Goal: Communication & Community: Answer question/provide support

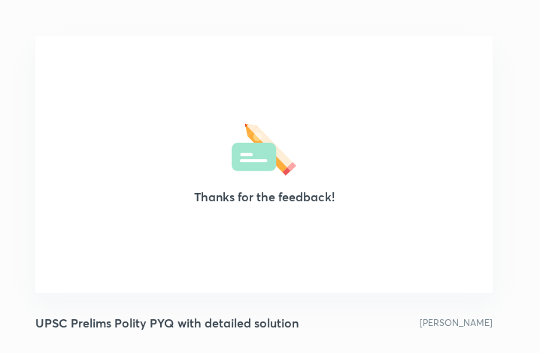
scroll to position [257, 528]
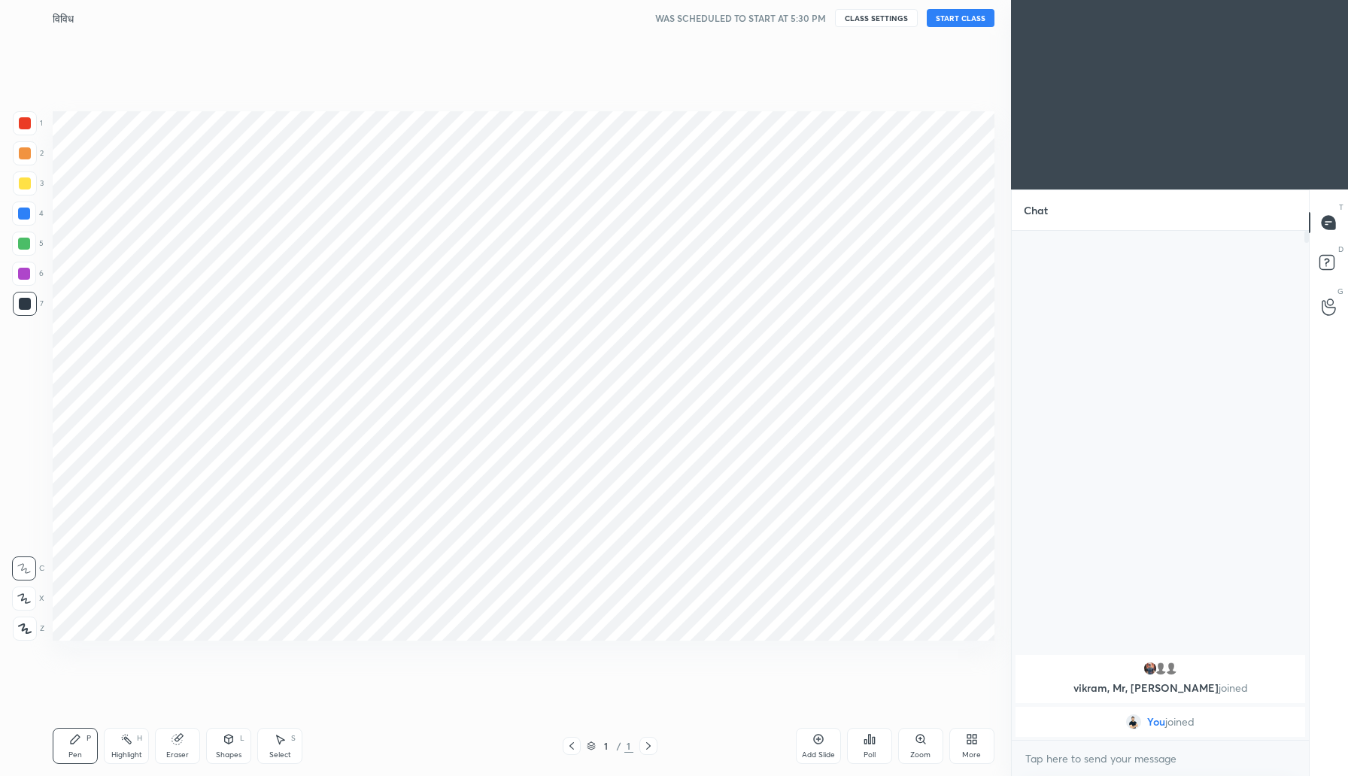
scroll to position [74526, 74255]
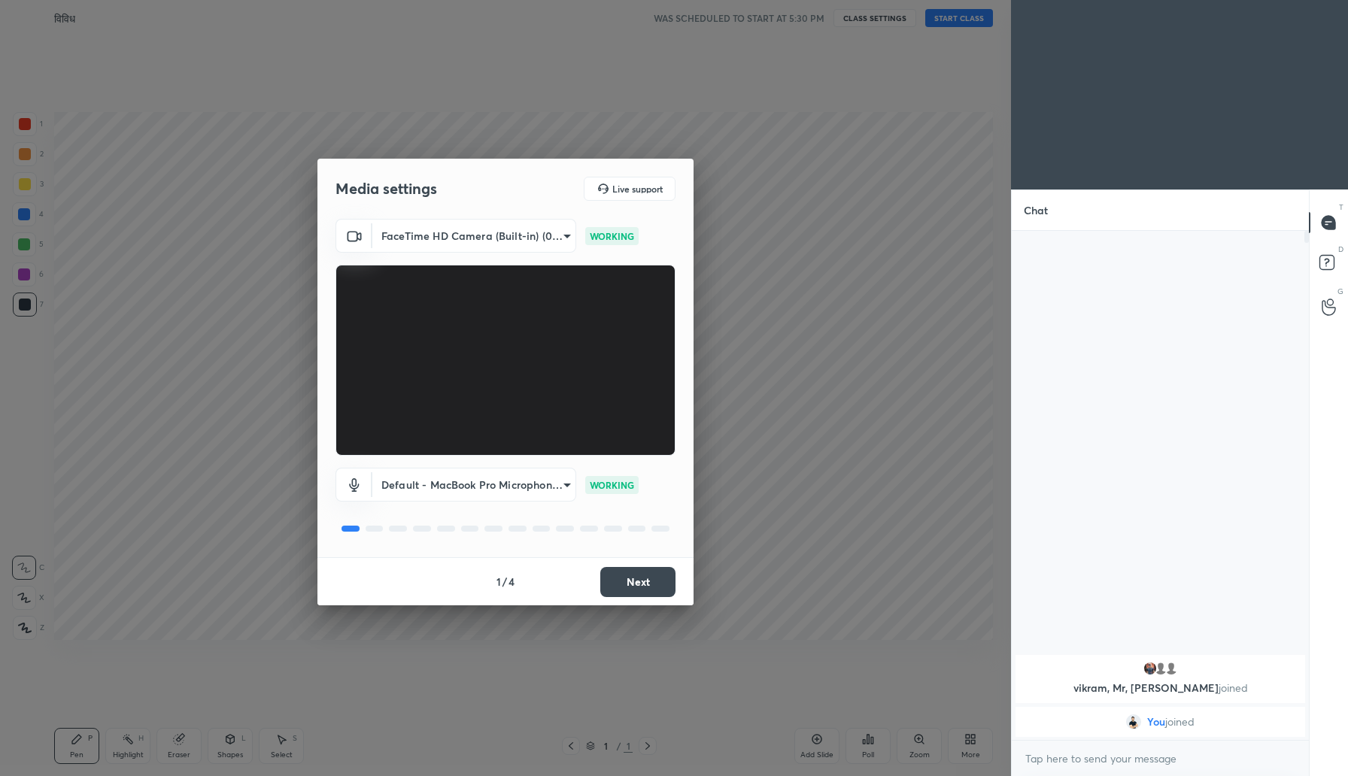
click at [620, 581] on button "Next" at bounding box center [637, 582] width 75 height 30
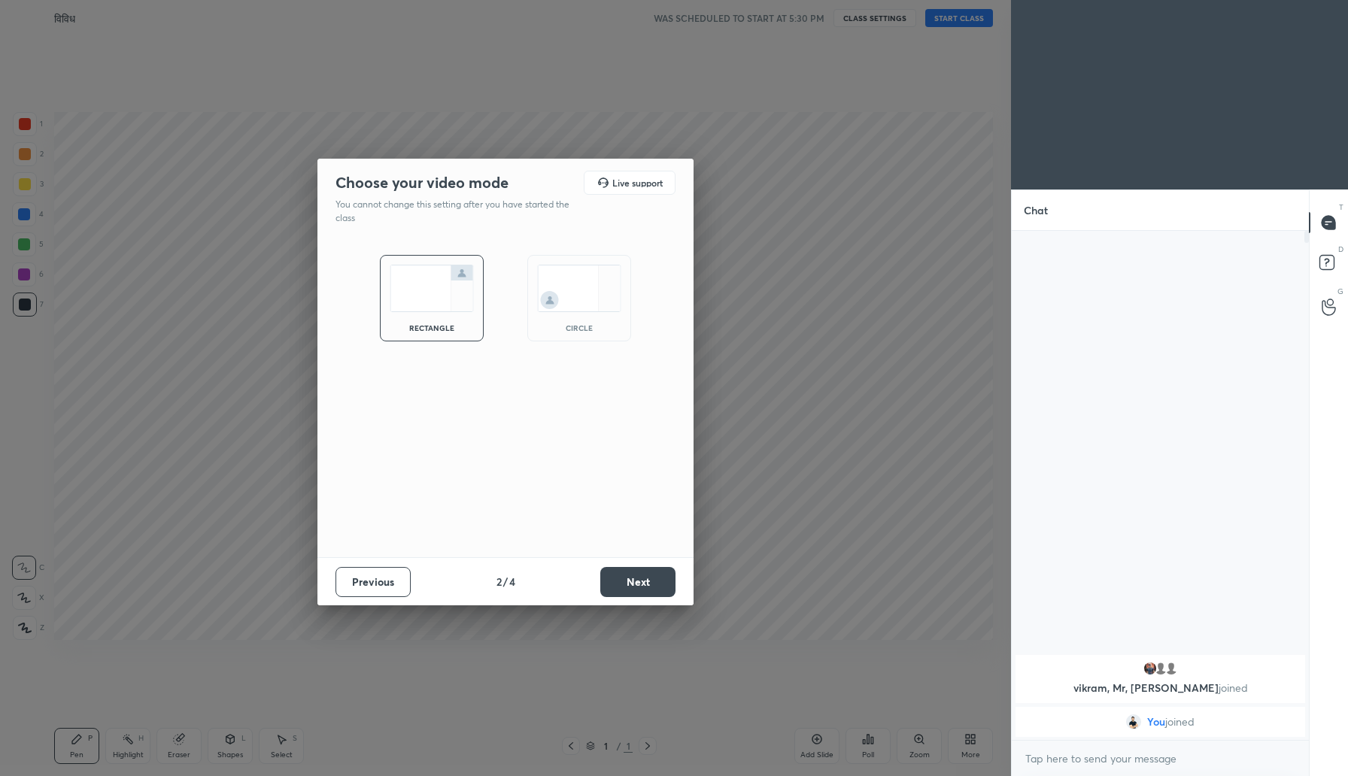
click at [620, 581] on button "Next" at bounding box center [637, 582] width 75 height 30
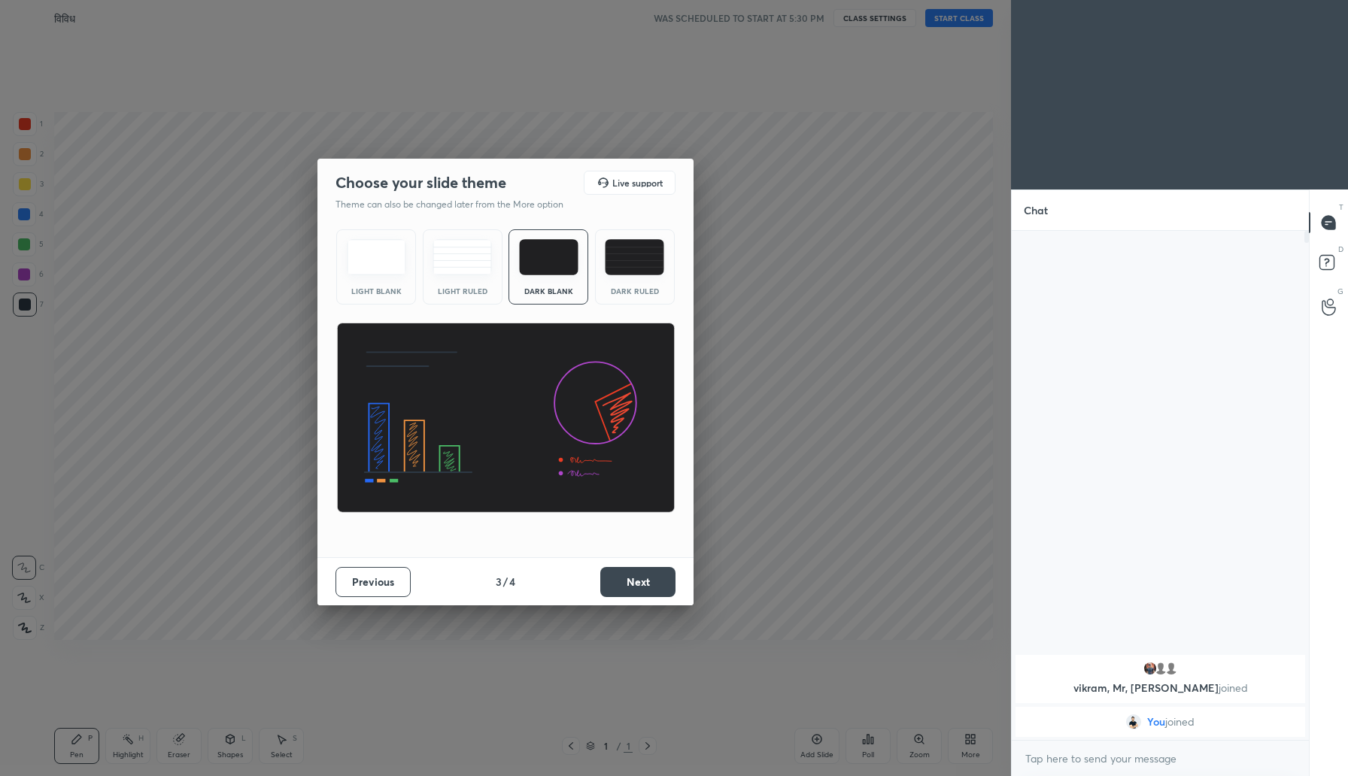
click at [620, 581] on button "Next" at bounding box center [637, 582] width 75 height 30
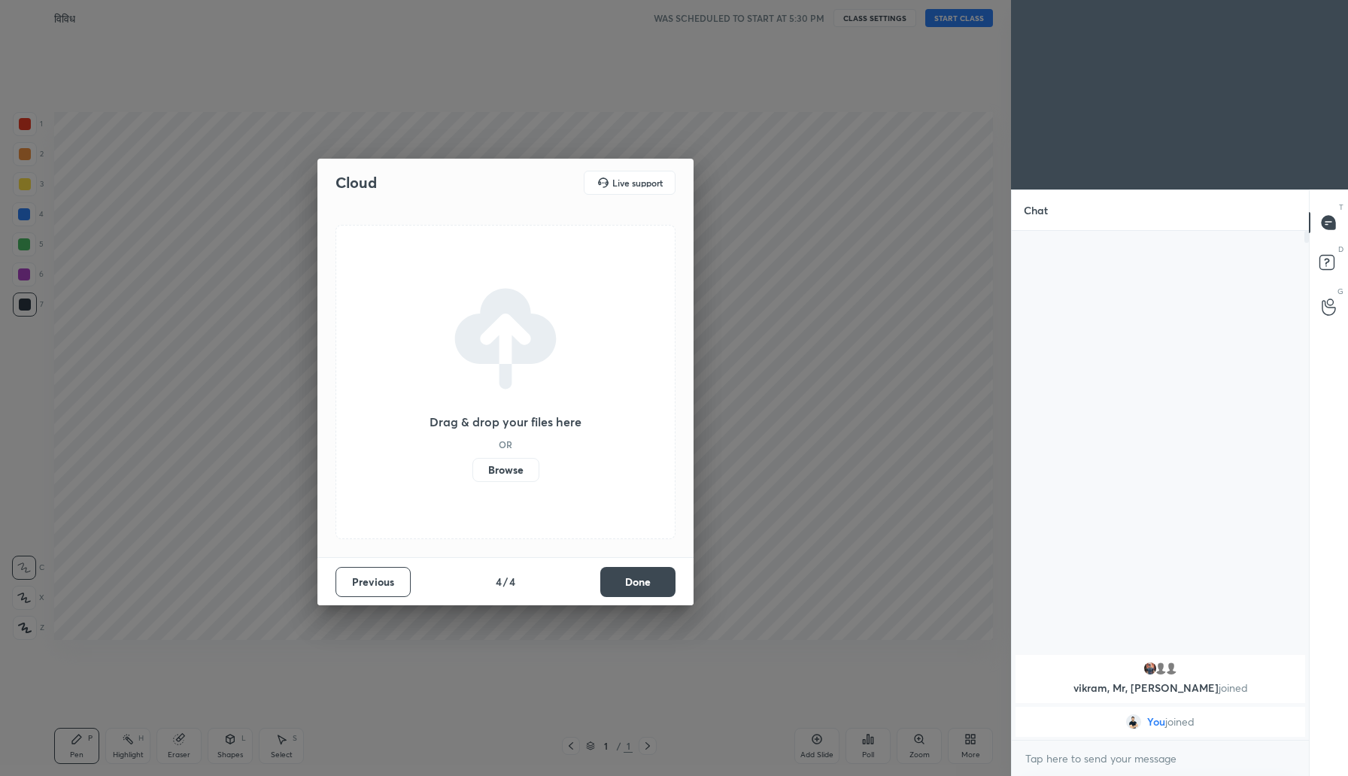
click at [620, 581] on button "Done" at bounding box center [637, 582] width 75 height 30
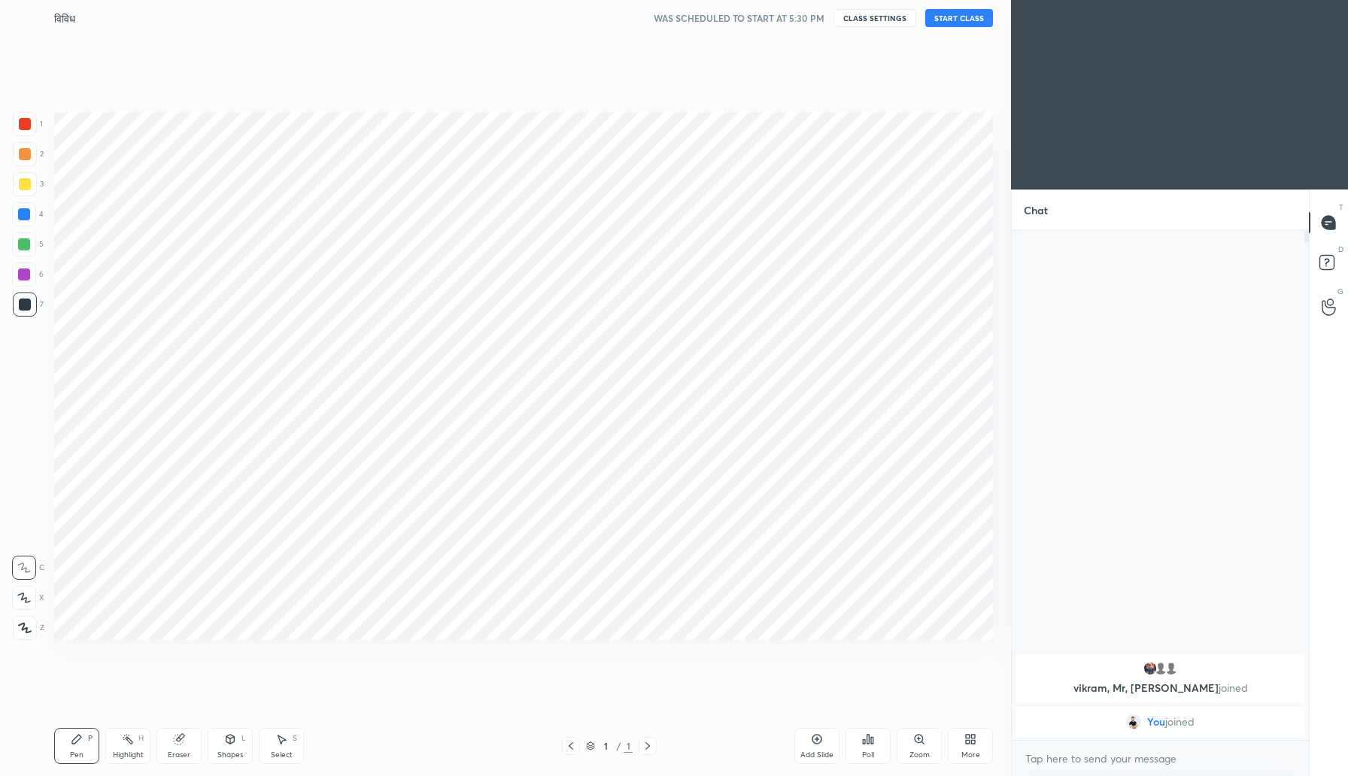
click at [972, 751] on div "More" at bounding box center [970, 755] width 19 height 8
click at [884, 627] on icon at bounding box center [885, 624] width 12 height 18
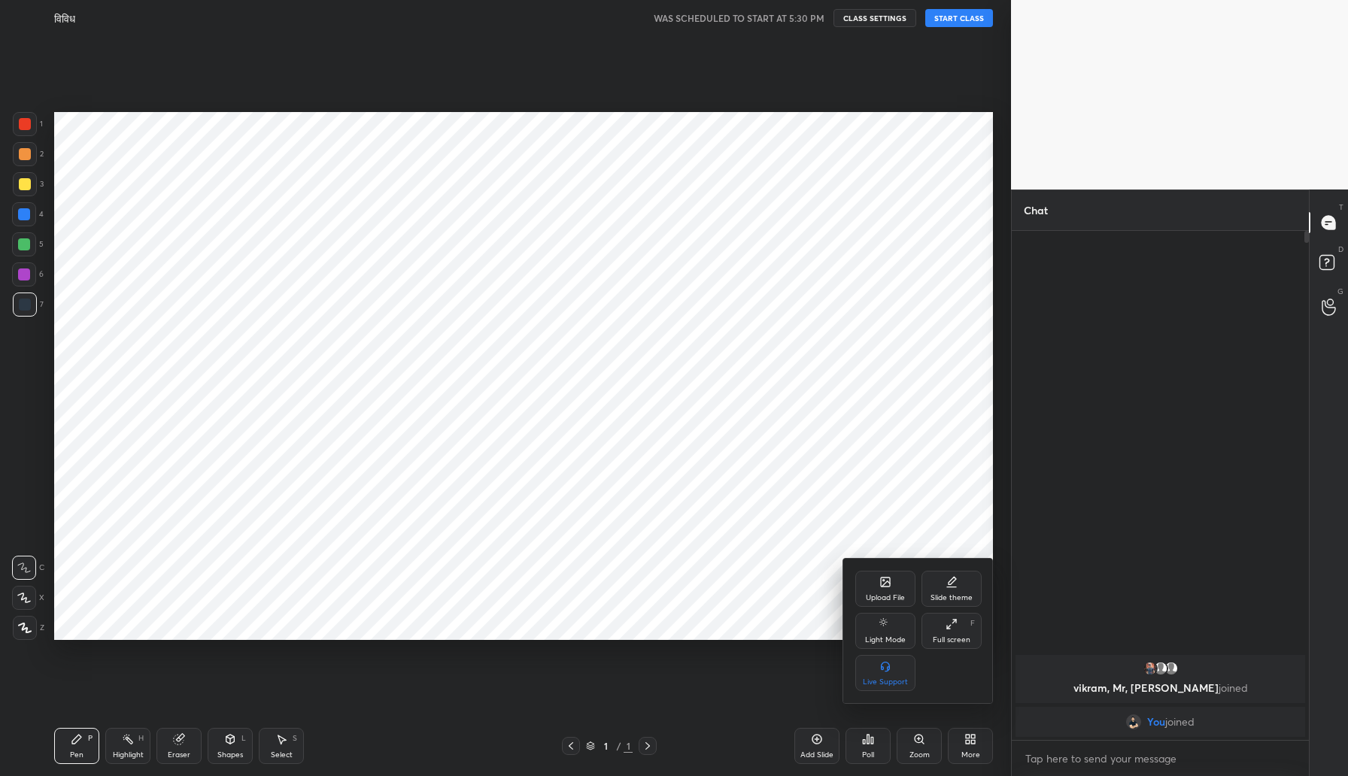
click at [1123, 366] on div at bounding box center [674, 388] width 1348 height 776
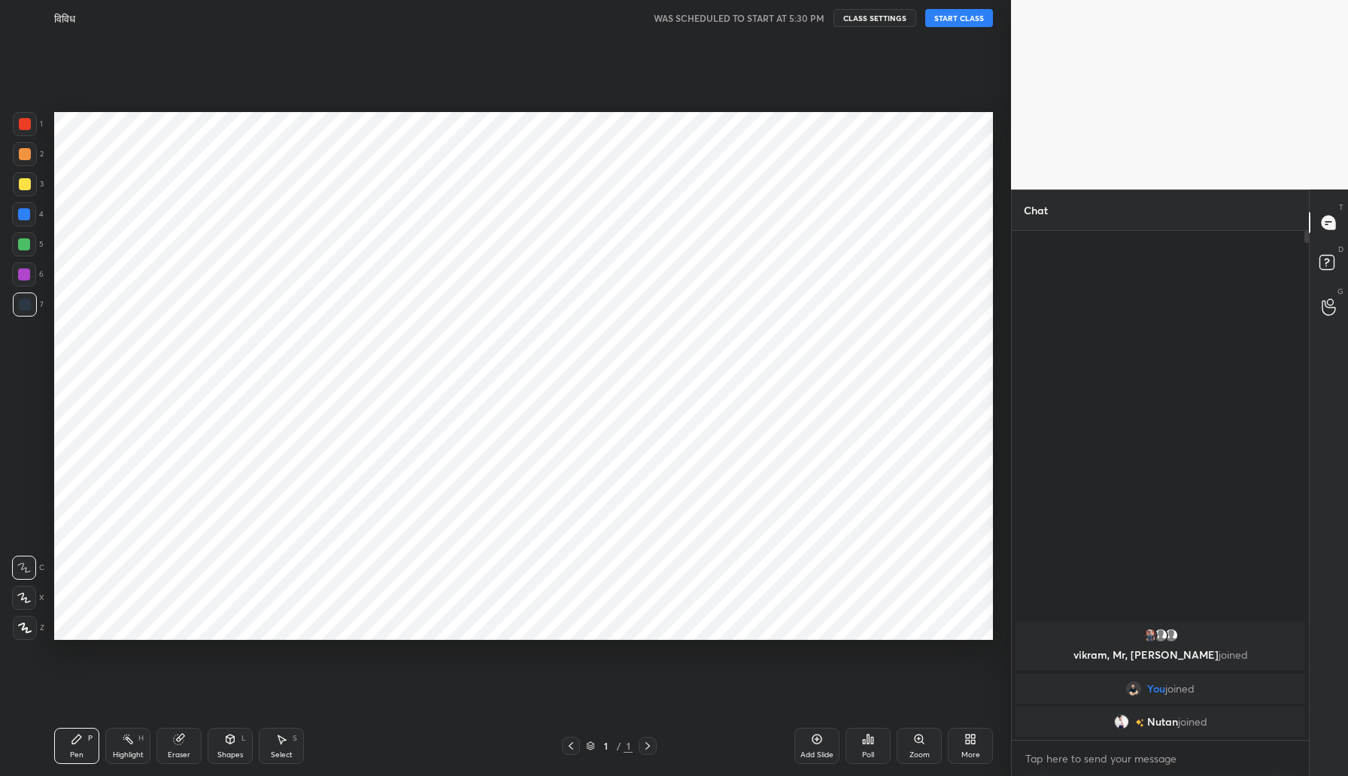
click at [956, 23] on button "START CLASS" at bounding box center [959, 18] width 68 height 18
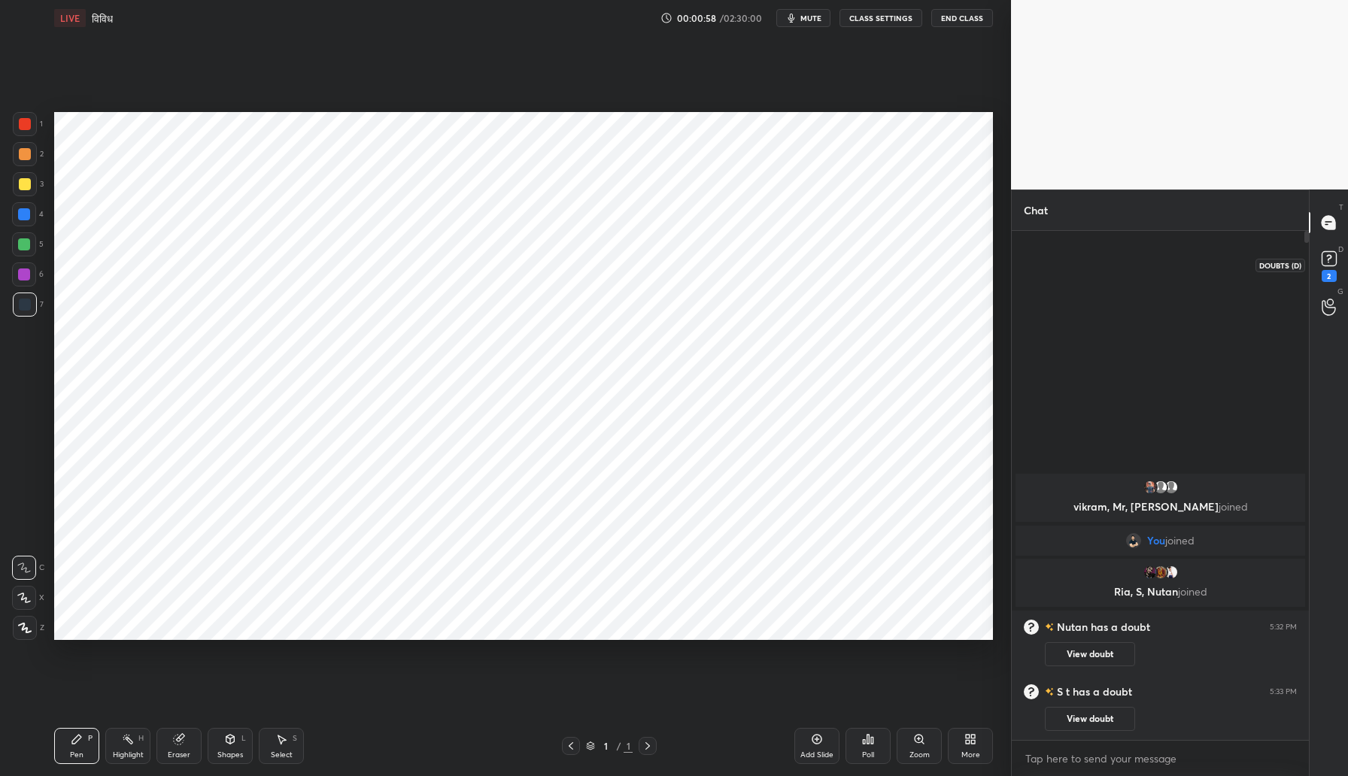
click at [1335, 250] on icon at bounding box center [1329, 258] width 23 height 23
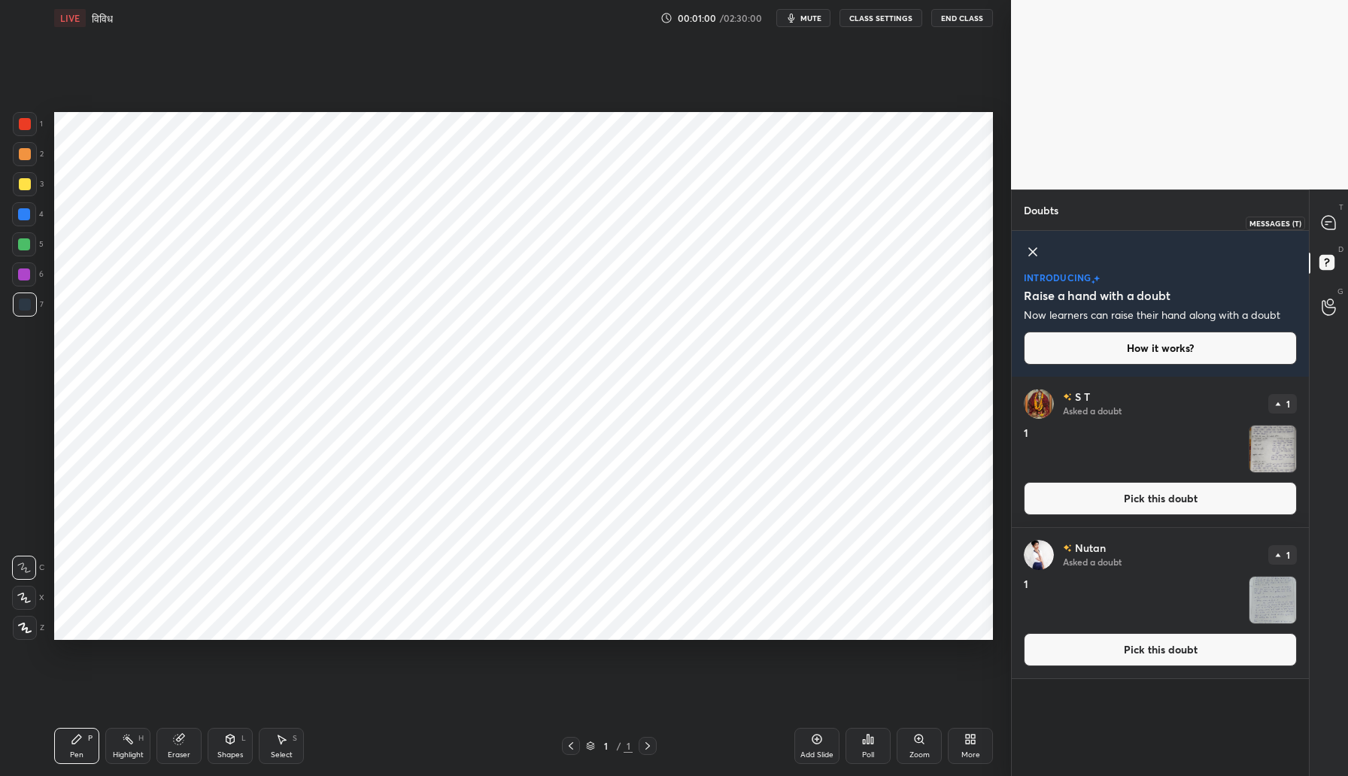
click at [1322, 231] on div at bounding box center [1329, 222] width 30 height 27
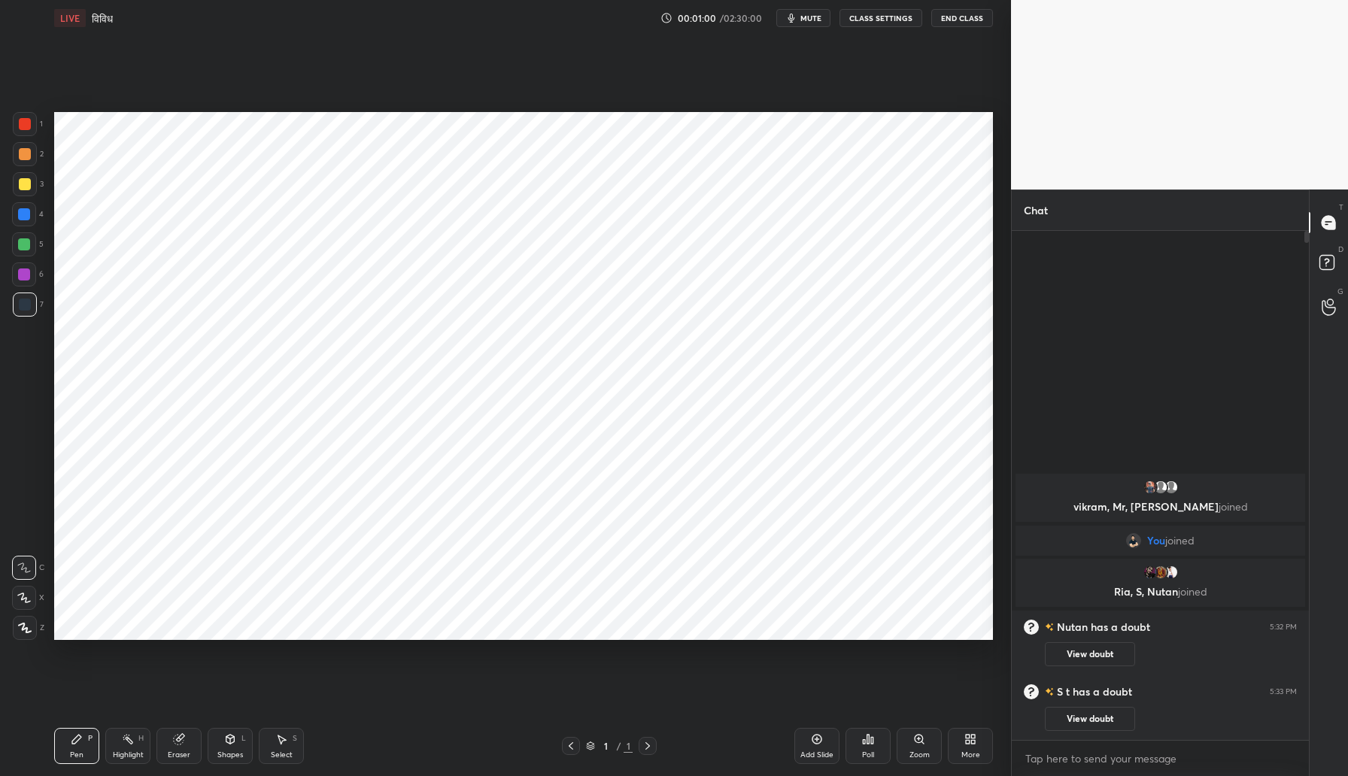
scroll to position [505, 293]
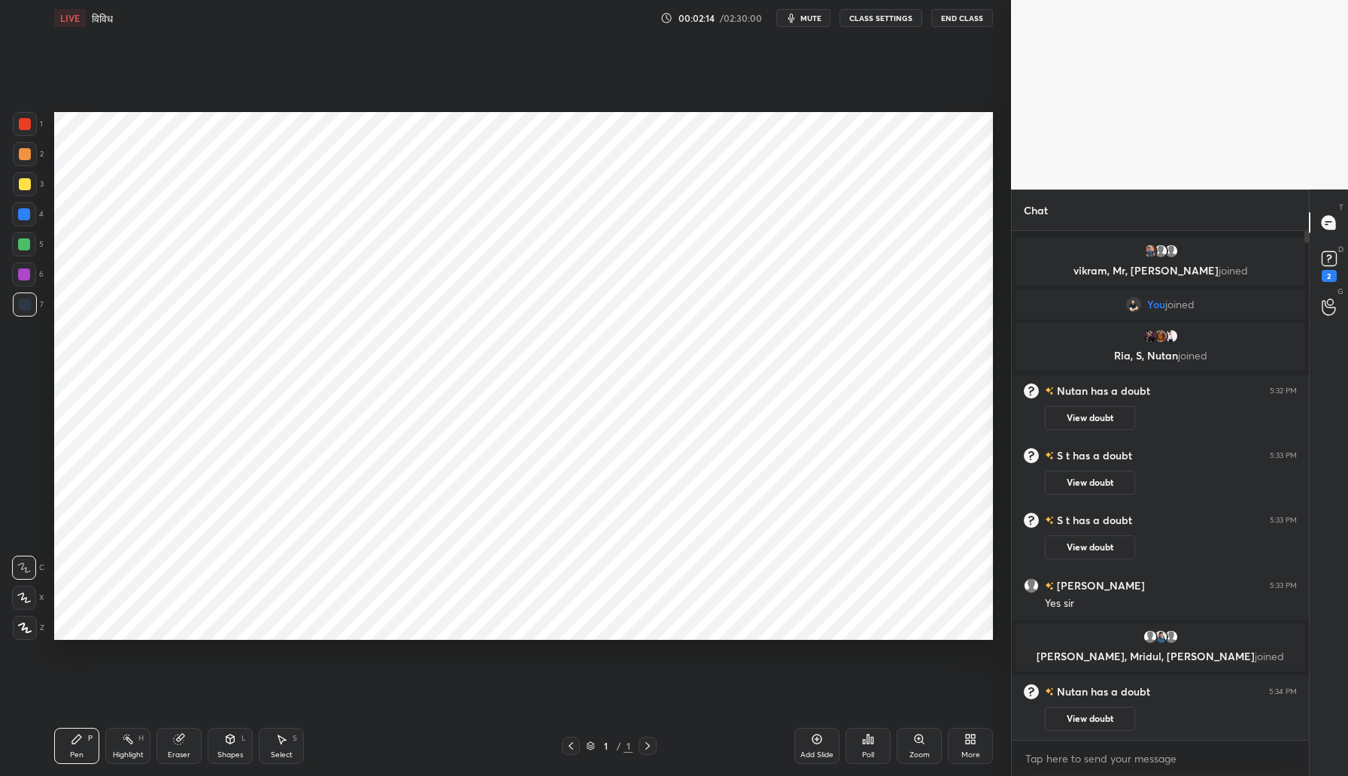
click at [971, 742] on icon at bounding box center [973, 742] width 4 height 4
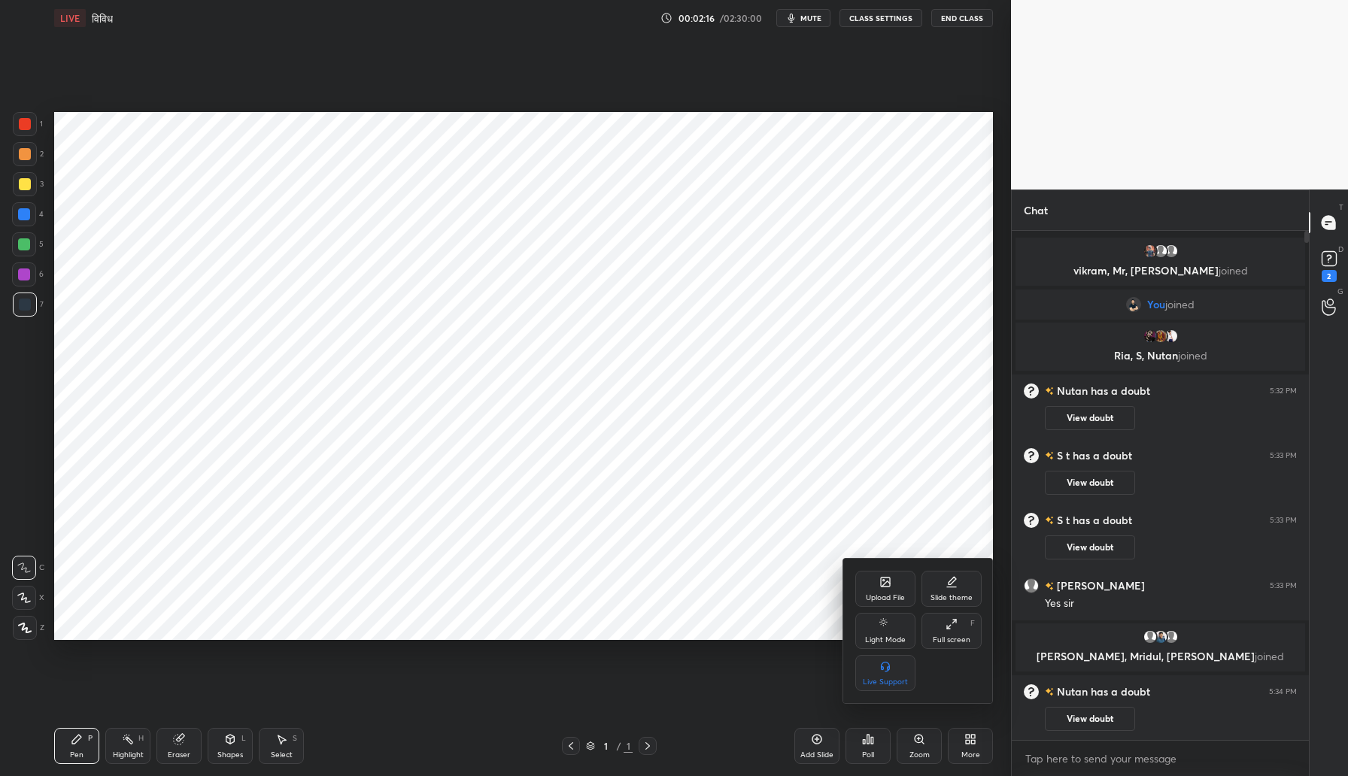
click at [871, 584] on div "Upload File" at bounding box center [885, 589] width 60 height 36
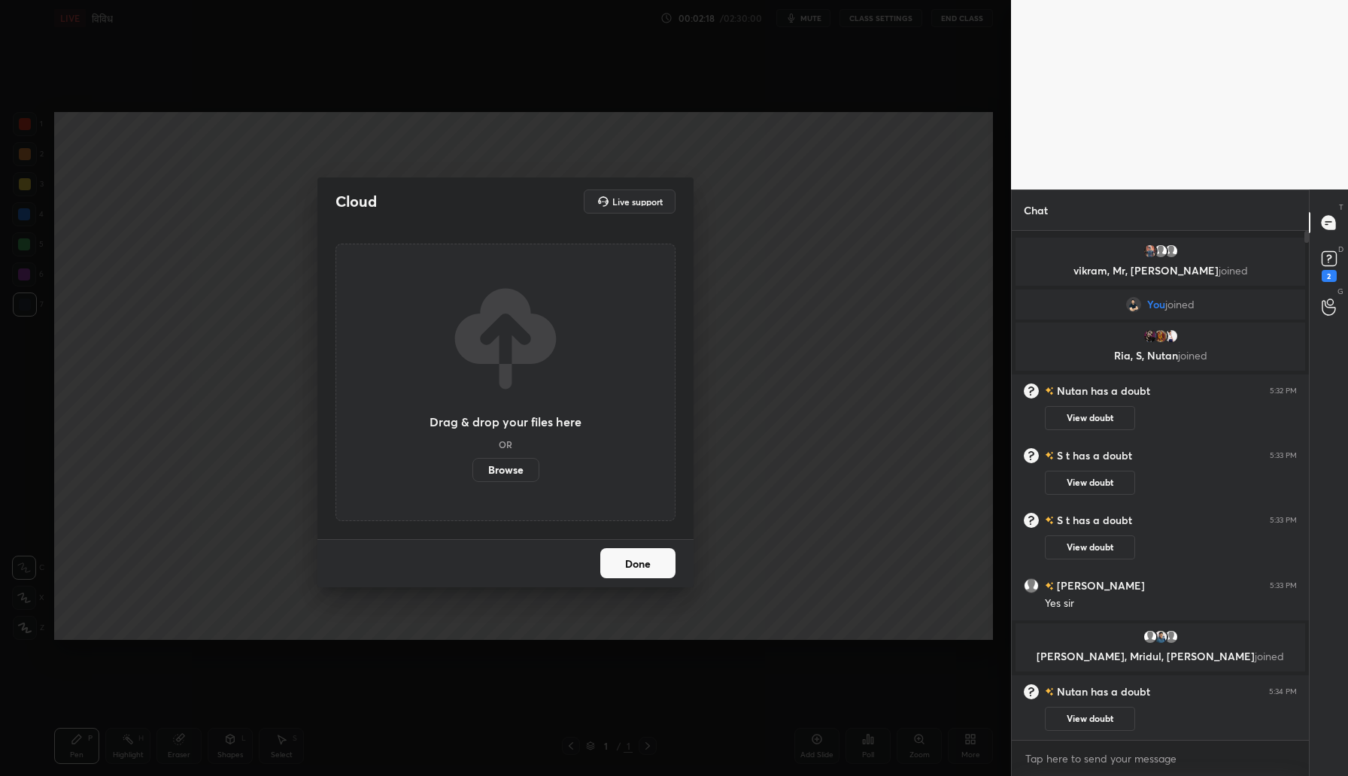
click at [508, 472] on label "Browse" at bounding box center [505, 470] width 67 height 24
click at [472, 472] on input "Browse" at bounding box center [472, 470] width 0 height 24
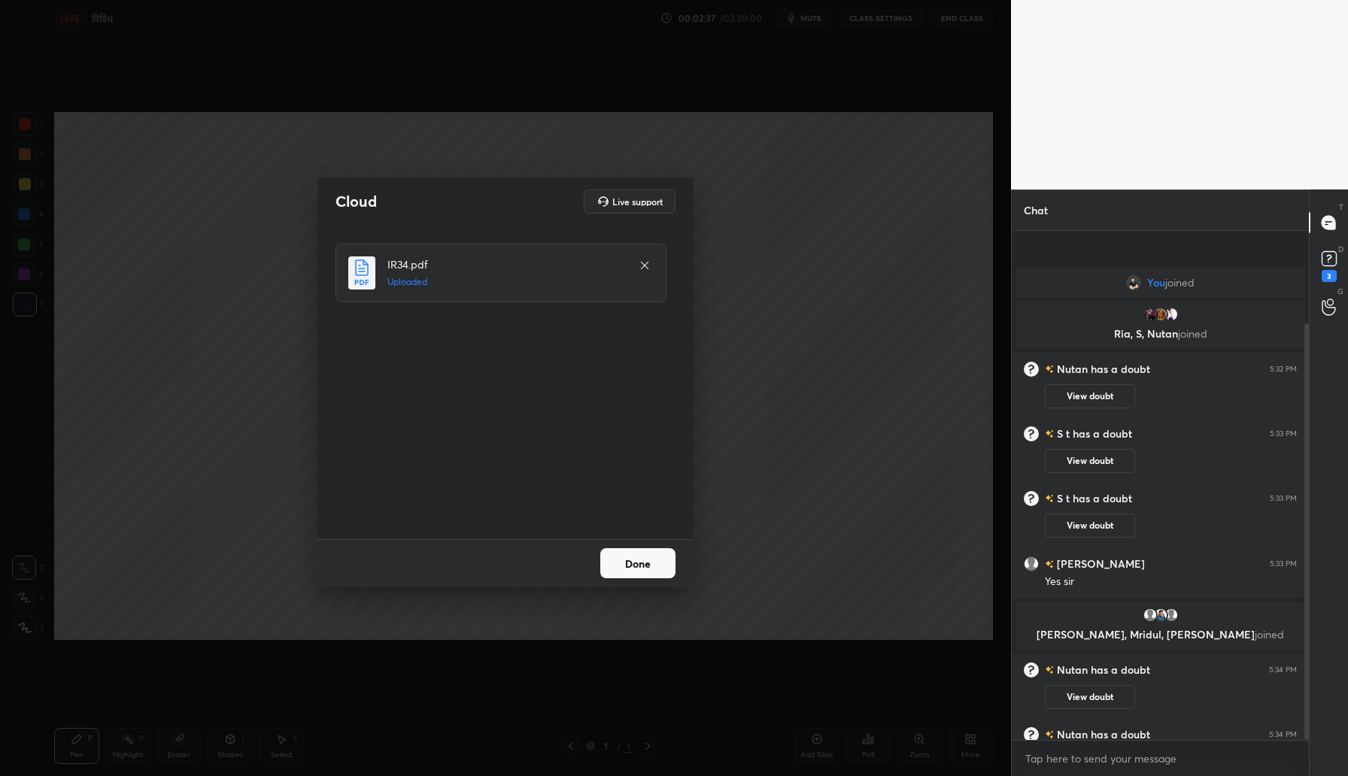
scroll to position [113, 0]
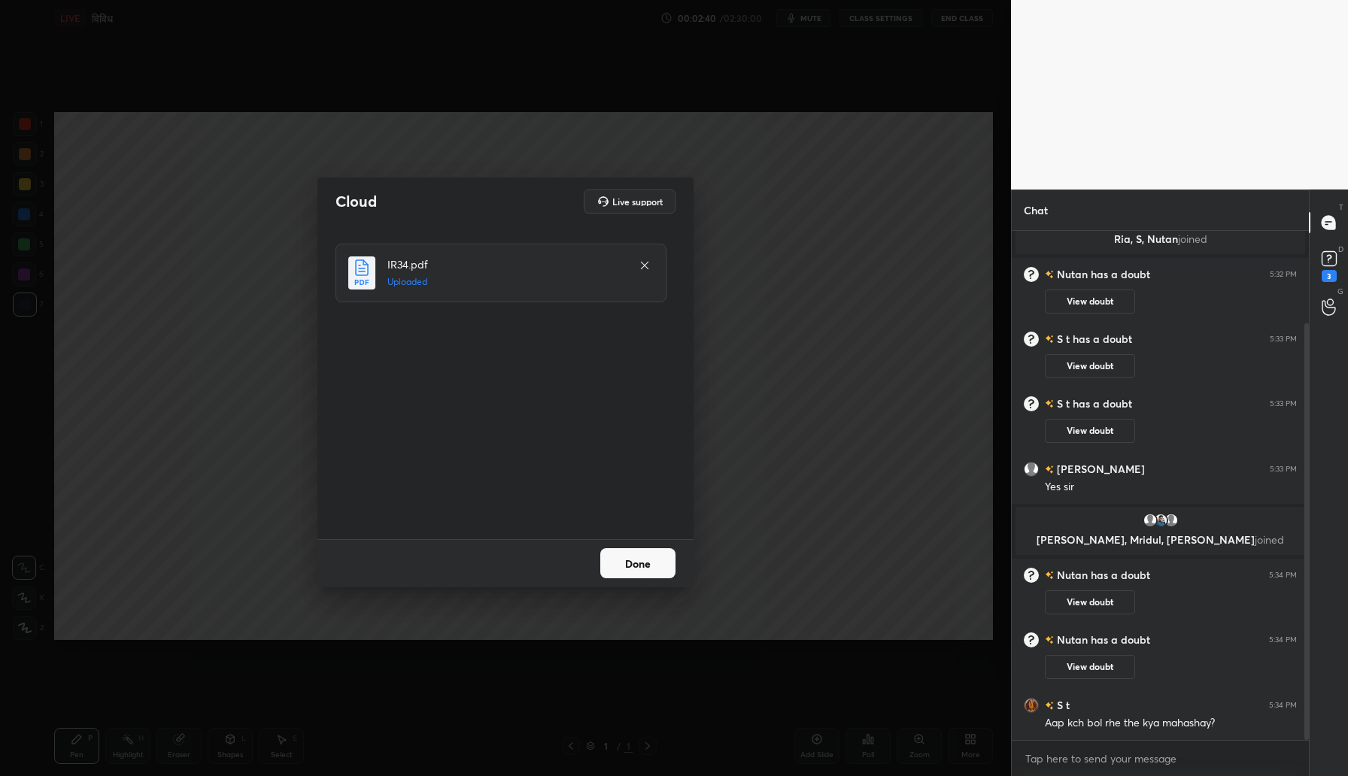
click at [626, 560] on button "Done" at bounding box center [637, 563] width 75 height 30
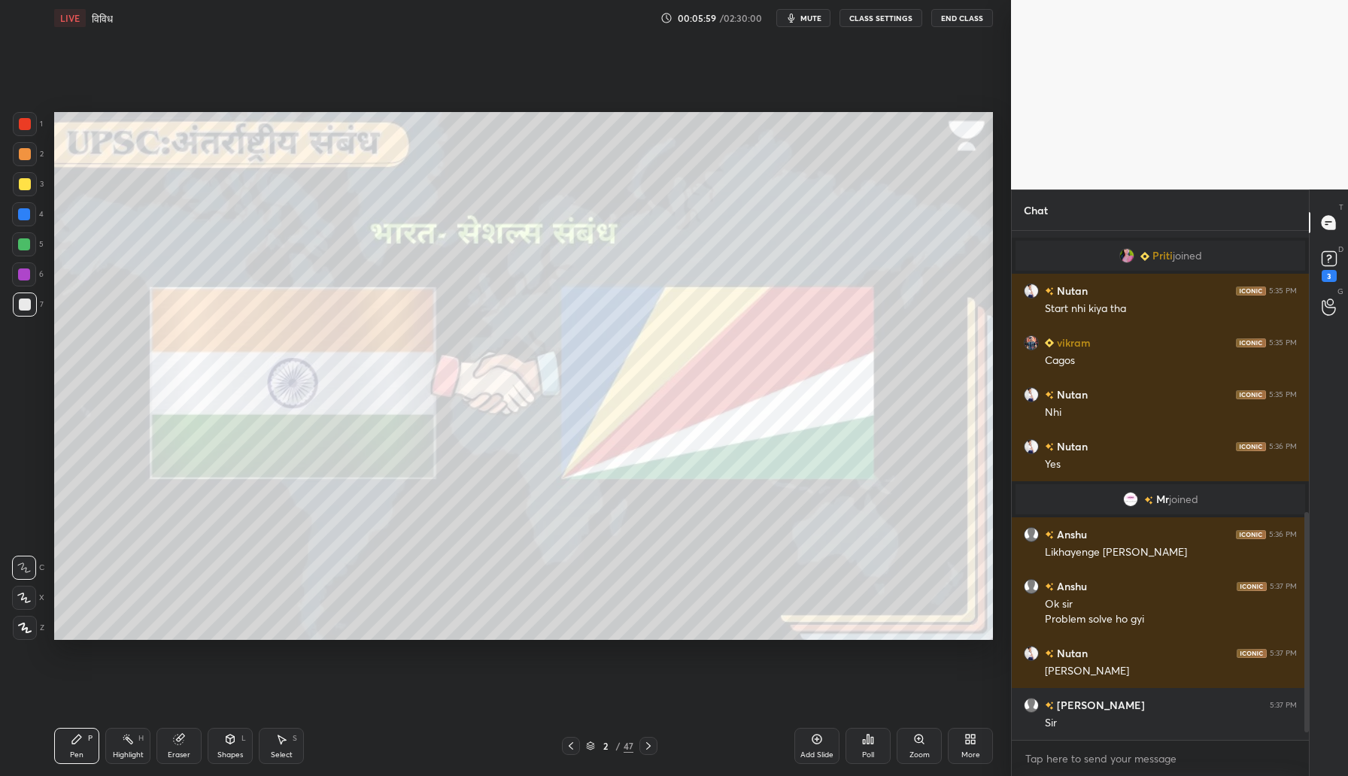
scroll to position [666, 0]
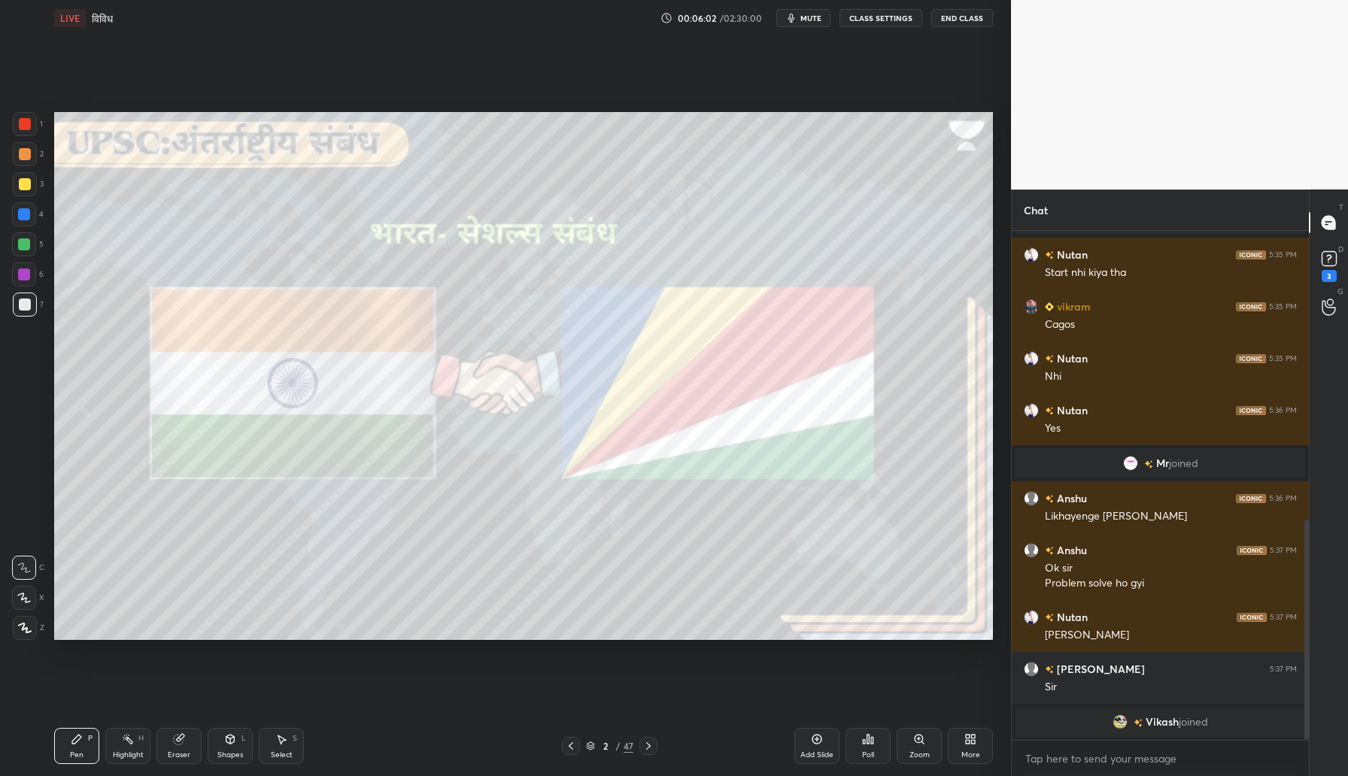
click at [968, 755] on div "More" at bounding box center [970, 755] width 19 height 8
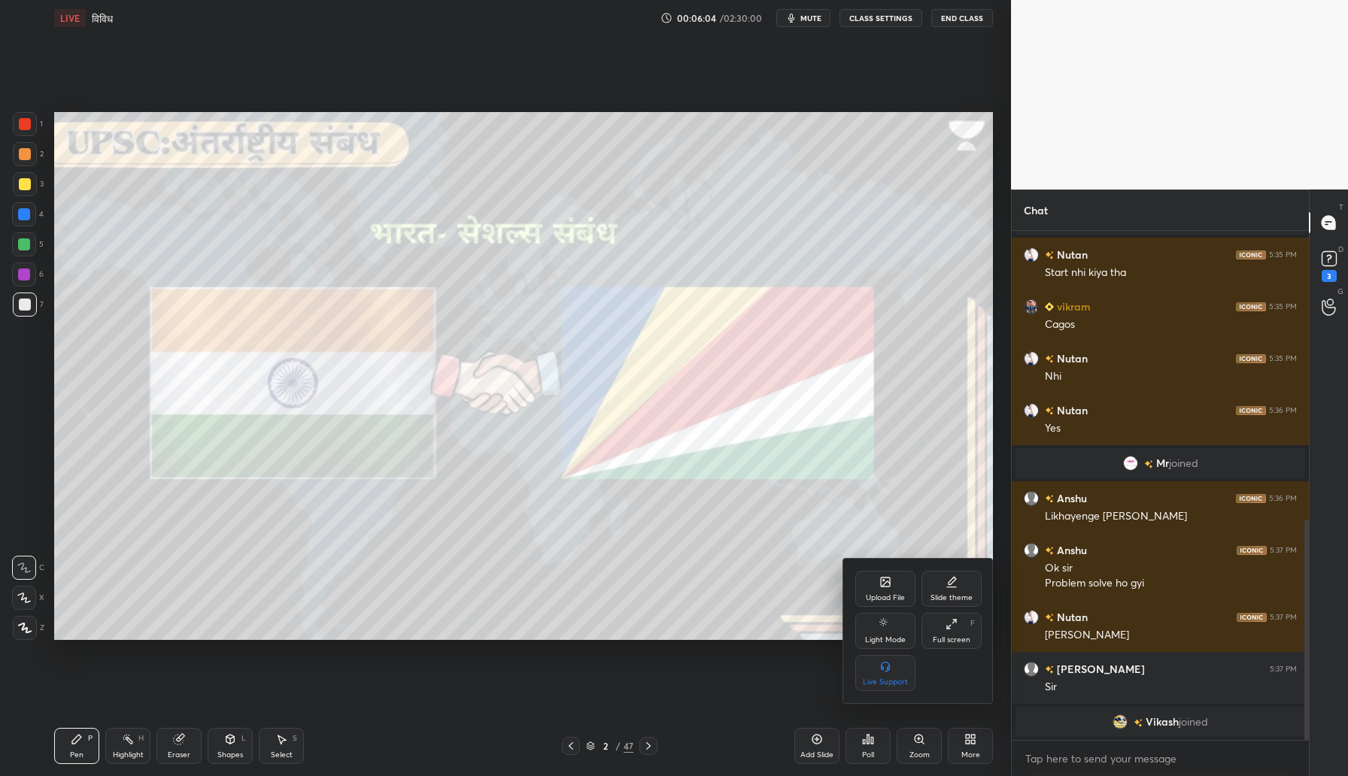
click at [881, 583] on icon at bounding box center [885, 582] width 9 height 9
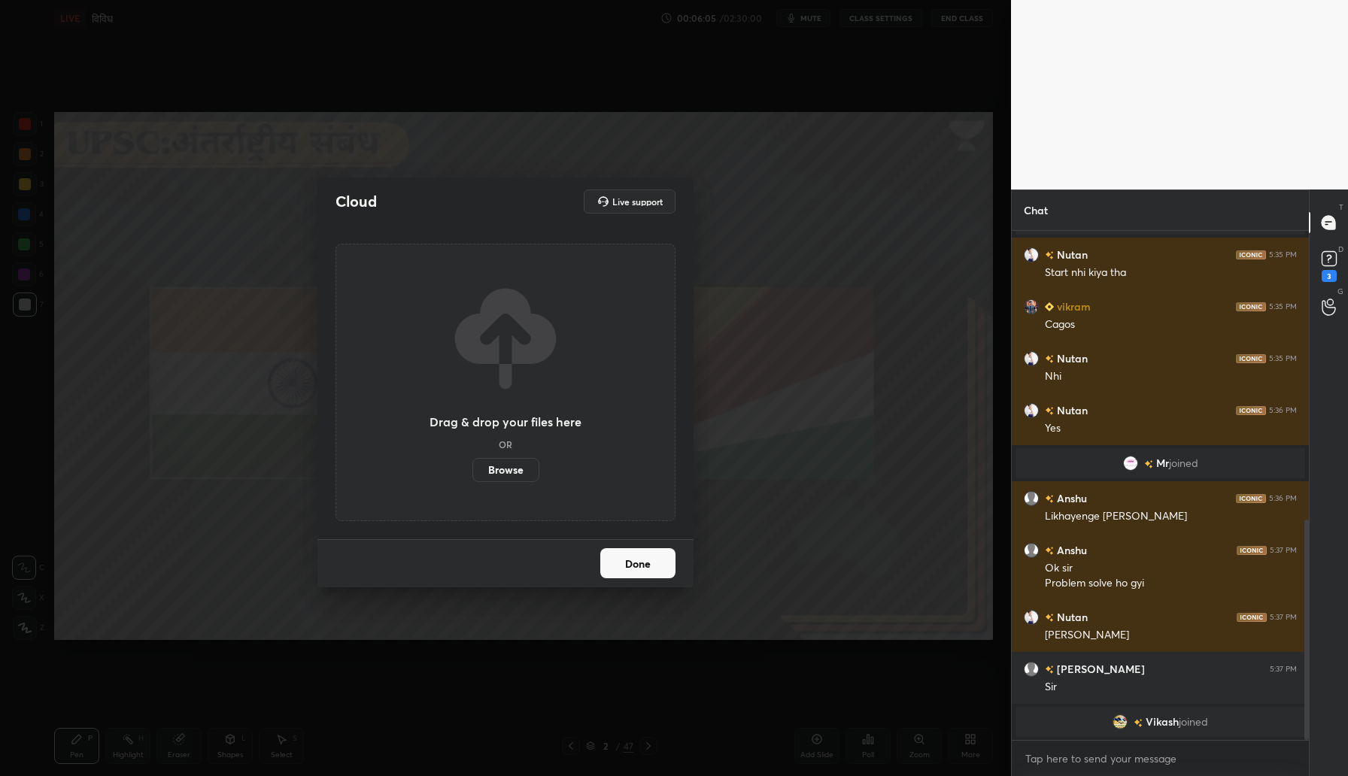
click at [494, 473] on label "Browse" at bounding box center [505, 470] width 67 height 24
click at [472, 473] on input "Browse" at bounding box center [472, 470] width 0 height 24
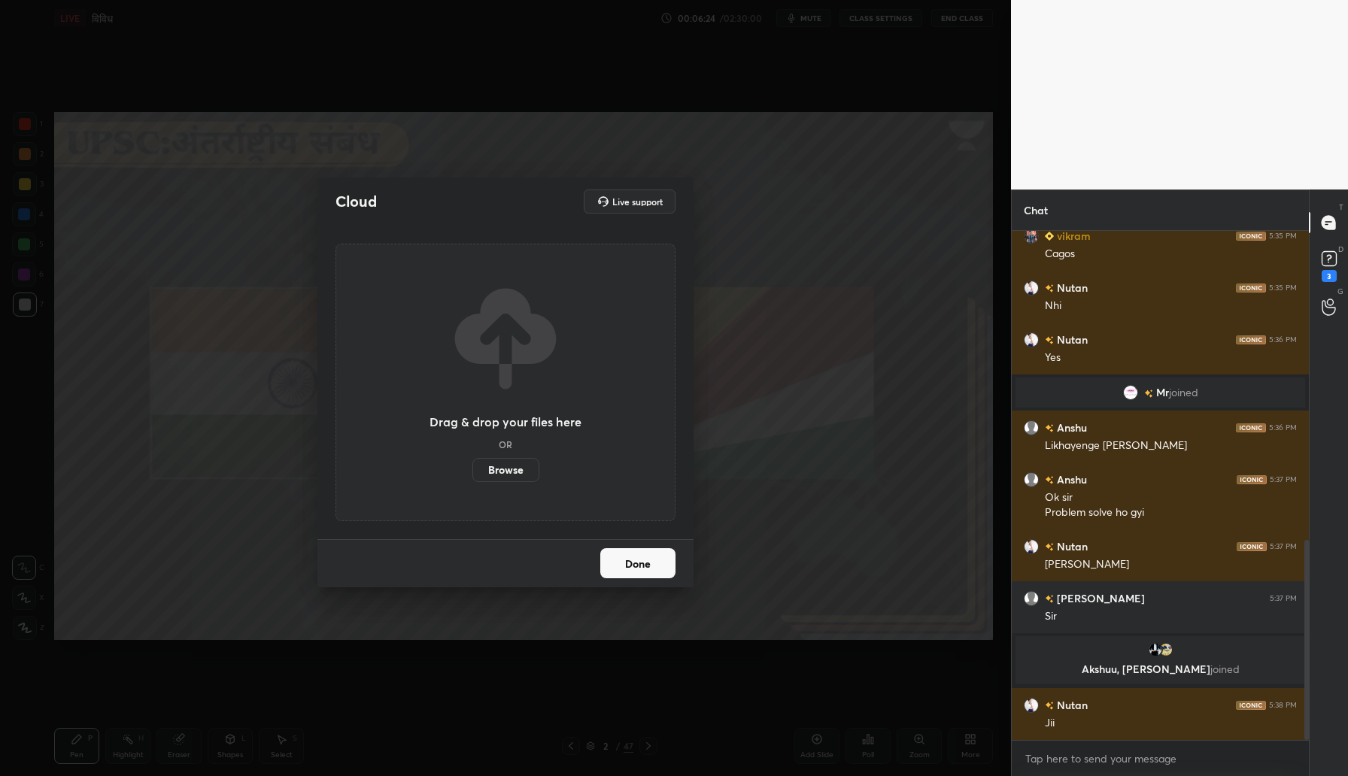
scroll to position [789, 0]
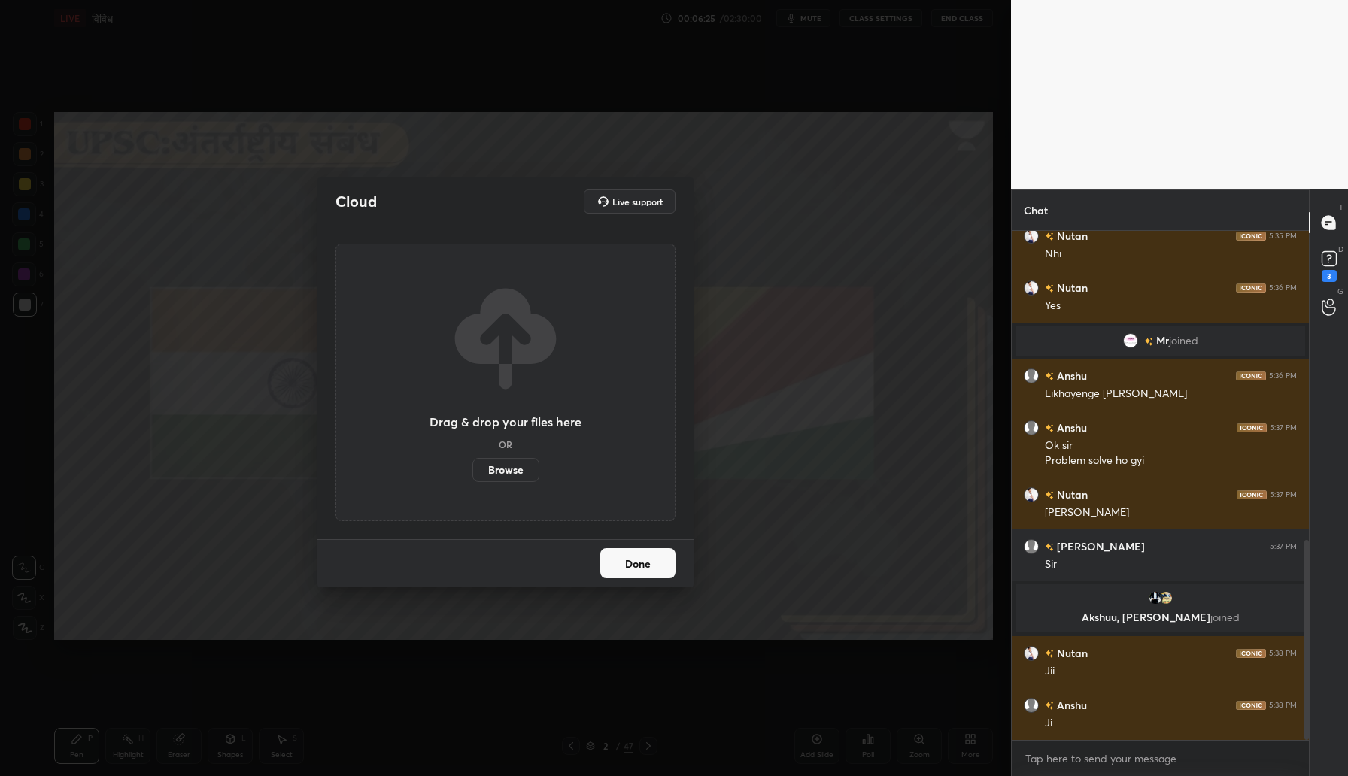
click at [501, 482] on div "Drag & drop your files here OR Browse" at bounding box center [505, 383] width 340 height 278
click at [508, 472] on label "Browse" at bounding box center [505, 470] width 67 height 24
click at [472, 472] on input "Browse" at bounding box center [472, 470] width 0 height 24
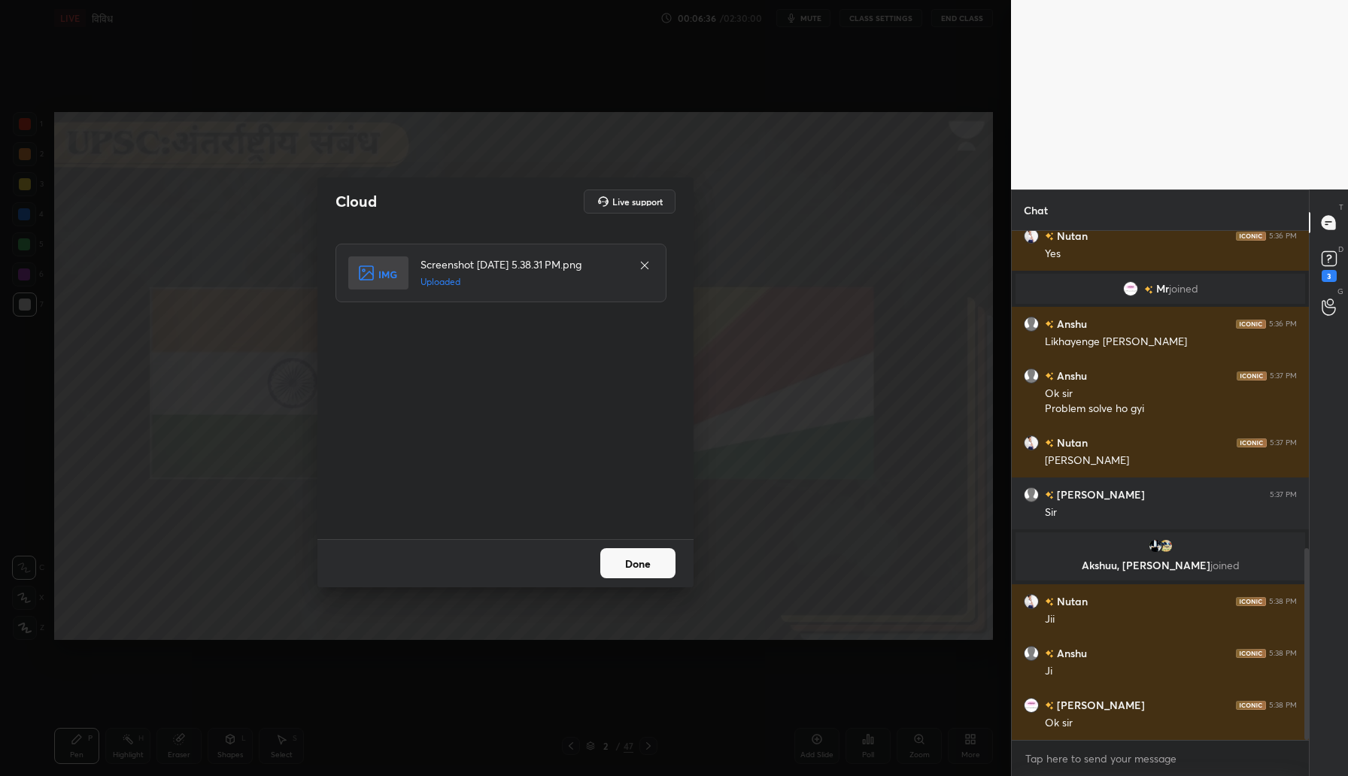
click at [654, 566] on button "Done" at bounding box center [637, 563] width 75 height 30
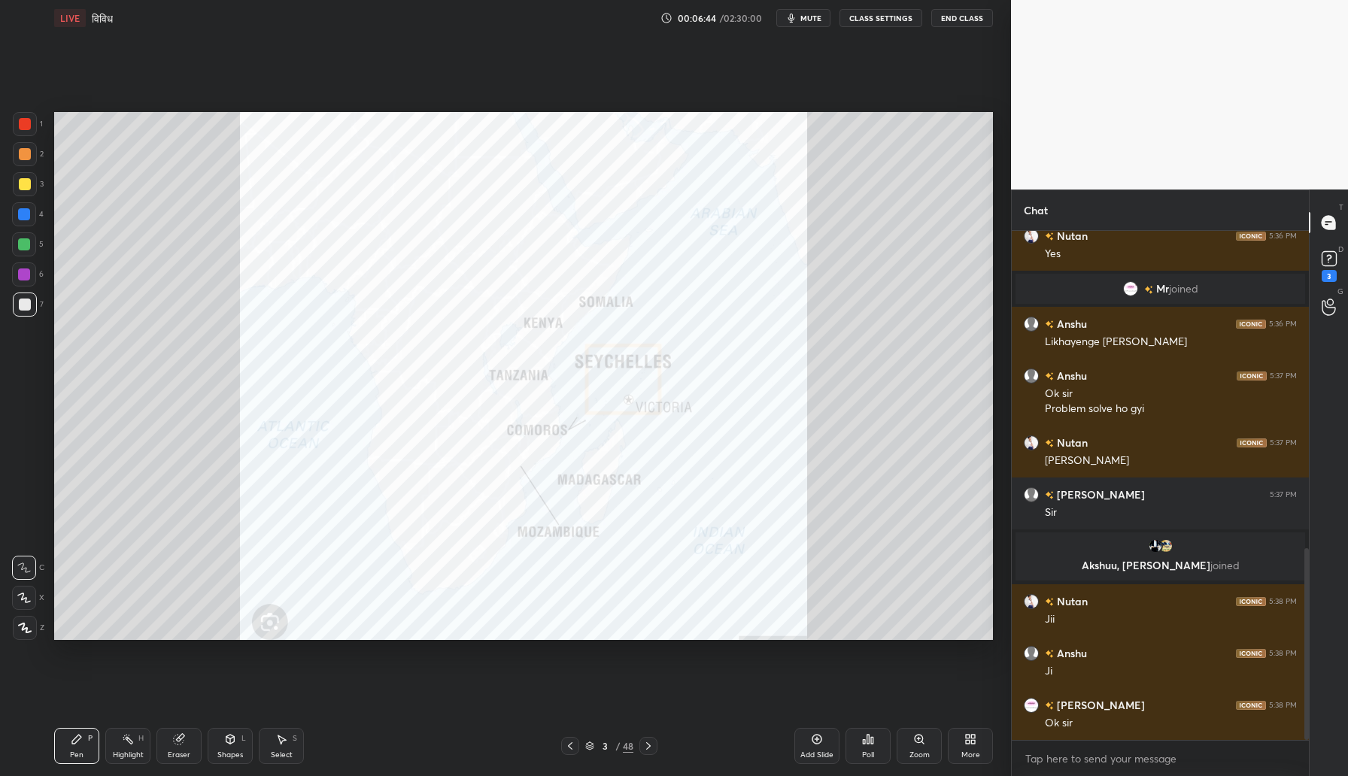
click at [29, 126] on div at bounding box center [25, 124] width 12 height 12
click at [26, 599] on icon at bounding box center [24, 598] width 14 height 11
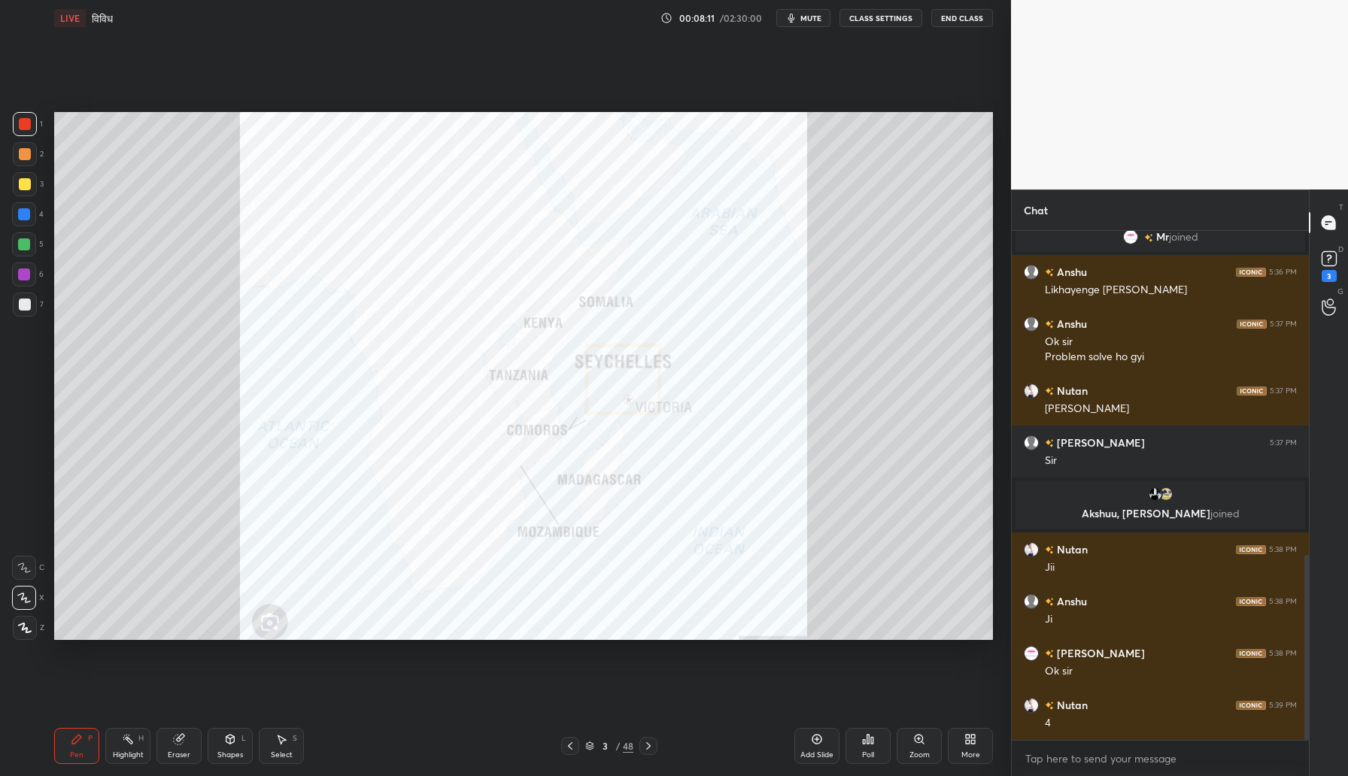
click at [924, 745] on icon at bounding box center [919, 739] width 12 height 12
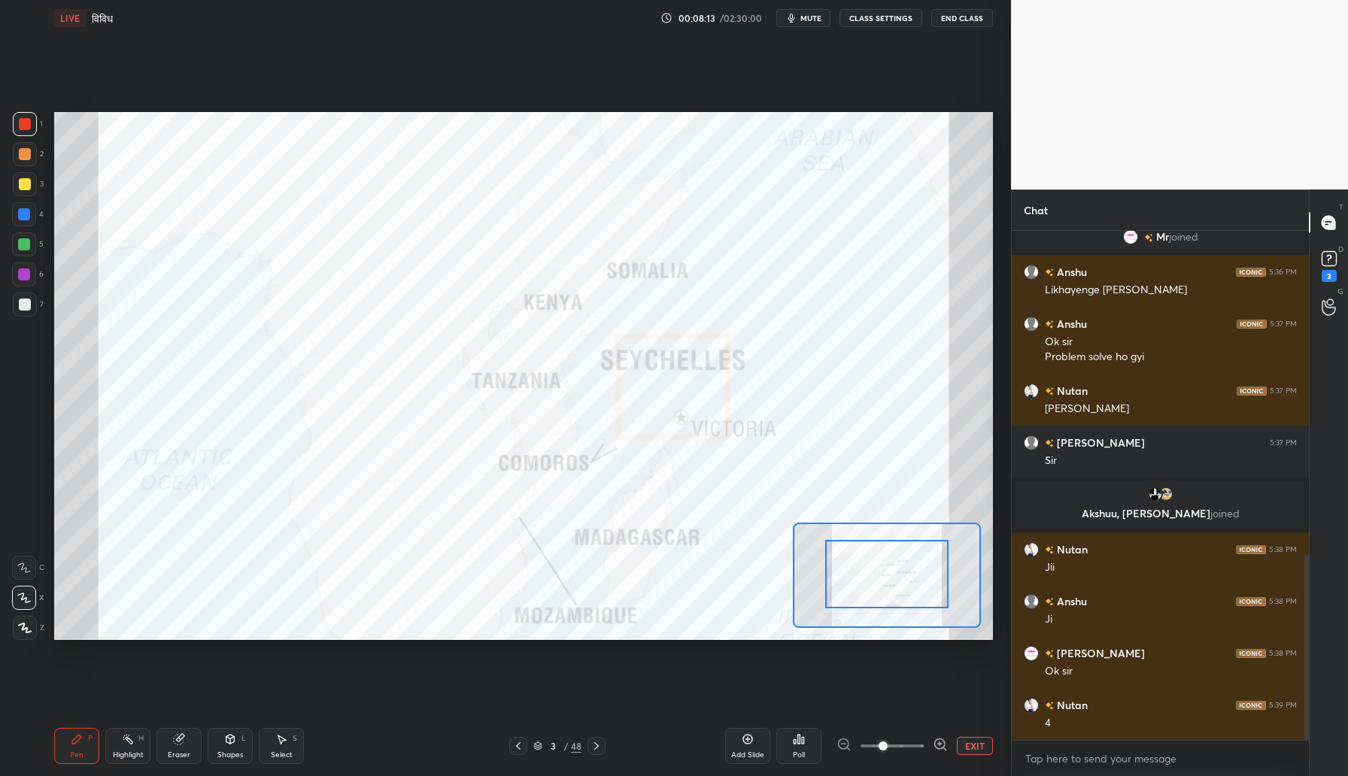
drag, startPoint x: 890, startPoint y: 578, endPoint x: 916, endPoint y: 543, distance: 43.6
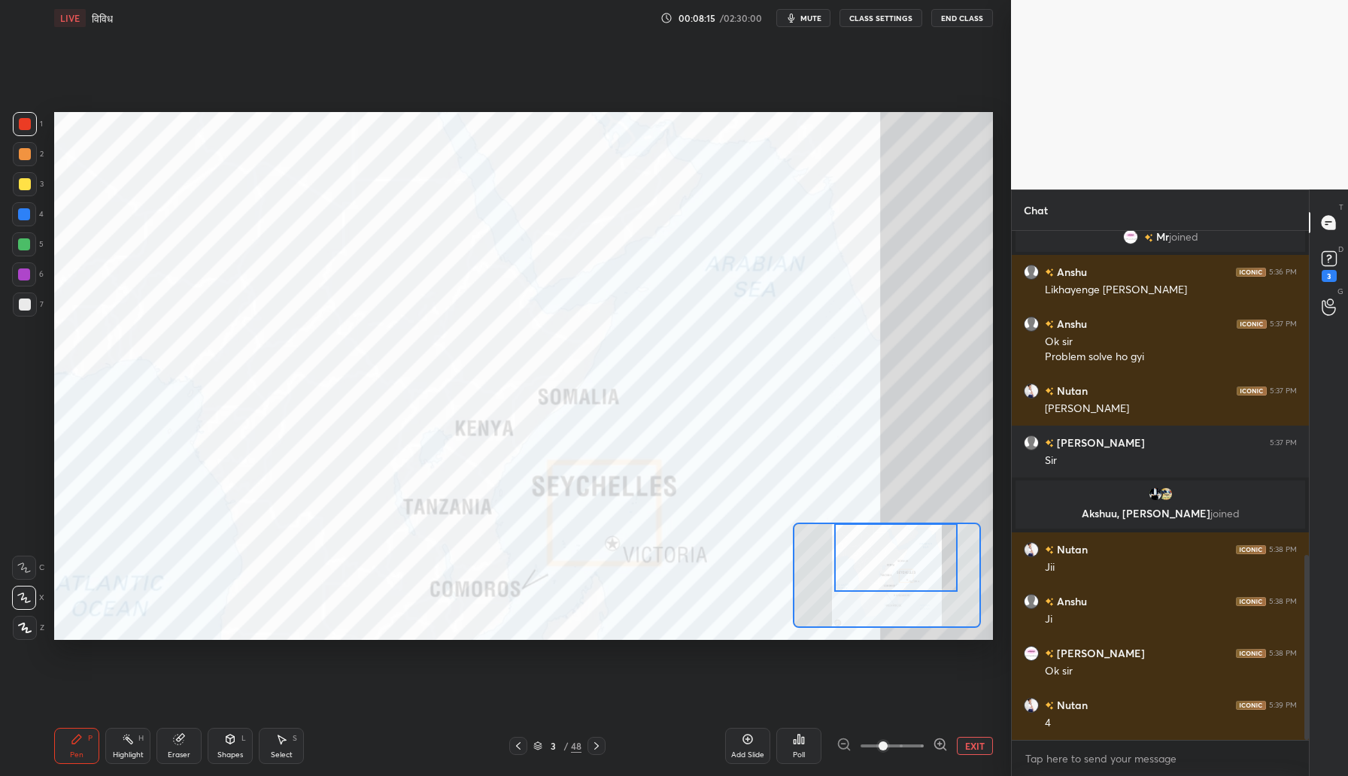
drag, startPoint x: 868, startPoint y: 576, endPoint x: 877, endPoint y: 554, distance: 24.3
click at [877, 554] on div at bounding box center [895, 557] width 123 height 68
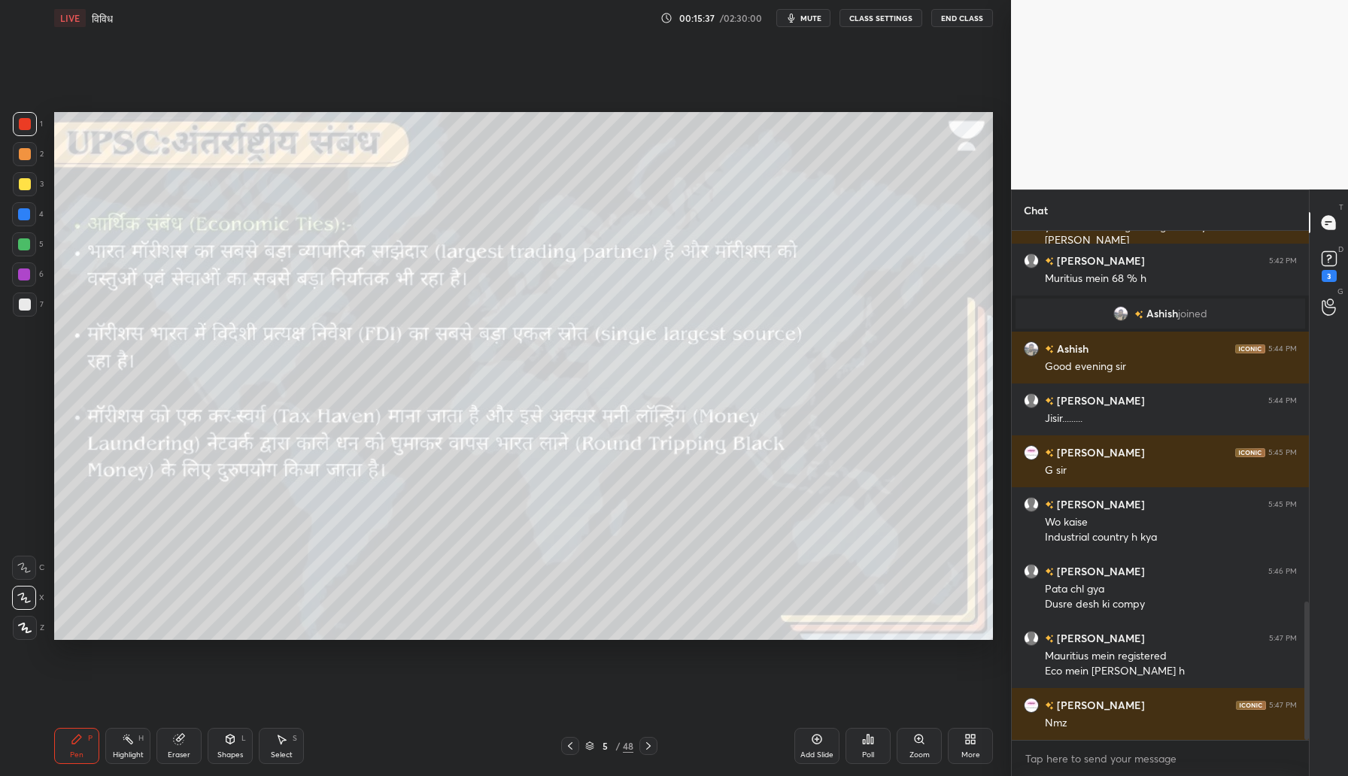
scroll to position [1418, 0]
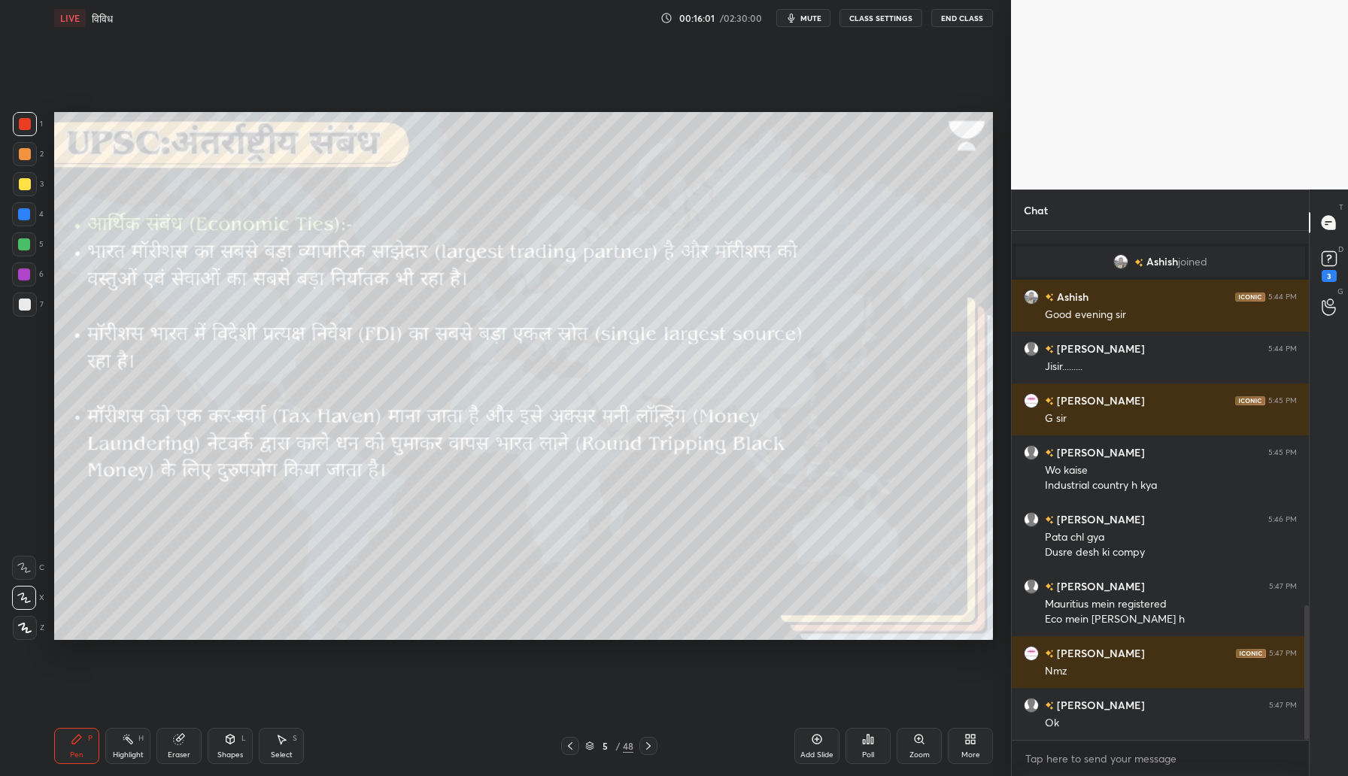
click at [969, 751] on div "More" at bounding box center [970, 755] width 19 height 8
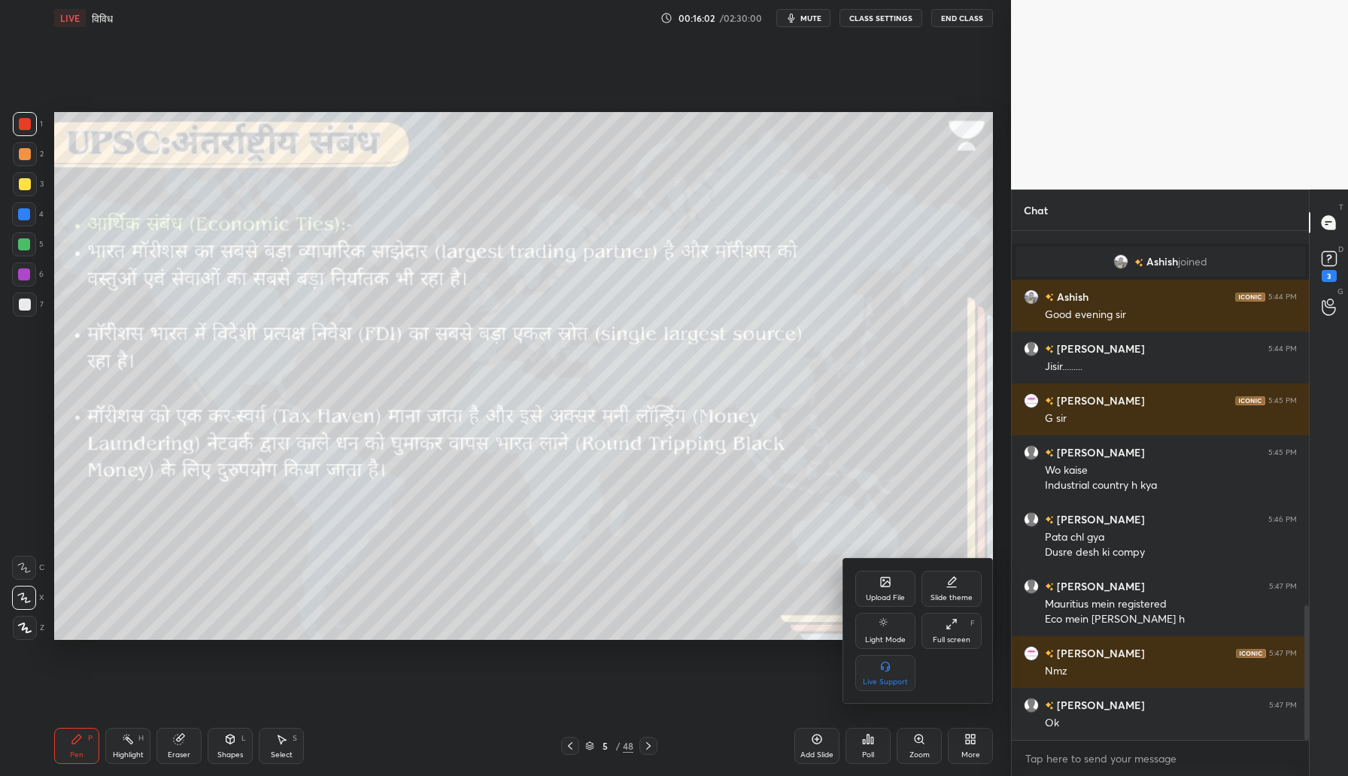
click at [875, 592] on div "Upload File" at bounding box center [885, 589] width 60 height 36
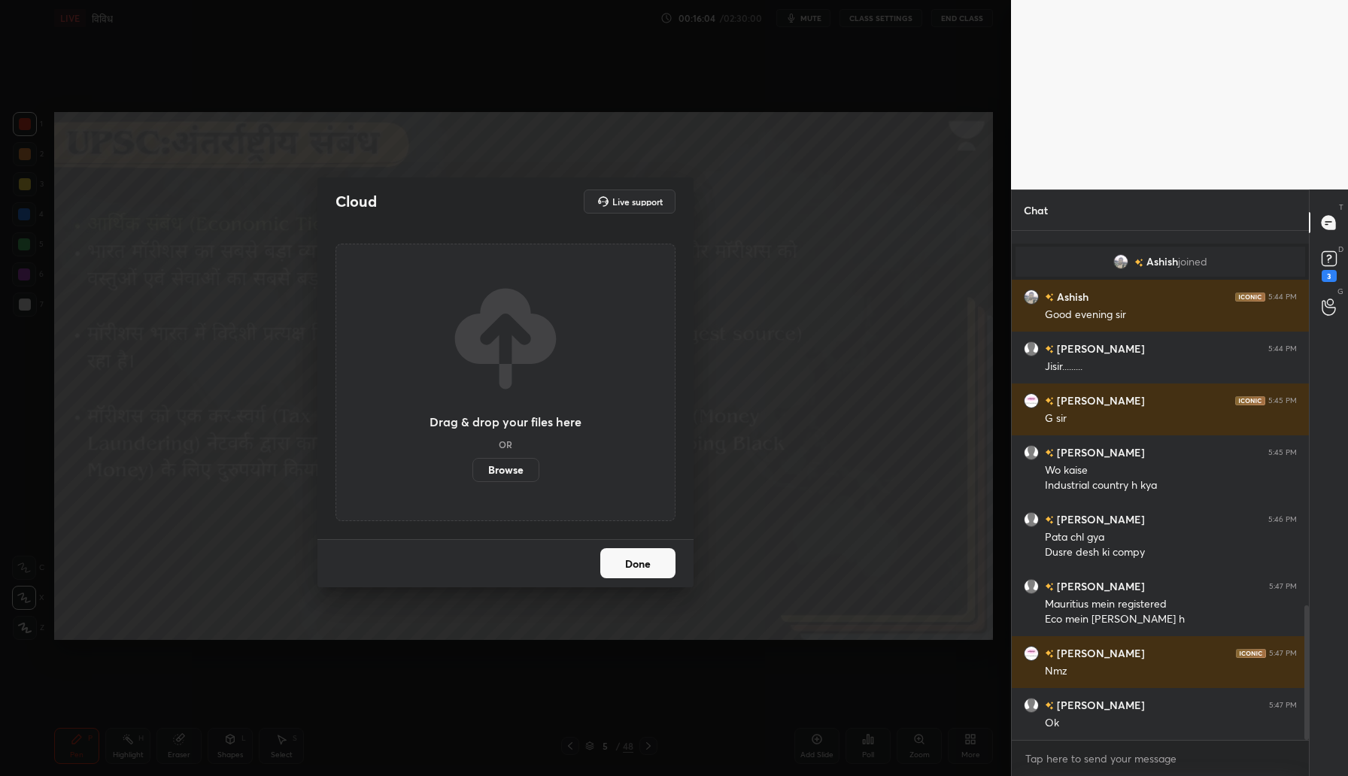
click at [518, 466] on label "Browse" at bounding box center [505, 470] width 67 height 24
click at [472, 466] on input "Browse" at bounding box center [472, 470] width 0 height 24
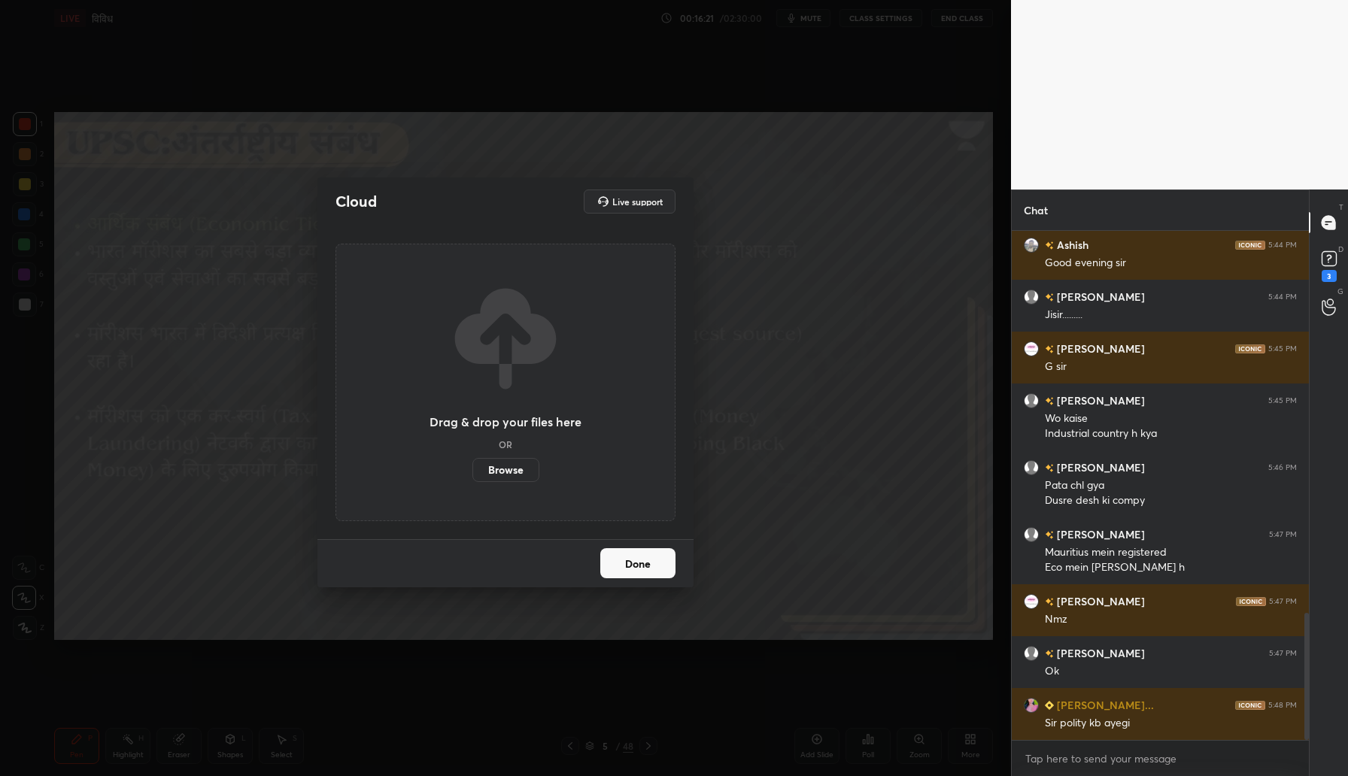
scroll to position [1536, 0]
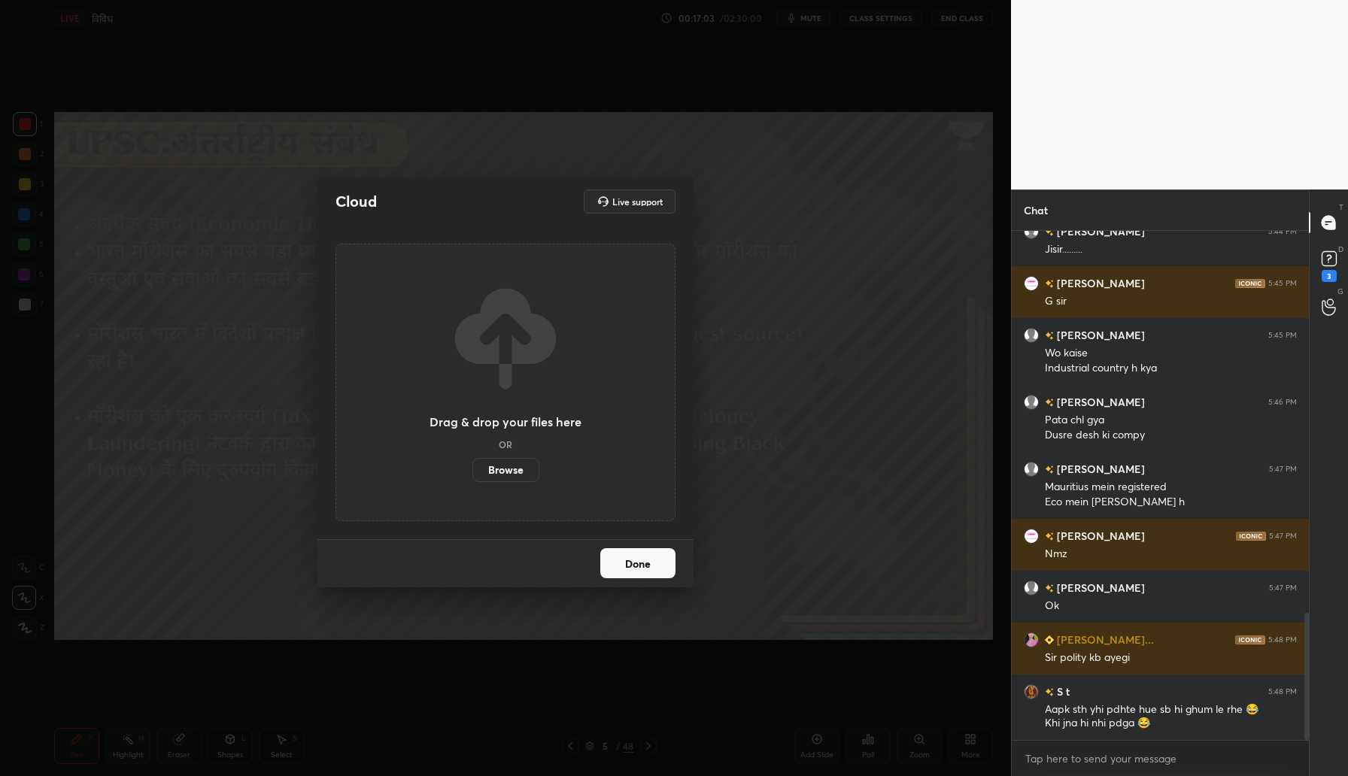
click at [520, 476] on label "Browse" at bounding box center [505, 470] width 67 height 24
click at [472, 476] on input "Browse" at bounding box center [472, 470] width 0 height 24
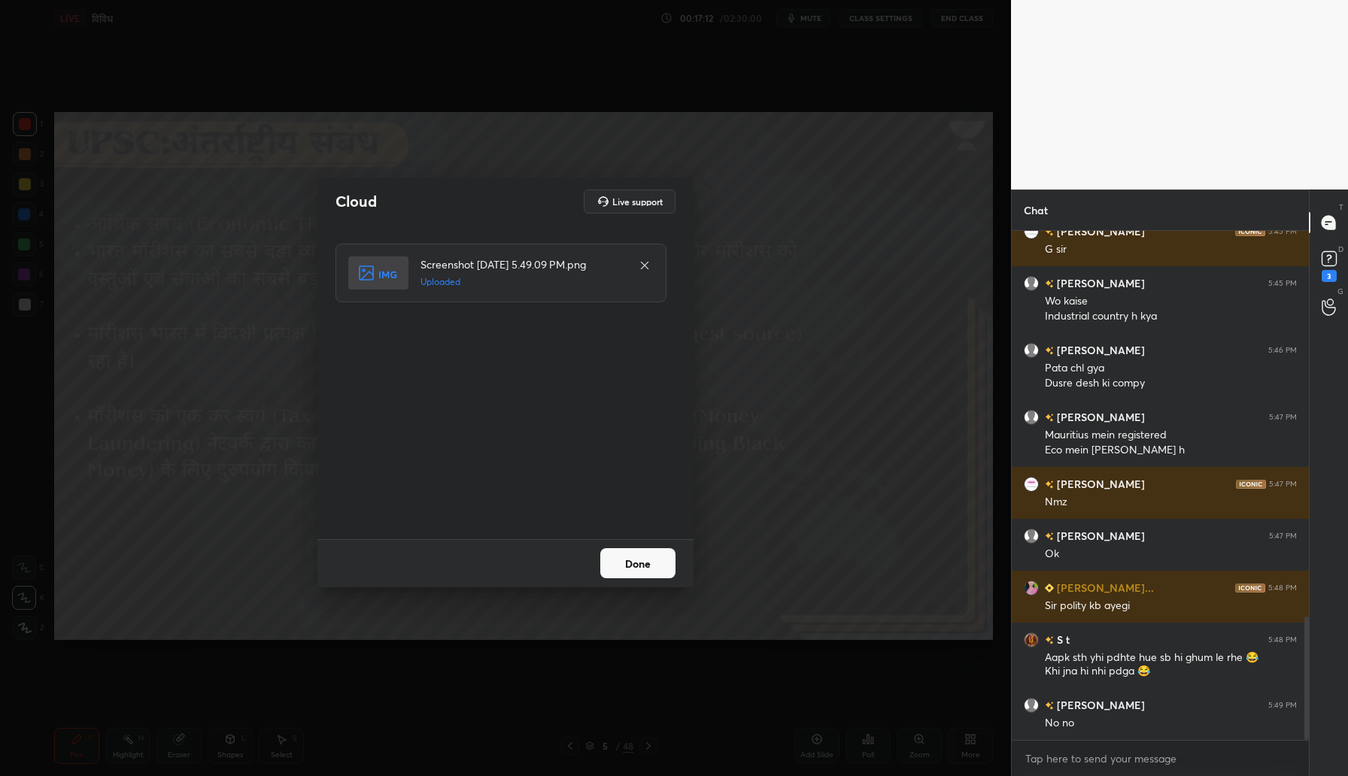
click at [631, 570] on button "Done" at bounding box center [637, 563] width 75 height 30
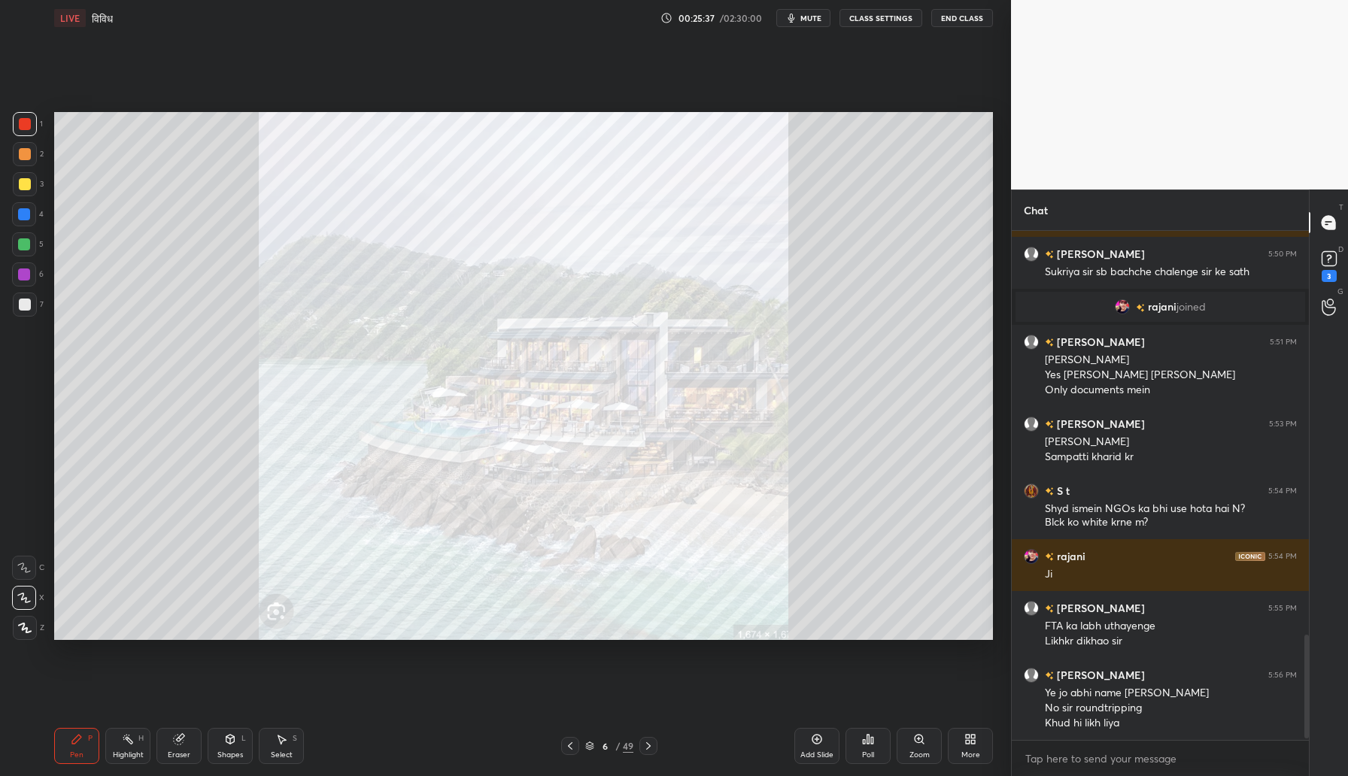
scroll to position [1983, 0]
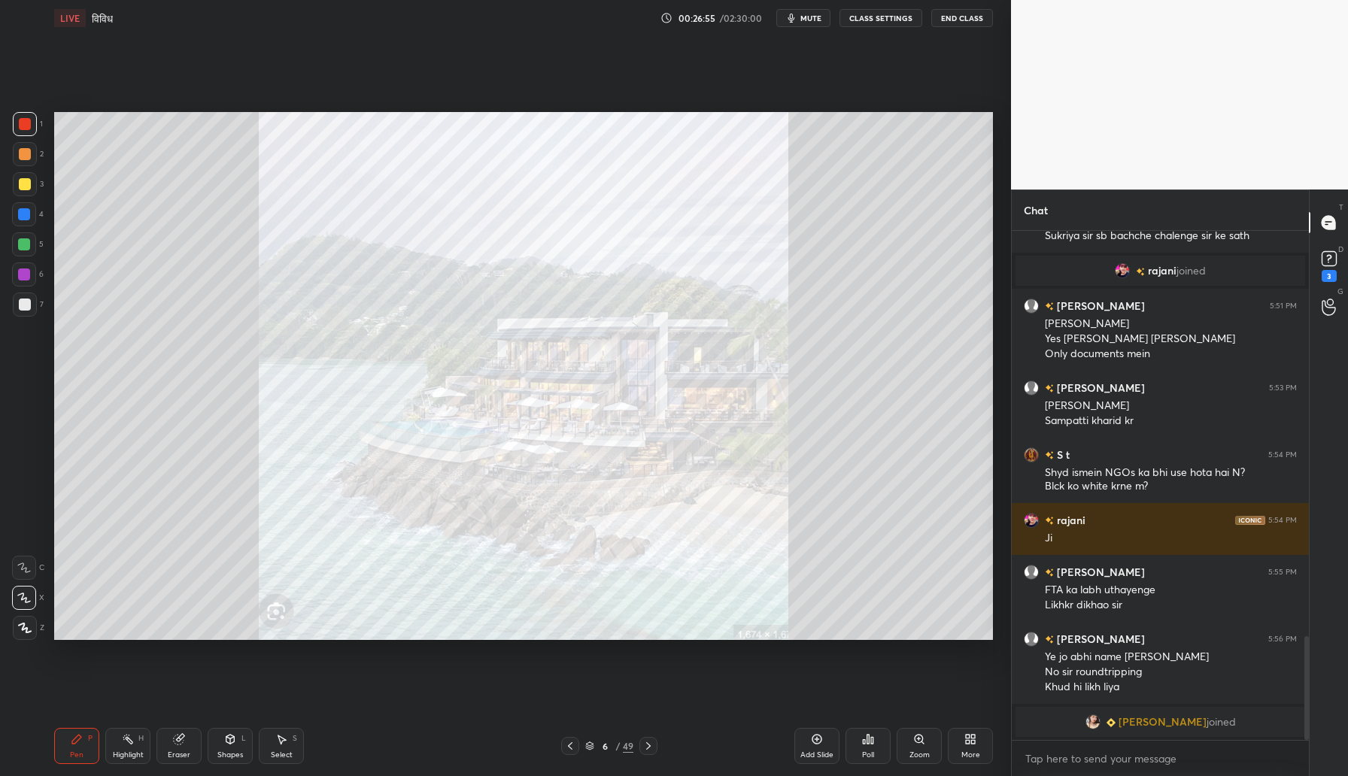
click at [1100, 714] on img "grid" at bounding box center [1092, 721] width 15 height 15
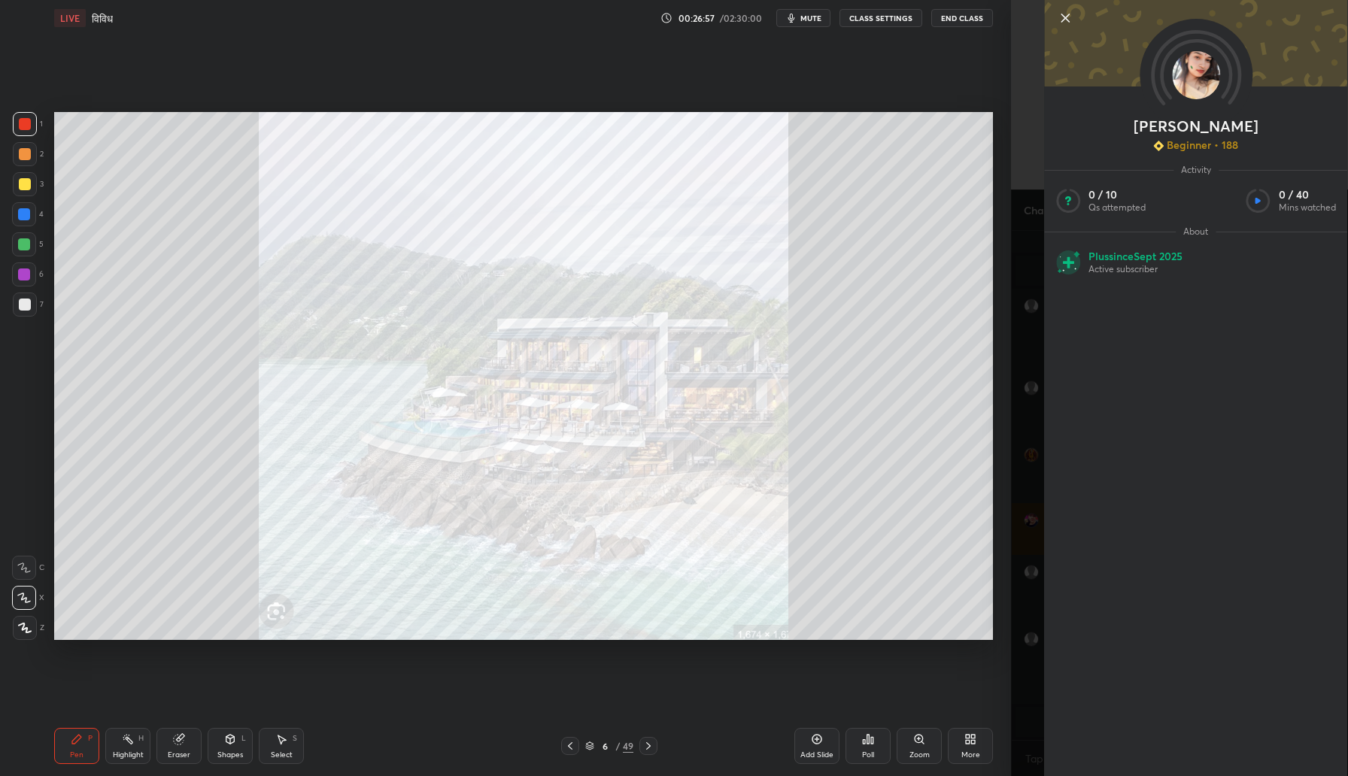
click at [1058, 14] on icon at bounding box center [1065, 18] width 18 height 18
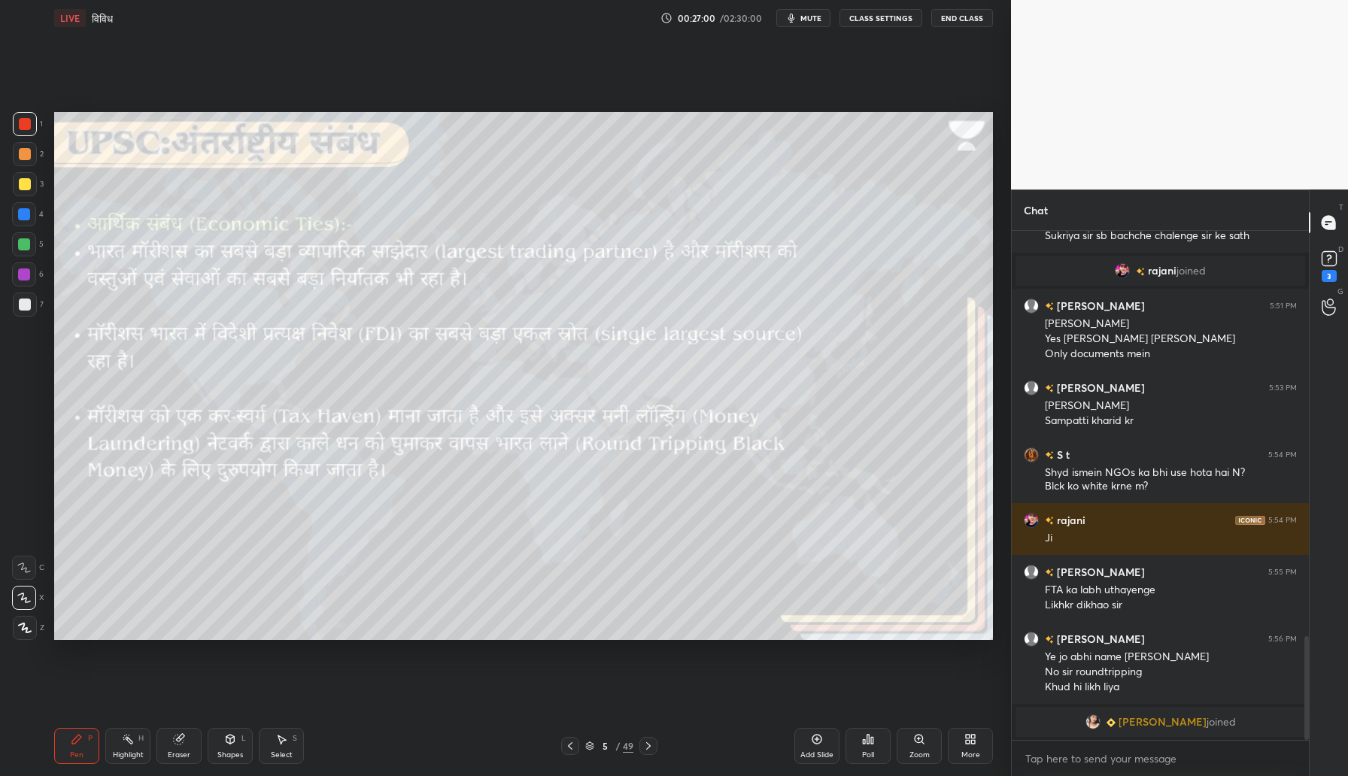
click at [29, 187] on div at bounding box center [25, 184] width 12 height 12
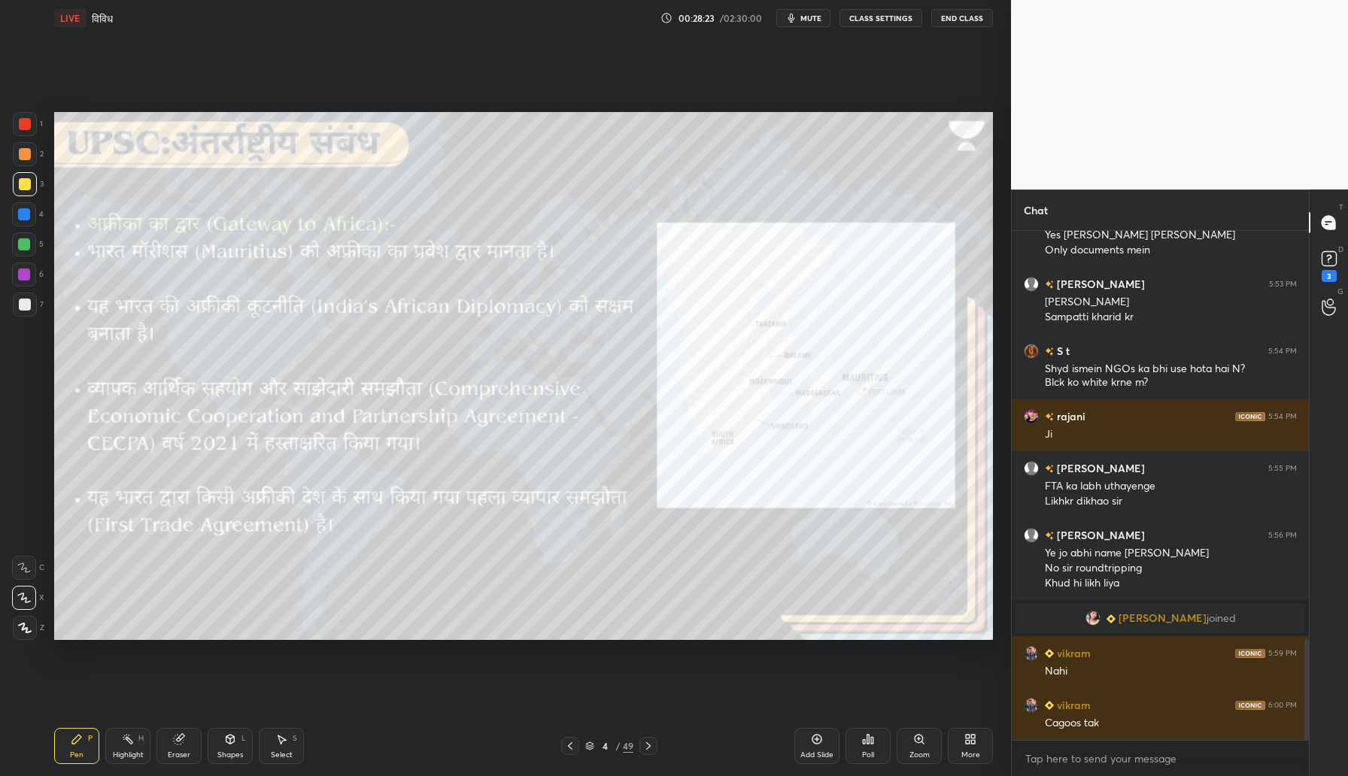
scroll to position [2055, 0]
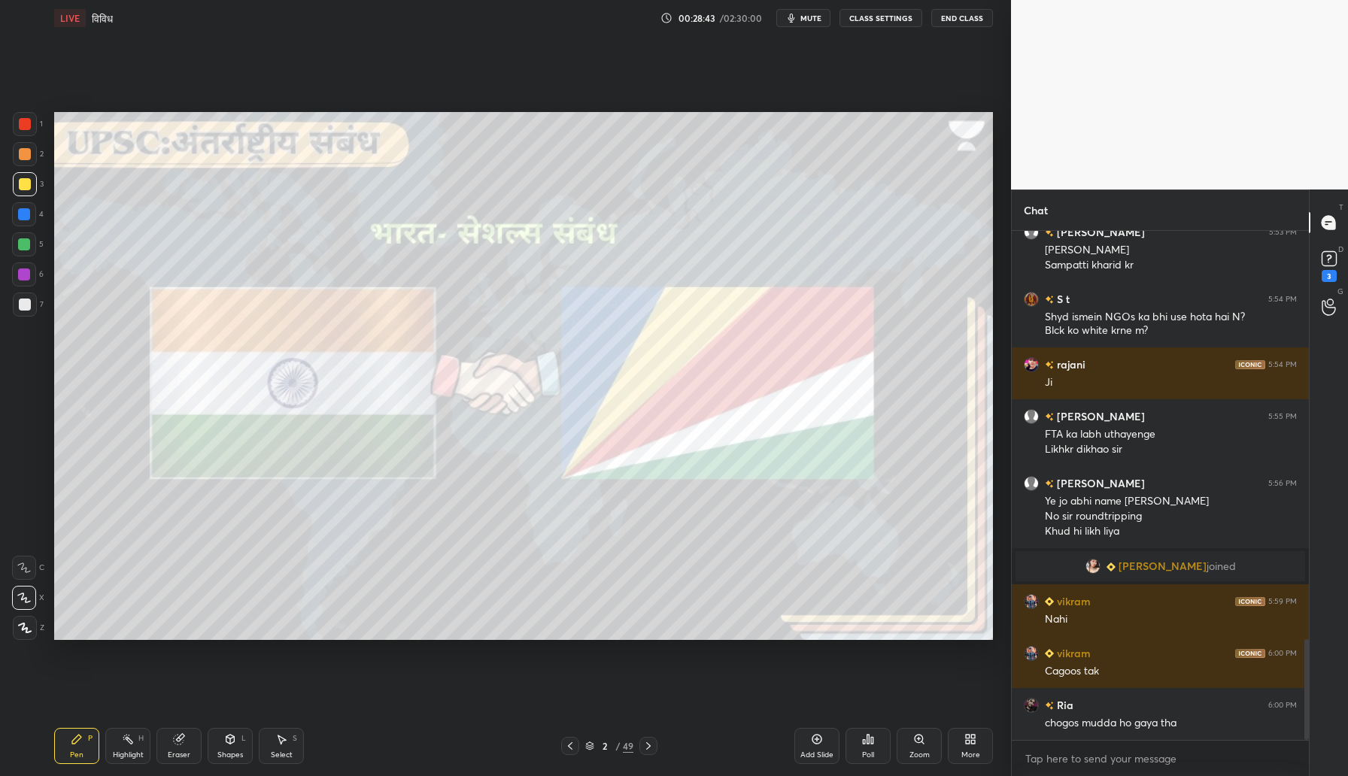
click at [22, 126] on div at bounding box center [25, 124] width 12 height 12
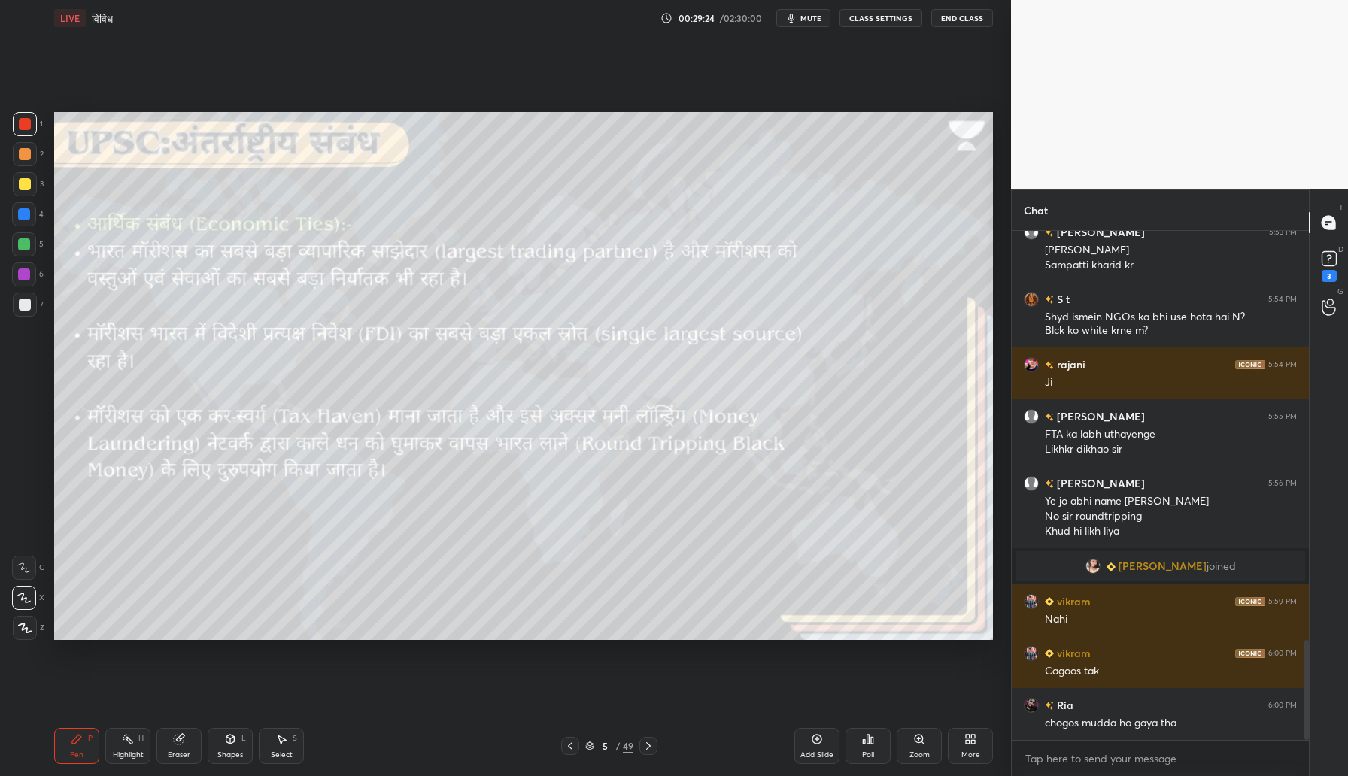
scroll to position [2091, 0]
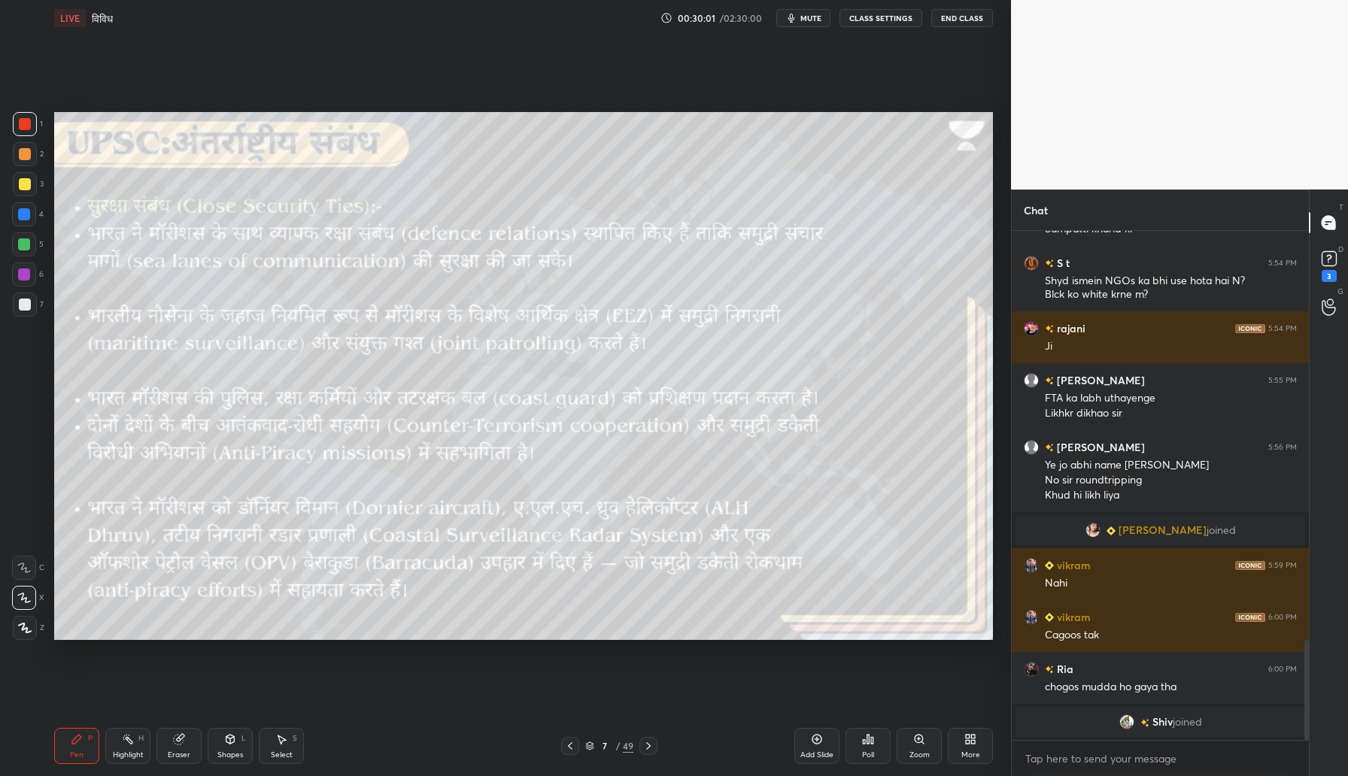
click at [26, 155] on div at bounding box center [25, 154] width 12 height 12
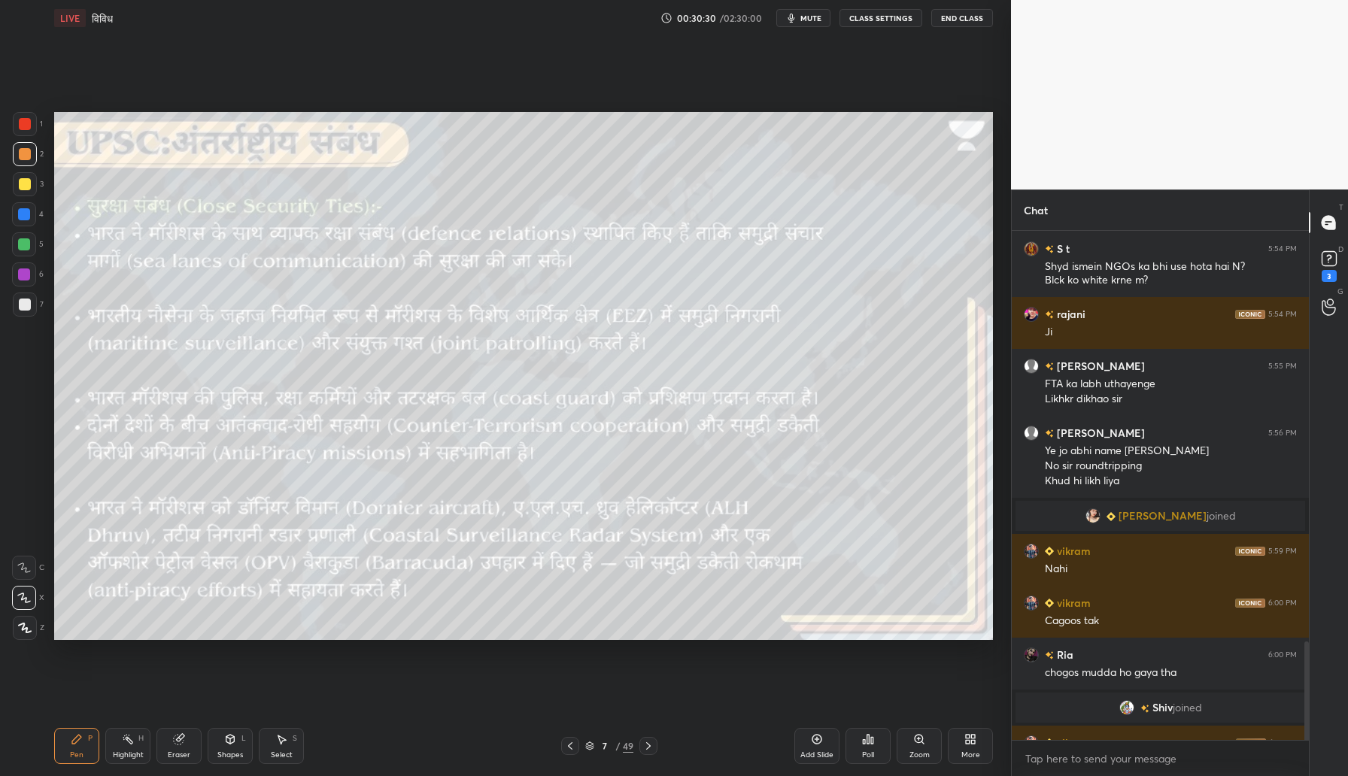
scroll to position [2129, 0]
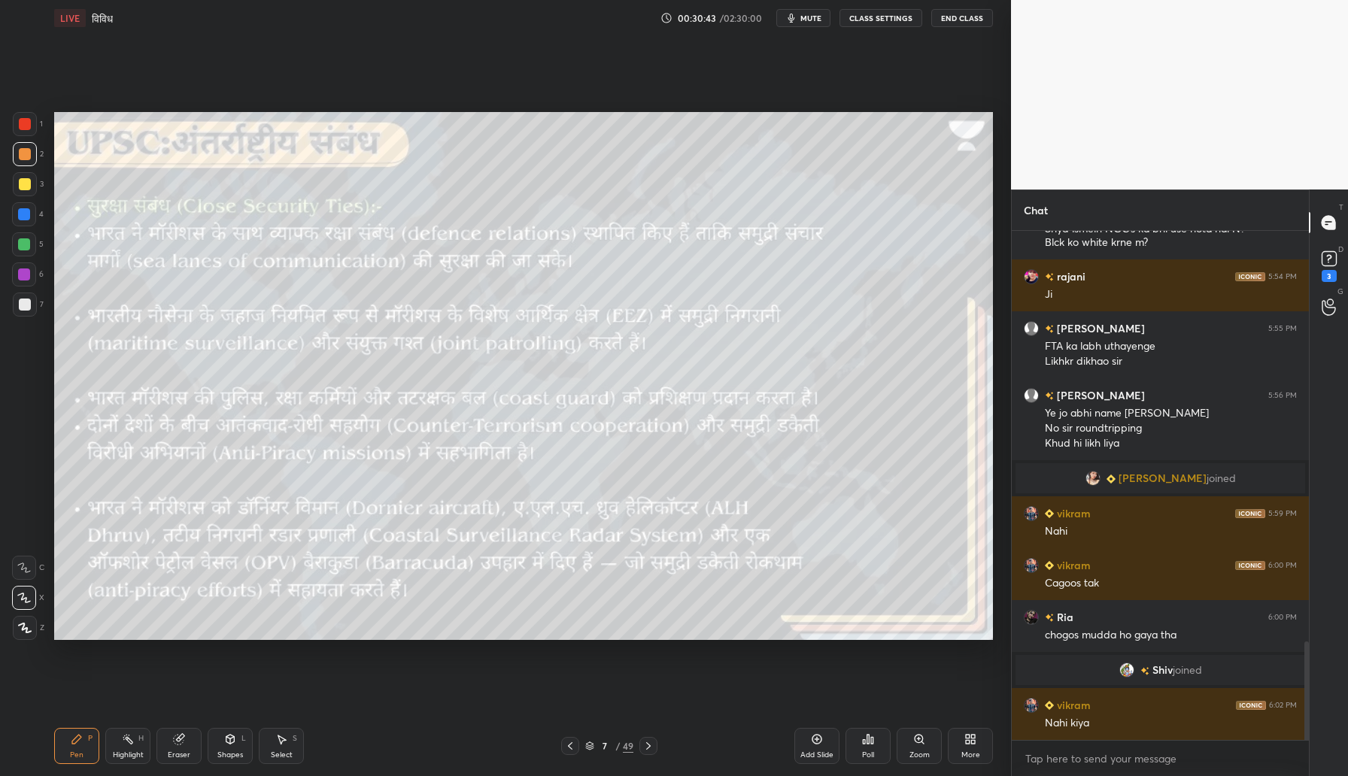
click at [25, 190] on div at bounding box center [25, 184] width 12 height 12
click at [226, 752] on div "Shapes" at bounding box center [230, 755] width 26 height 8
click at [81, 744] on icon at bounding box center [77, 739] width 12 height 12
click at [221, 742] on div "Shapes L" at bounding box center [230, 746] width 45 height 36
click at [73, 751] on div "Pen" at bounding box center [77, 755] width 14 height 8
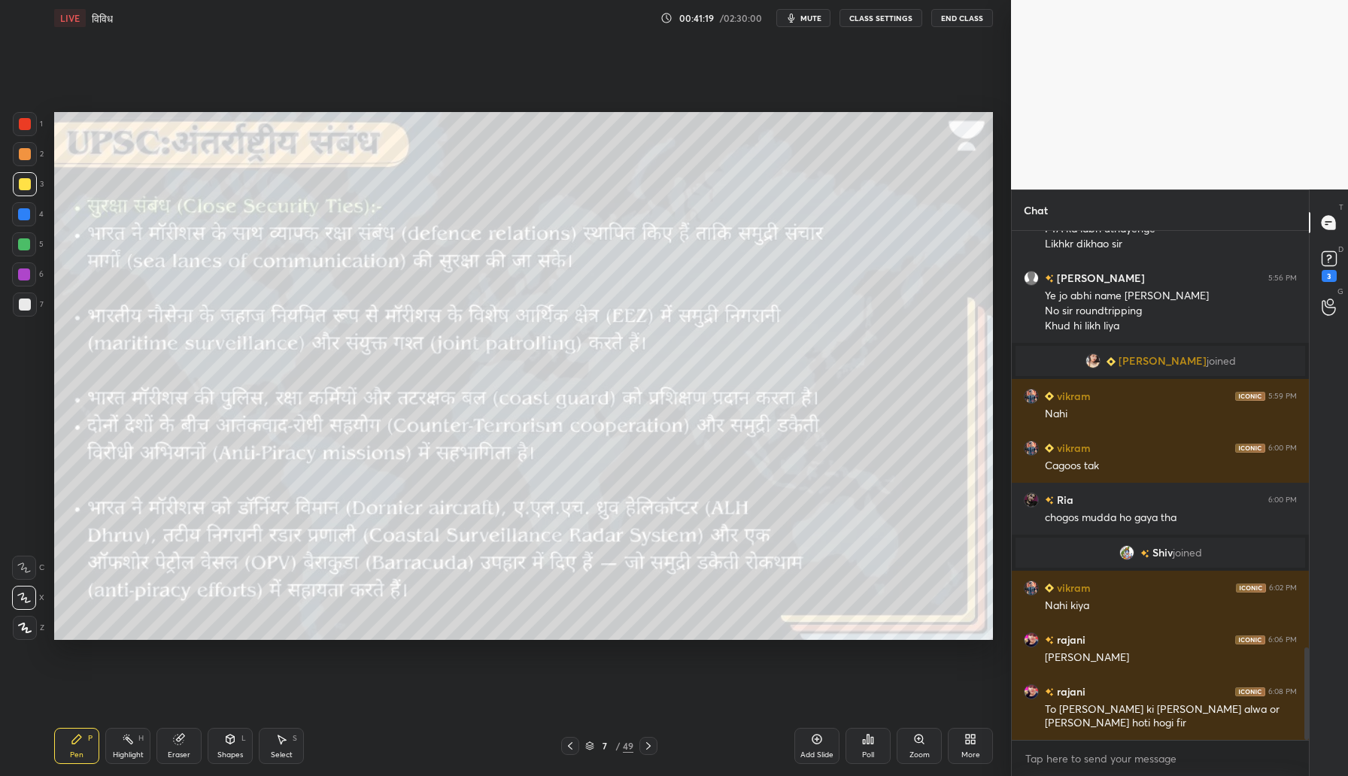
scroll to position [2283, 0]
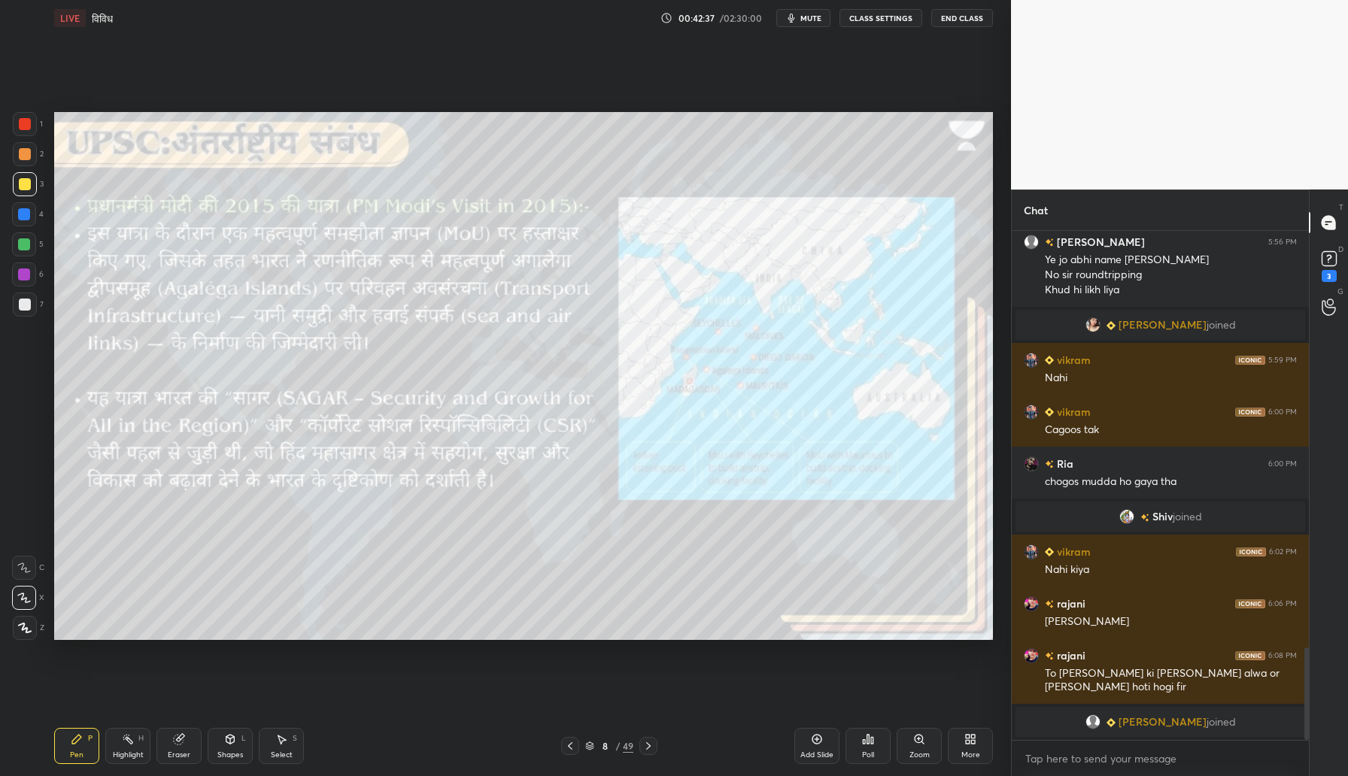
click at [235, 744] on icon at bounding box center [230, 739] width 12 height 12
click at [81, 739] on icon at bounding box center [77, 739] width 12 height 12
click at [26, 150] on div at bounding box center [25, 154] width 12 height 12
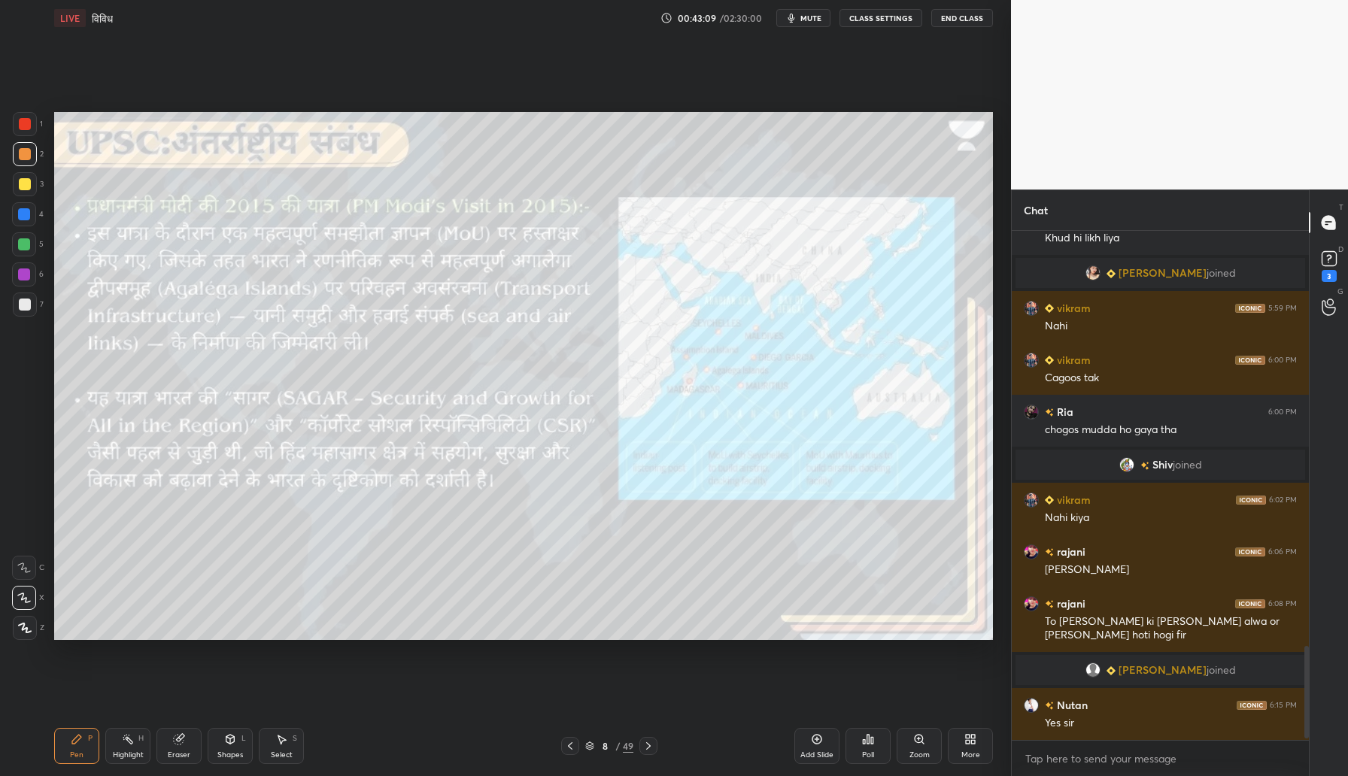
scroll to position [2299, 0]
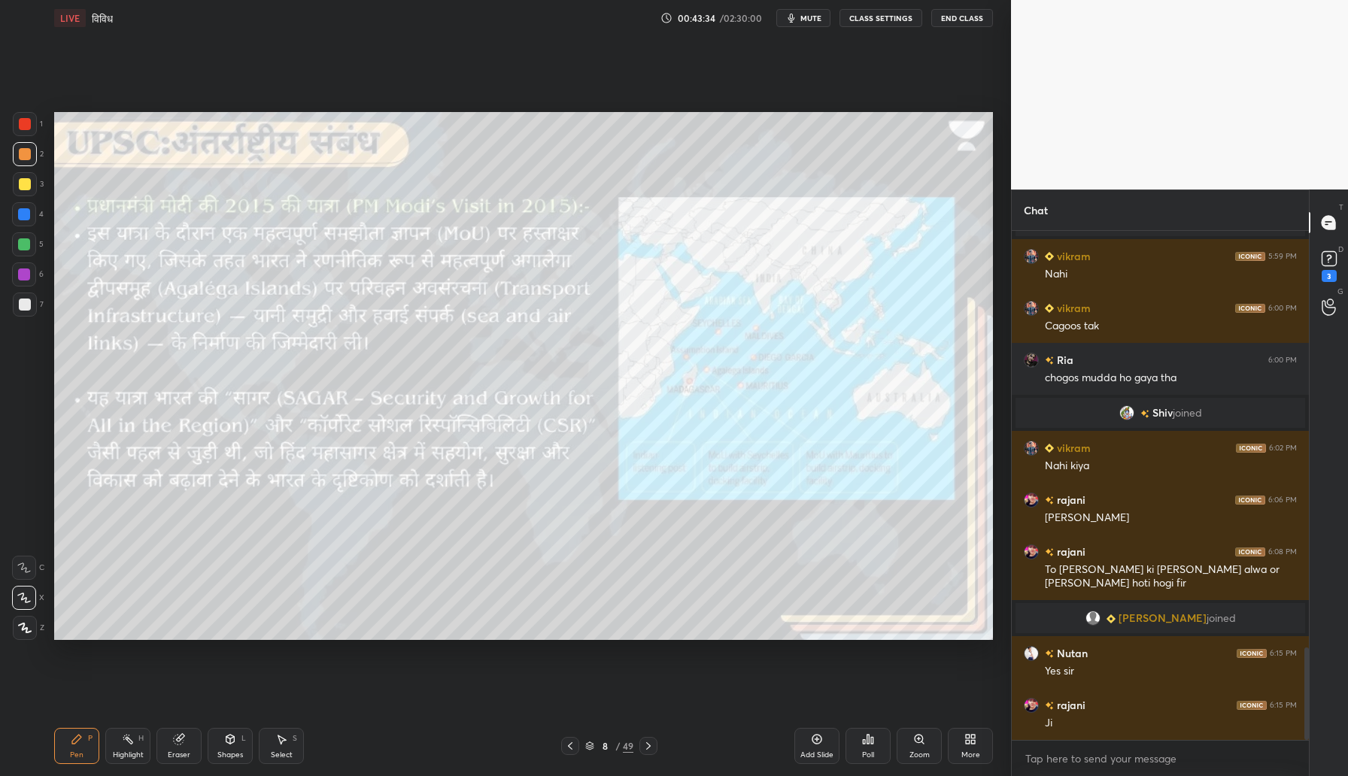
click at [20, 130] on div at bounding box center [25, 124] width 24 height 24
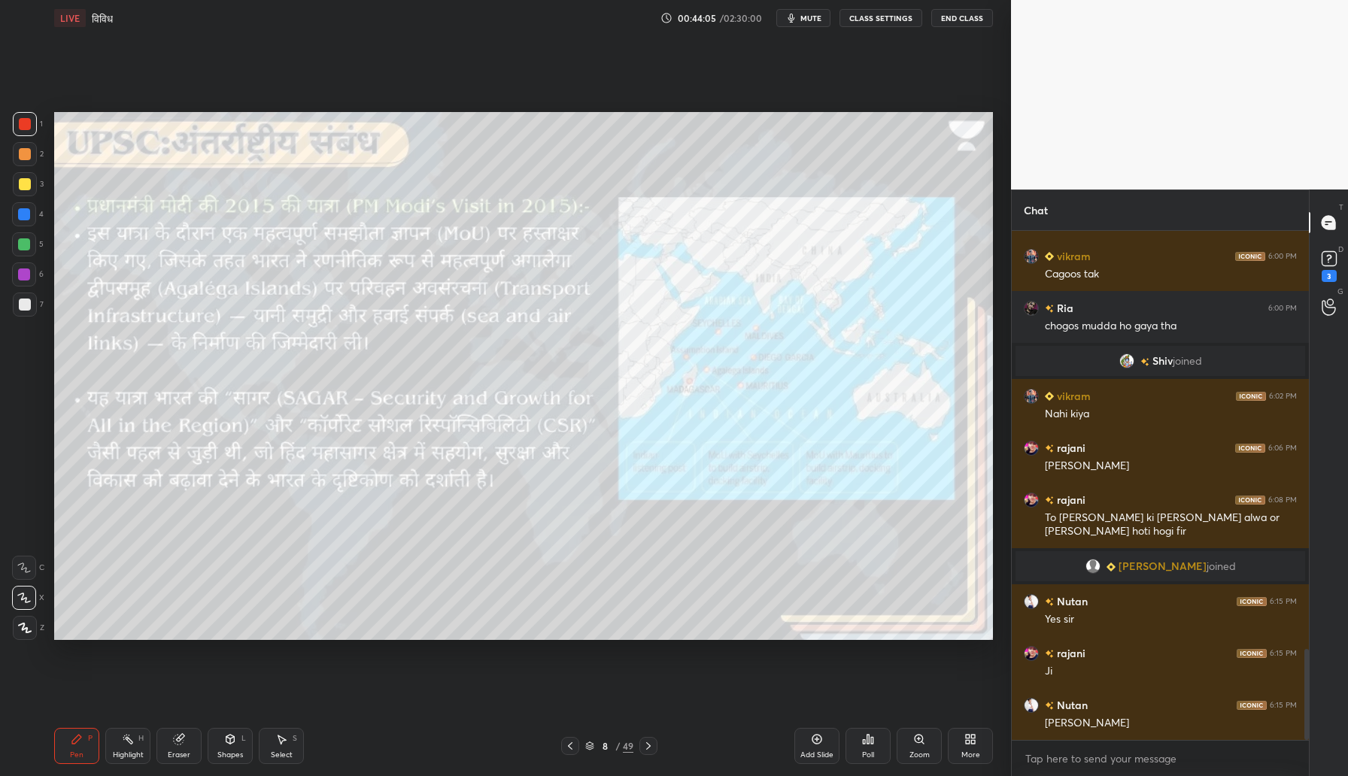
scroll to position [2403, 0]
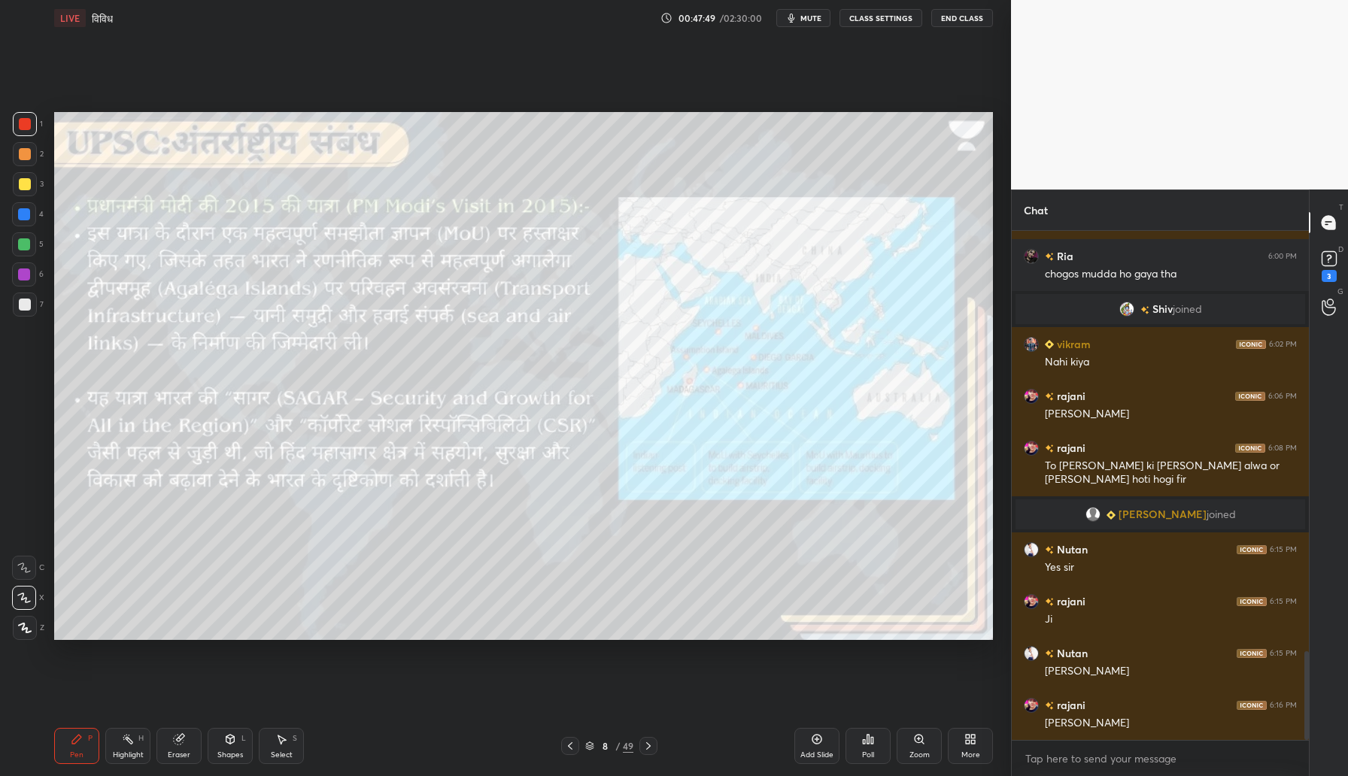
click at [25, 184] on div at bounding box center [25, 184] width 12 height 12
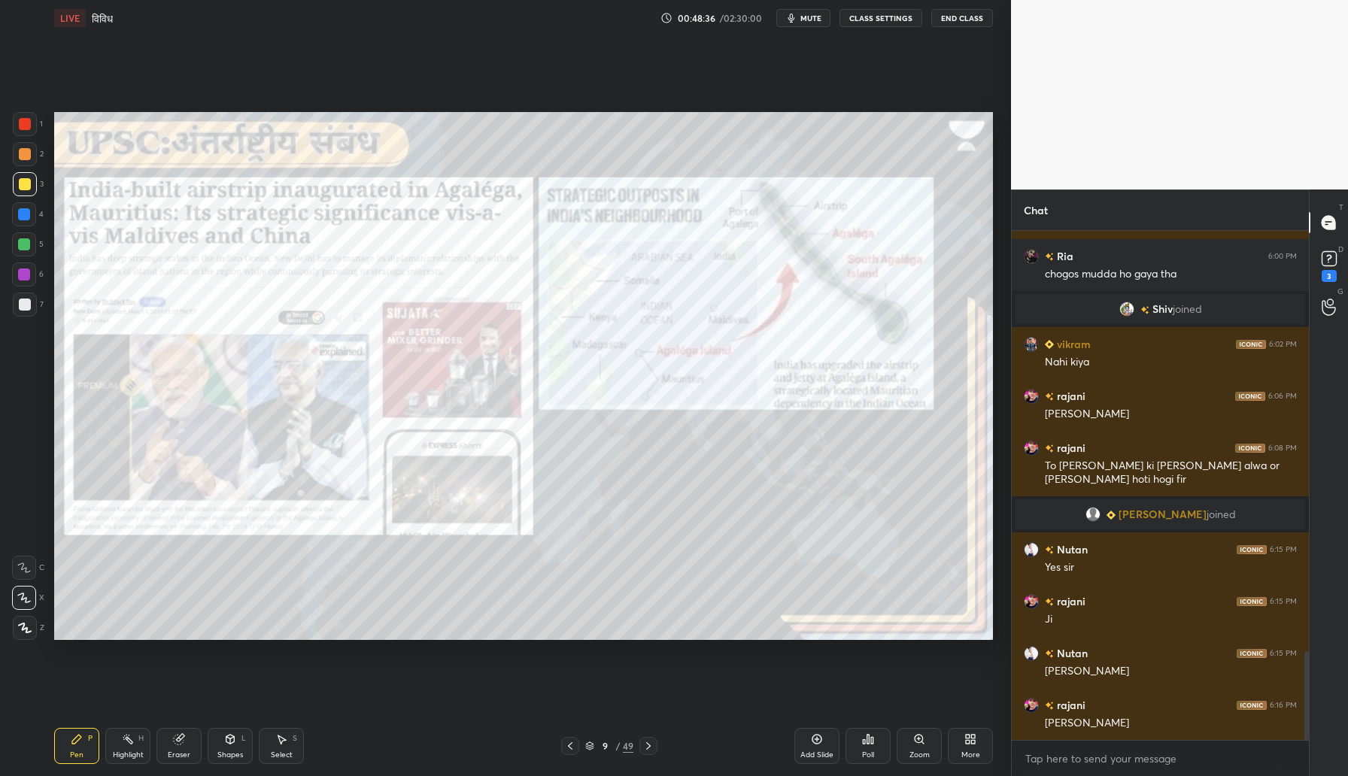
click at [18, 112] on div at bounding box center [25, 124] width 24 height 24
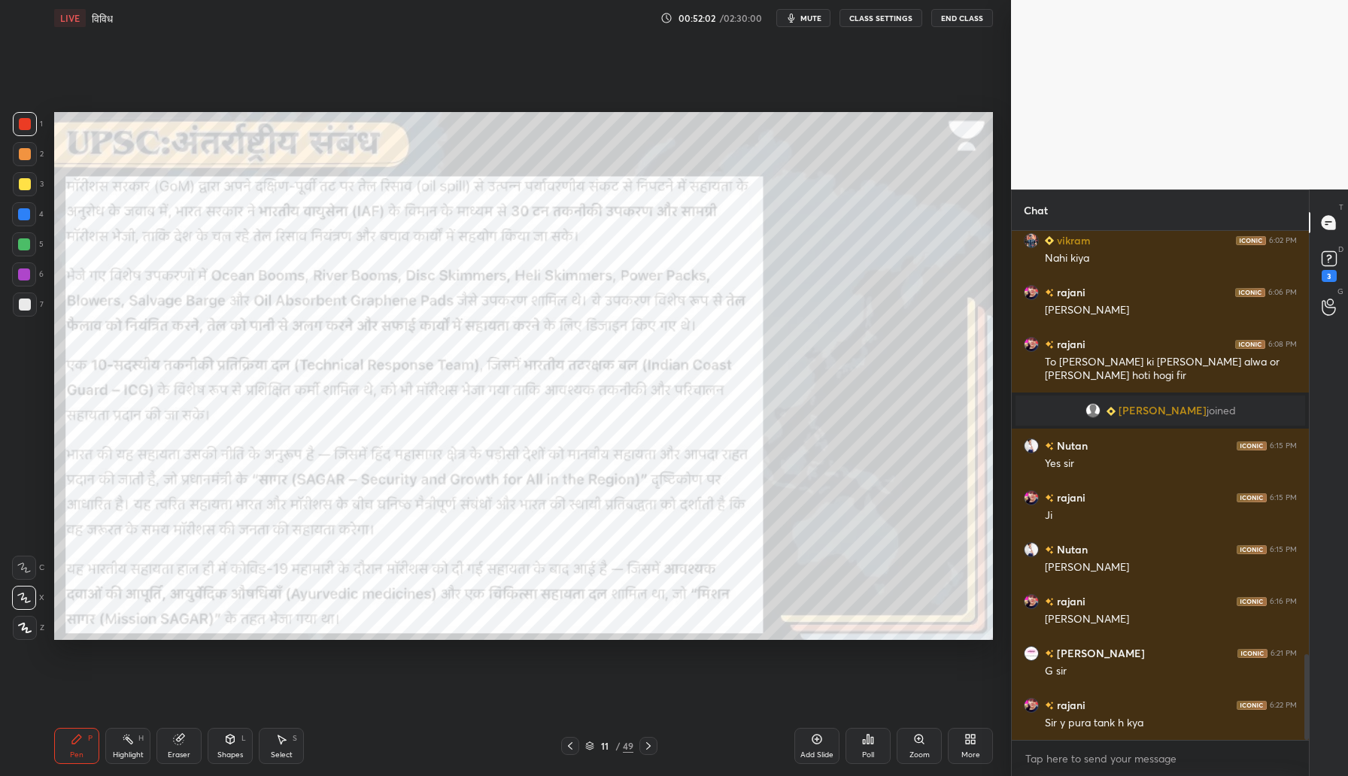
scroll to position [2559, 0]
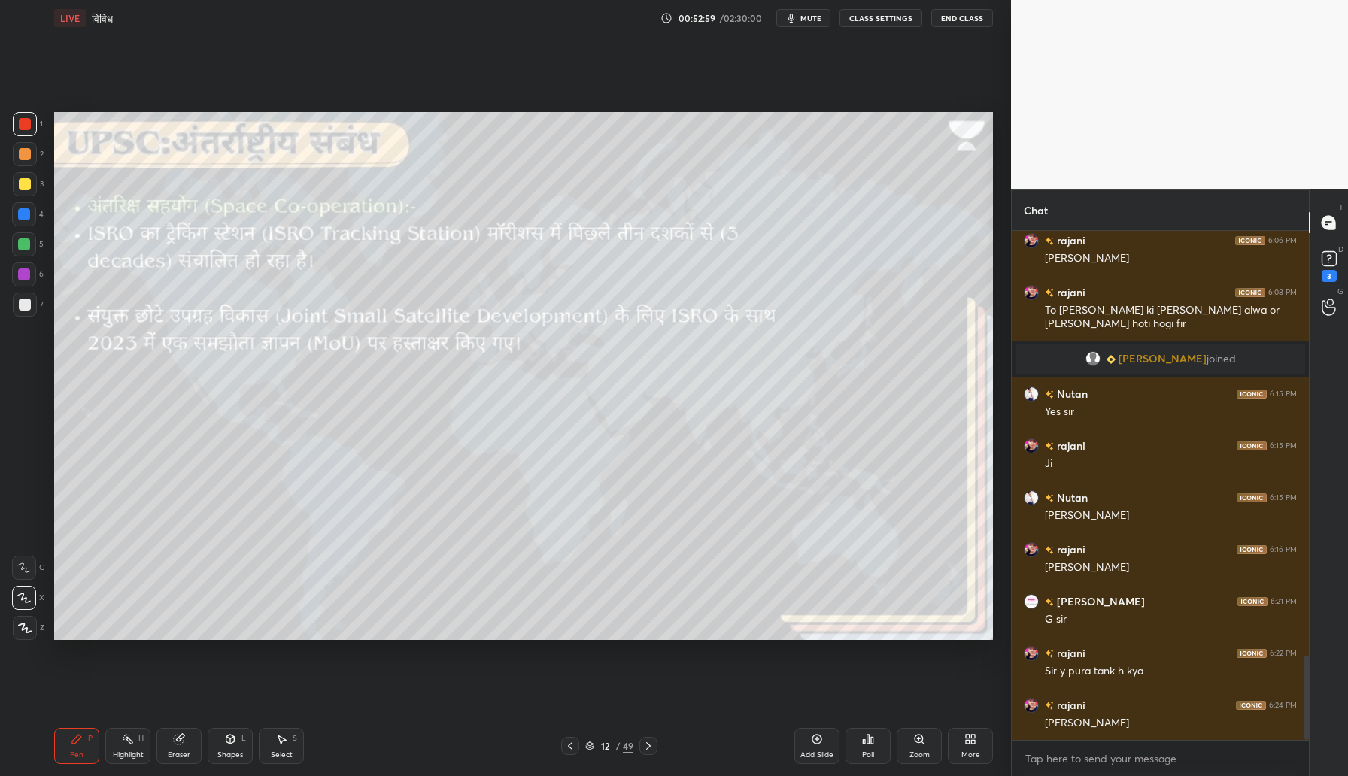
click at [222, 742] on div "Shapes L" at bounding box center [230, 746] width 45 height 36
click at [71, 741] on icon at bounding box center [77, 739] width 12 height 12
click at [24, 187] on div at bounding box center [25, 184] width 12 height 12
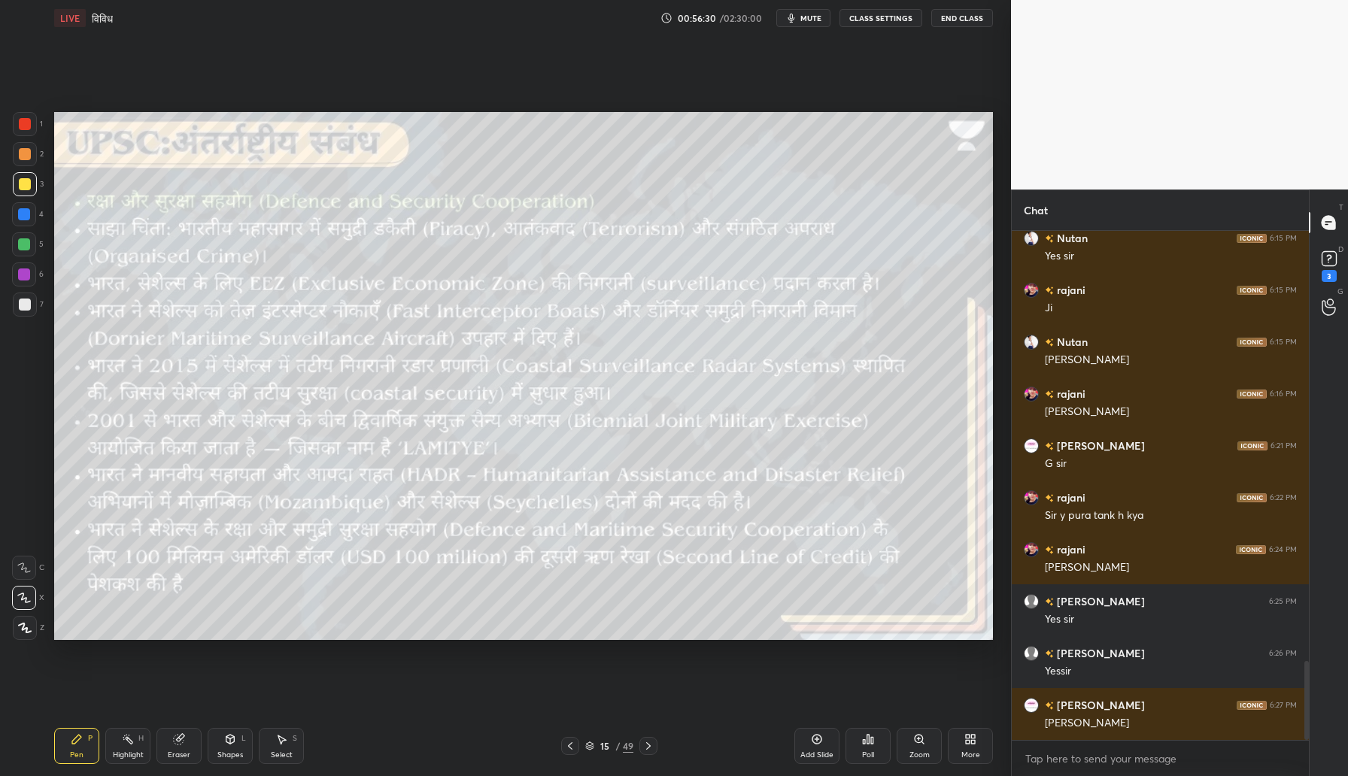
scroll to position [2766, 0]
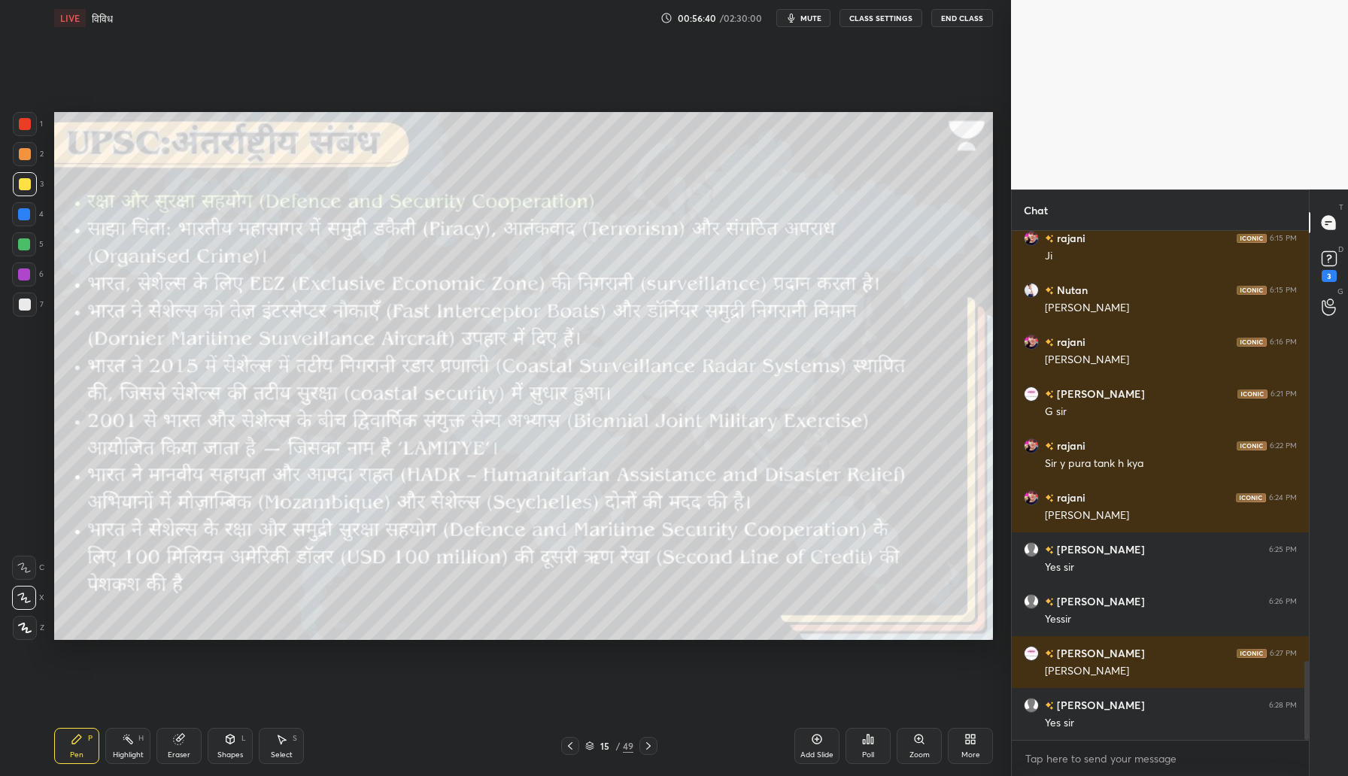
click at [231, 760] on div "Shapes L" at bounding box center [230, 746] width 45 height 36
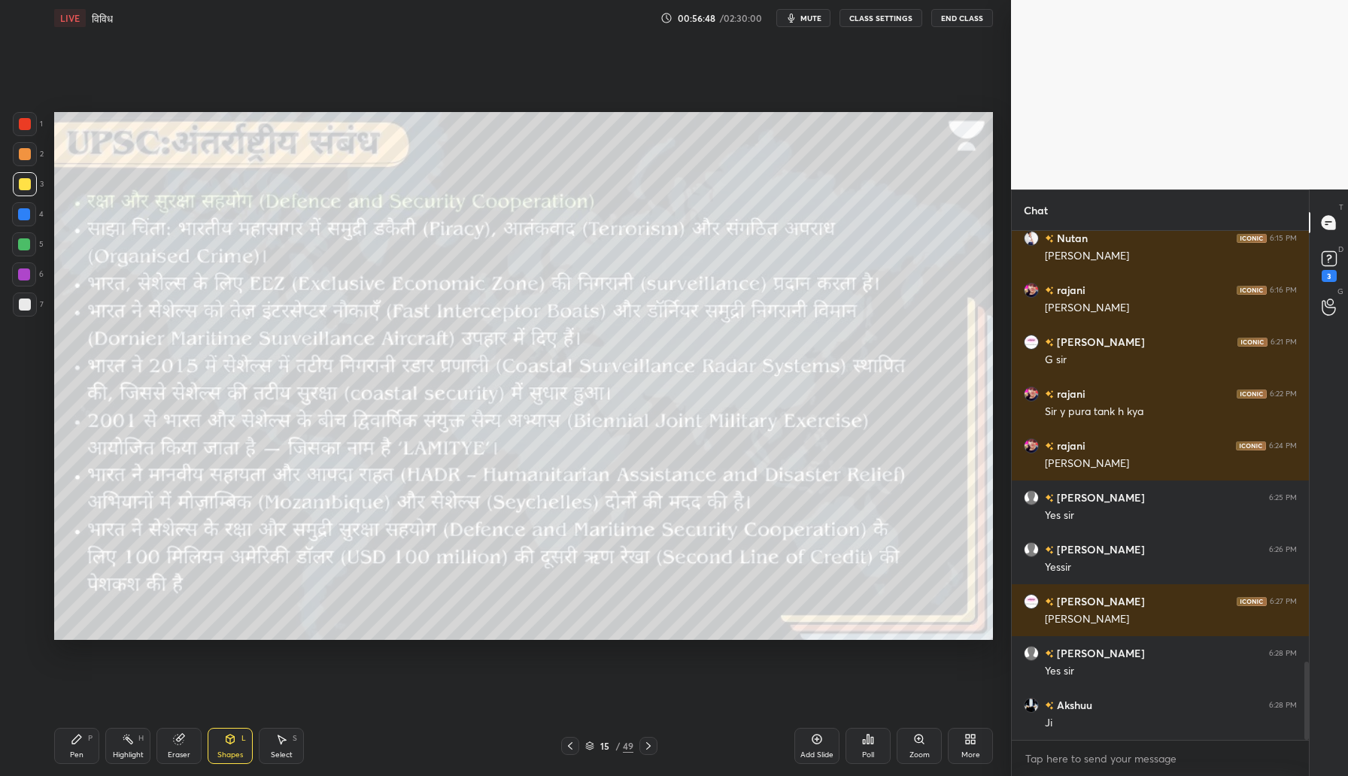
click at [74, 759] on div "Pen" at bounding box center [77, 755] width 14 height 8
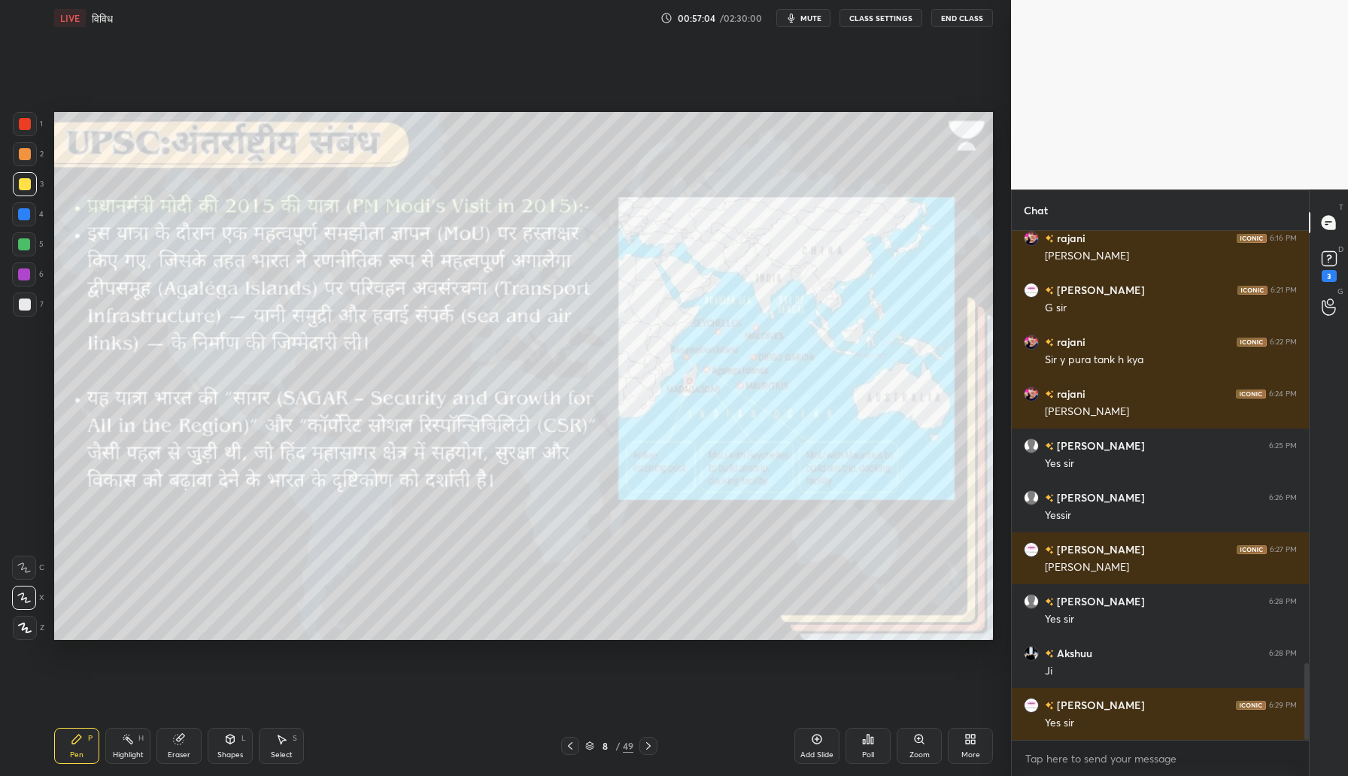
scroll to position [2922, 0]
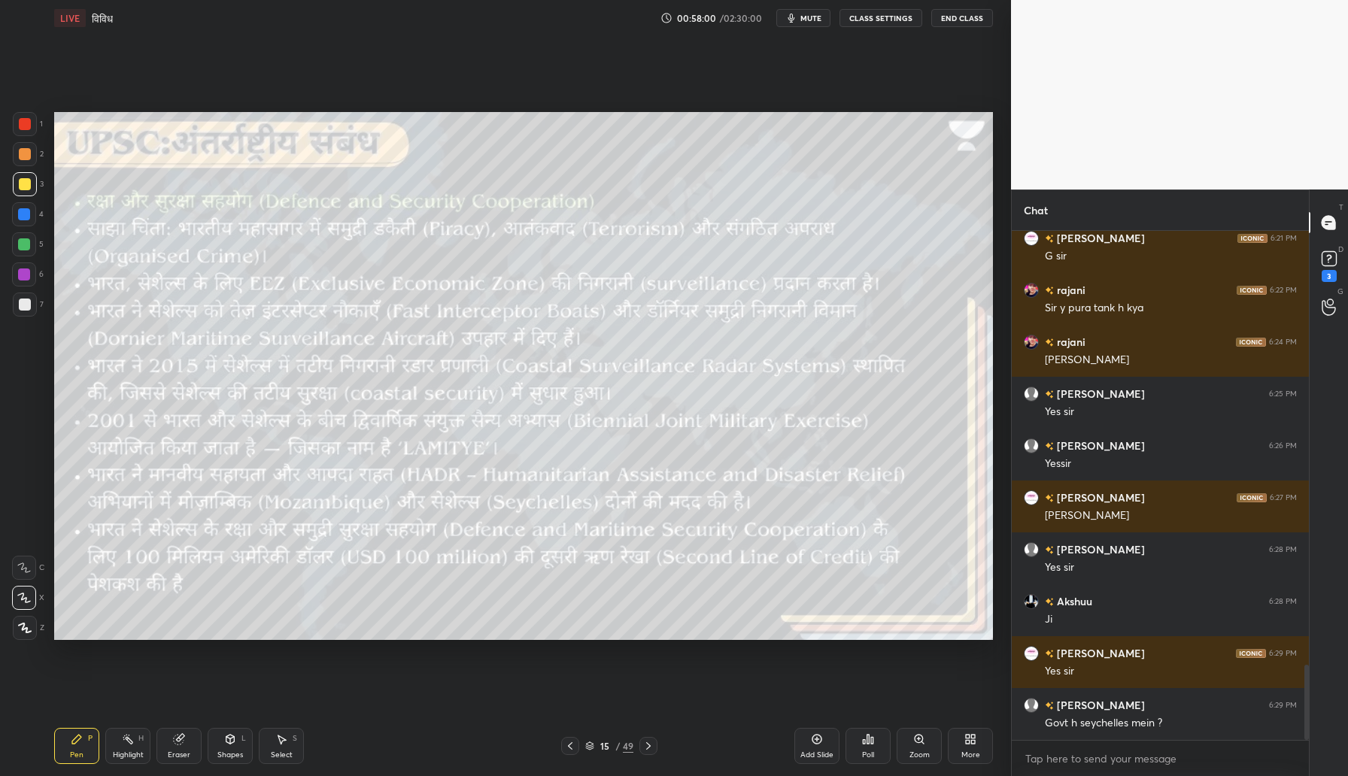
click at [26, 278] on div at bounding box center [24, 274] width 12 height 12
click at [237, 753] on div "Shapes" at bounding box center [230, 755] width 26 height 8
click at [22, 191] on div at bounding box center [25, 184] width 24 height 24
click at [73, 744] on icon at bounding box center [76, 739] width 9 height 9
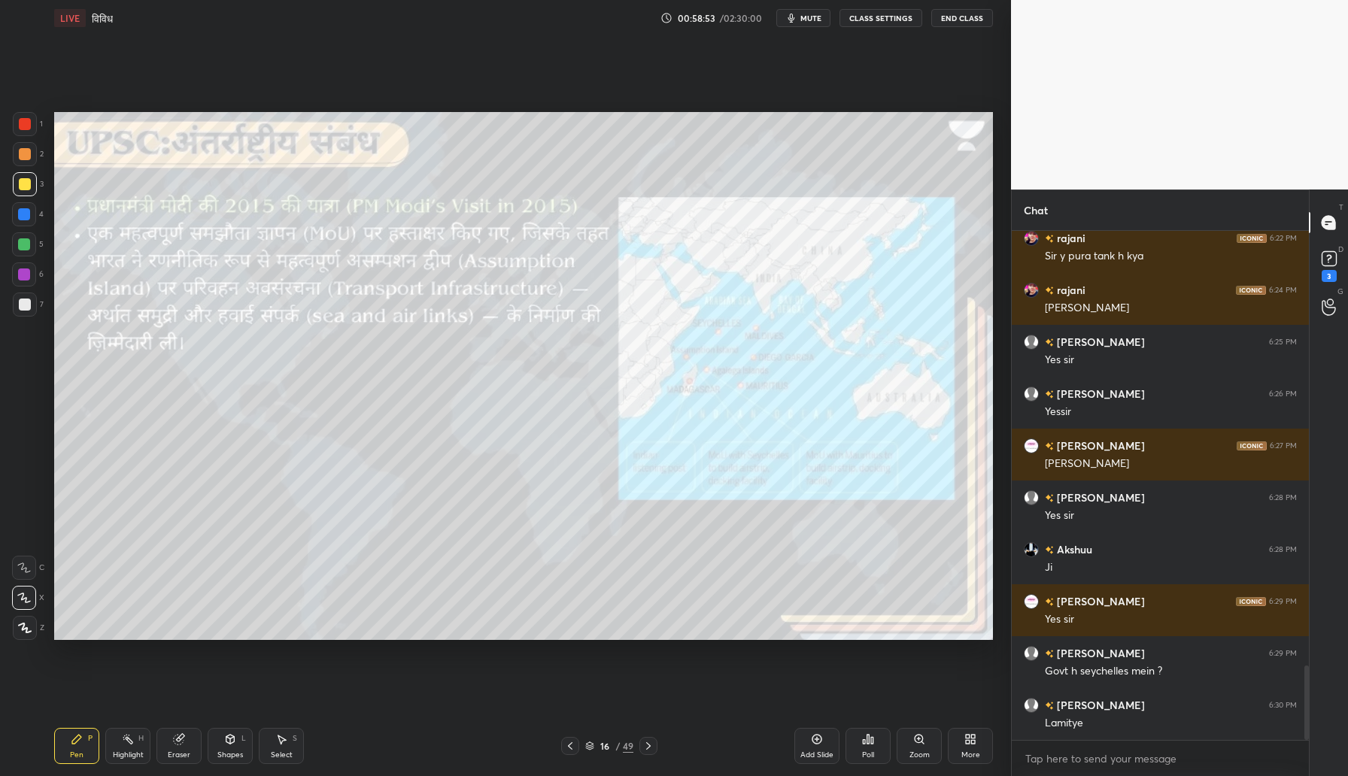
click at [27, 156] on div at bounding box center [25, 154] width 12 height 12
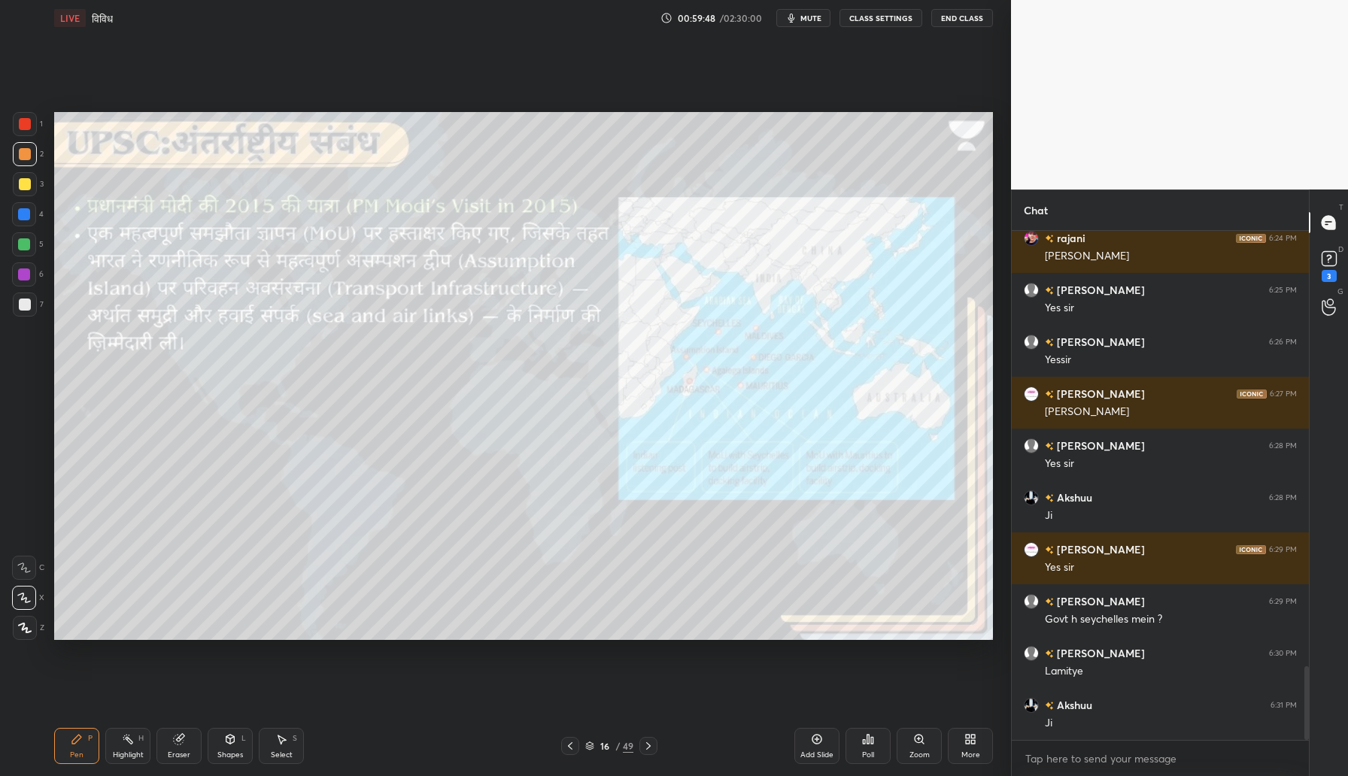
click at [26, 125] on div at bounding box center [25, 124] width 12 height 12
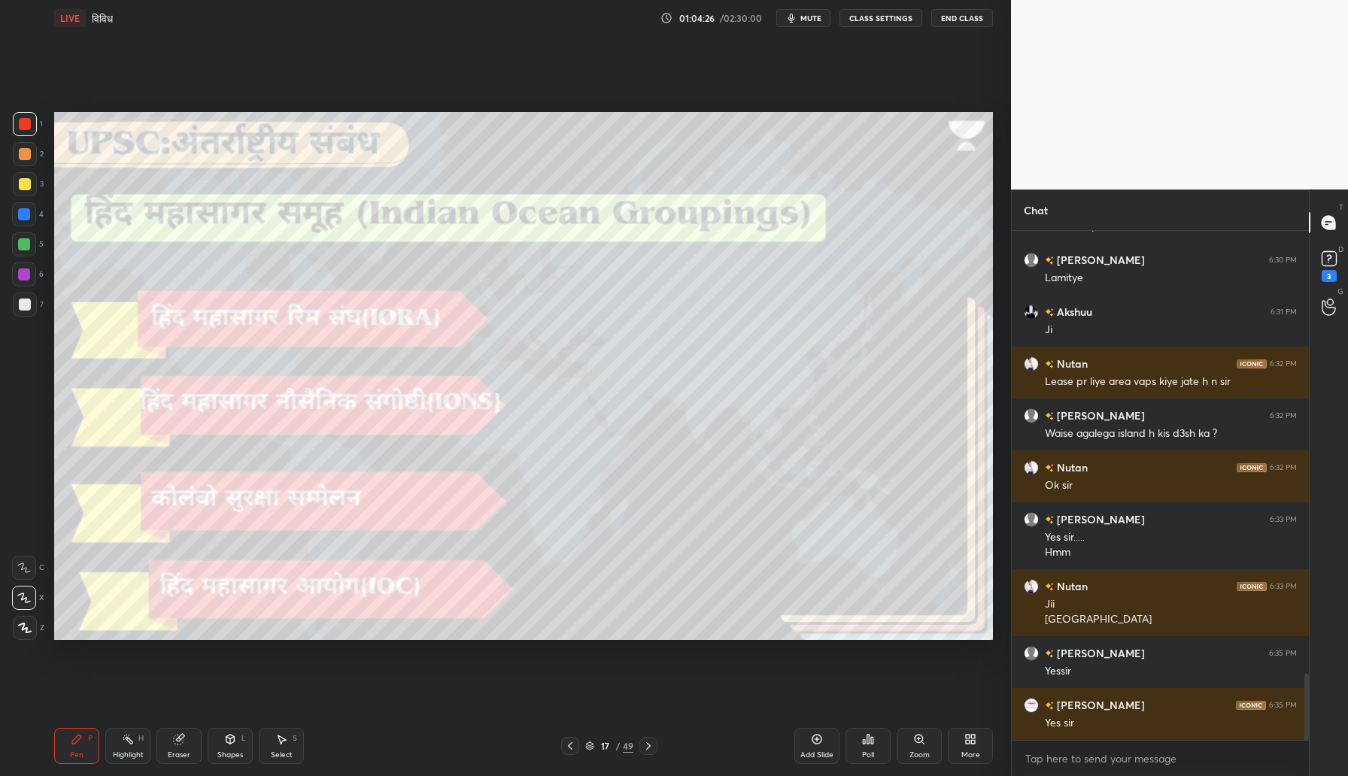
scroll to position [5, 5]
click at [27, 187] on div at bounding box center [25, 184] width 12 height 12
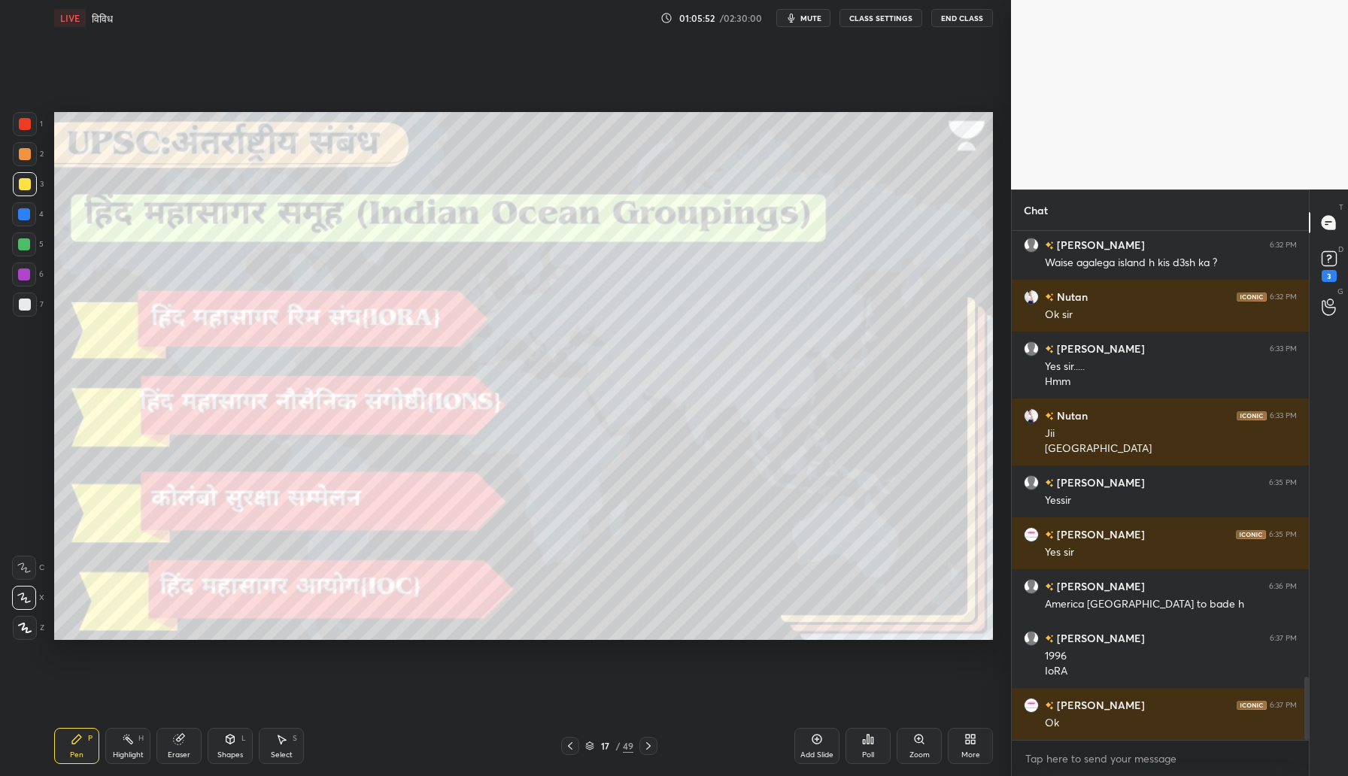
scroll to position [3641, 0]
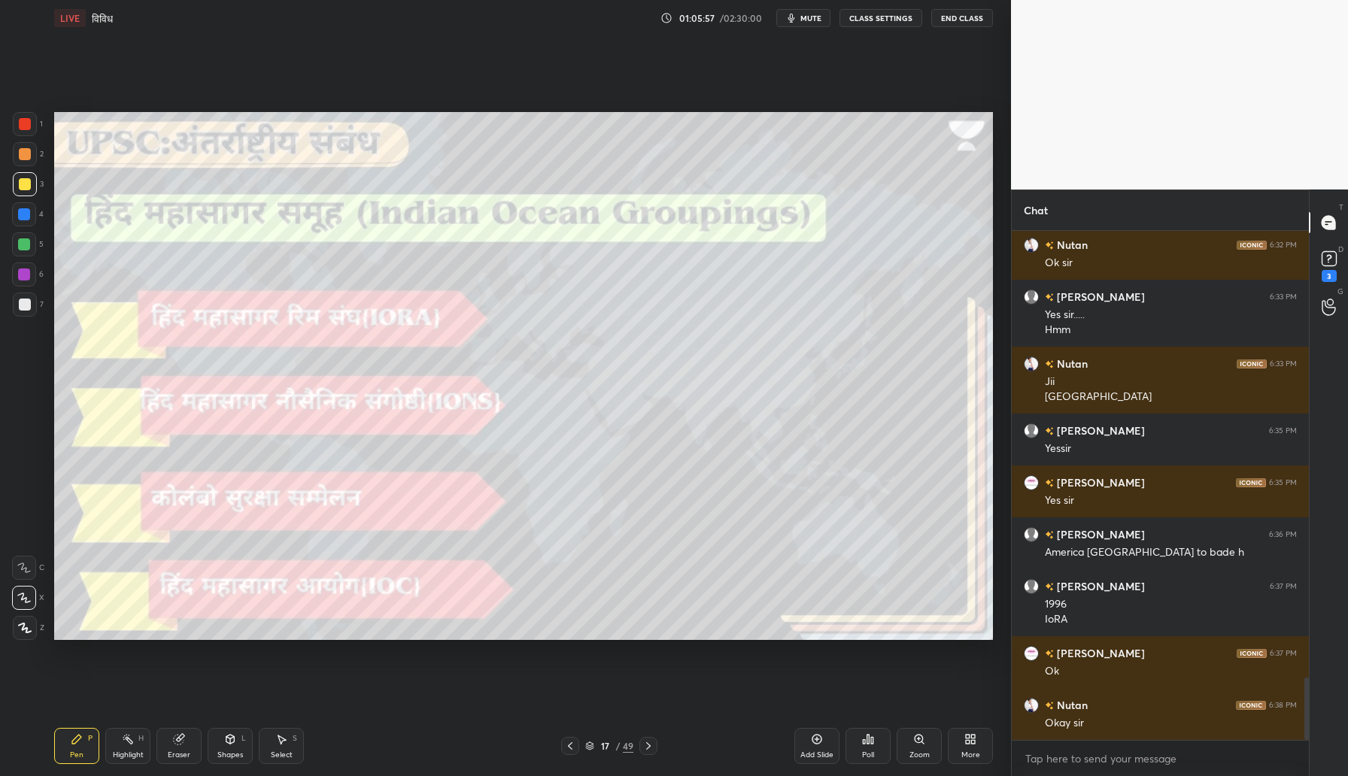
click at [802, 17] on span "mute" at bounding box center [810, 18] width 21 height 11
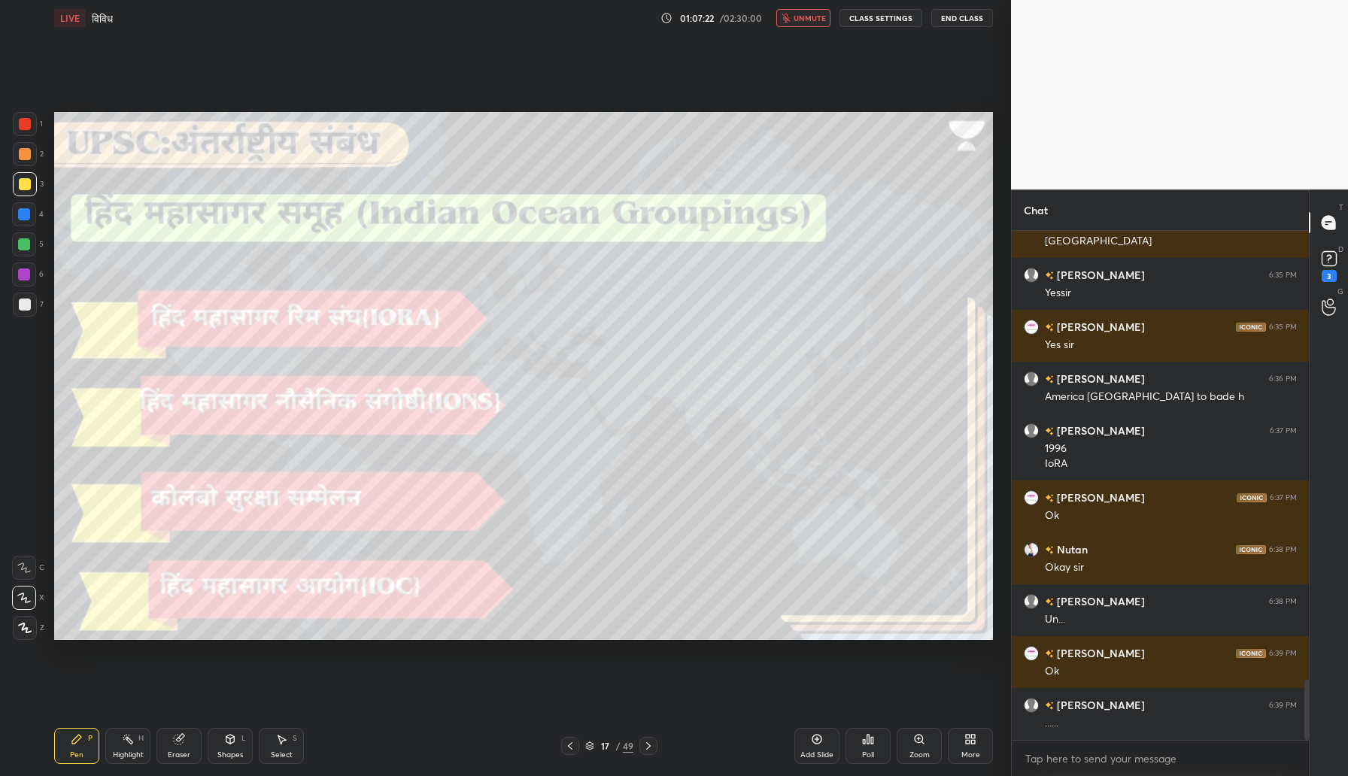
scroll to position [3812, 0]
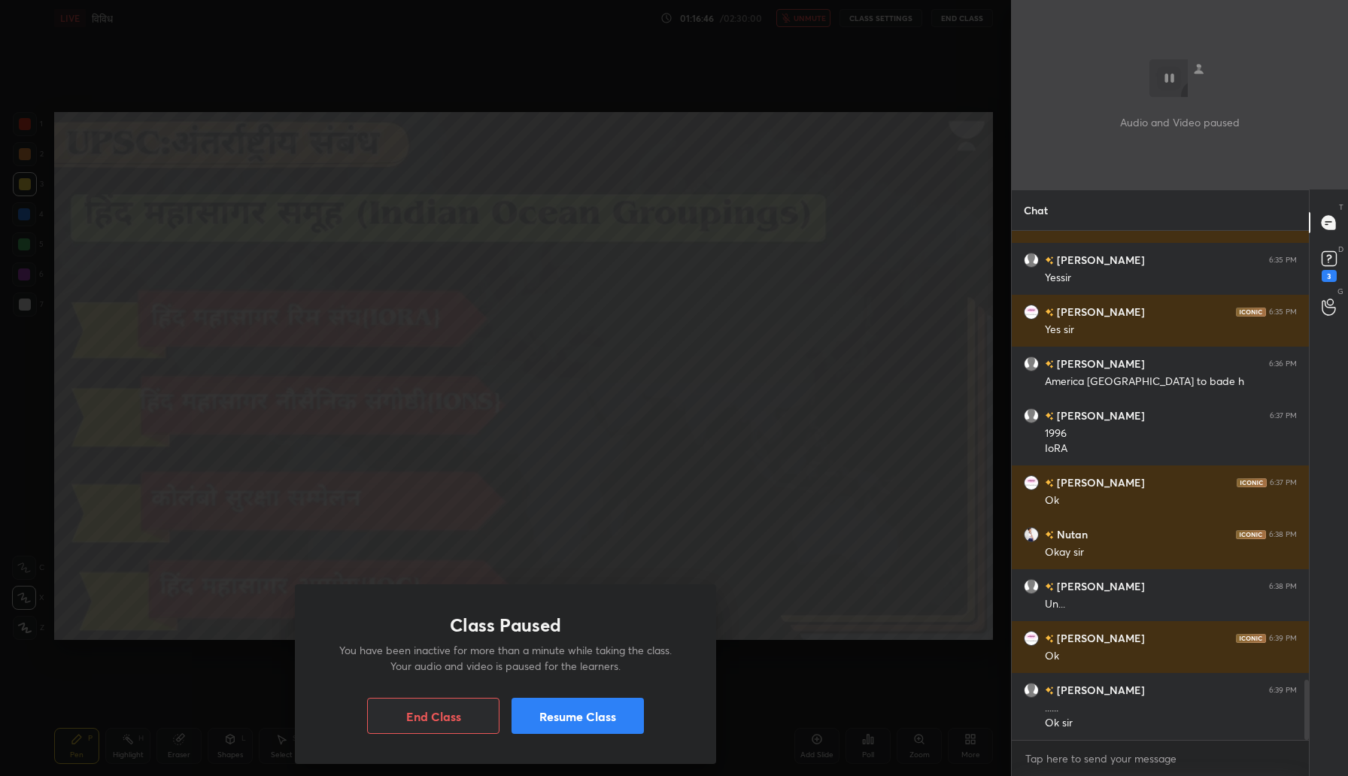
click at [552, 716] on button "Resume Class" at bounding box center [577, 716] width 132 height 36
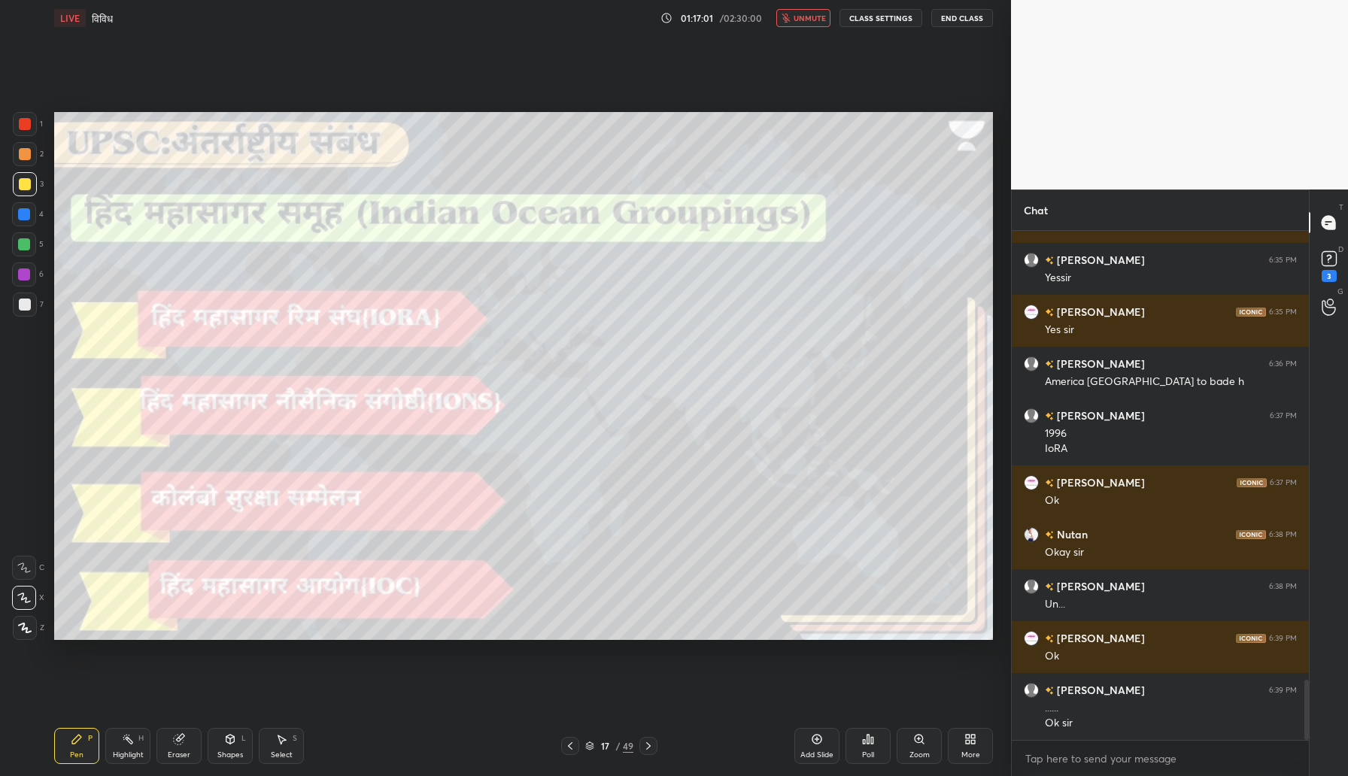
click at [799, 17] on span "unmute" at bounding box center [809, 18] width 32 height 11
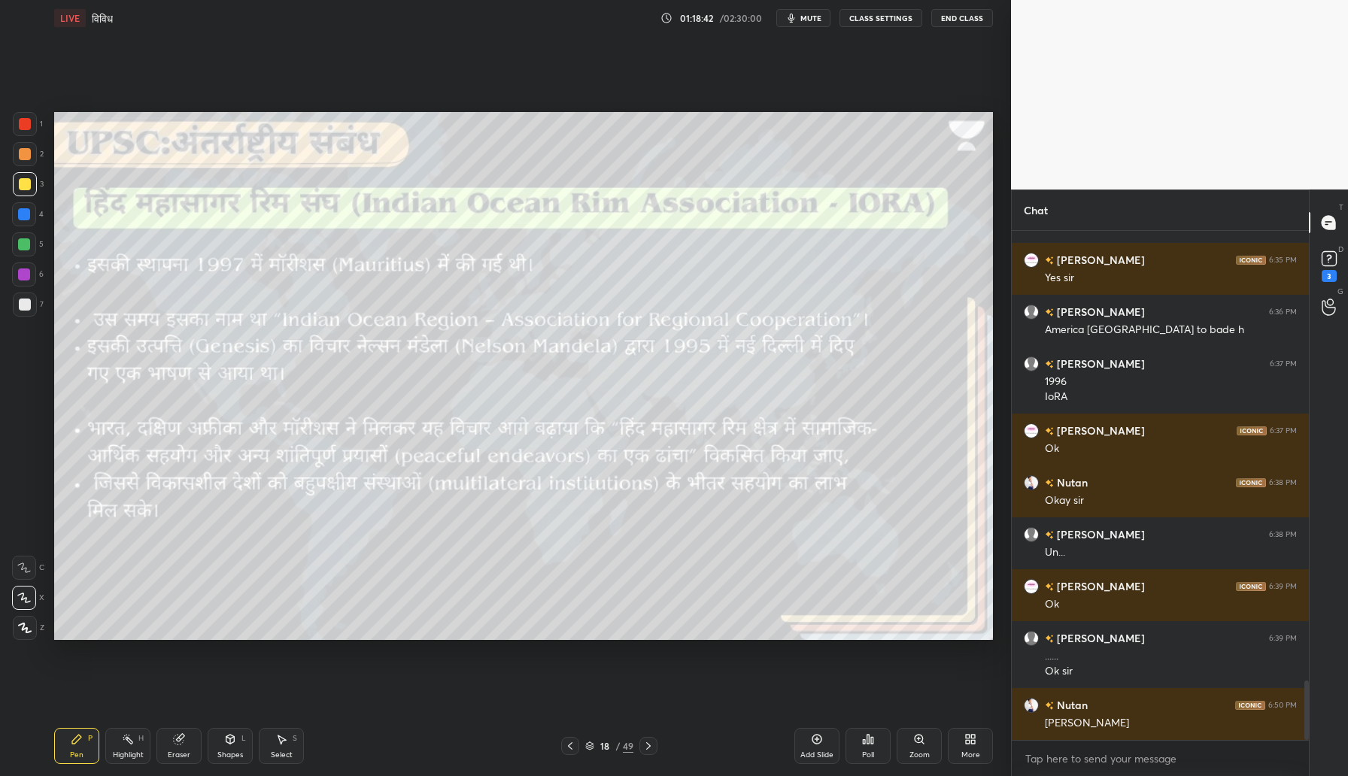
scroll to position [3916, 0]
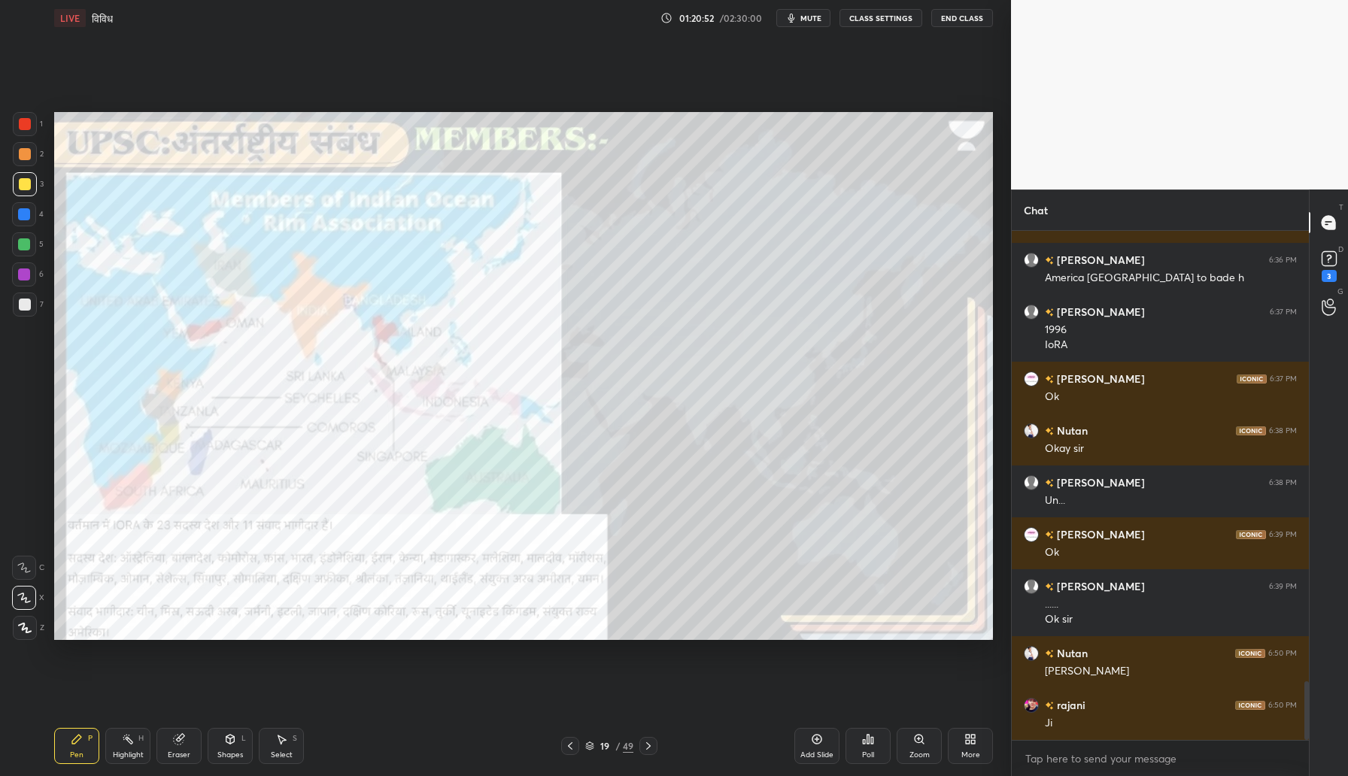
click at [29, 125] on div at bounding box center [25, 124] width 12 height 12
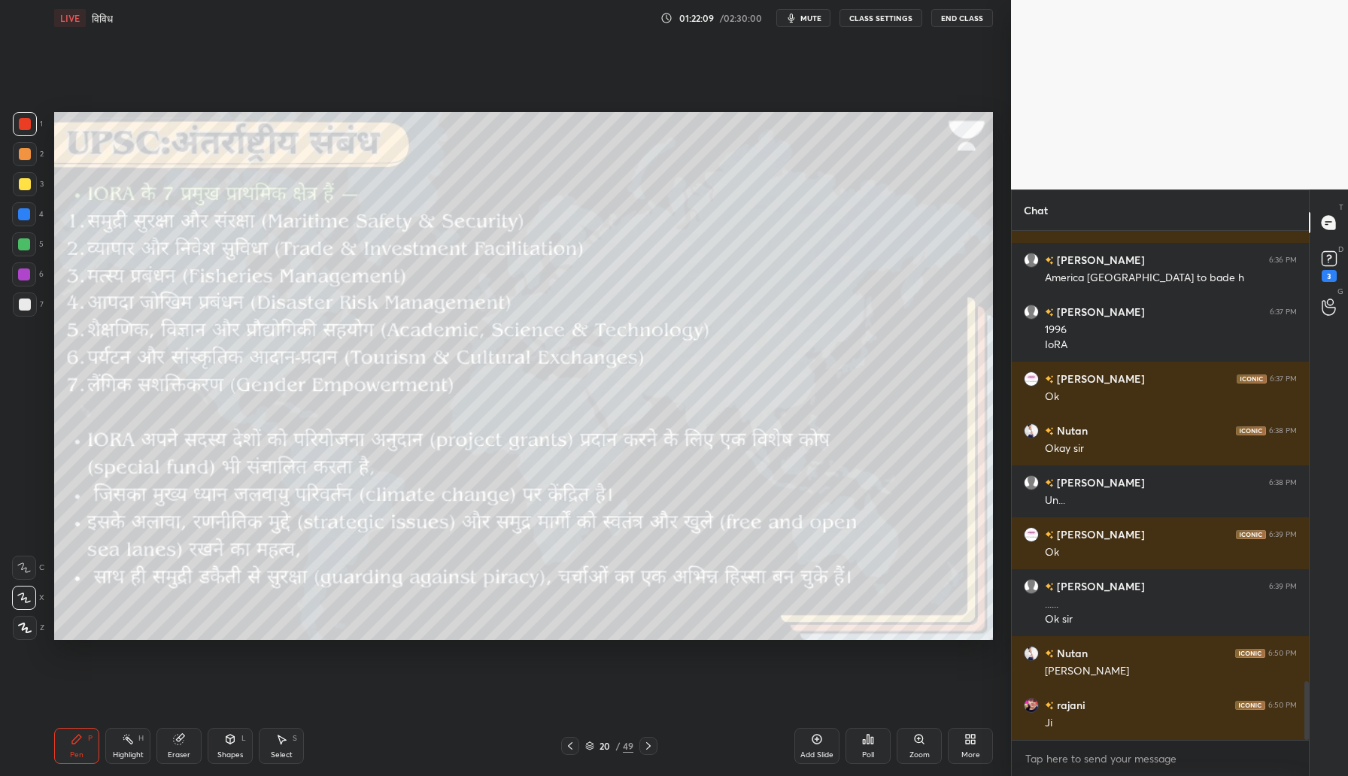
click at [26, 159] on div at bounding box center [25, 154] width 12 height 12
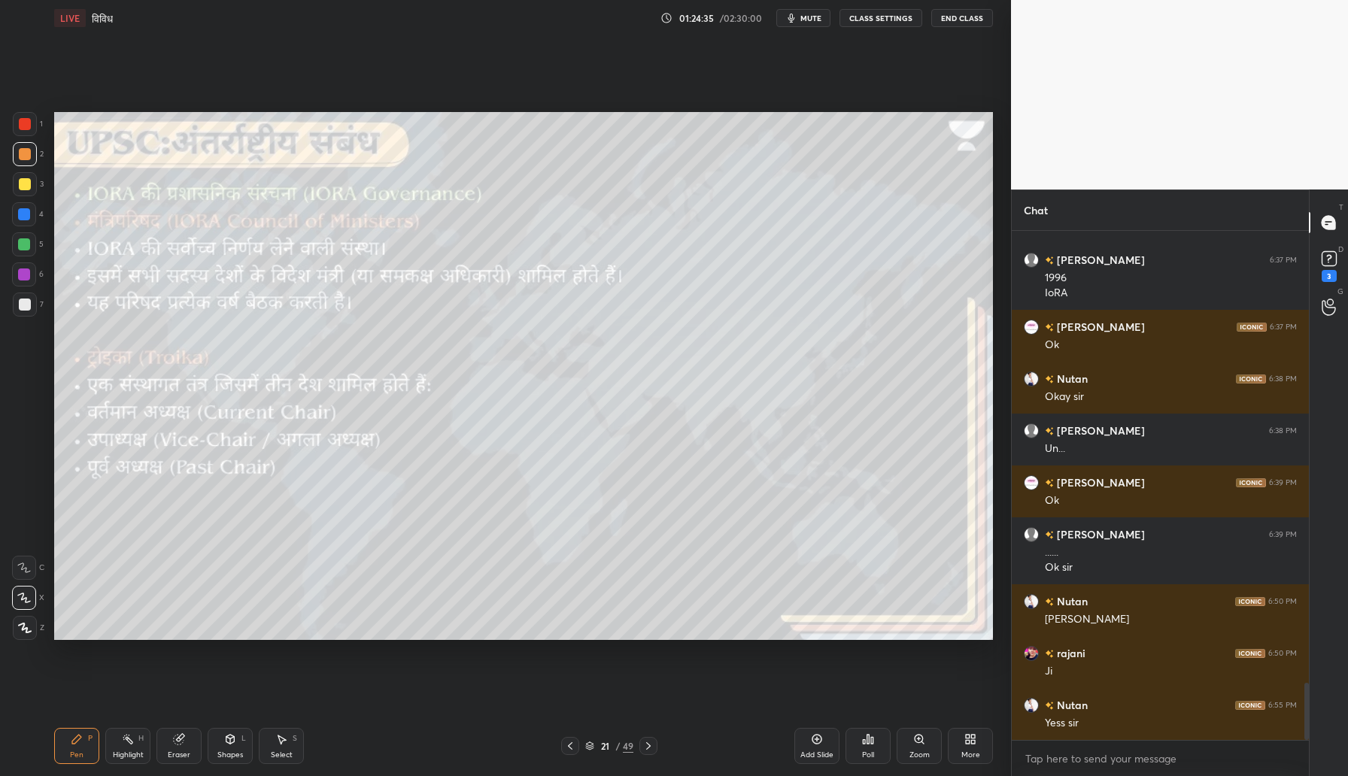
scroll to position [4020, 0]
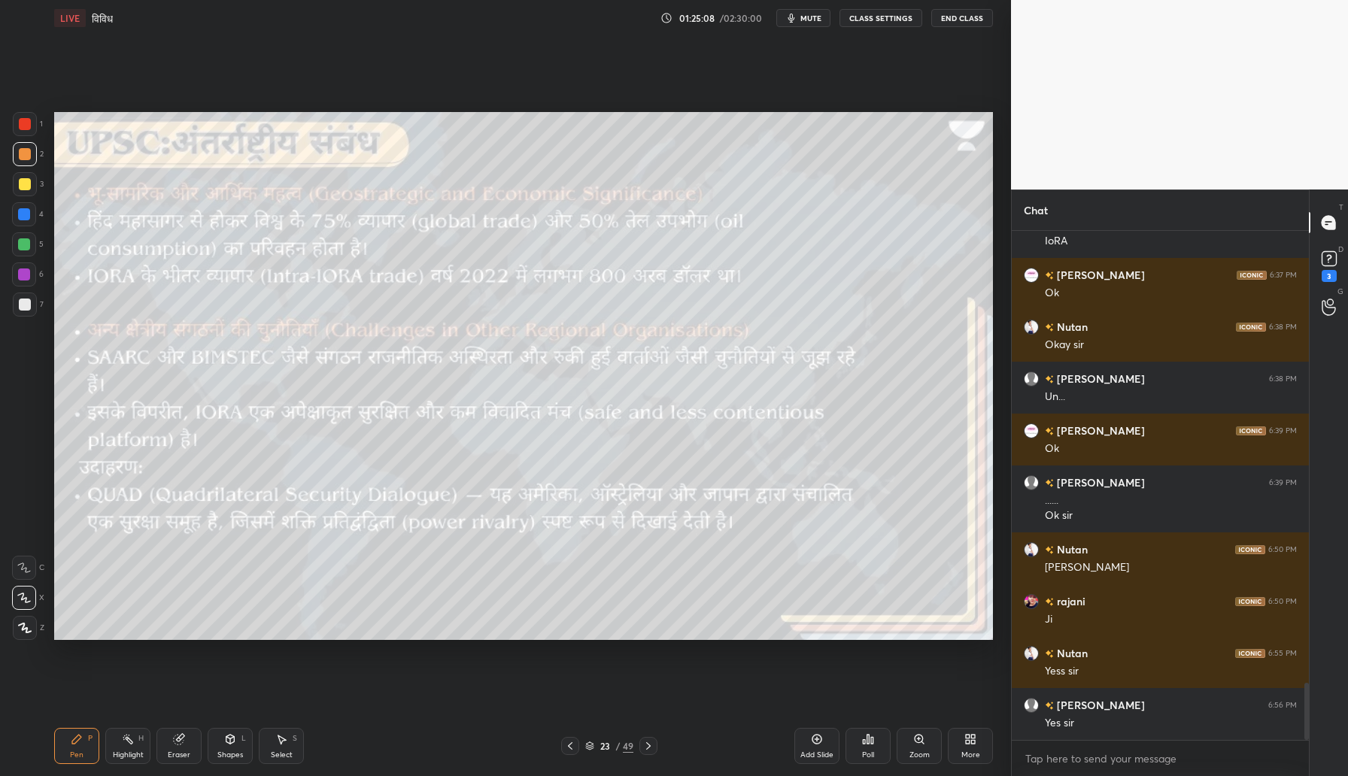
click at [17, 184] on div at bounding box center [25, 184] width 24 height 24
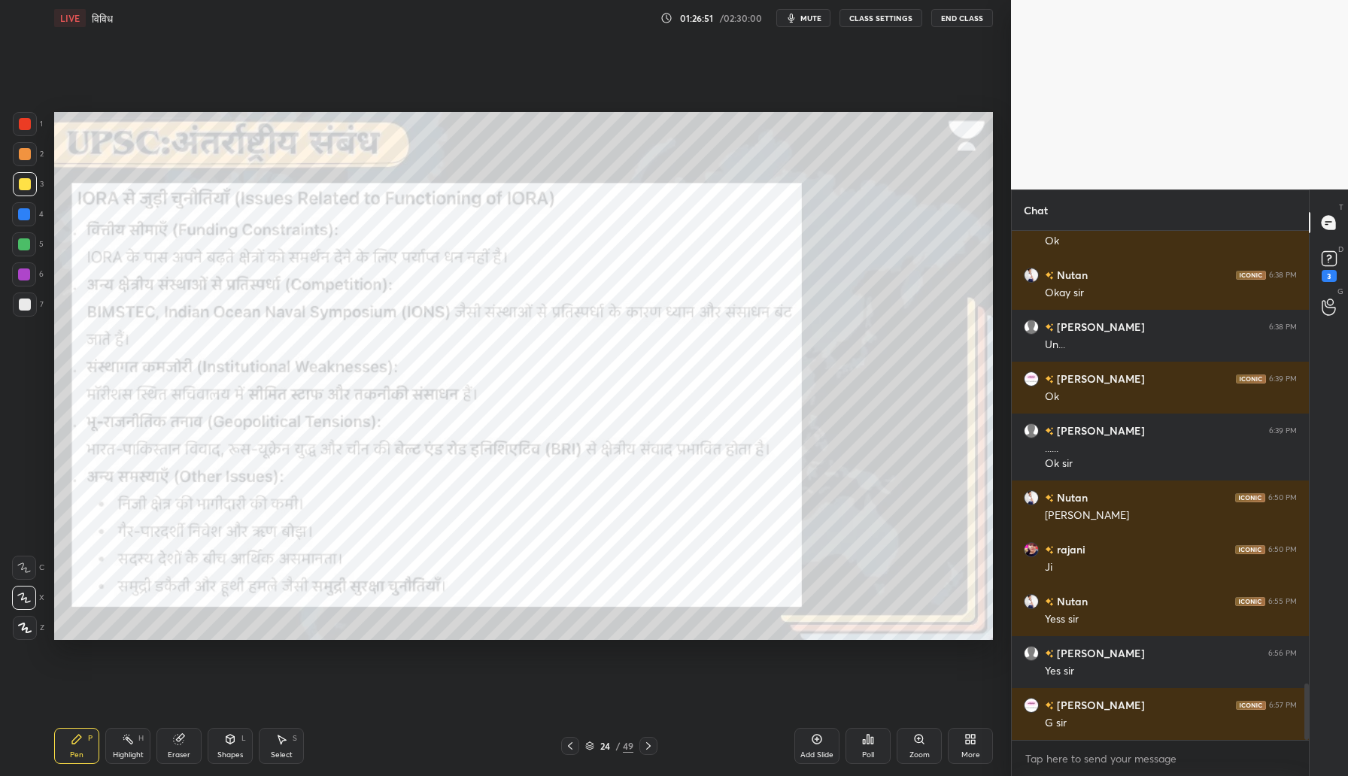
click at [20, 116] on div at bounding box center [25, 124] width 24 height 24
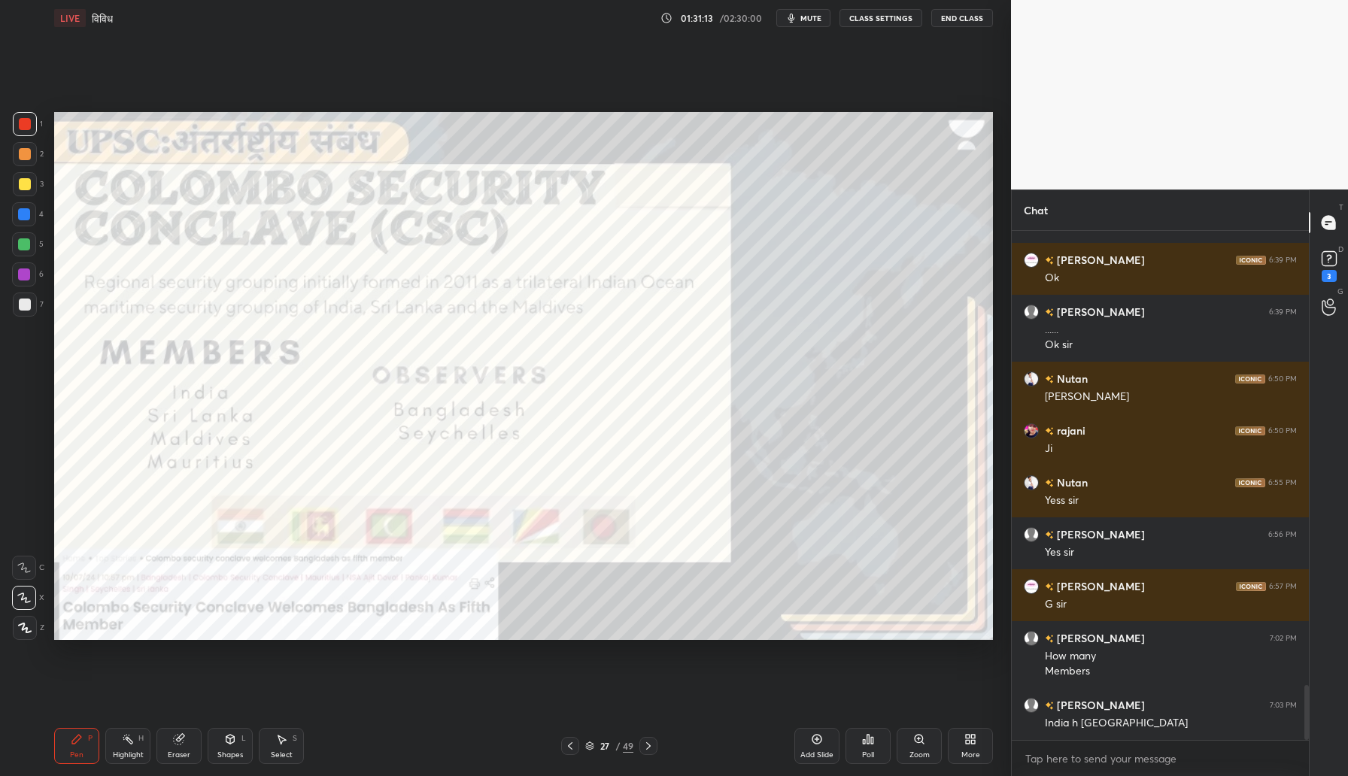
scroll to position [4206, 0]
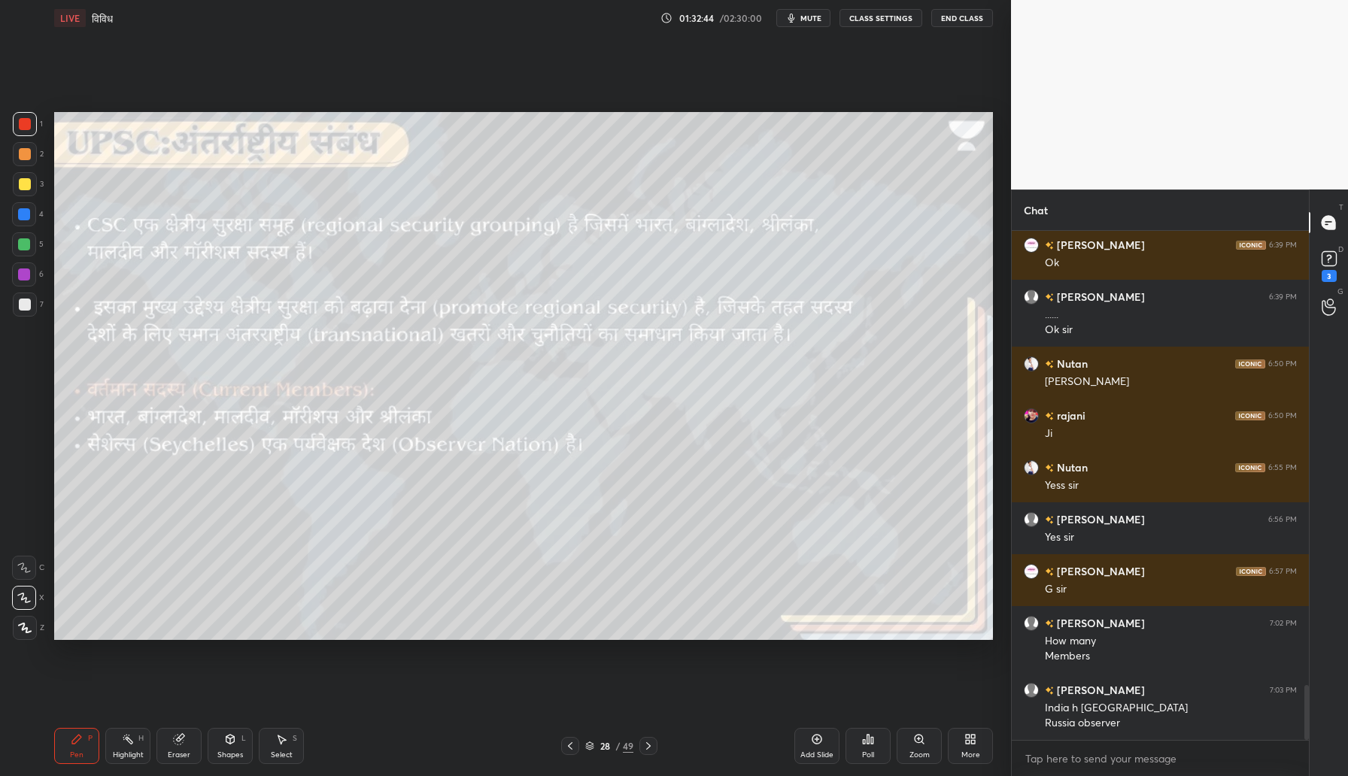
click at [23, 275] on div at bounding box center [24, 274] width 12 height 12
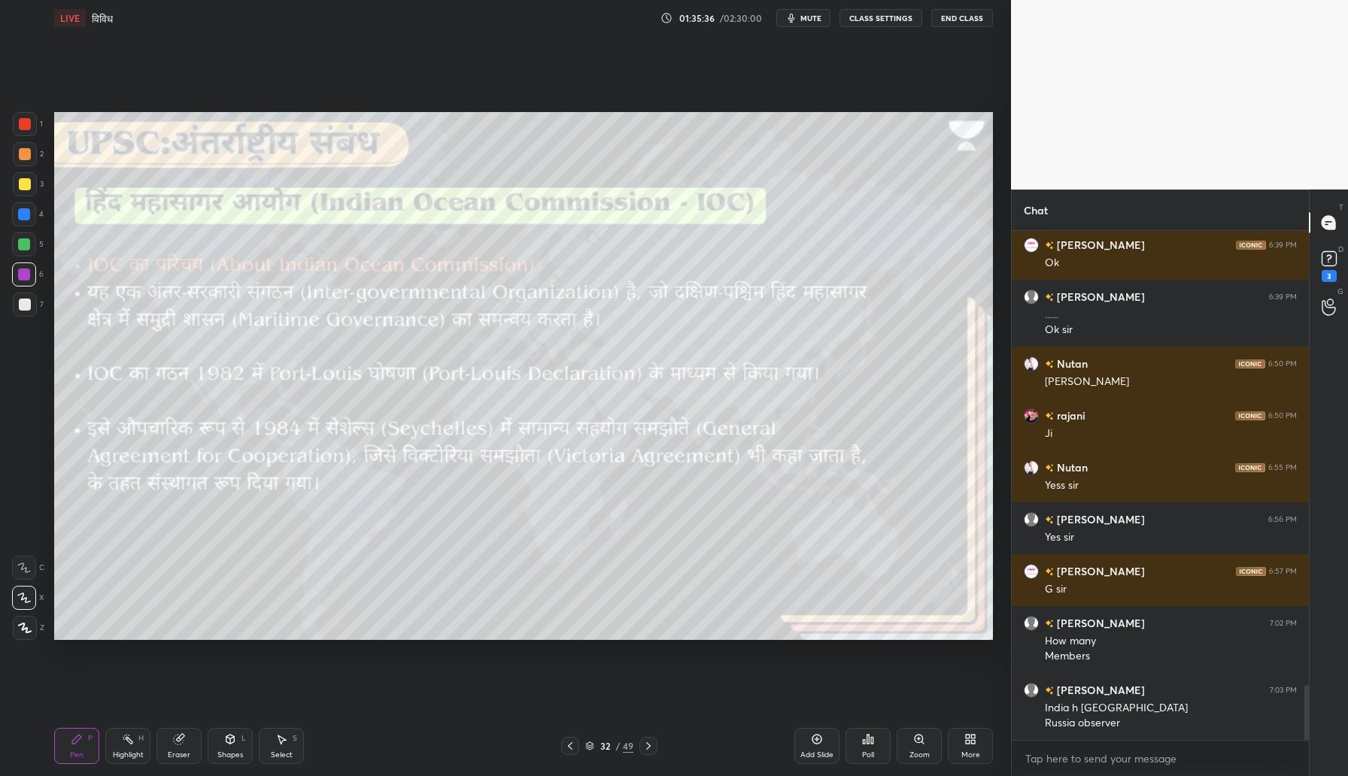
click at [23, 179] on div at bounding box center [25, 184] width 12 height 12
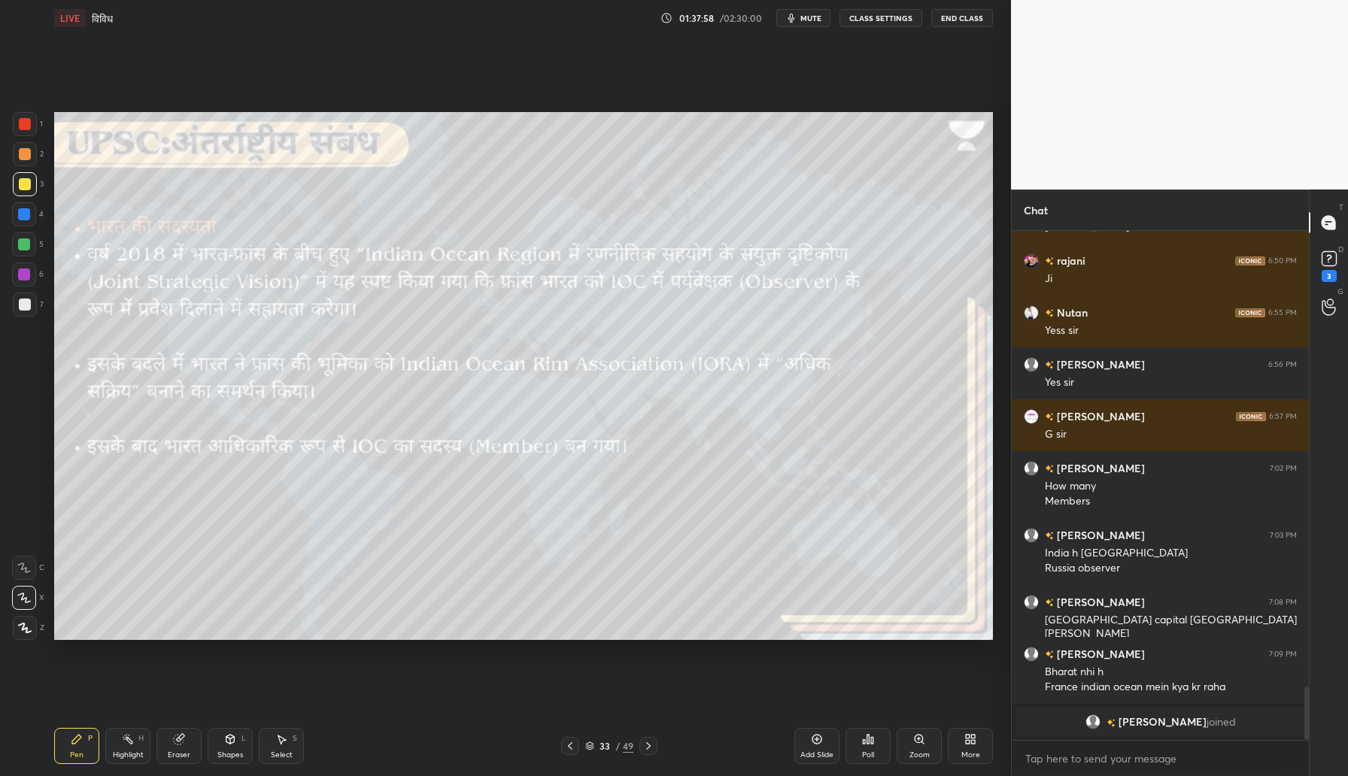
scroll to position [3669, 0]
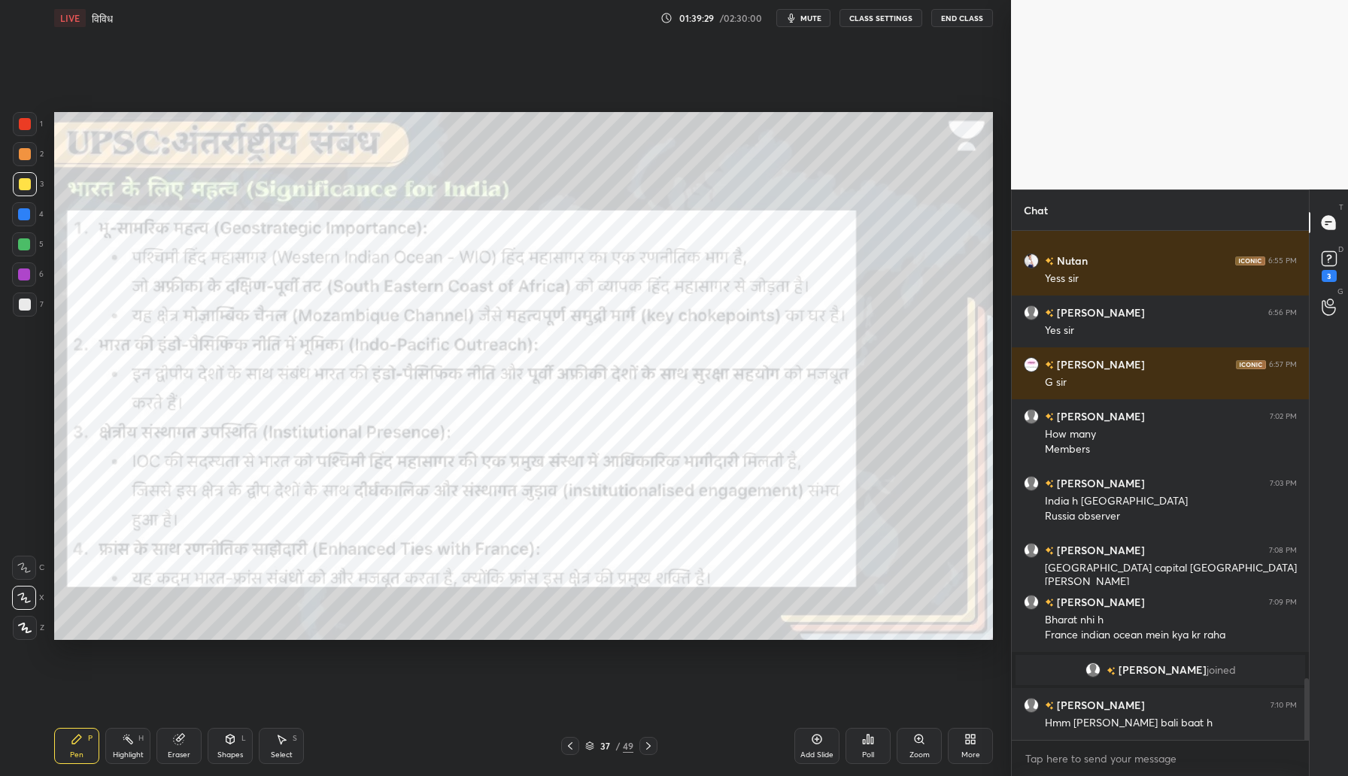
click at [23, 128] on div at bounding box center [25, 124] width 12 height 12
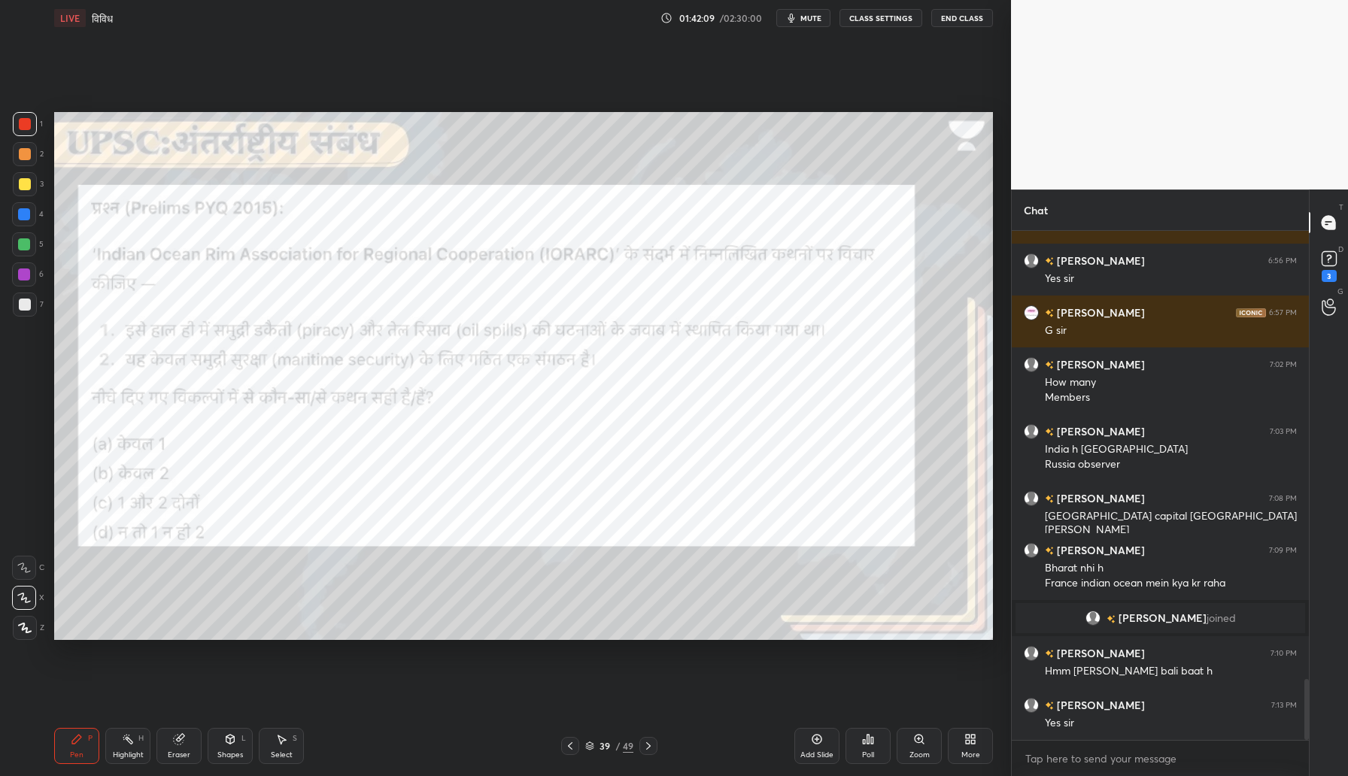
scroll to position [3773, 0]
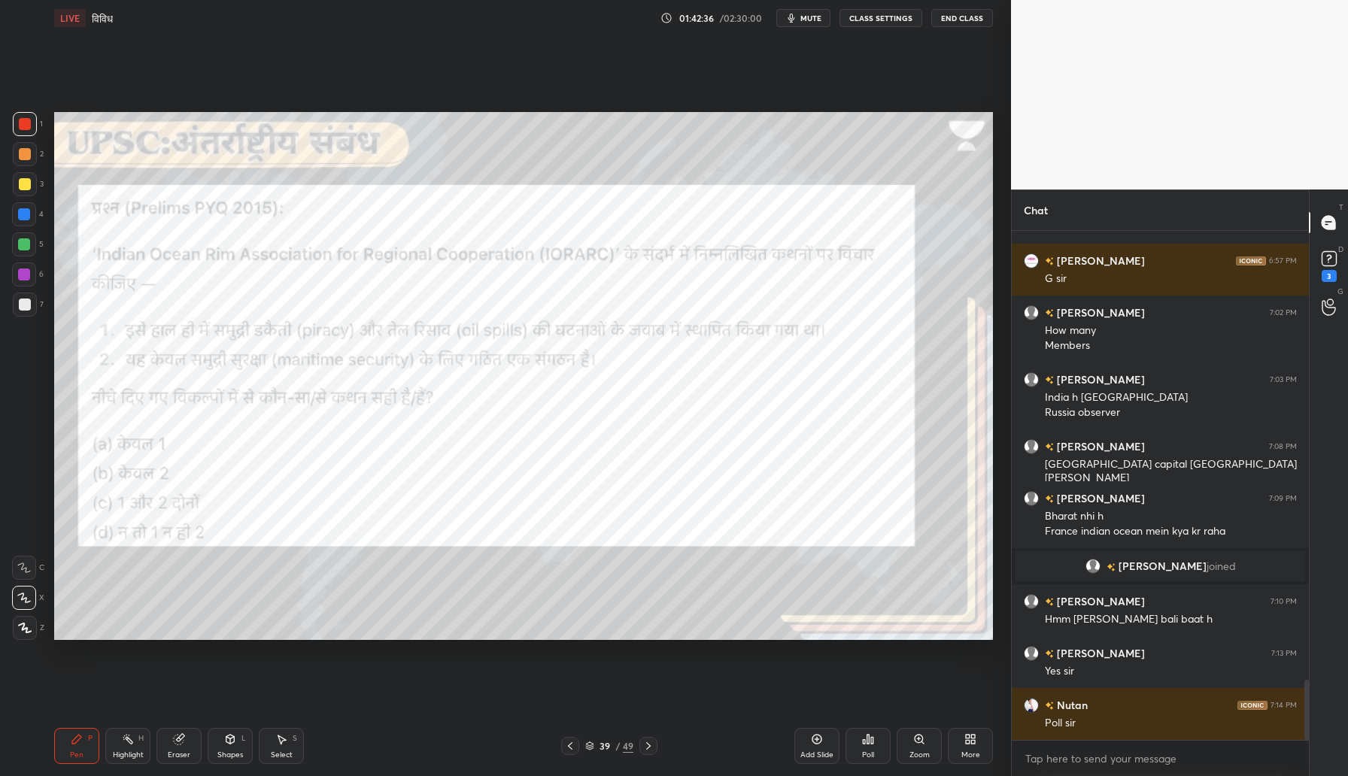
click at [875, 756] on div "Poll" at bounding box center [867, 746] width 45 height 36
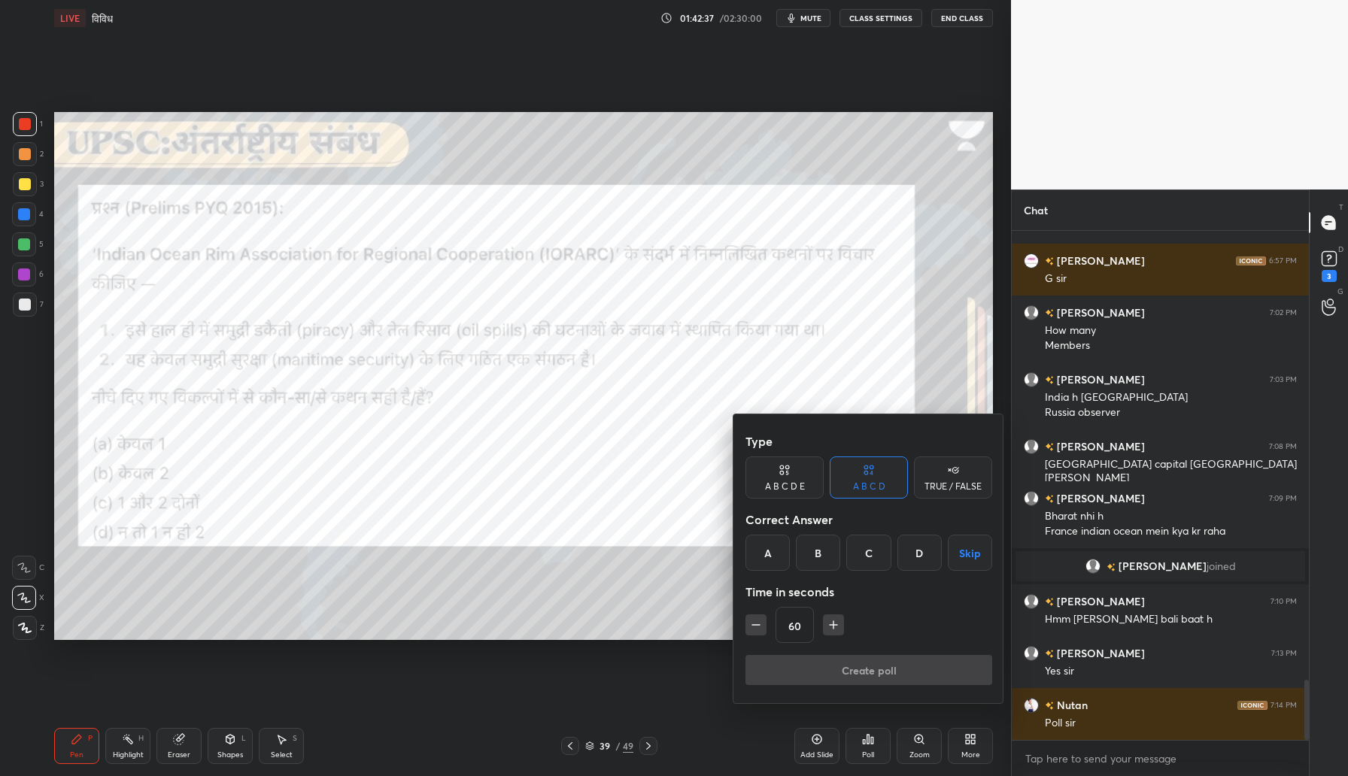
click at [935, 560] on div "D" at bounding box center [919, 553] width 44 height 36
click at [836, 675] on button "Create poll" at bounding box center [868, 670] width 247 height 30
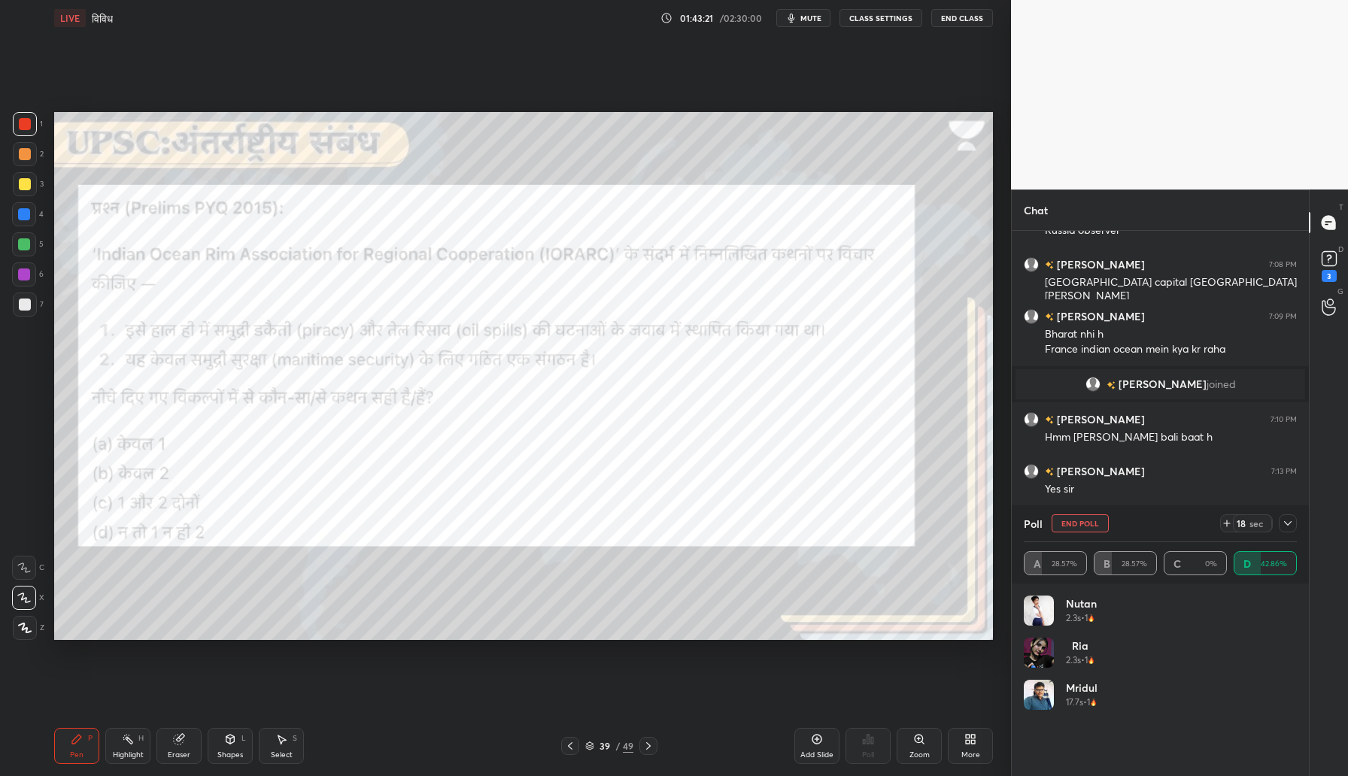
scroll to position [4007, 0]
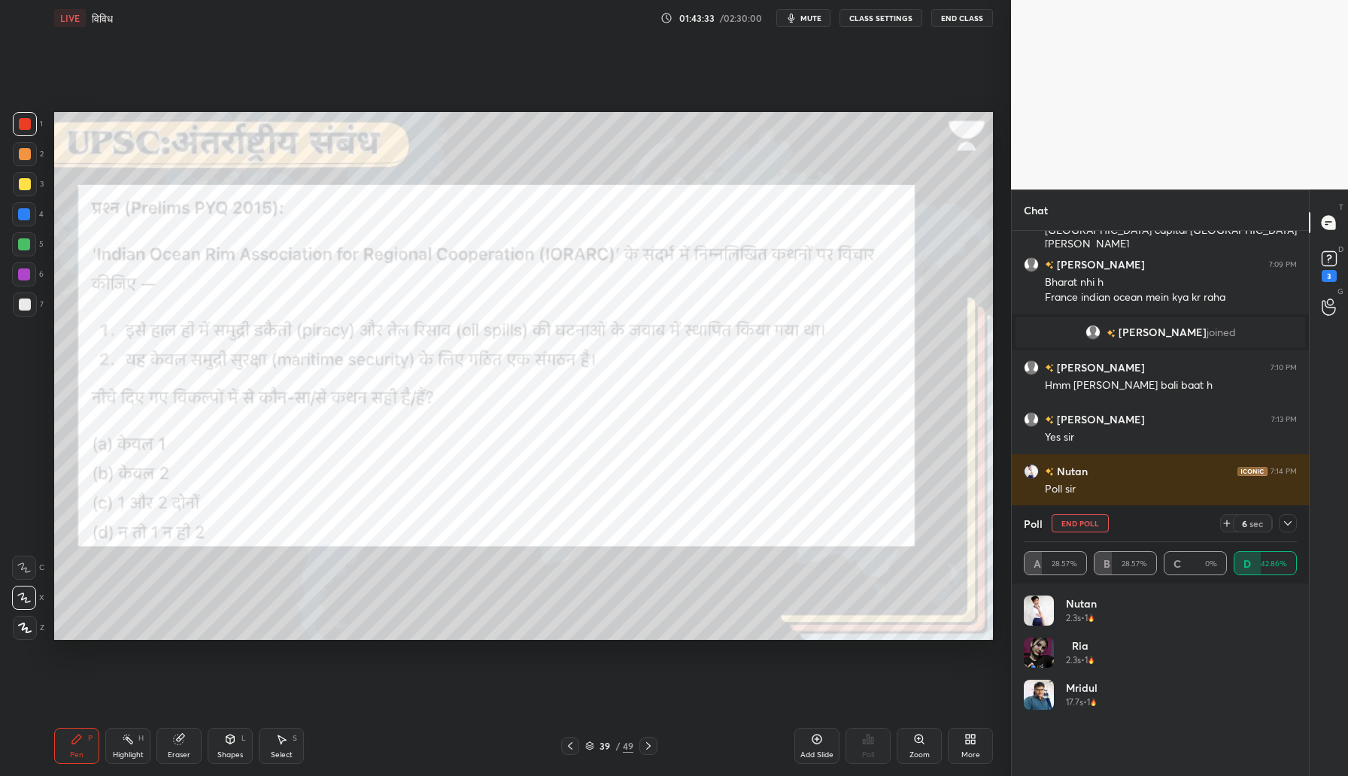
click at [1066, 522] on button "End Poll" at bounding box center [1079, 523] width 57 height 18
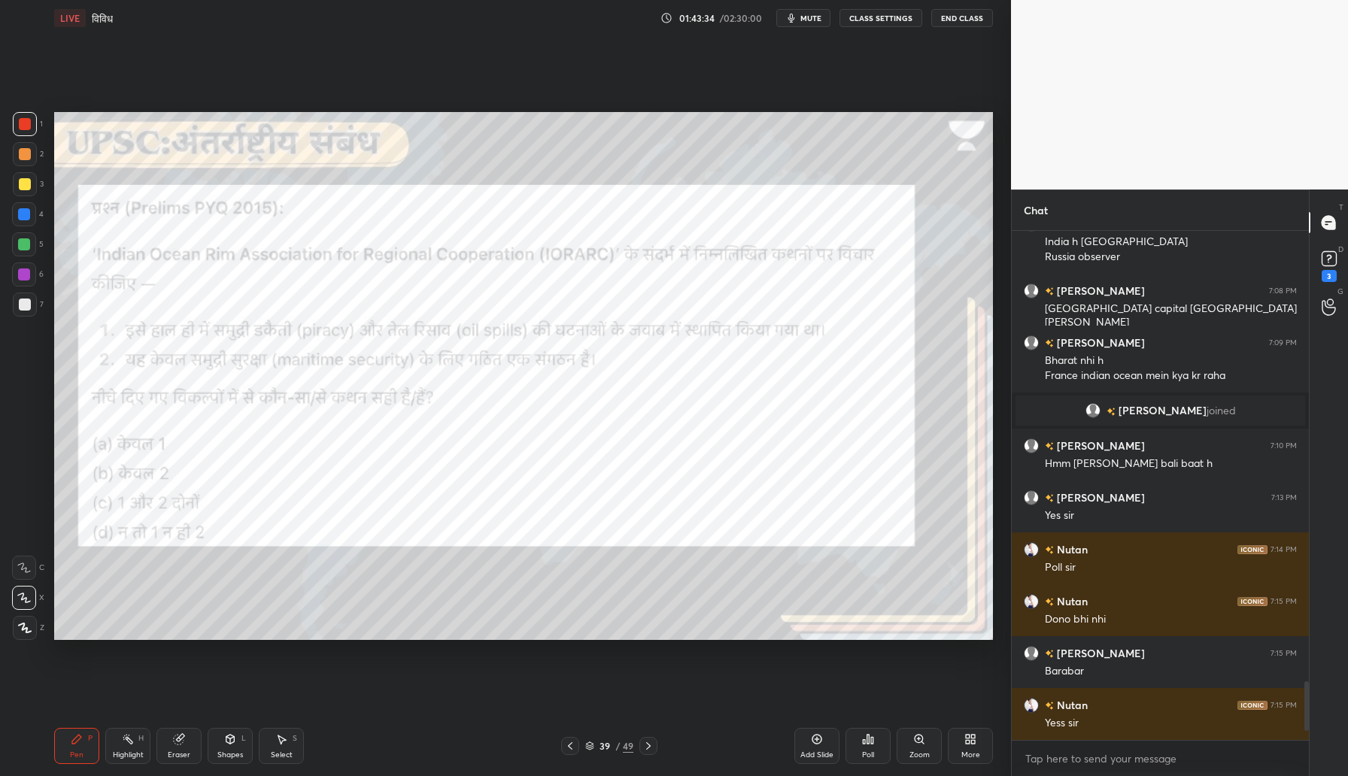
scroll to position [505, 293]
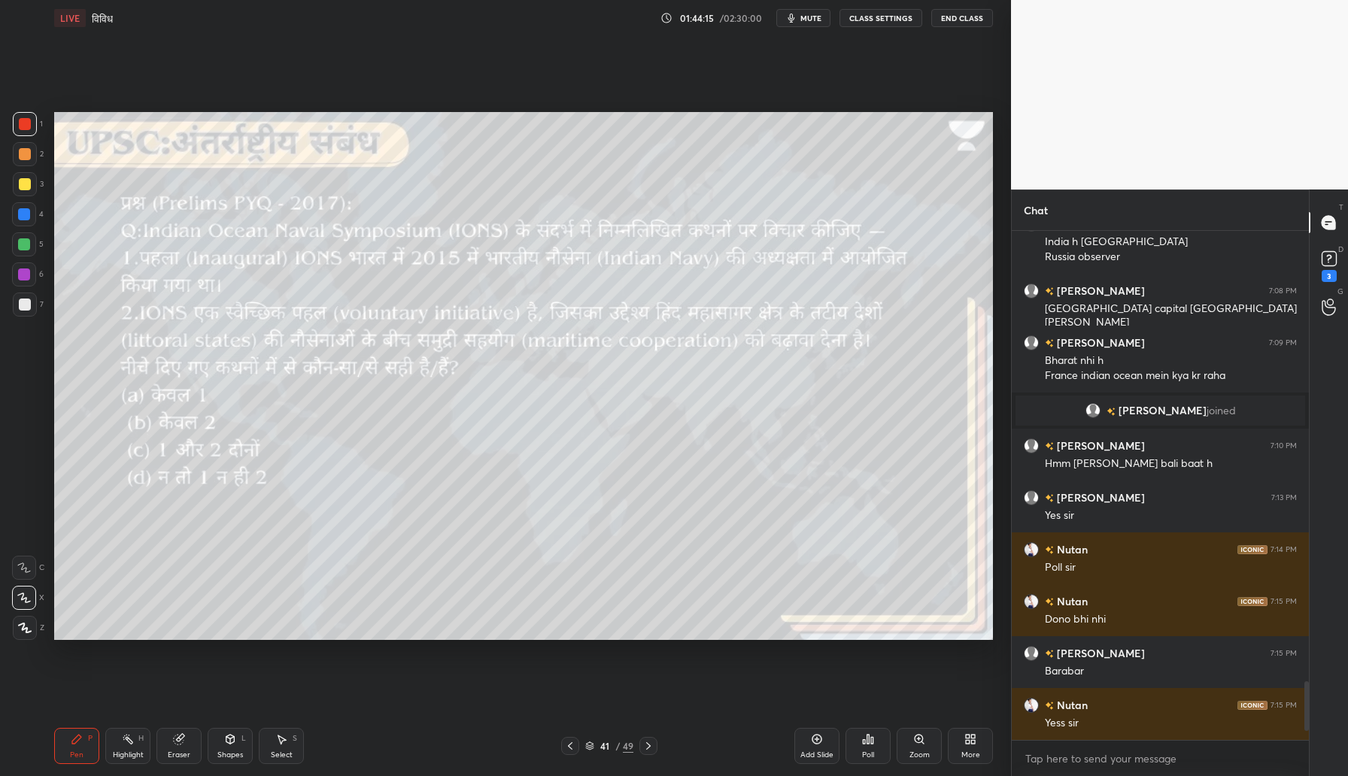
click at [874, 751] on div "Poll" at bounding box center [867, 746] width 45 height 36
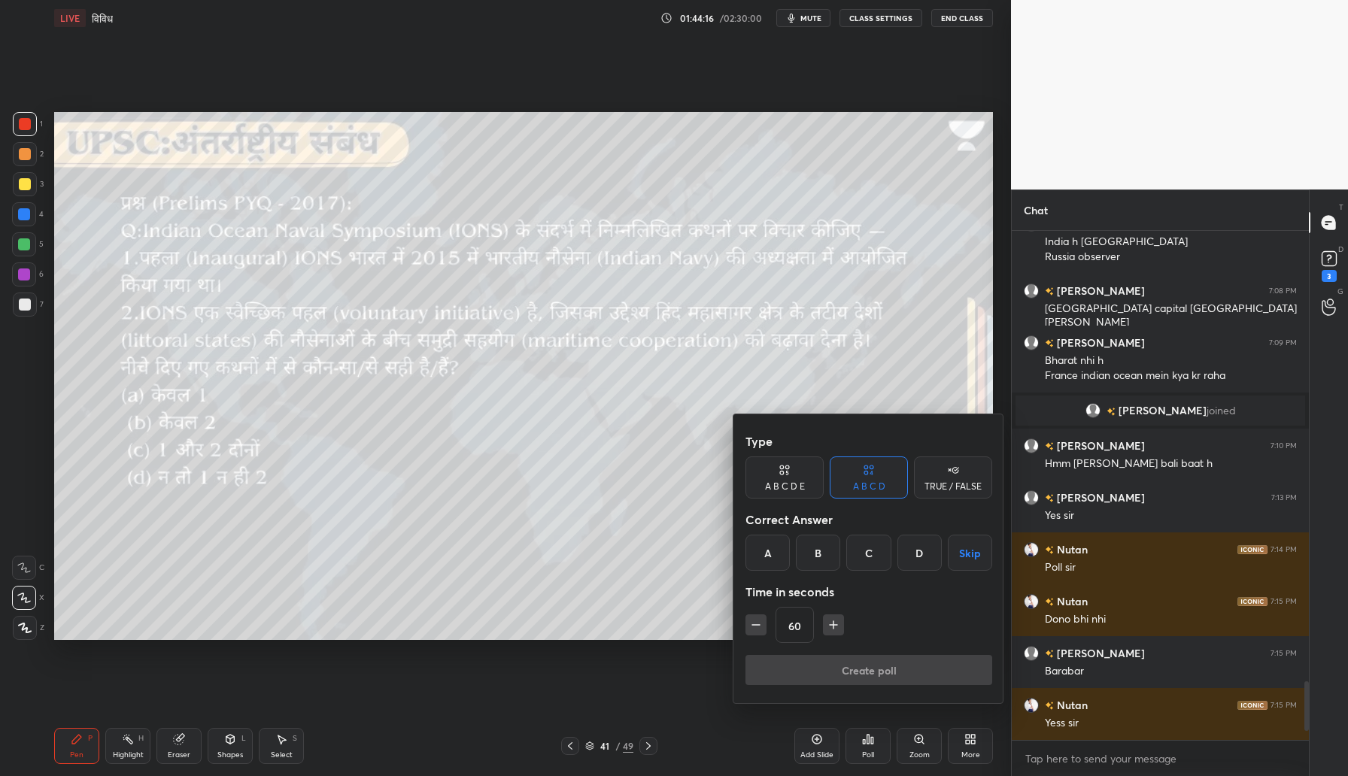
click at [815, 542] on div "B" at bounding box center [818, 553] width 44 height 36
click at [818, 663] on button "Create poll" at bounding box center [868, 670] width 247 height 30
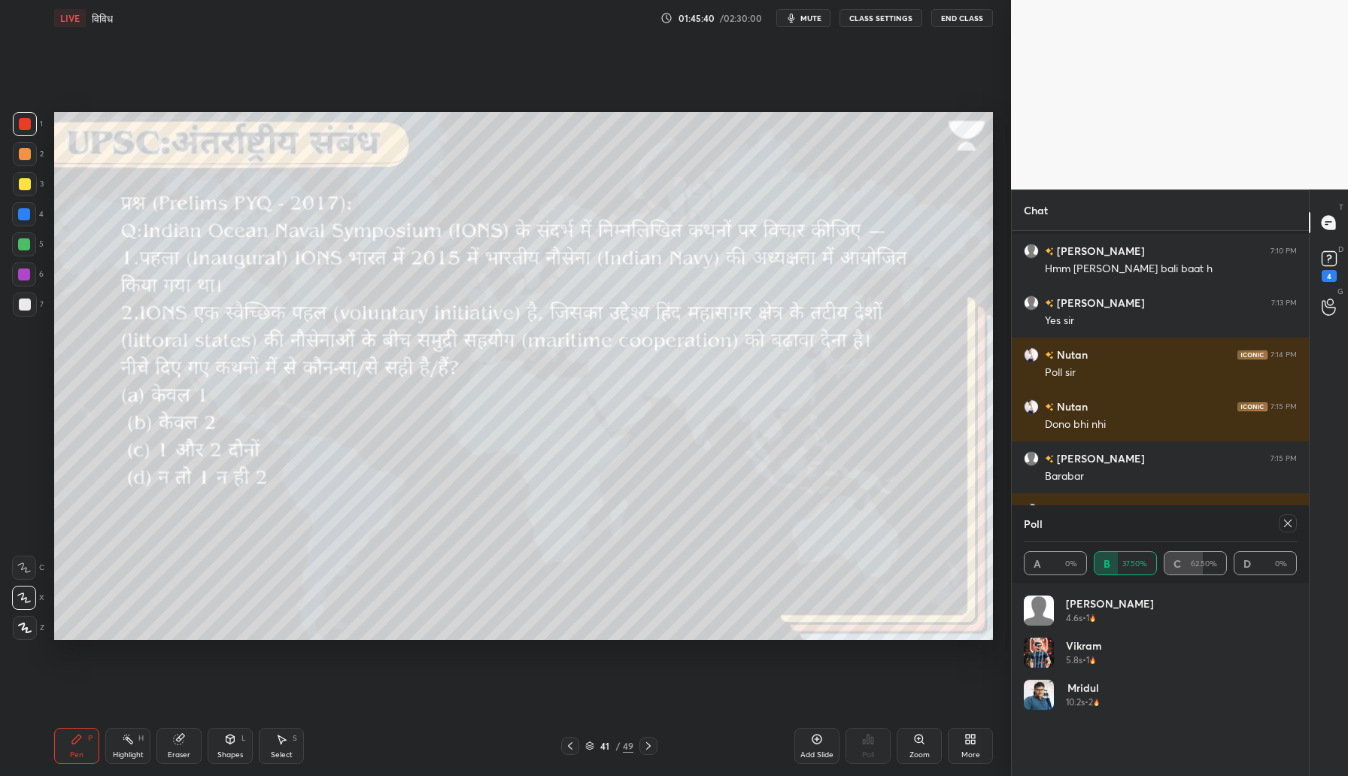
scroll to position [4016, 0]
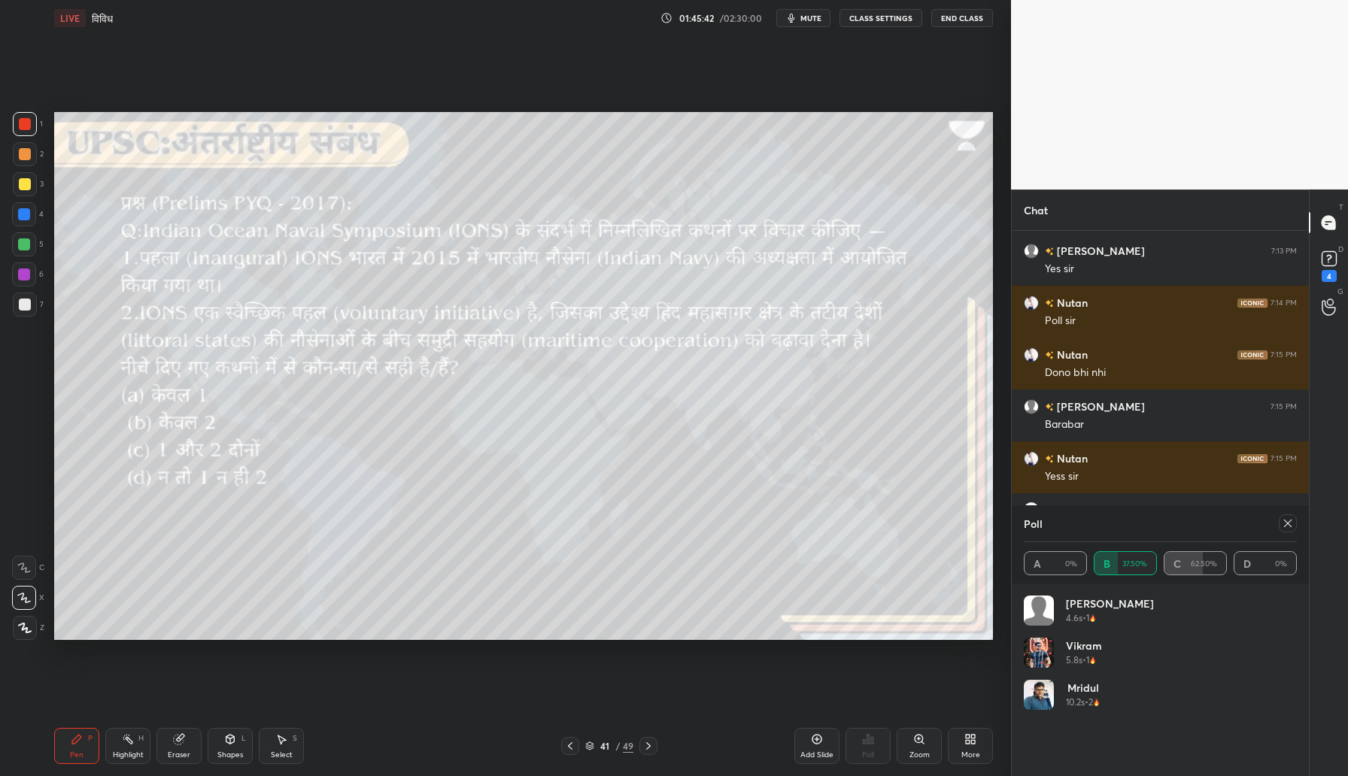
click at [1285, 529] on div at bounding box center [1288, 523] width 18 height 18
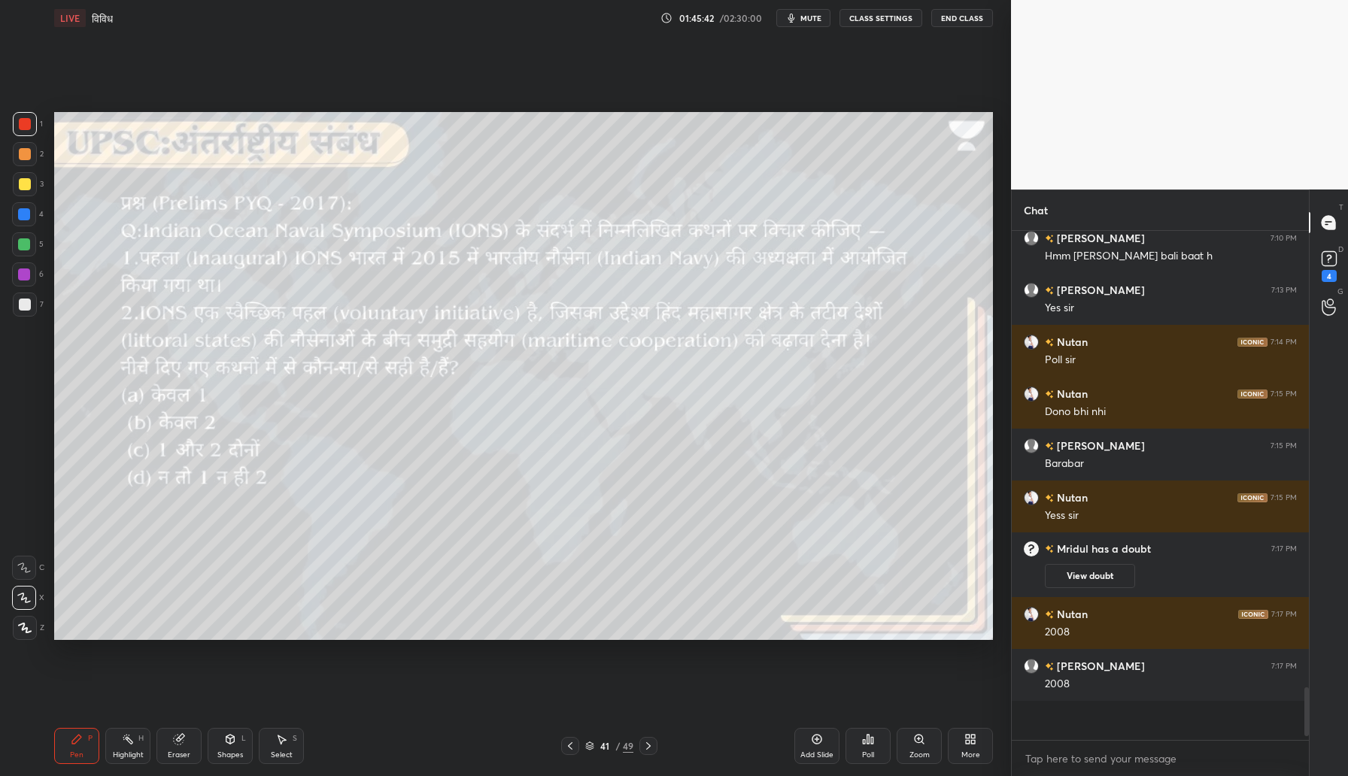
scroll to position [486, 293]
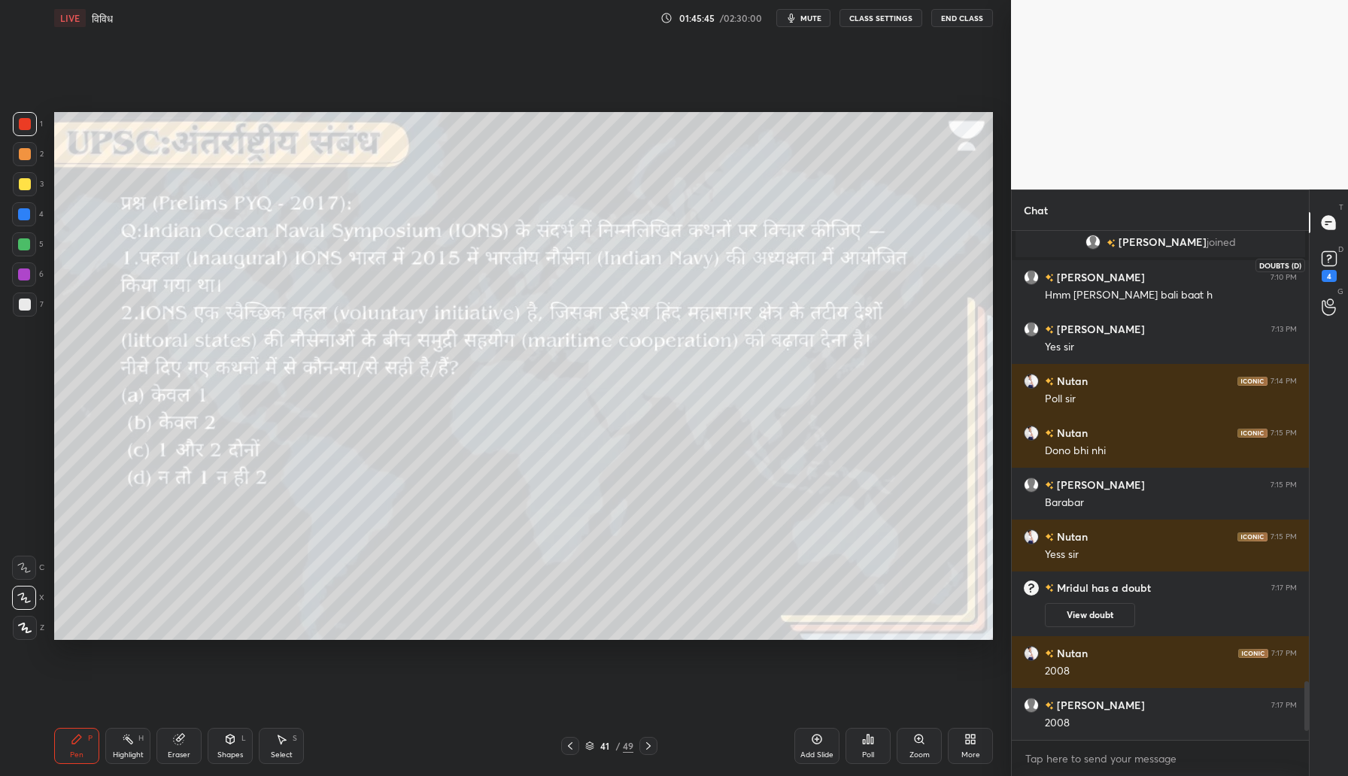
click at [1330, 257] on icon at bounding box center [1328, 258] width 5 height 6
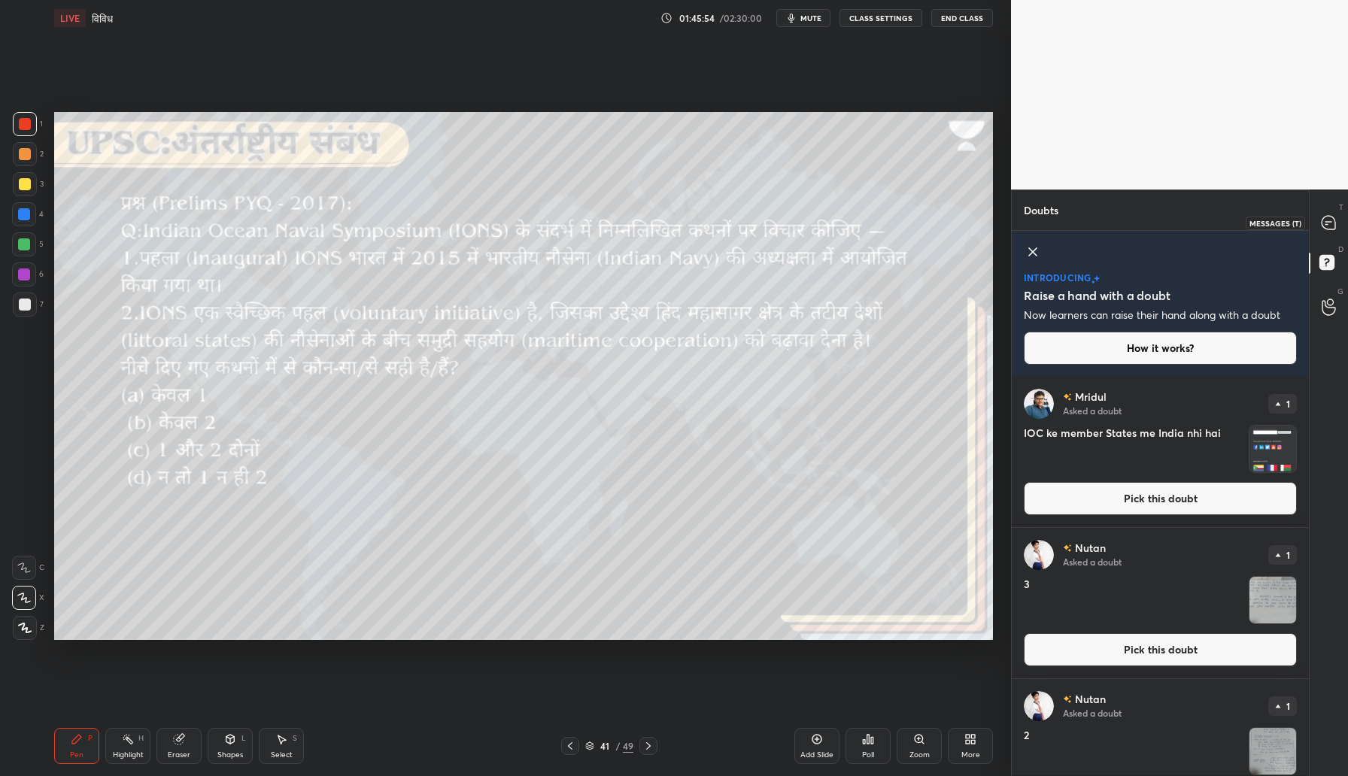
click at [1334, 223] on icon at bounding box center [1328, 223] width 14 height 14
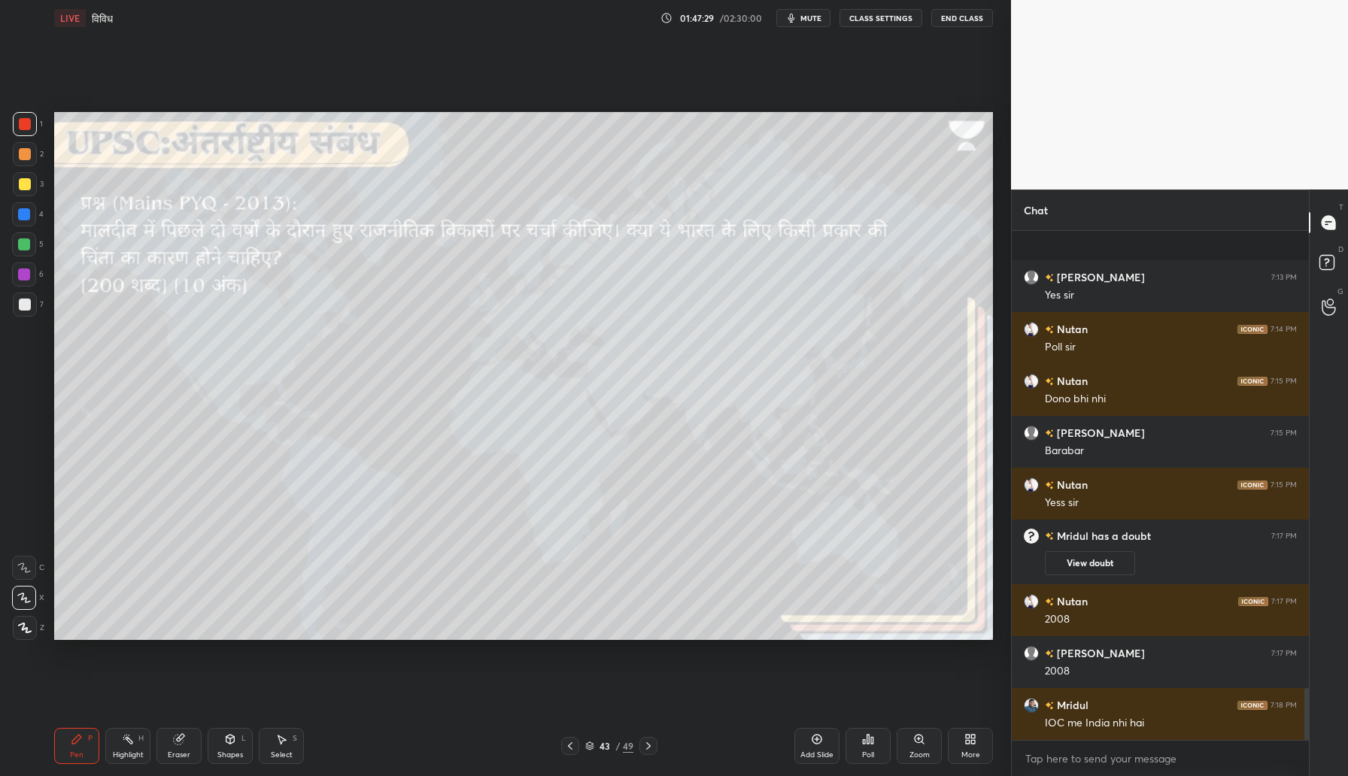
scroll to position [4503, 0]
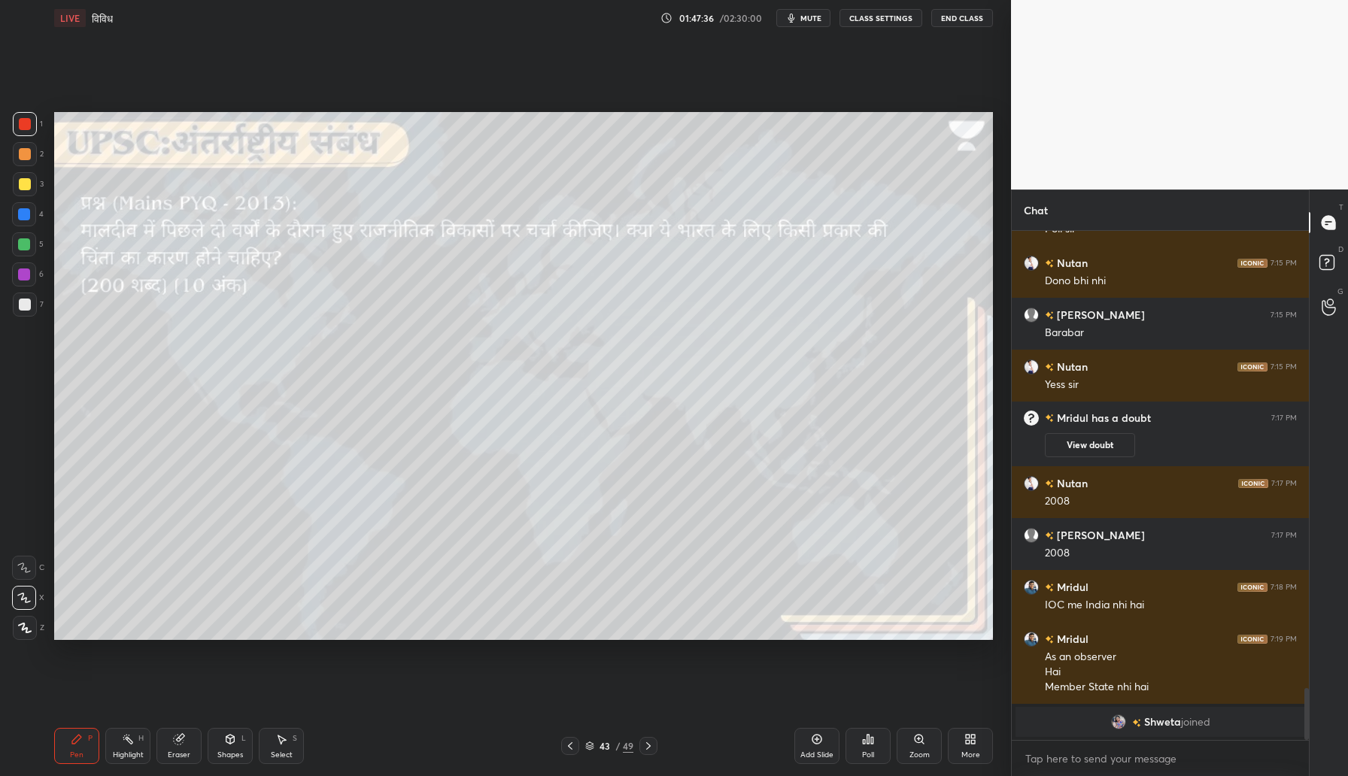
click at [1115, 720] on img "grid" at bounding box center [1118, 721] width 15 height 15
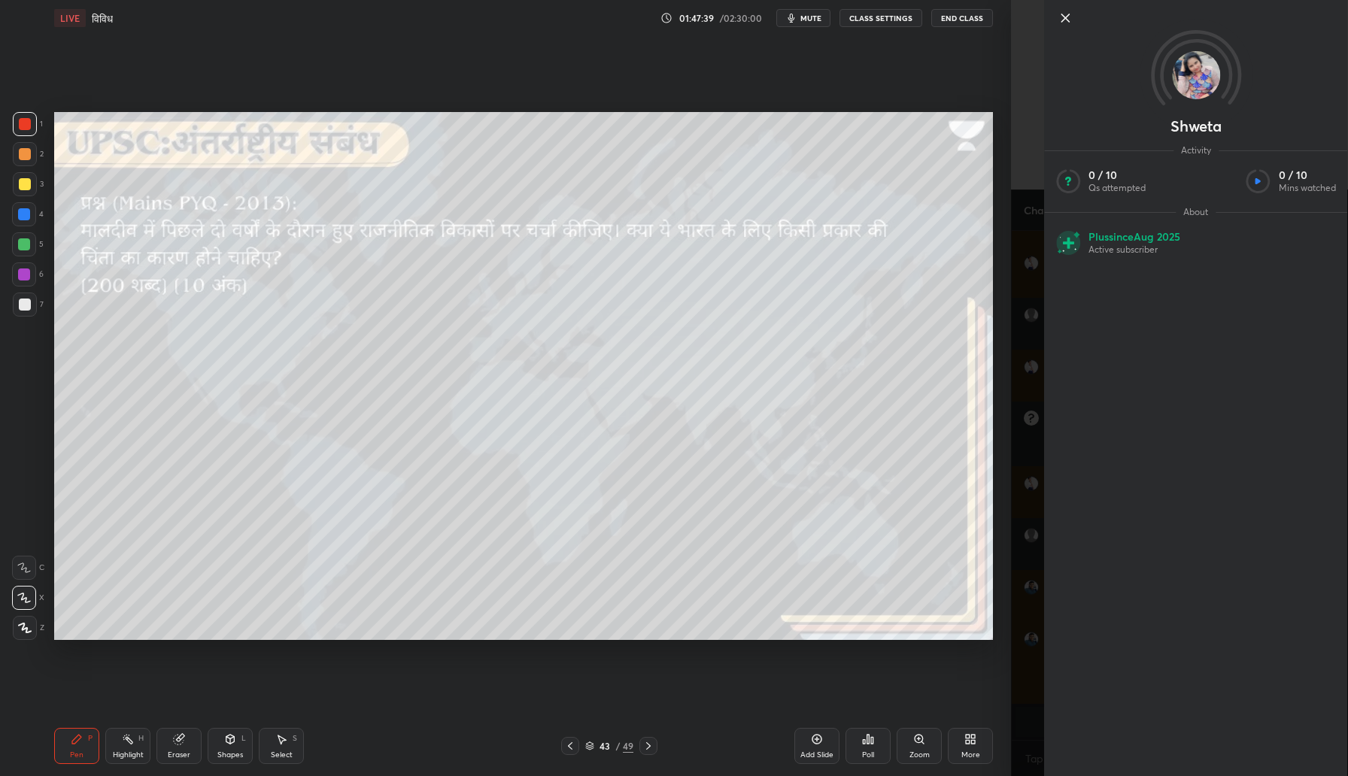
click at [1063, 20] on icon at bounding box center [1065, 18] width 18 height 18
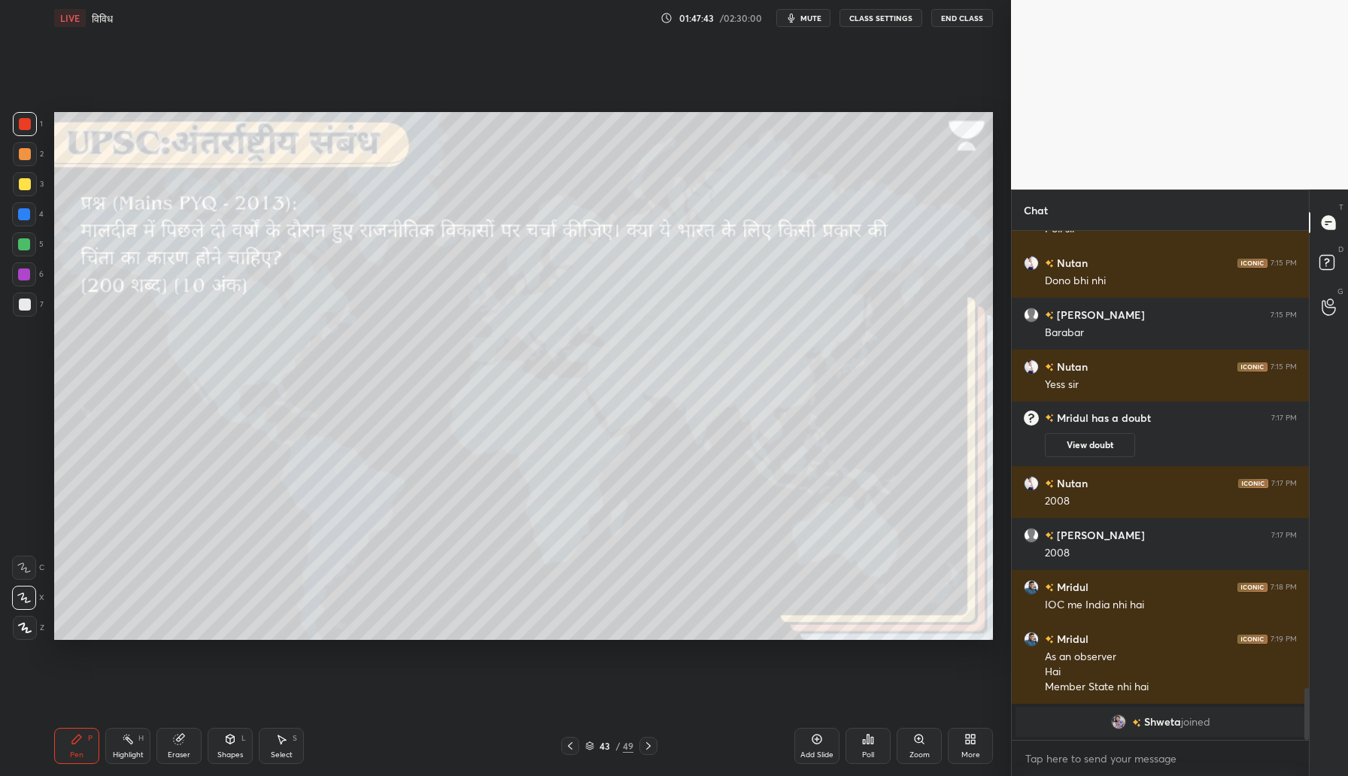
click at [26, 160] on div at bounding box center [25, 154] width 24 height 24
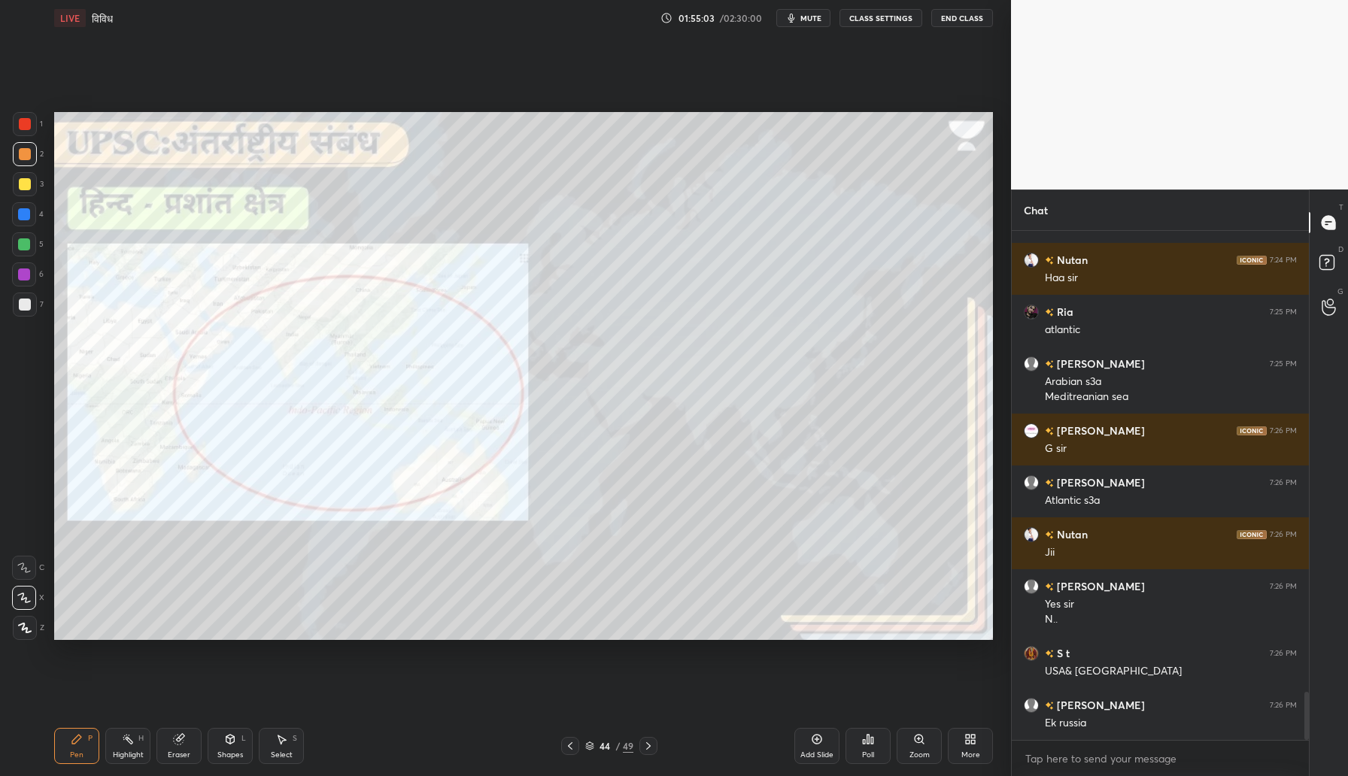
scroll to position [4911, 0]
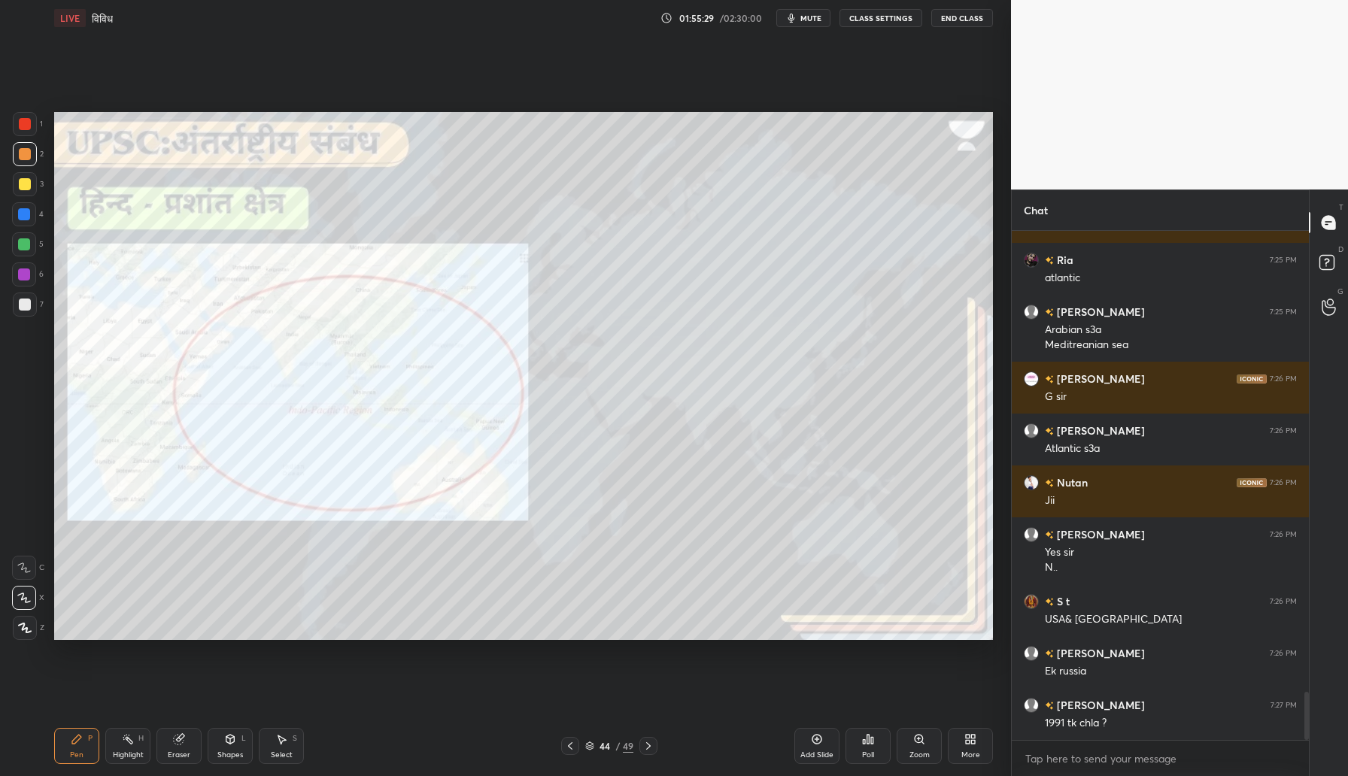
click at [20, 122] on div at bounding box center [25, 124] width 12 height 12
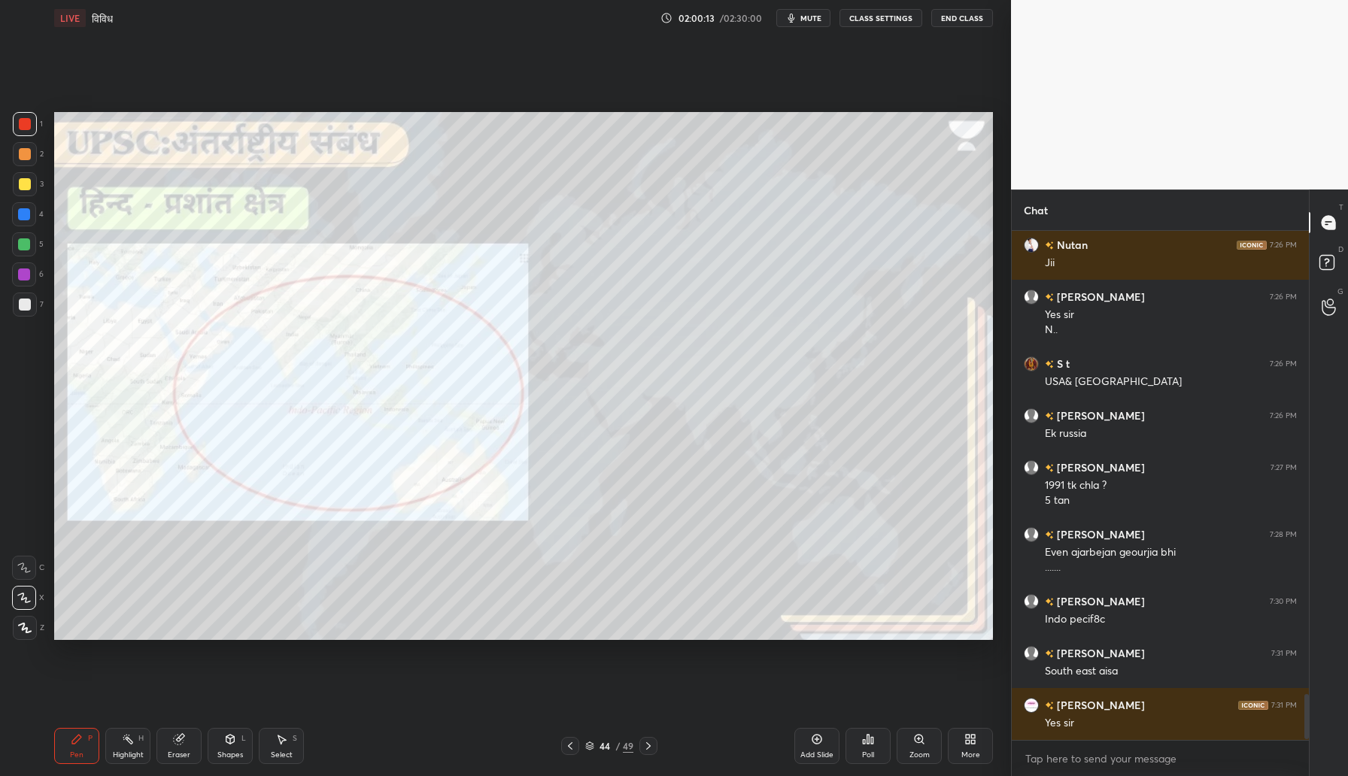
scroll to position [5200, 0]
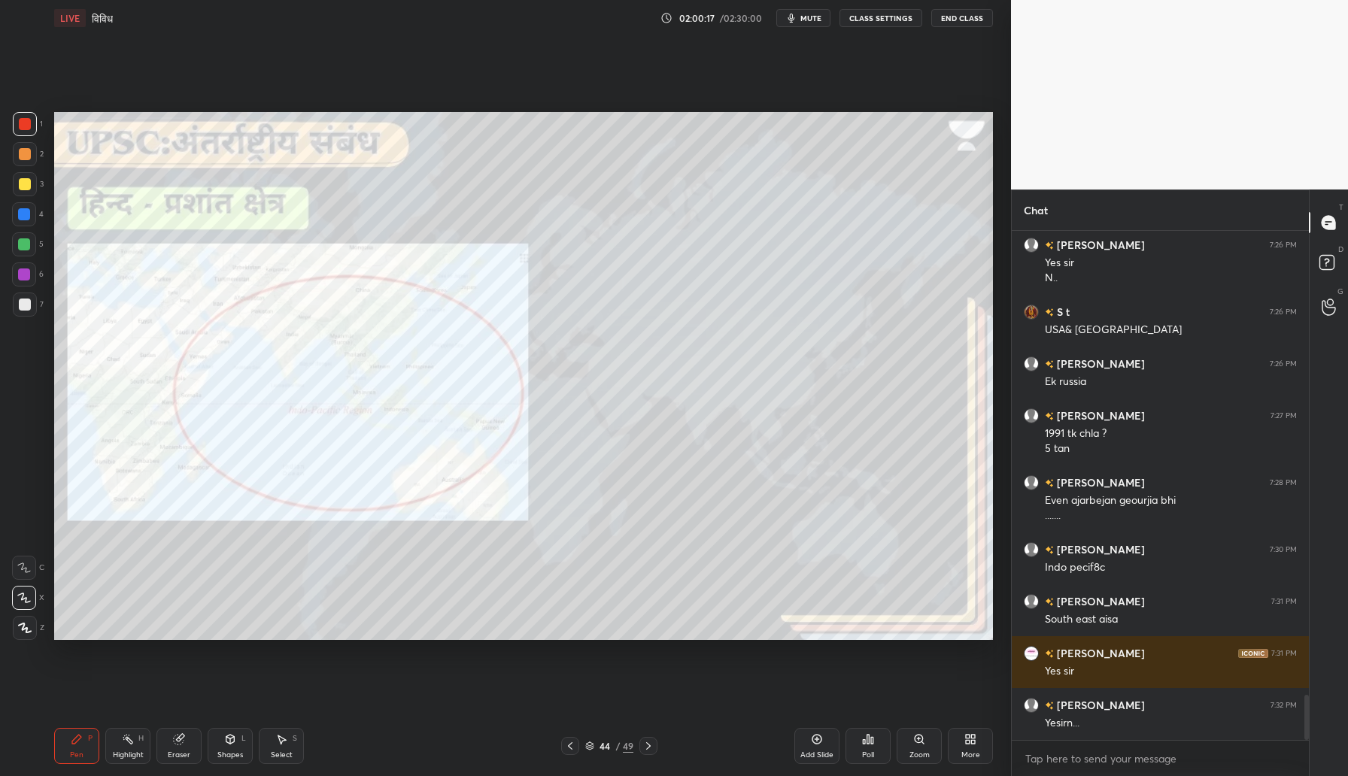
click at [182, 745] on div "Eraser" at bounding box center [178, 746] width 45 height 36
click at [22, 632] on span "Erase all" at bounding box center [24, 628] width 23 height 11
click at [73, 743] on icon at bounding box center [76, 739] width 9 height 9
click at [916, 751] on div "Zoom" at bounding box center [919, 755] width 20 height 8
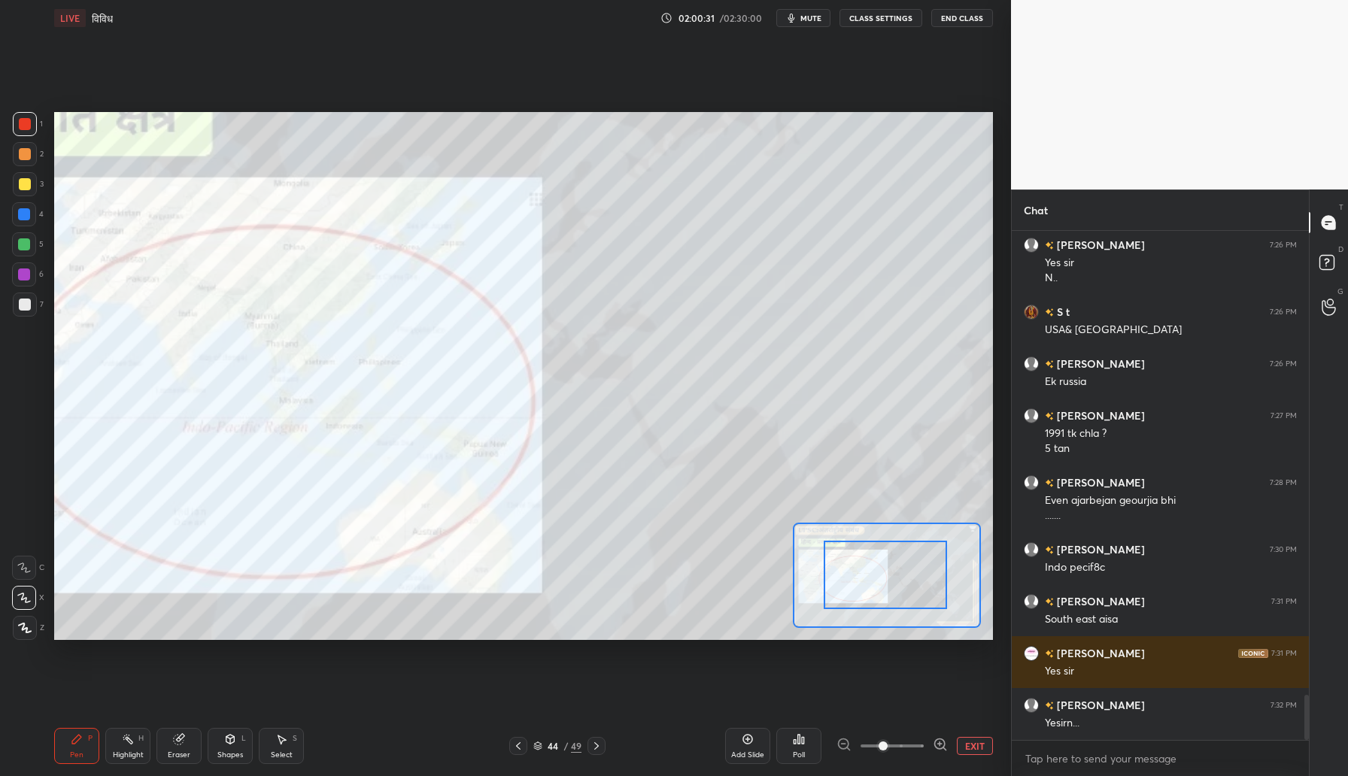
drag, startPoint x: 885, startPoint y: 584, endPoint x: 835, endPoint y: 580, distance: 50.5
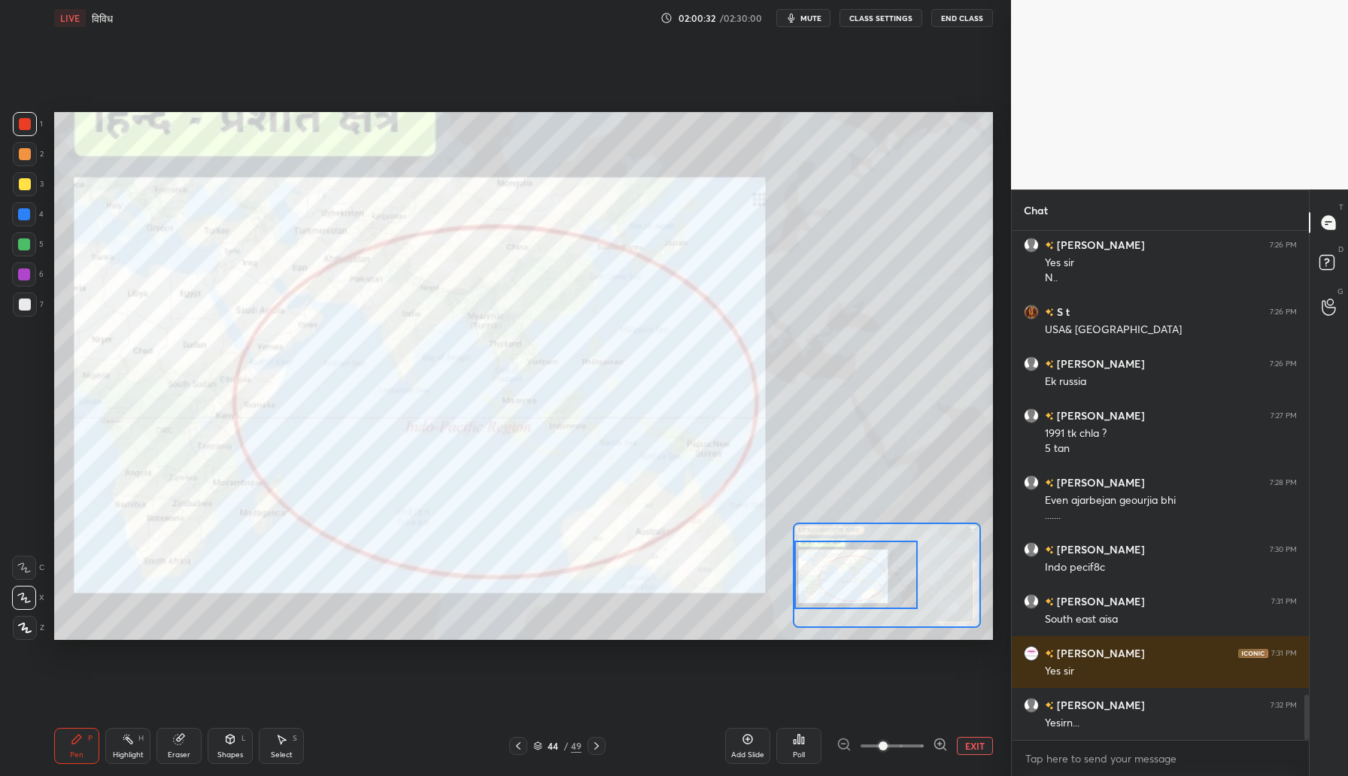
drag, startPoint x: 891, startPoint y: 582, endPoint x: 842, endPoint y: 582, distance: 49.6
click at [842, 582] on div at bounding box center [855, 575] width 123 height 68
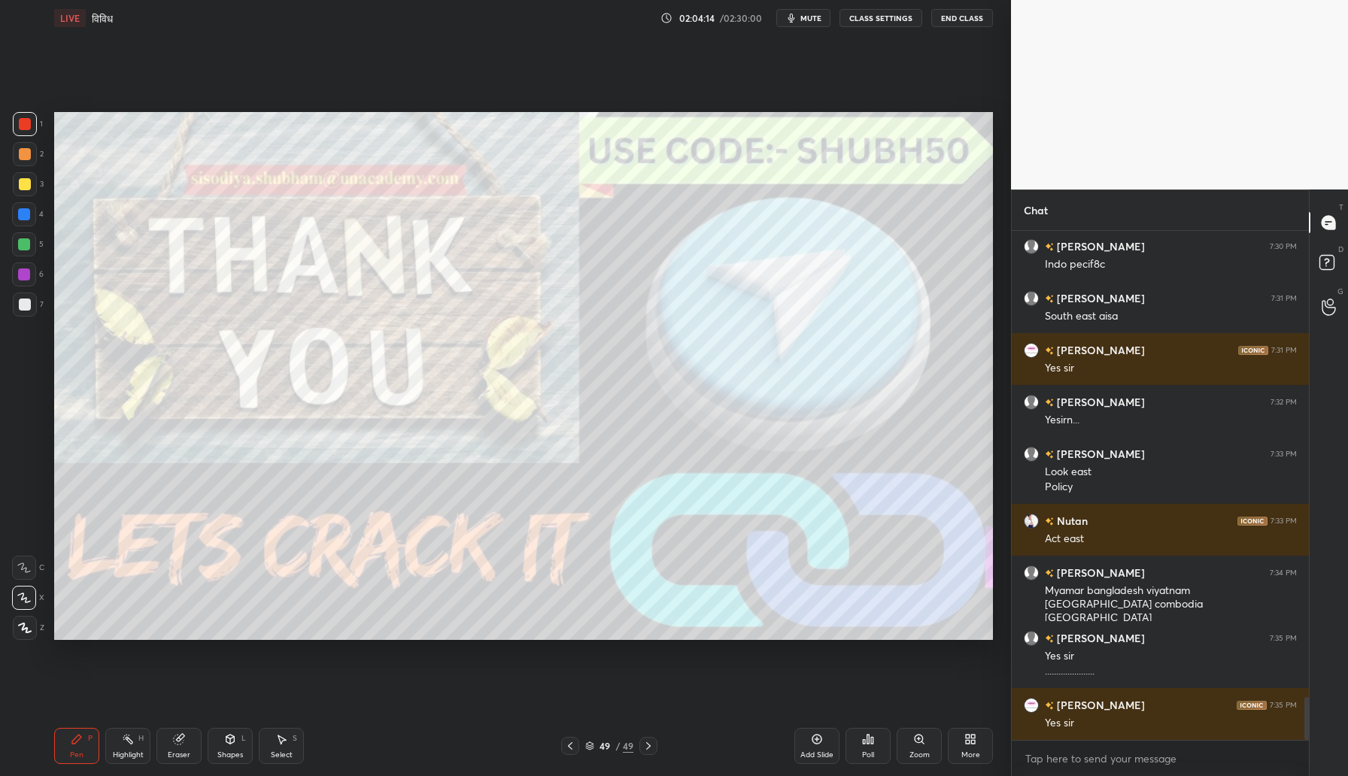
scroll to position [5555, 0]
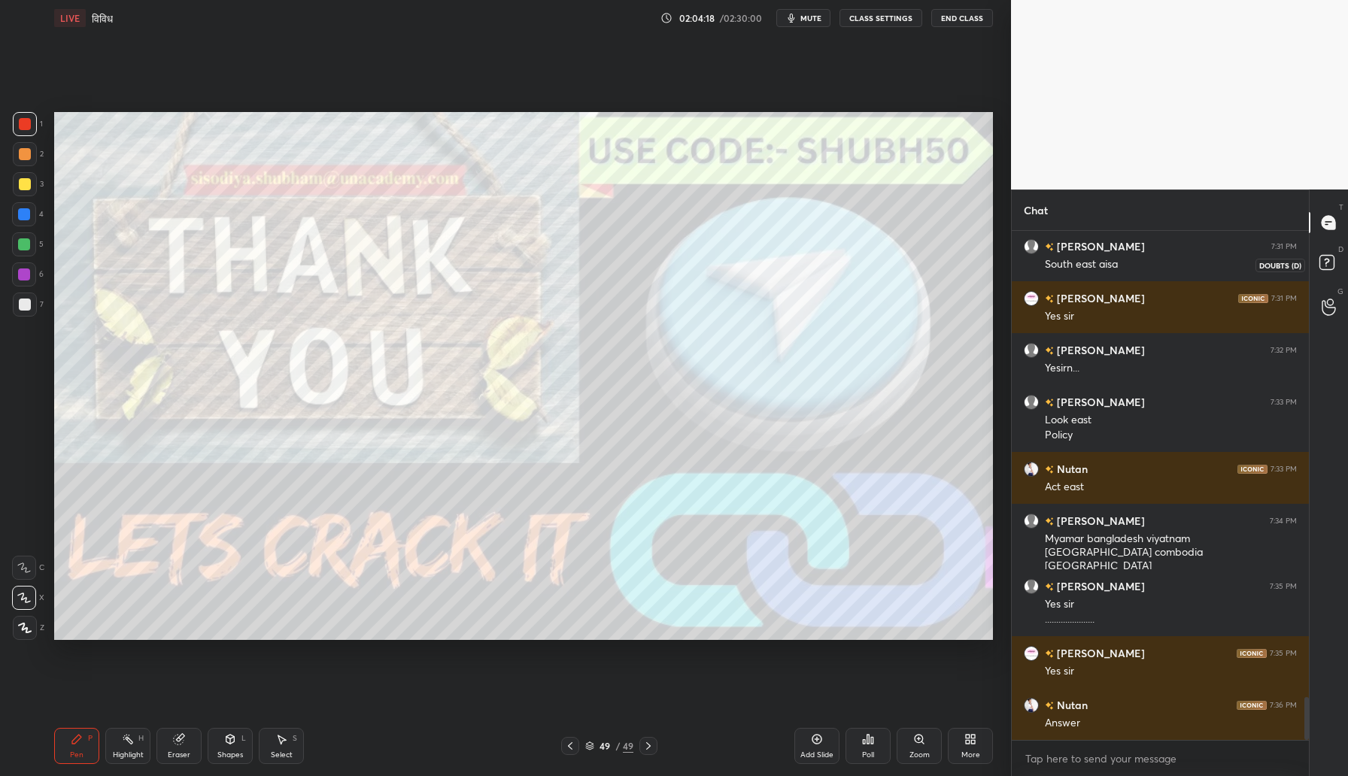
click at [1336, 266] on icon at bounding box center [1328, 264] width 27 height 27
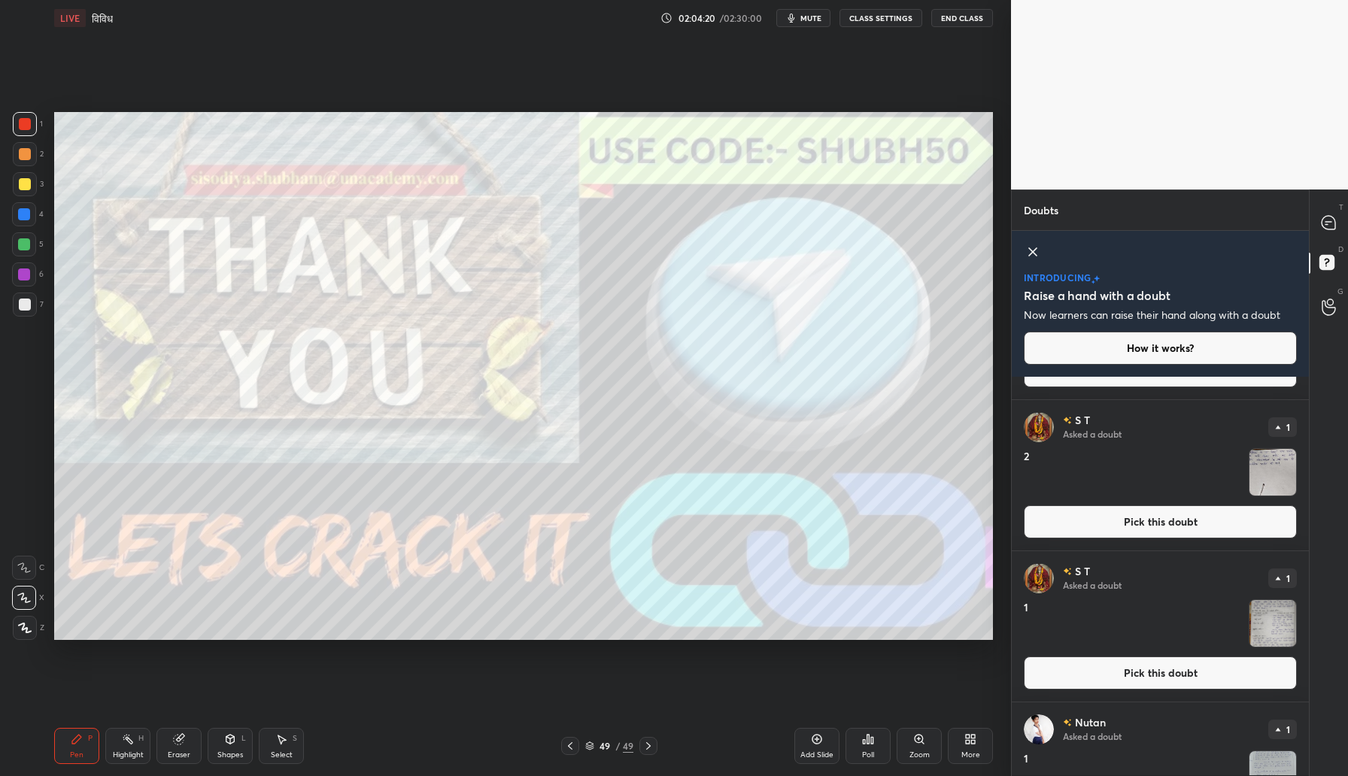
scroll to position [508, 0]
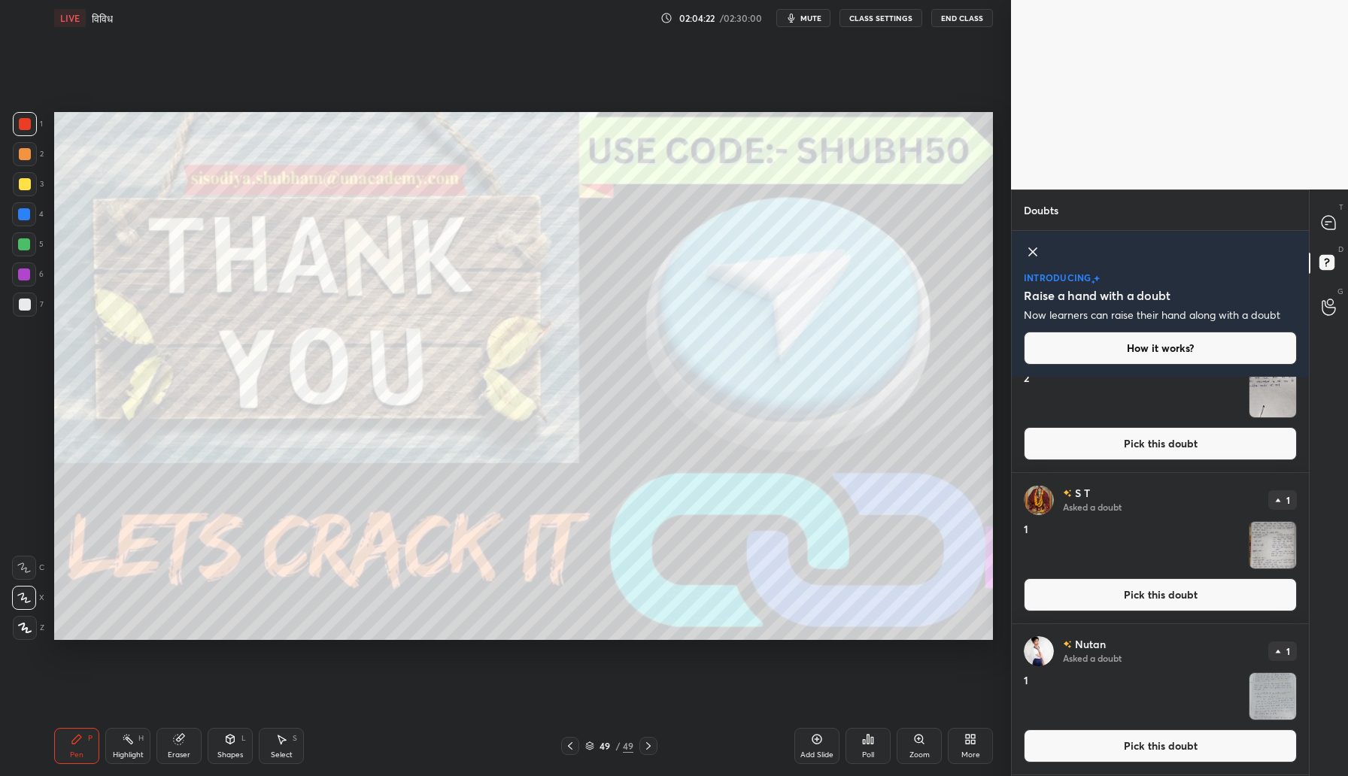
click at [1140, 745] on button "Pick this doubt" at bounding box center [1160, 745] width 273 height 33
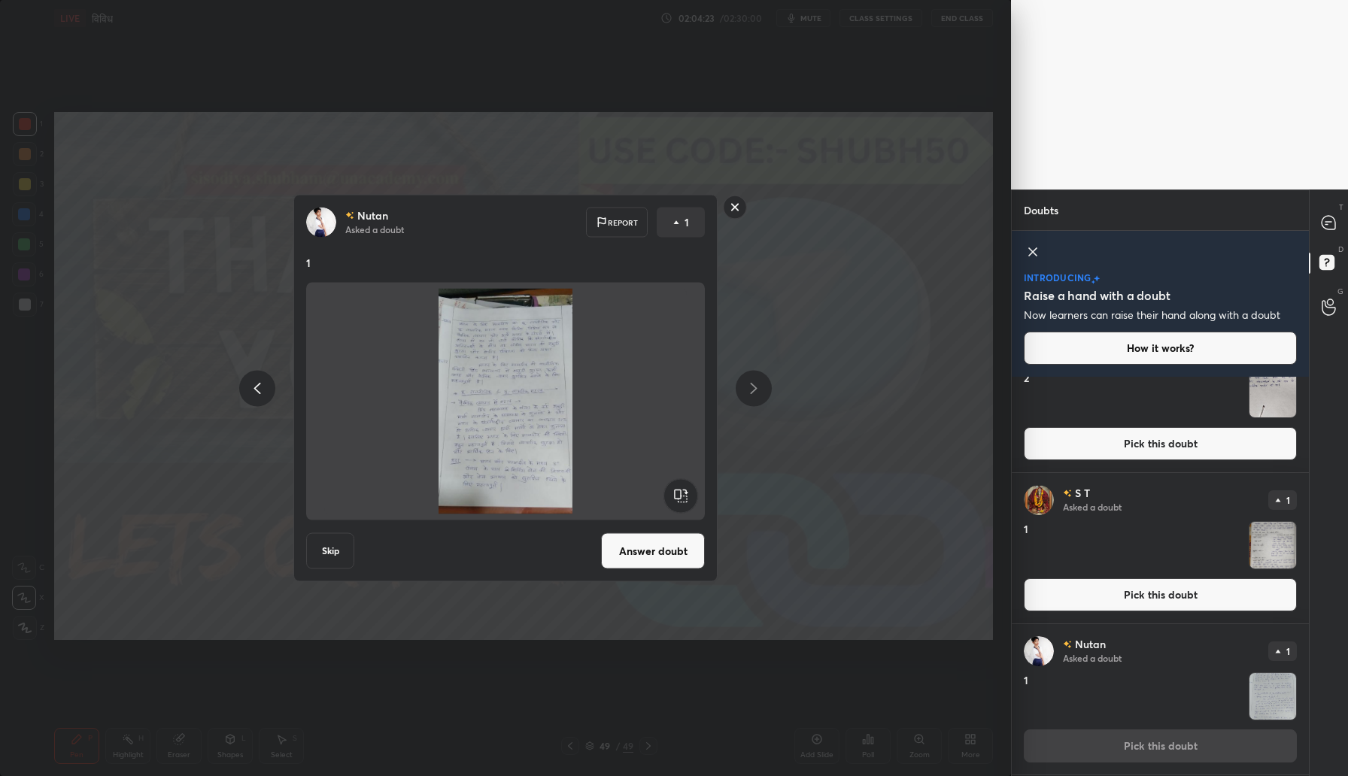
click at [654, 553] on button "Answer doubt" at bounding box center [653, 551] width 104 height 36
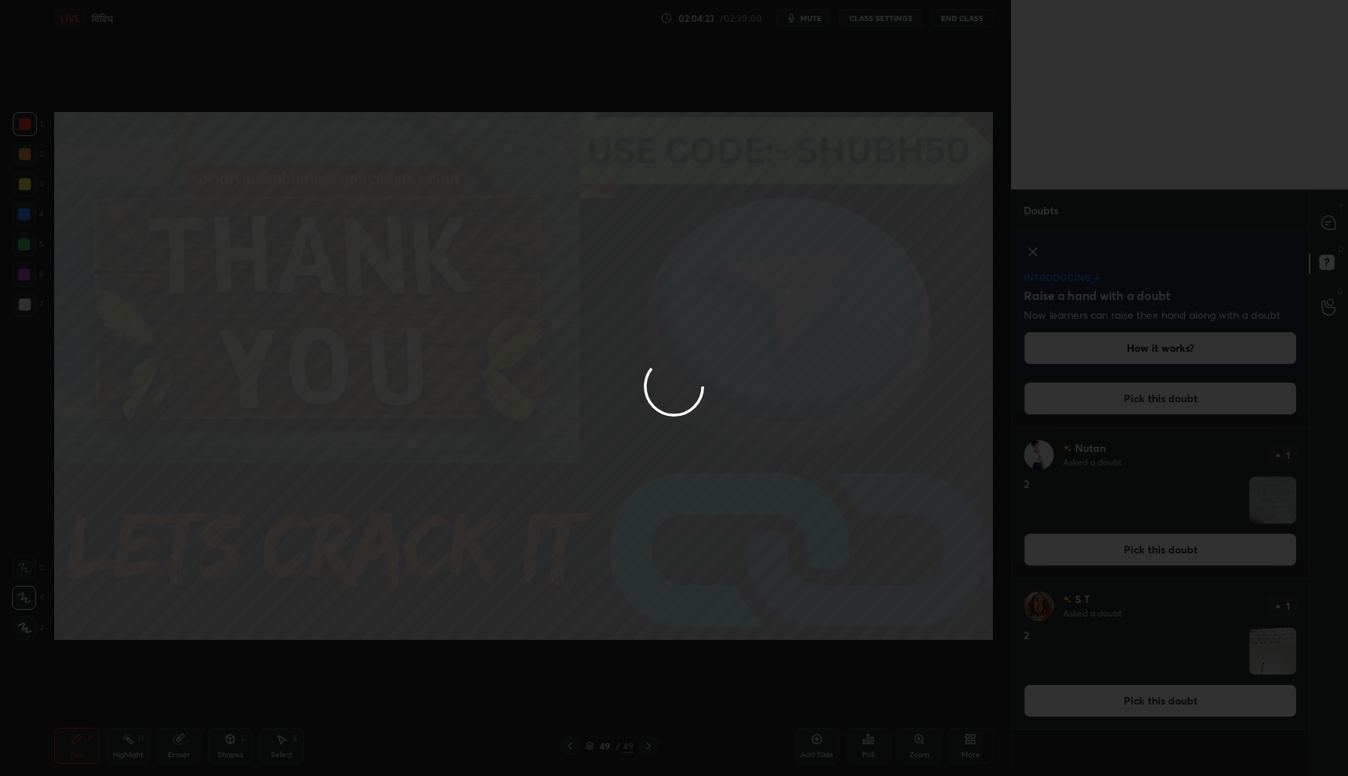
scroll to position [0, 0]
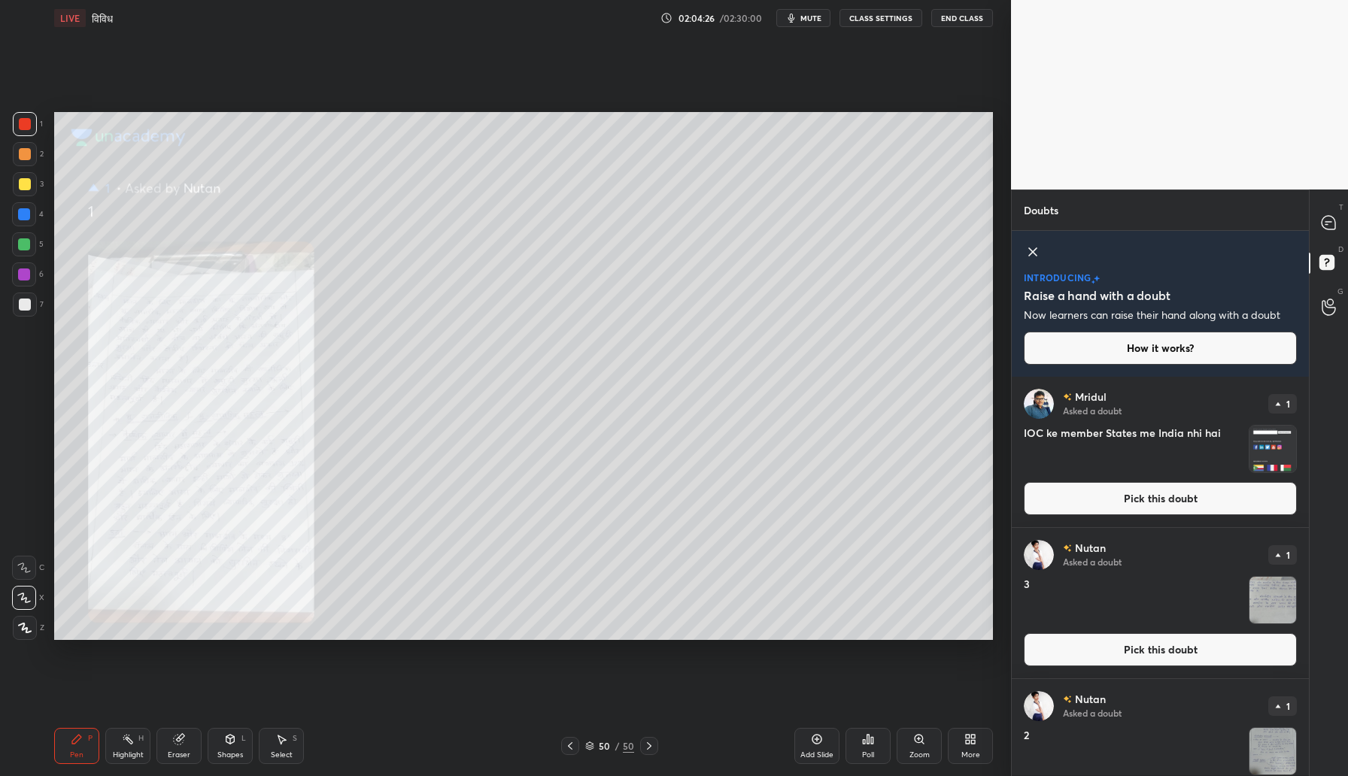
click at [920, 751] on div "Zoom" at bounding box center [919, 755] width 20 height 8
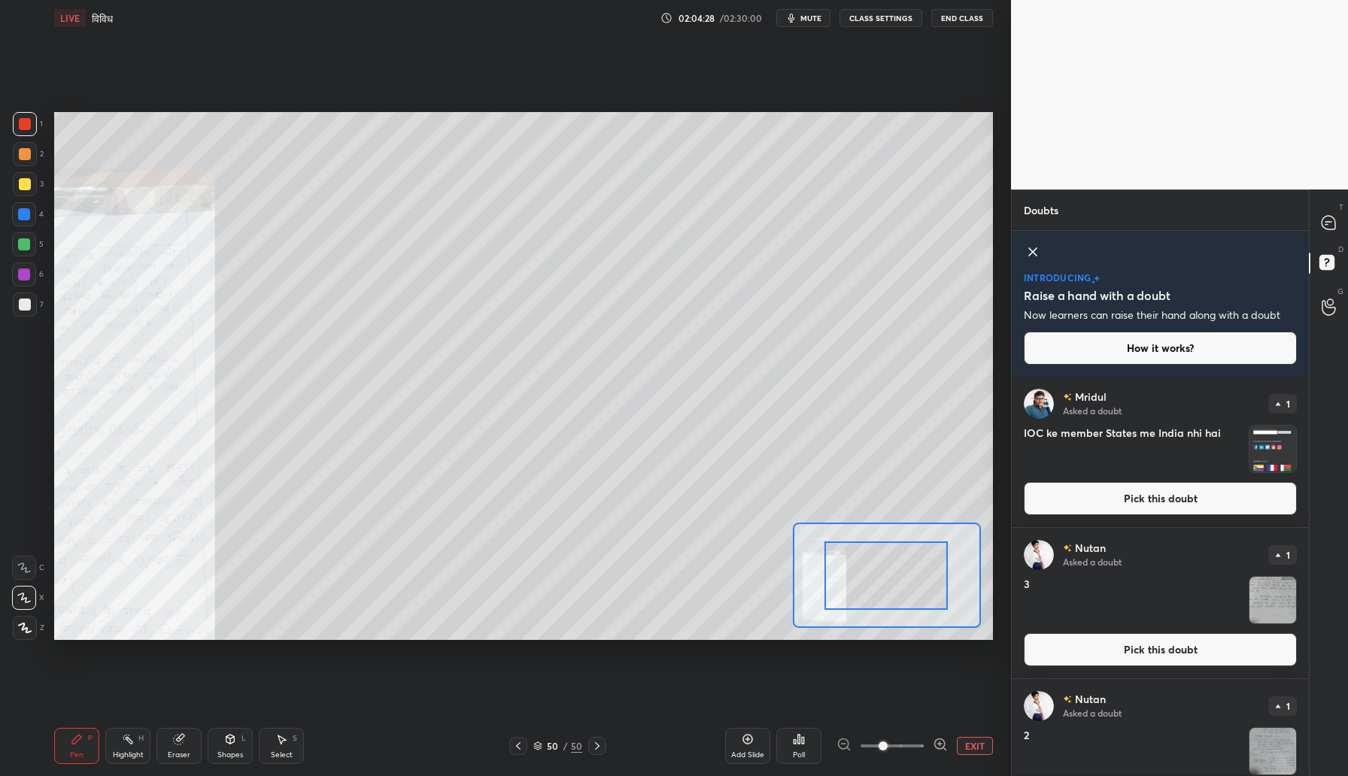
drag, startPoint x: 921, startPoint y: 580, endPoint x: 854, endPoint y: 596, distance: 68.9
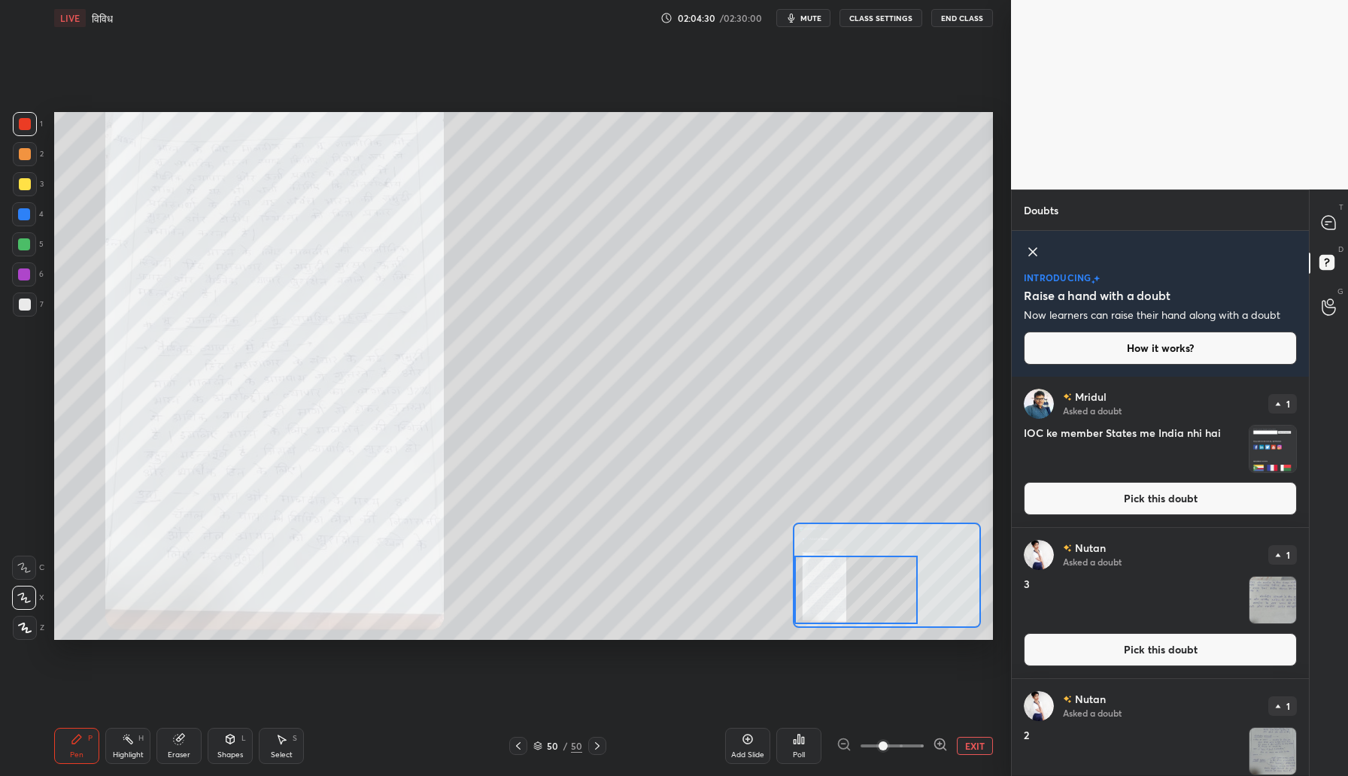
drag, startPoint x: 921, startPoint y: 584, endPoint x: 858, endPoint y: 598, distance: 64.8
click at [858, 598] on div at bounding box center [855, 590] width 123 height 68
click at [939, 745] on icon at bounding box center [939, 744] width 0 height 4
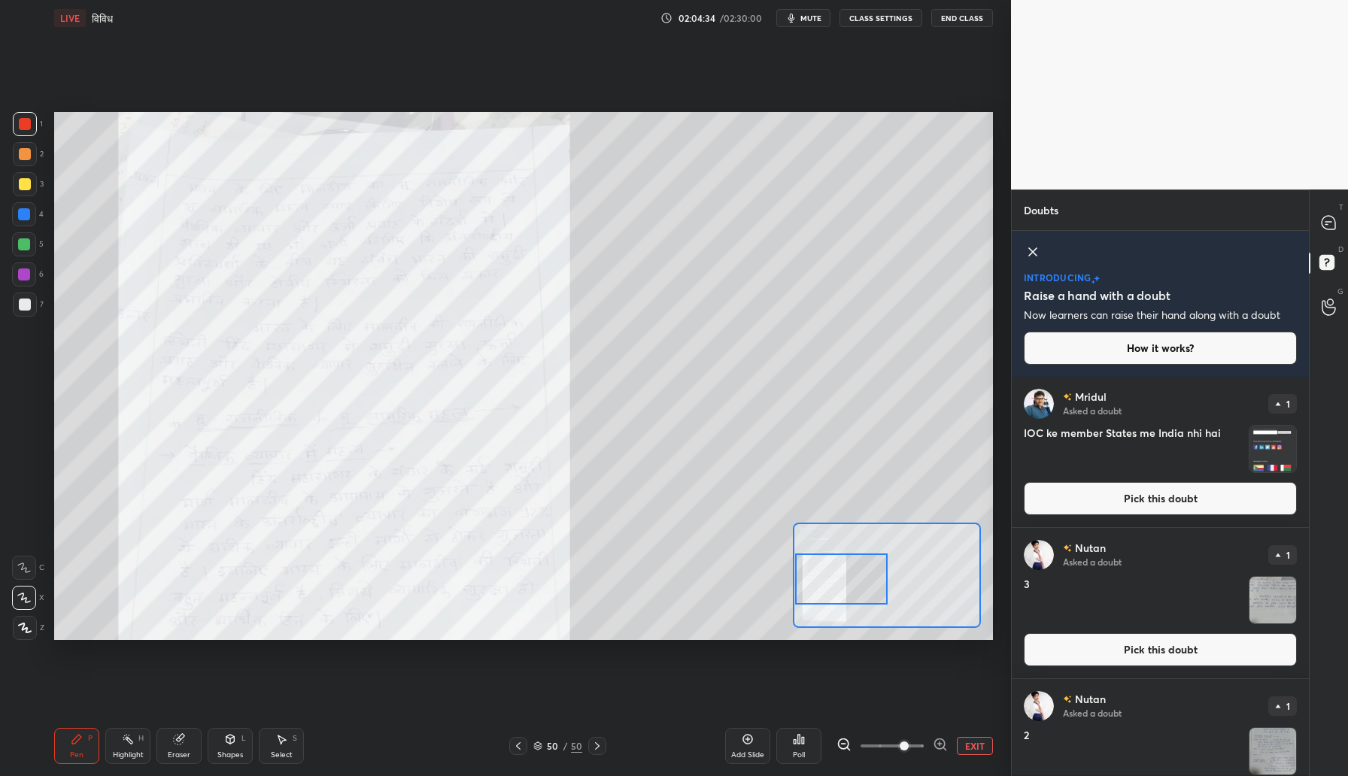
drag, startPoint x: 894, startPoint y: 593, endPoint x: 848, endPoint y: 582, distance: 47.2
click at [848, 582] on div at bounding box center [841, 579] width 93 height 51
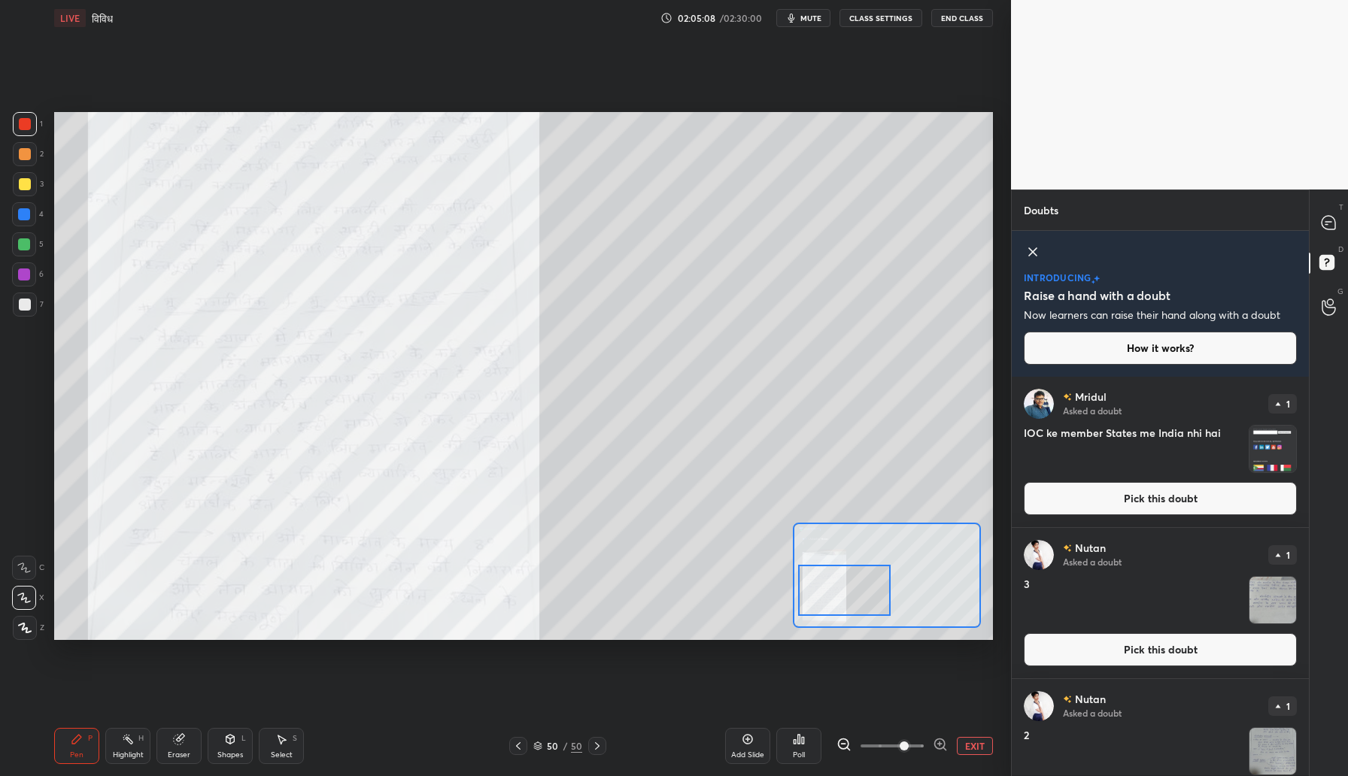
drag, startPoint x: 825, startPoint y: 576, endPoint x: 828, endPoint y: 587, distance: 11.7
click at [828, 587] on div at bounding box center [844, 590] width 93 height 51
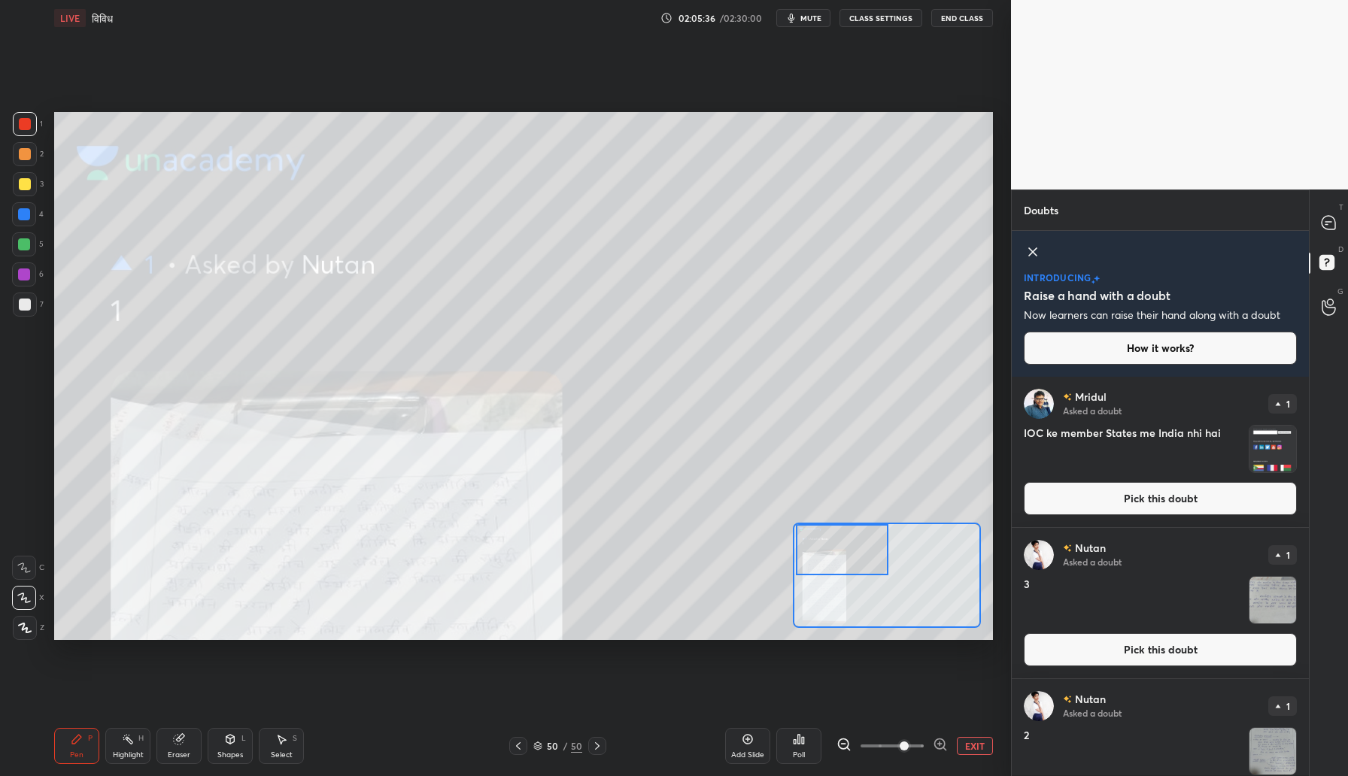
drag, startPoint x: 845, startPoint y: 599, endPoint x: 843, endPoint y: 538, distance: 60.2
click at [843, 538] on div at bounding box center [842, 549] width 93 height 51
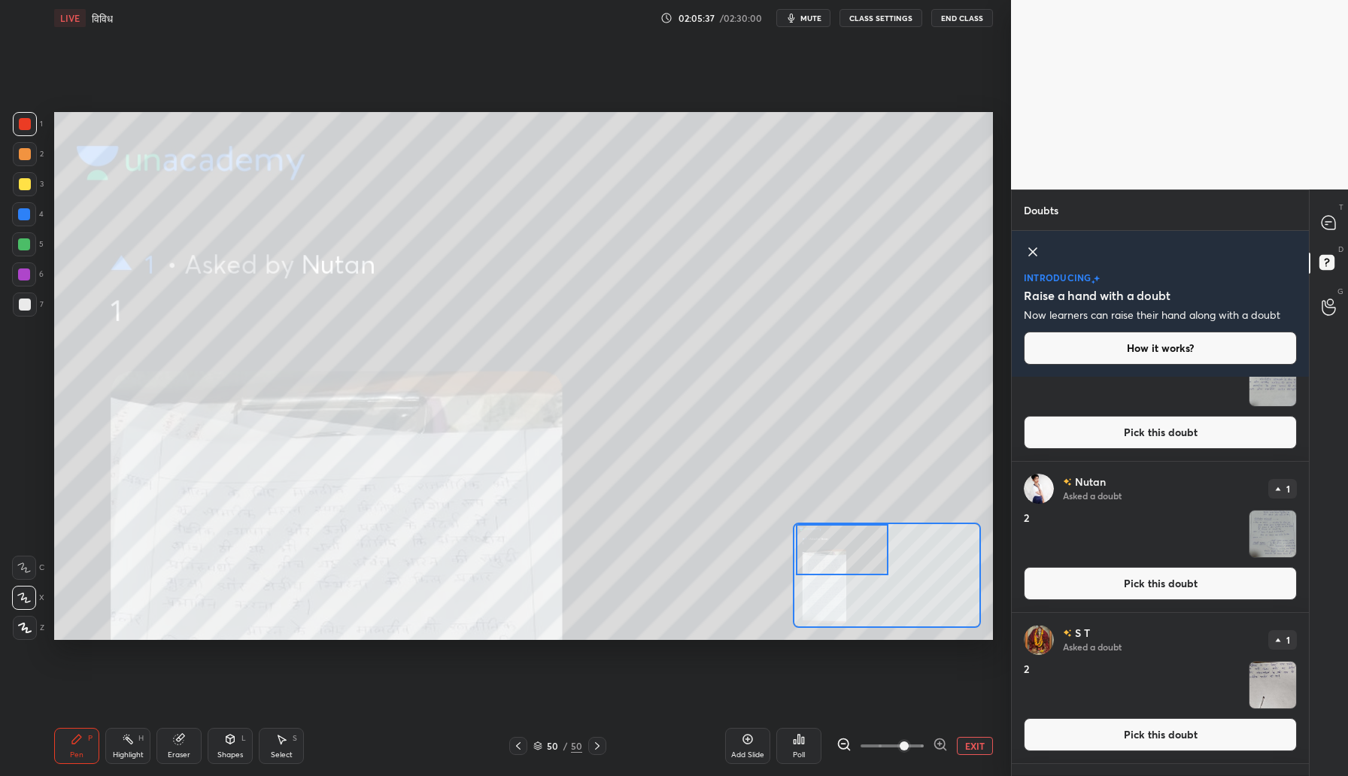
scroll to position [218, 0]
click at [1115, 587] on button "Pick this doubt" at bounding box center [1160, 582] width 273 height 33
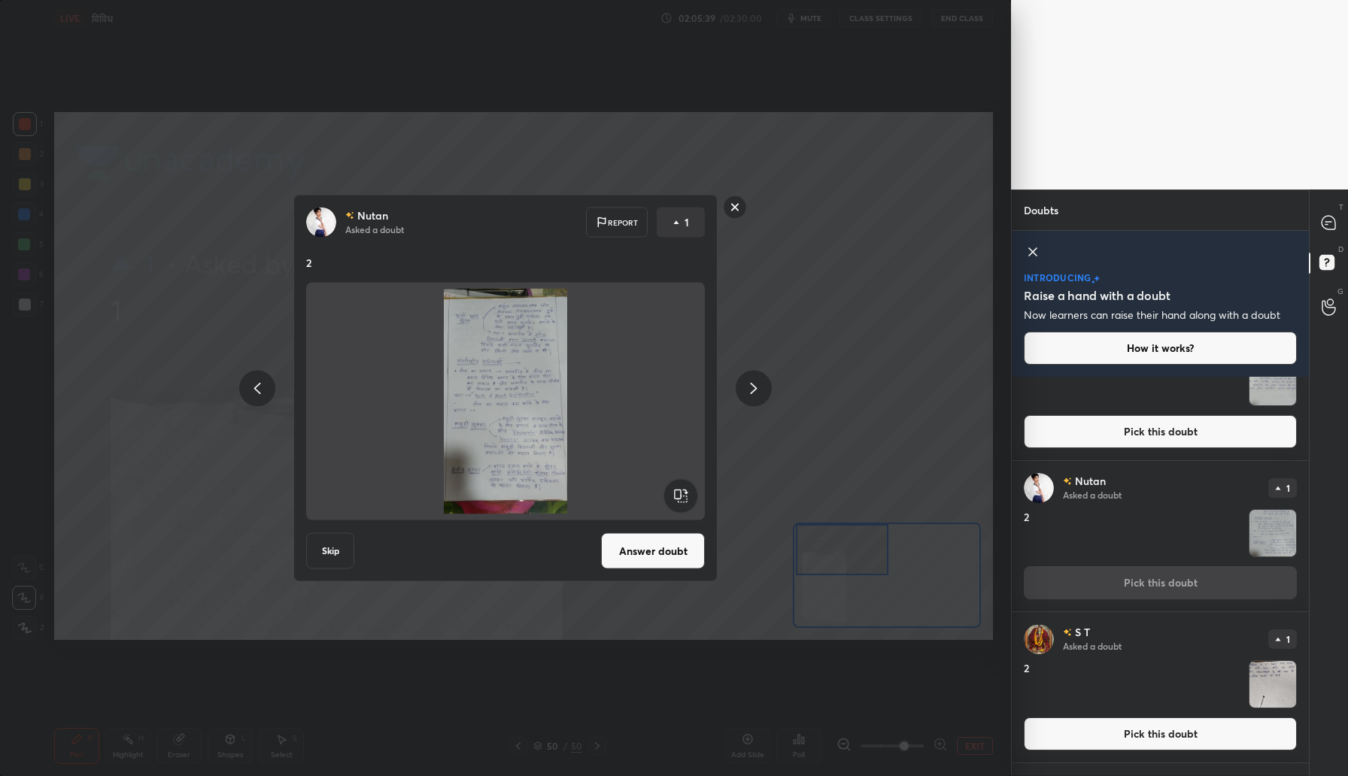
click at [660, 549] on button "Answer doubt" at bounding box center [653, 551] width 104 height 36
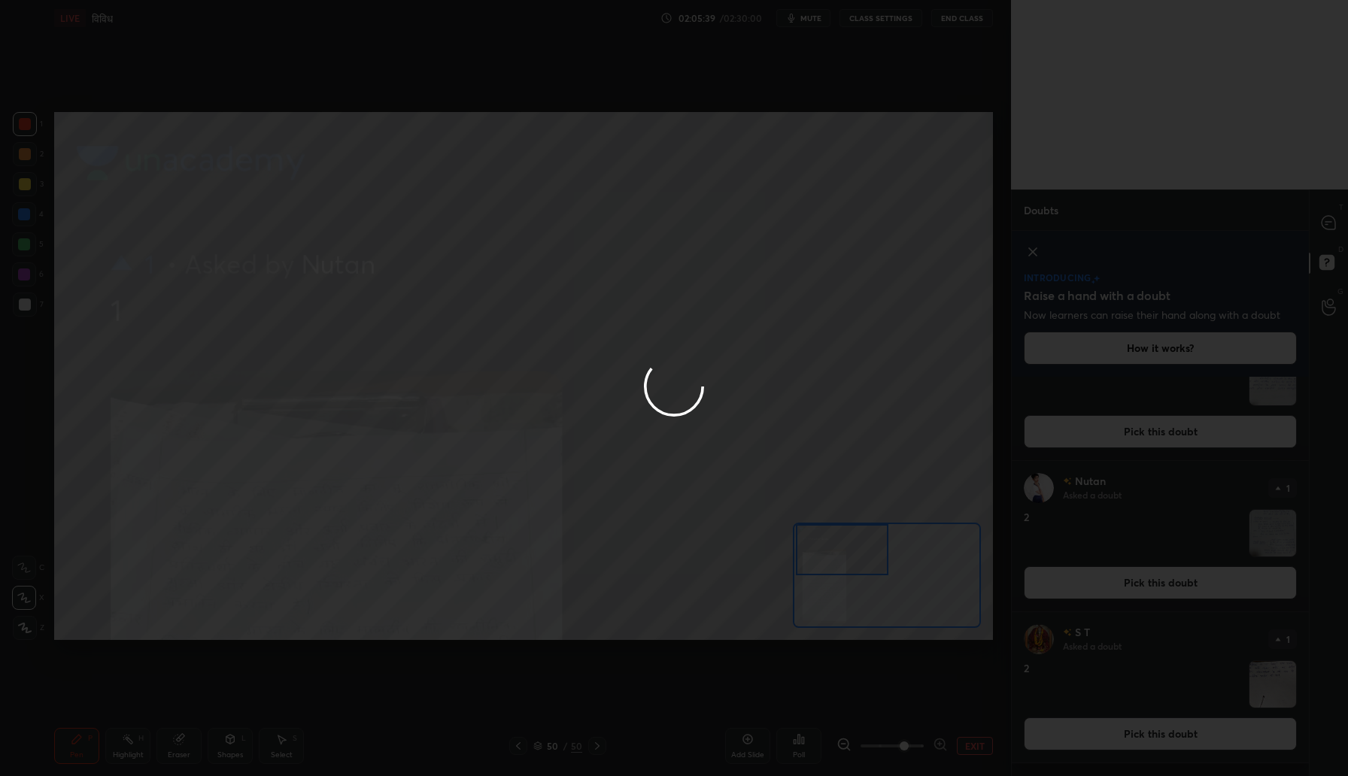
scroll to position [0, 0]
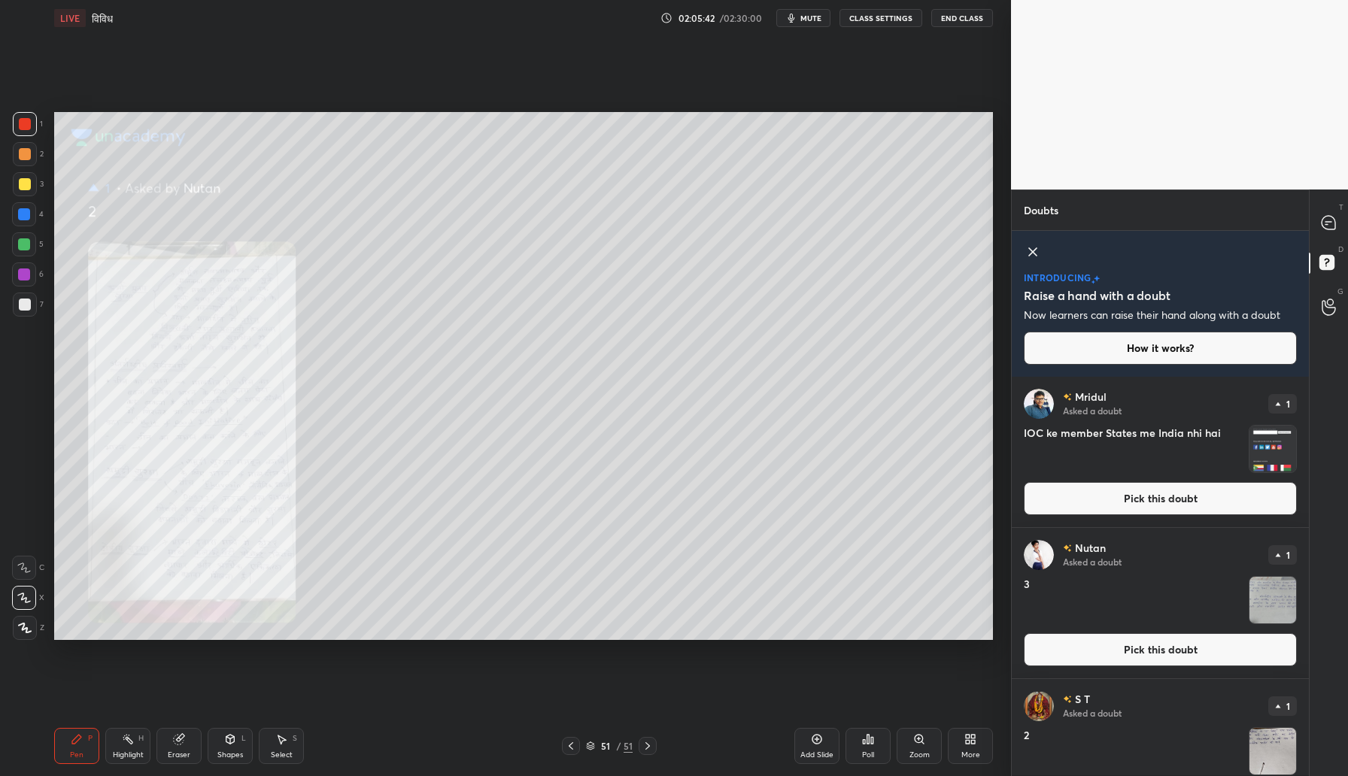
click at [920, 745] on icon at bounding box center [919, 739] width 12 height 12
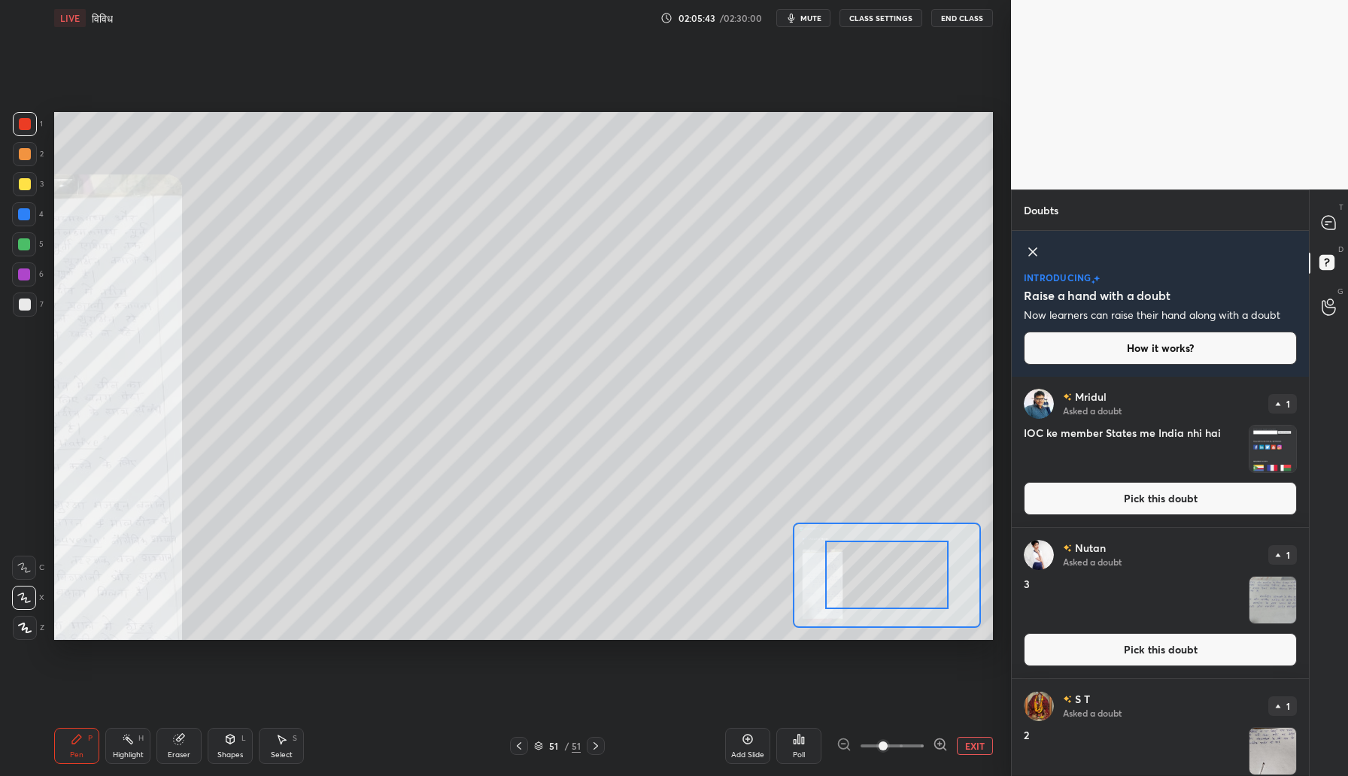
click at [933, 742] on icon at bounding box center [940, 744] width 15 height 15
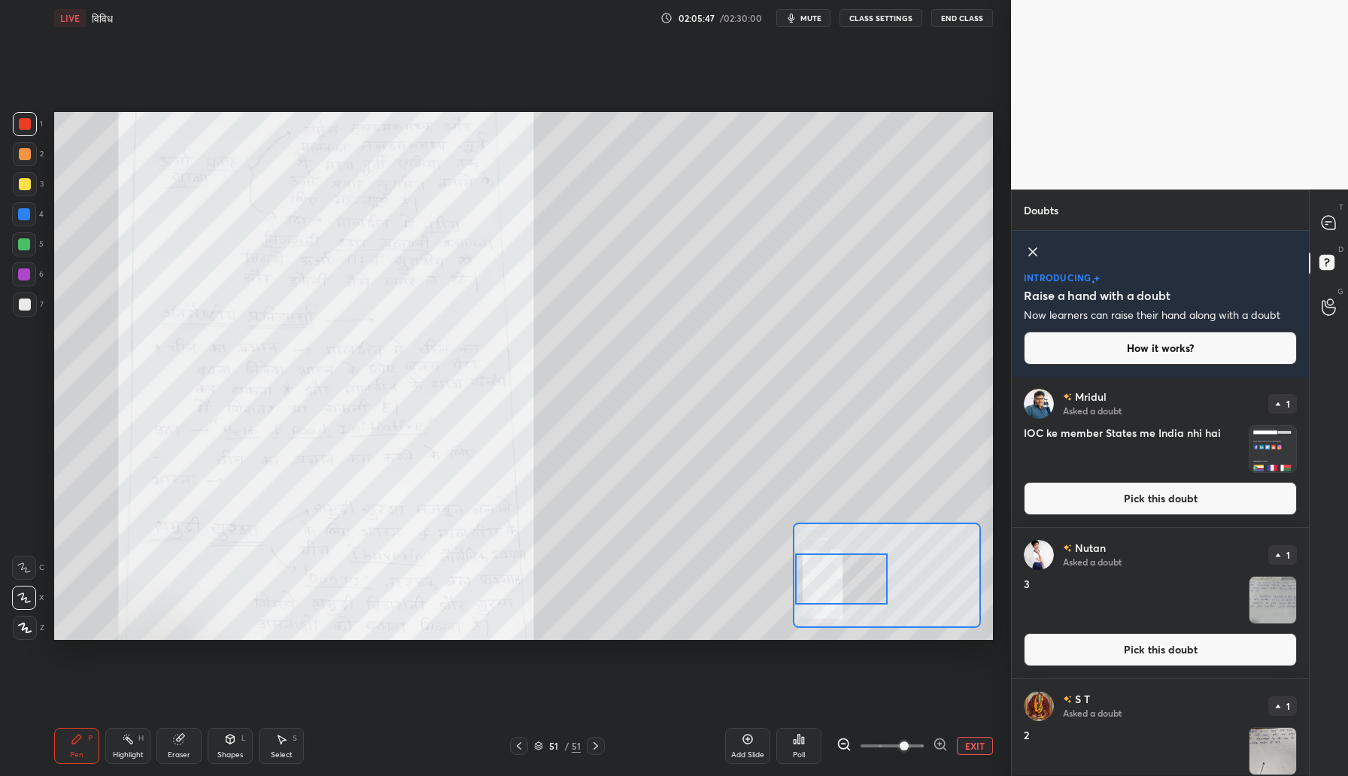
click at [788, 603] on div "Setting up your live class Poll for secs No correct answer Start poll" at bounding box center [523, 376] width 939 height 528
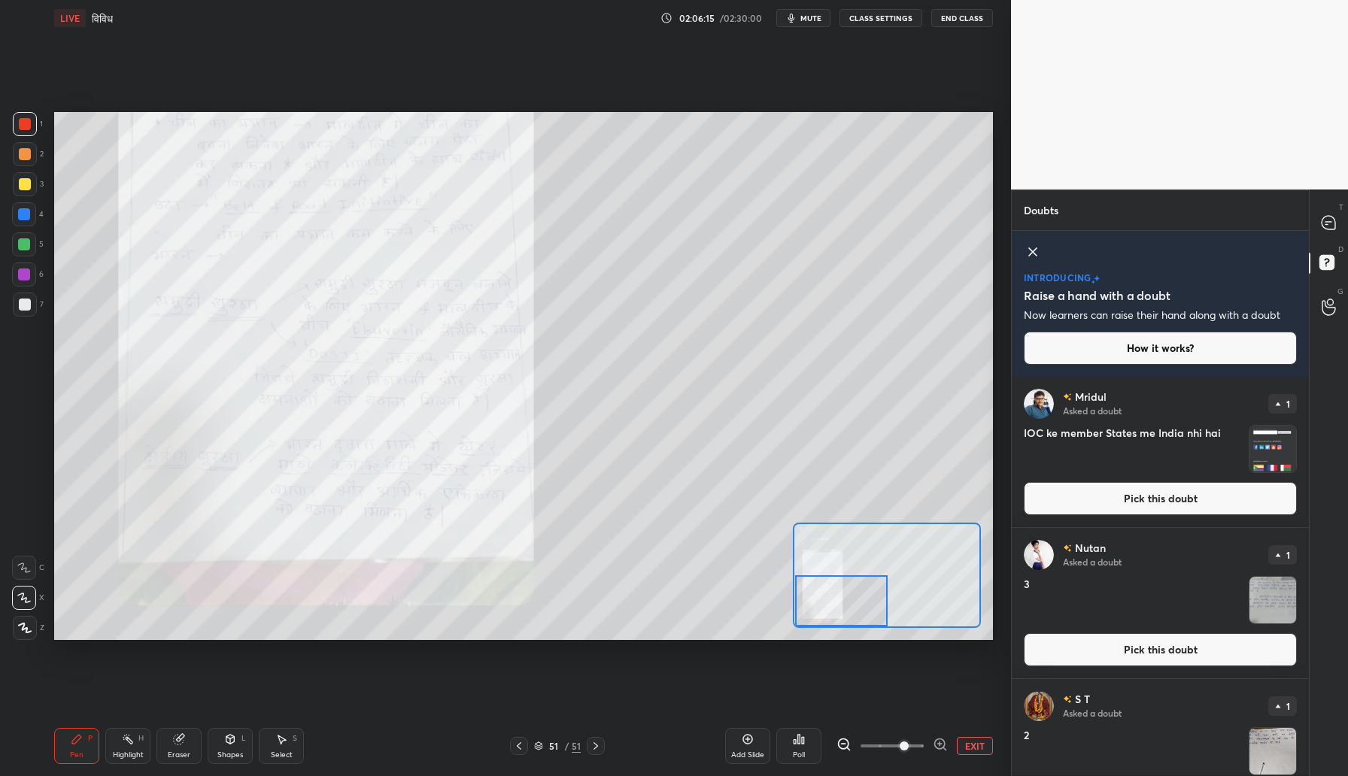
drag, startPoint x: 827, startPoint y: 571, endPoint x: 824, endPoint y: 597, distance: 26.5
click at [824, 597] on div at bounding box center [841, 600] width 93 height 51
click at [1083, 650] on button "Pick this doubt" at bounding box center [1160, 649] width 273 height 33
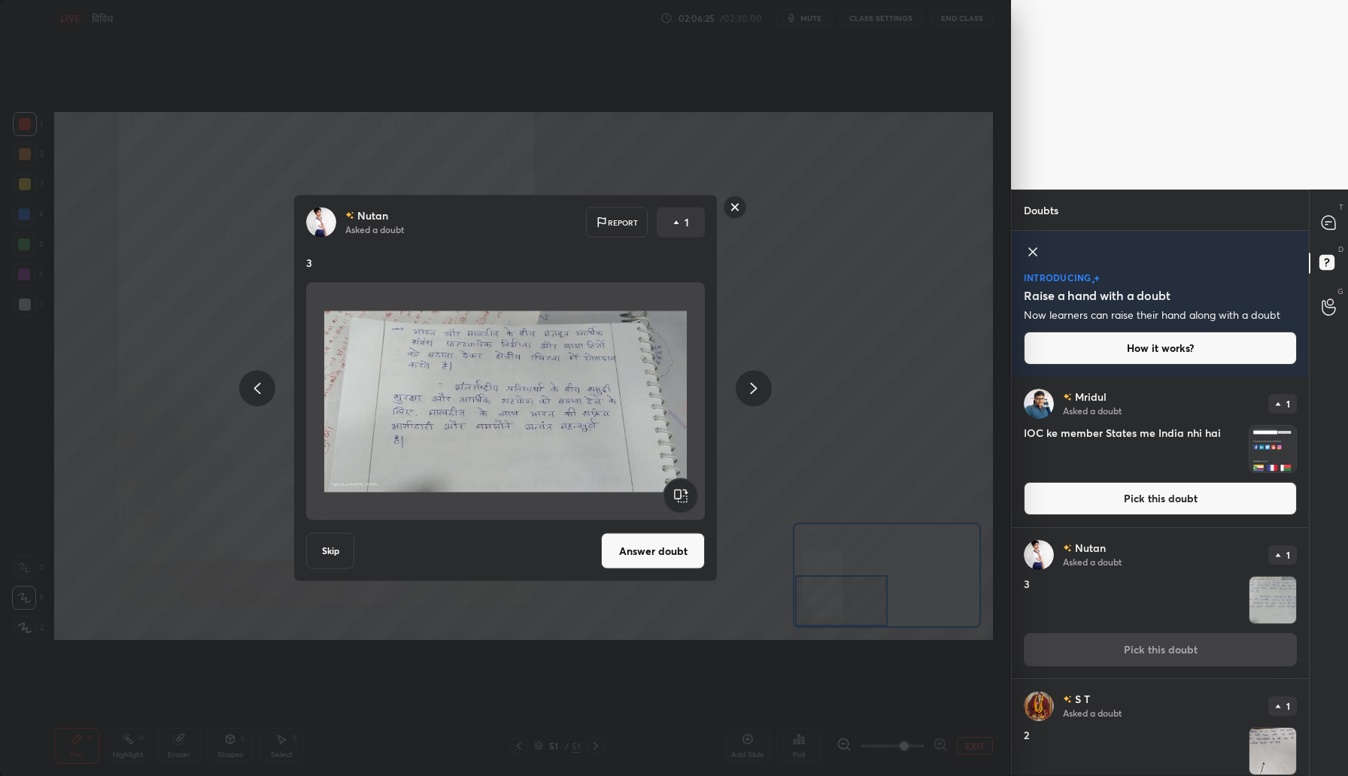
click at [655, 547] on button "Answer doubt" at bounding box center [653, 551] width 104 height 36
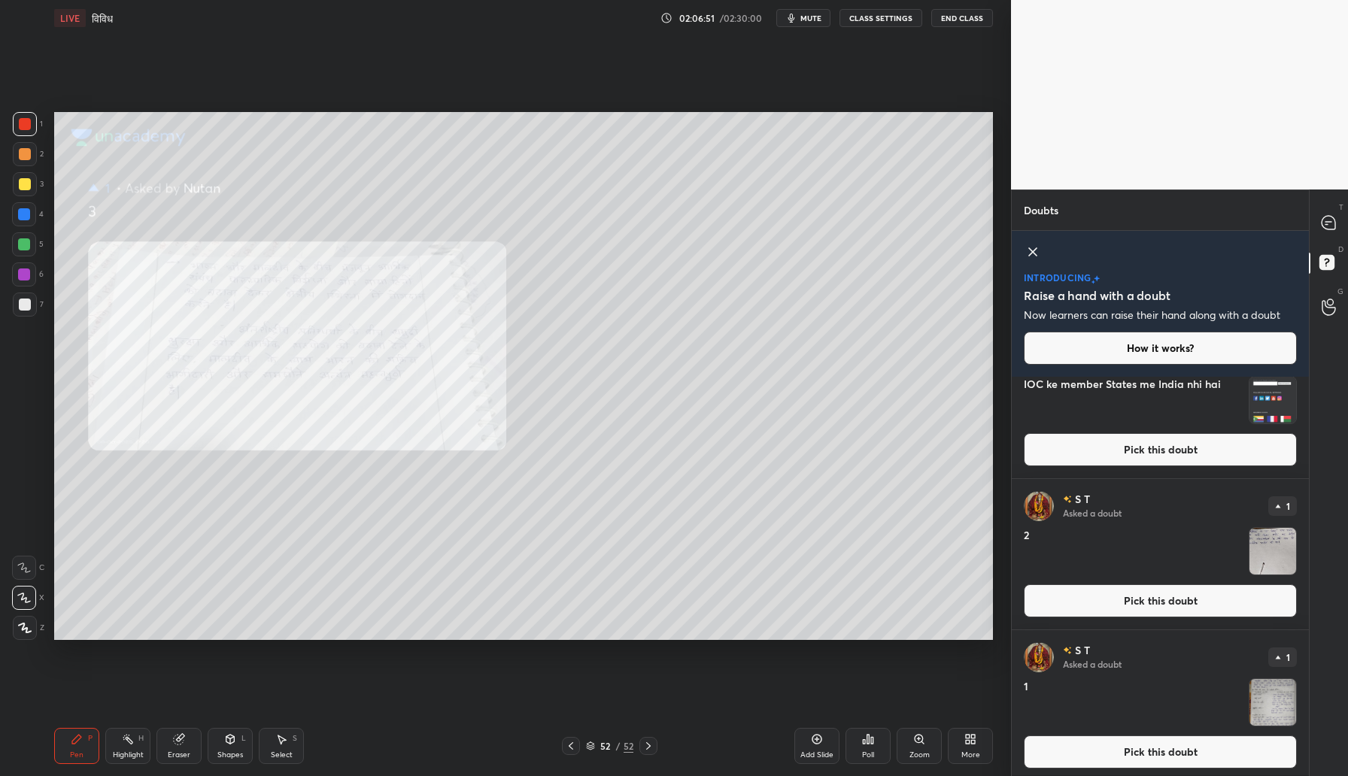
scroll to position [55, 0]
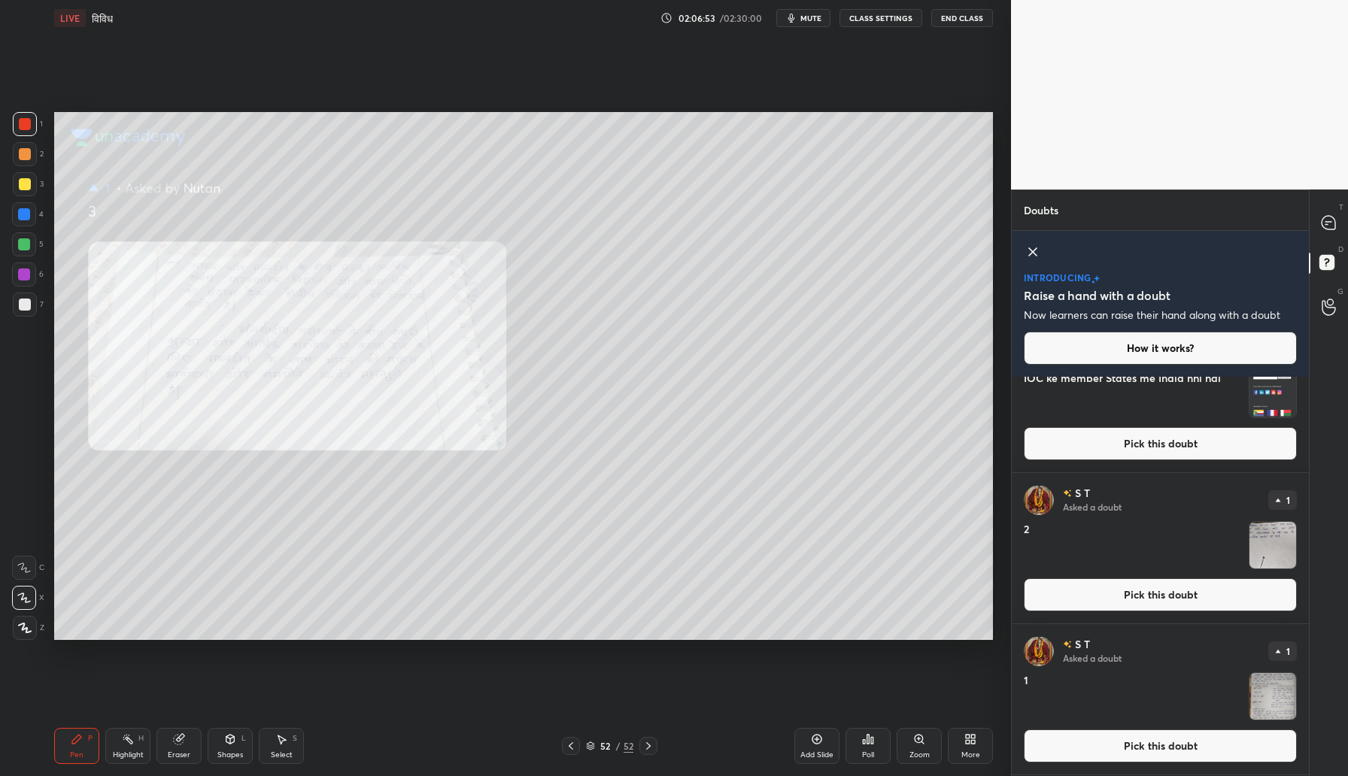
click at [1101, 742] on button "Pick this doubt" at bounding box center [1160, 745] width 273 height 33
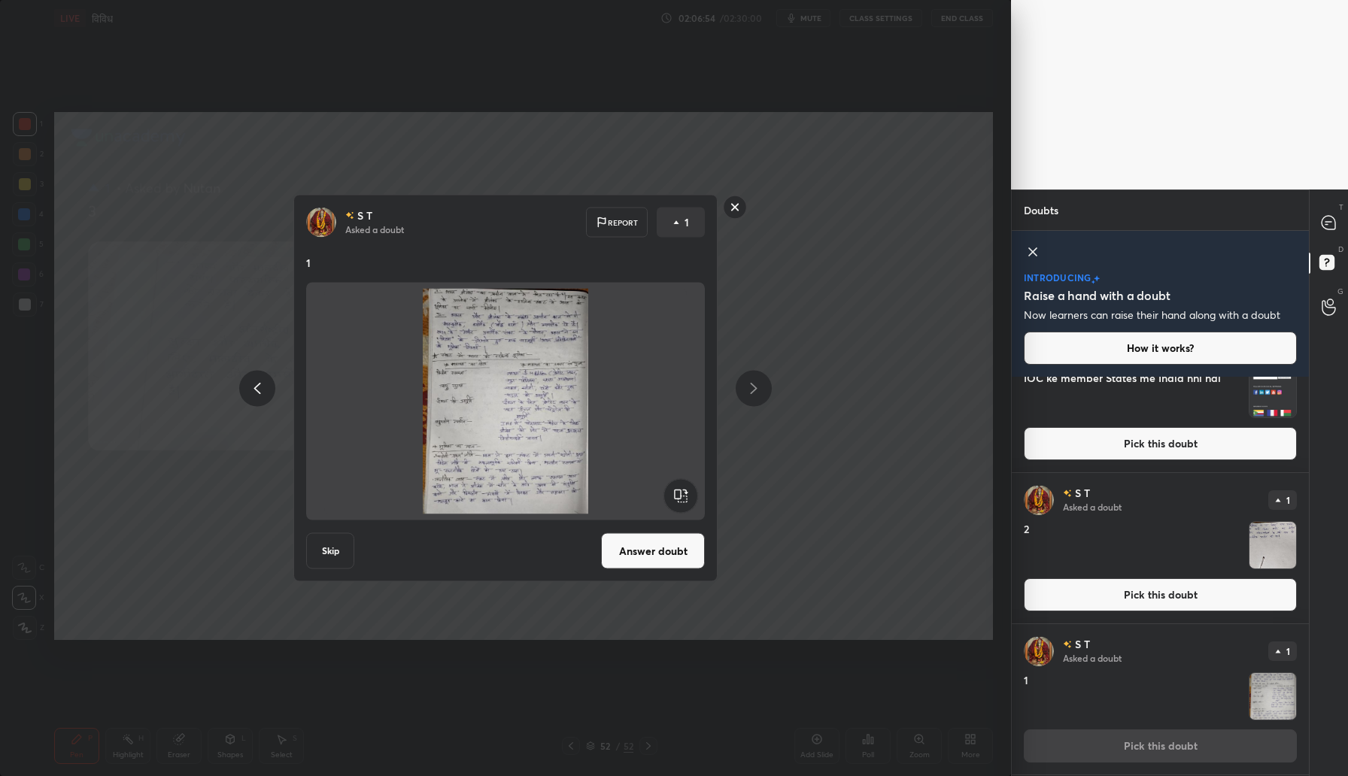
click at [630, 551] on button "Answer doubt" at bounding box center [653, 551] width 104 height 36
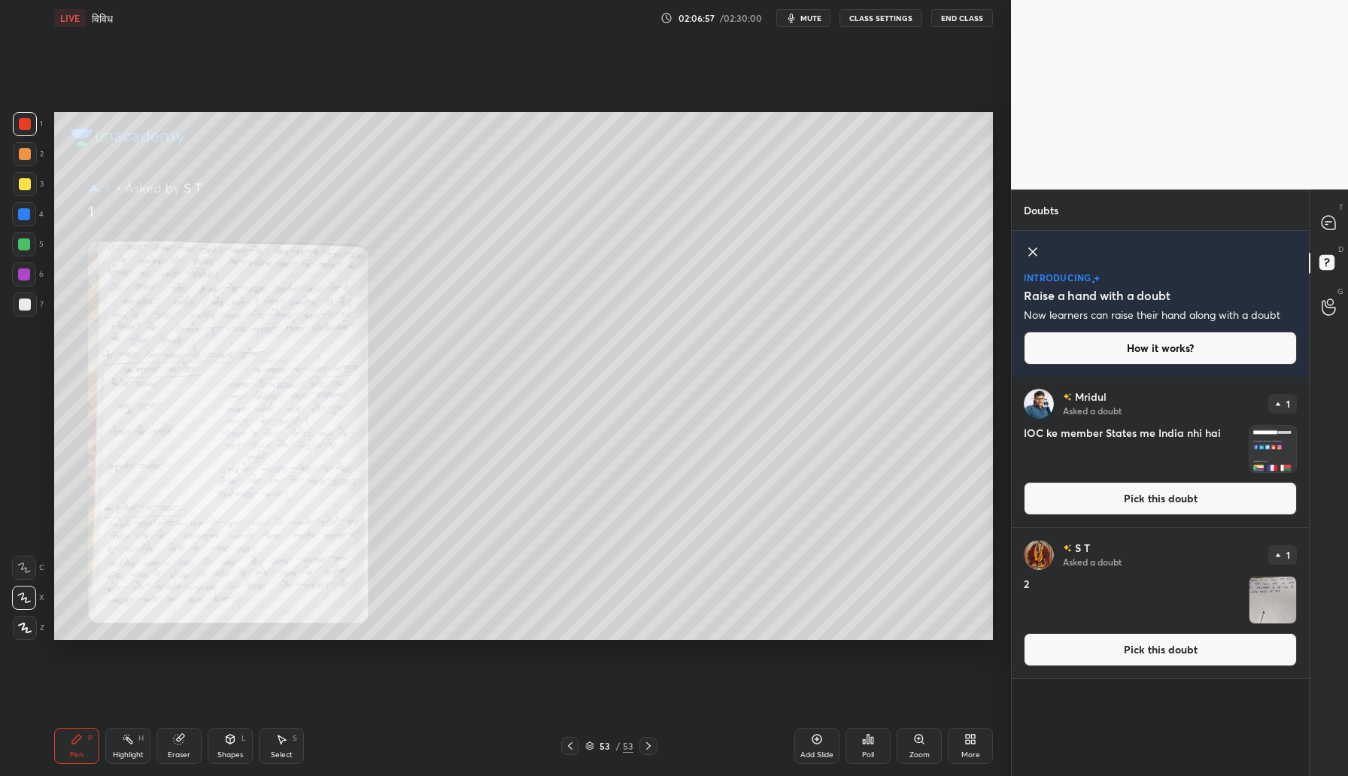
click at [921, 754] on div "Zoom" at bounding box center [919, 755] width 20 height 8
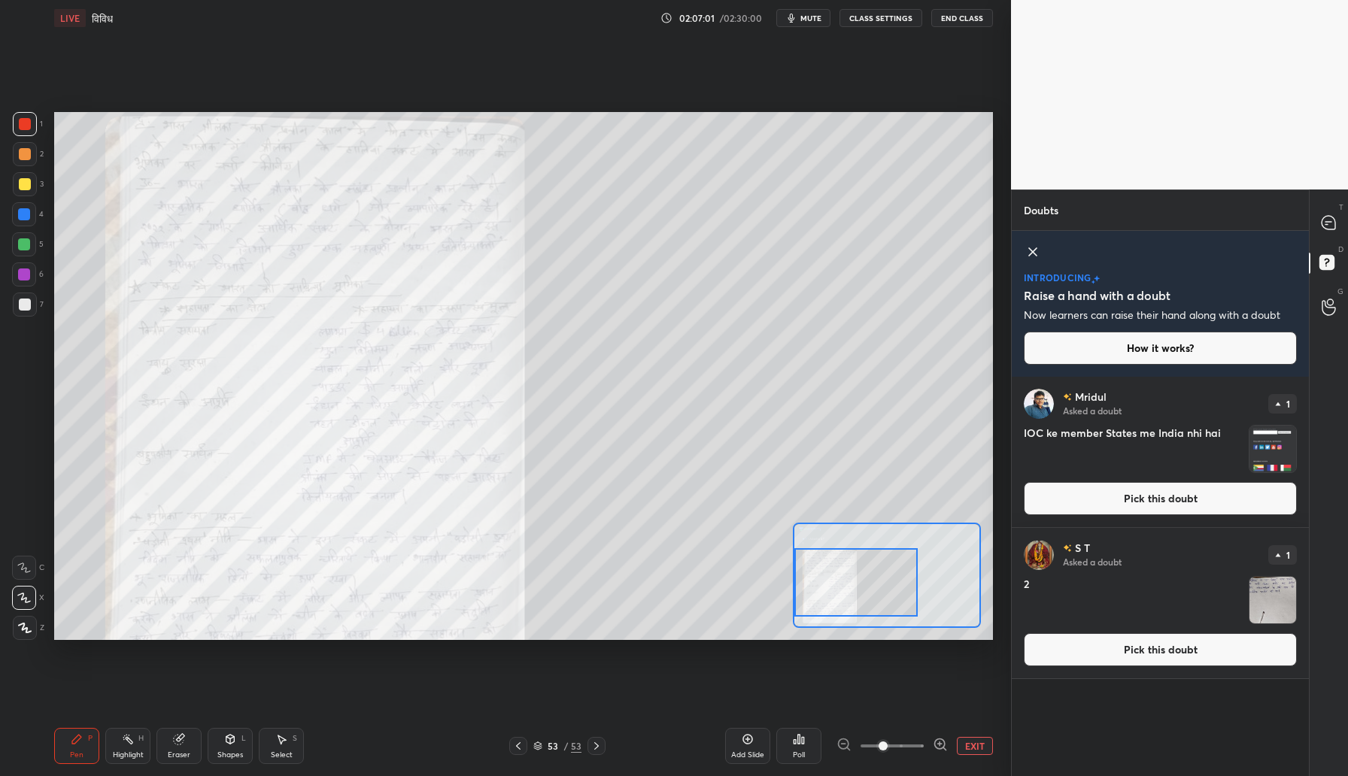
drag, startPoint x: 902, startPoint y: 570, endPoint x: 825, endPoint y: 578, distance: 77.8
click at [825, 578] on div at bounding box center [855, 582] width 123 height 68
click at [942, 742] on icon at bounding box center [940, 744] width 15 height 15
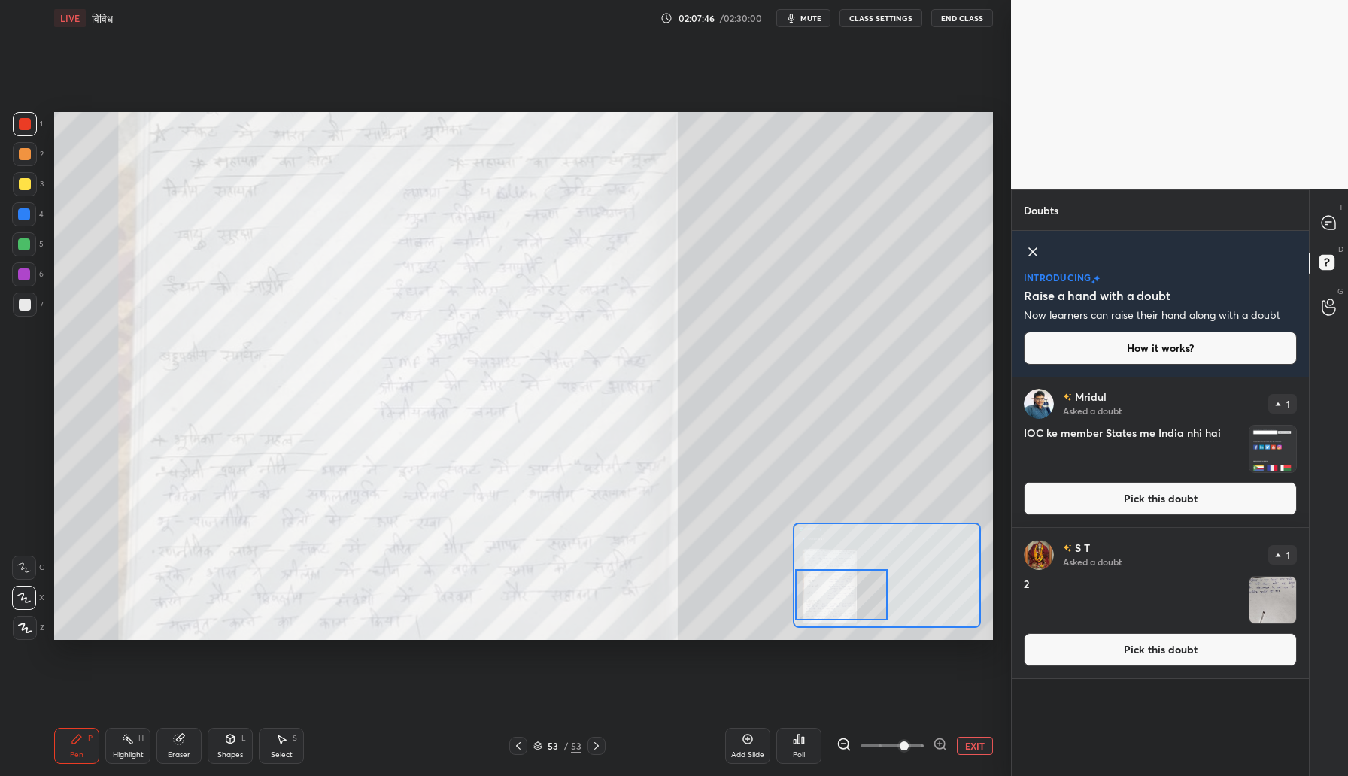
drag, startPoint x: 865, startPoint y: 584, endPoint x: 833, endPoint y: 596, distance: 33.8
click at [833, 596] on div at bounding box center [841, 594] width 93 height 51
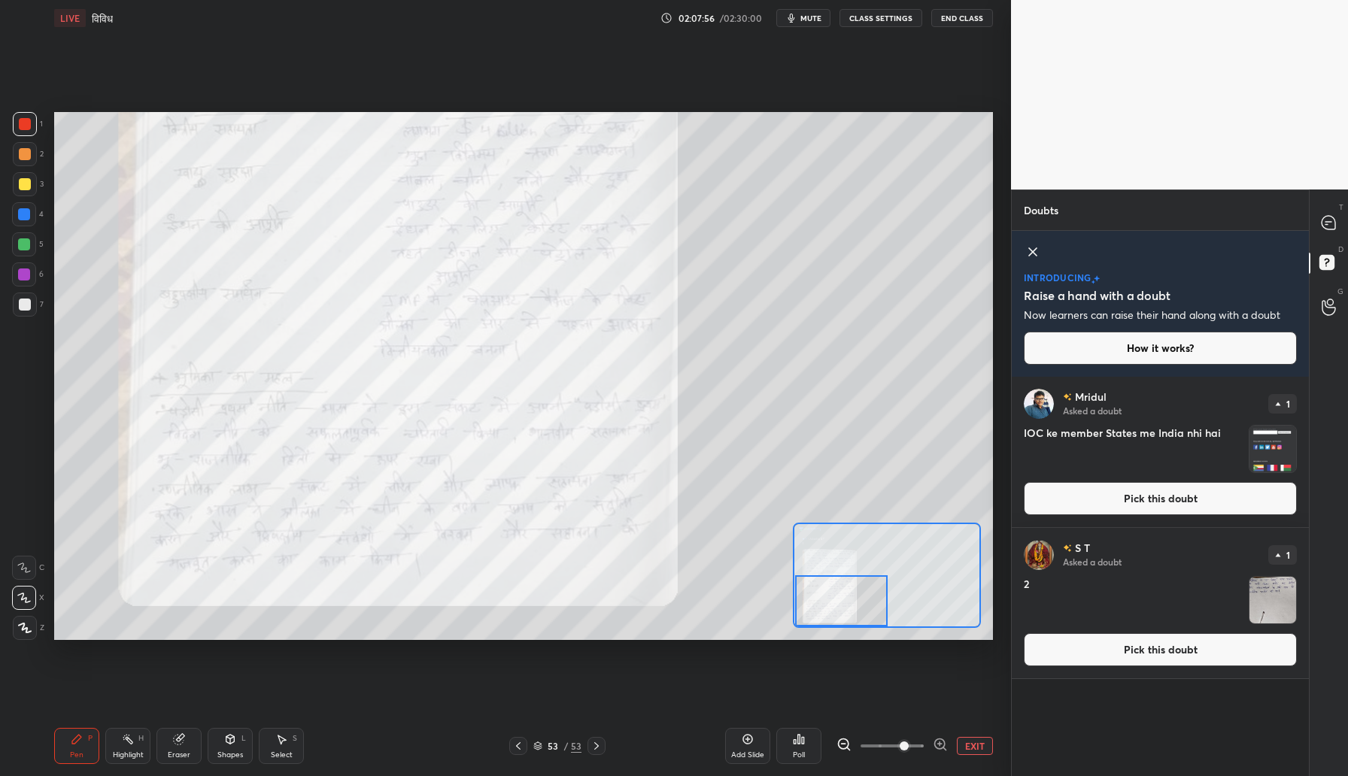
drag, startPoint x: 824, startPoint y: 590, endPoint x: 824, endPoint y: 611, distance: 21.1
click at [824, 611] on div at bounding box center [841, 600] width 93 height 51
click at [1093, 652] on button "Pick this doubt" at bounding box center [1160, 649] width 273 height 33
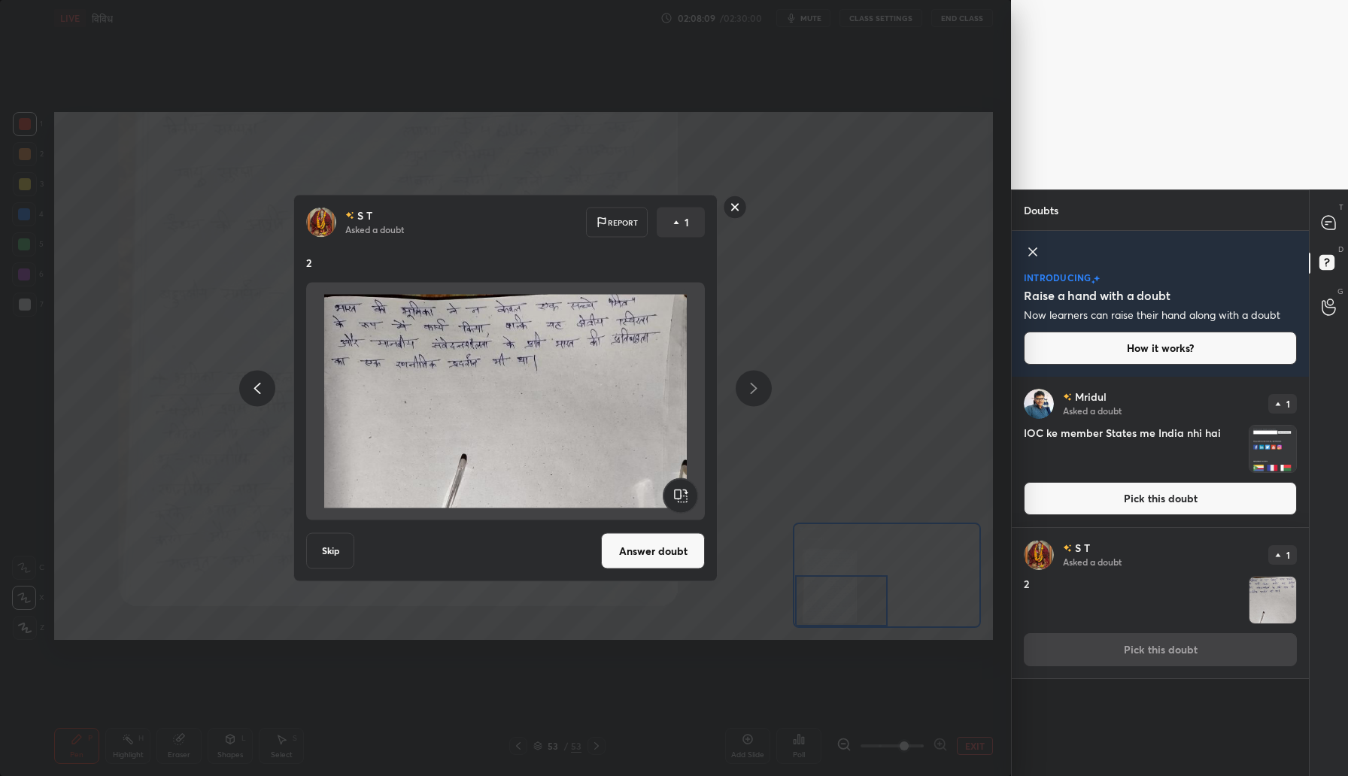
click at [635, 551] on button "Answer doubt" at bounding box center [653, 551] width 104 height 36
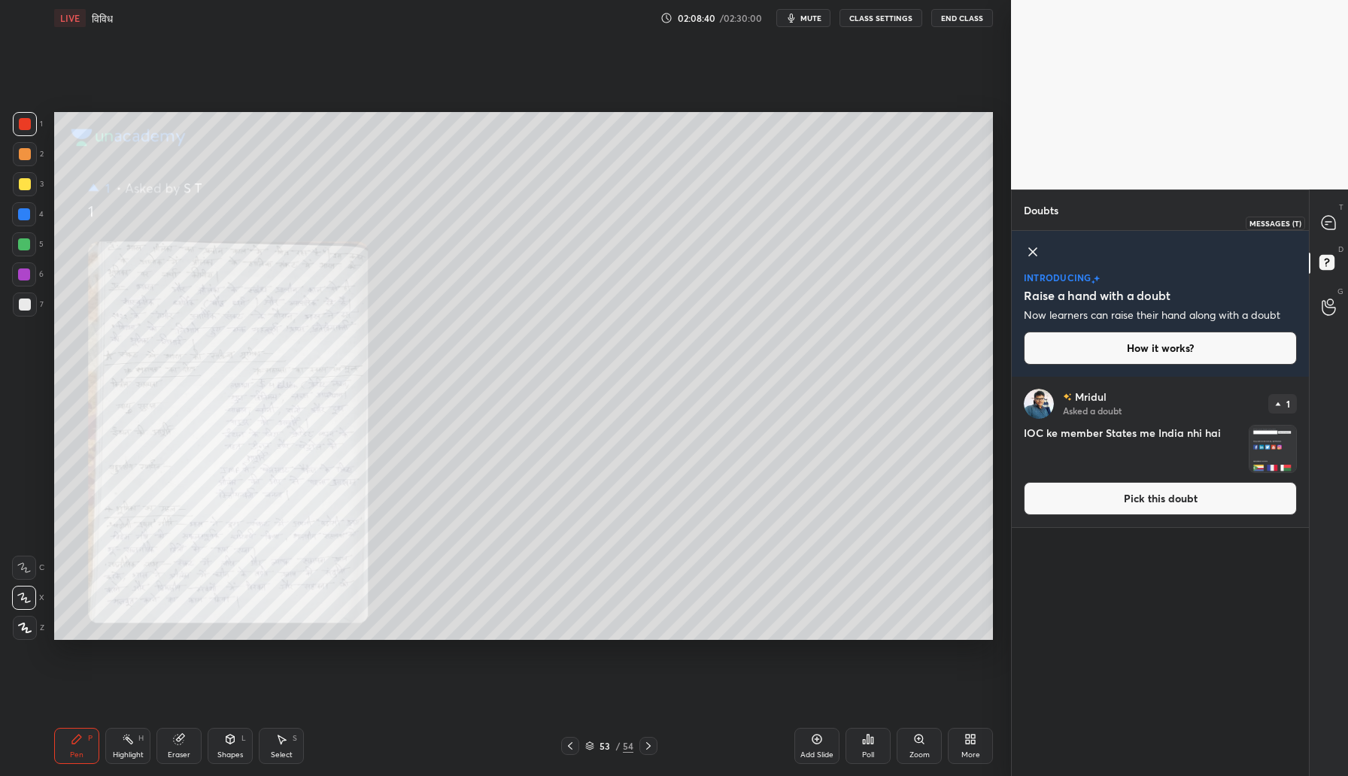
click at [1335, 220] on icon at bounding box center [1328, 223] width 14 height 14
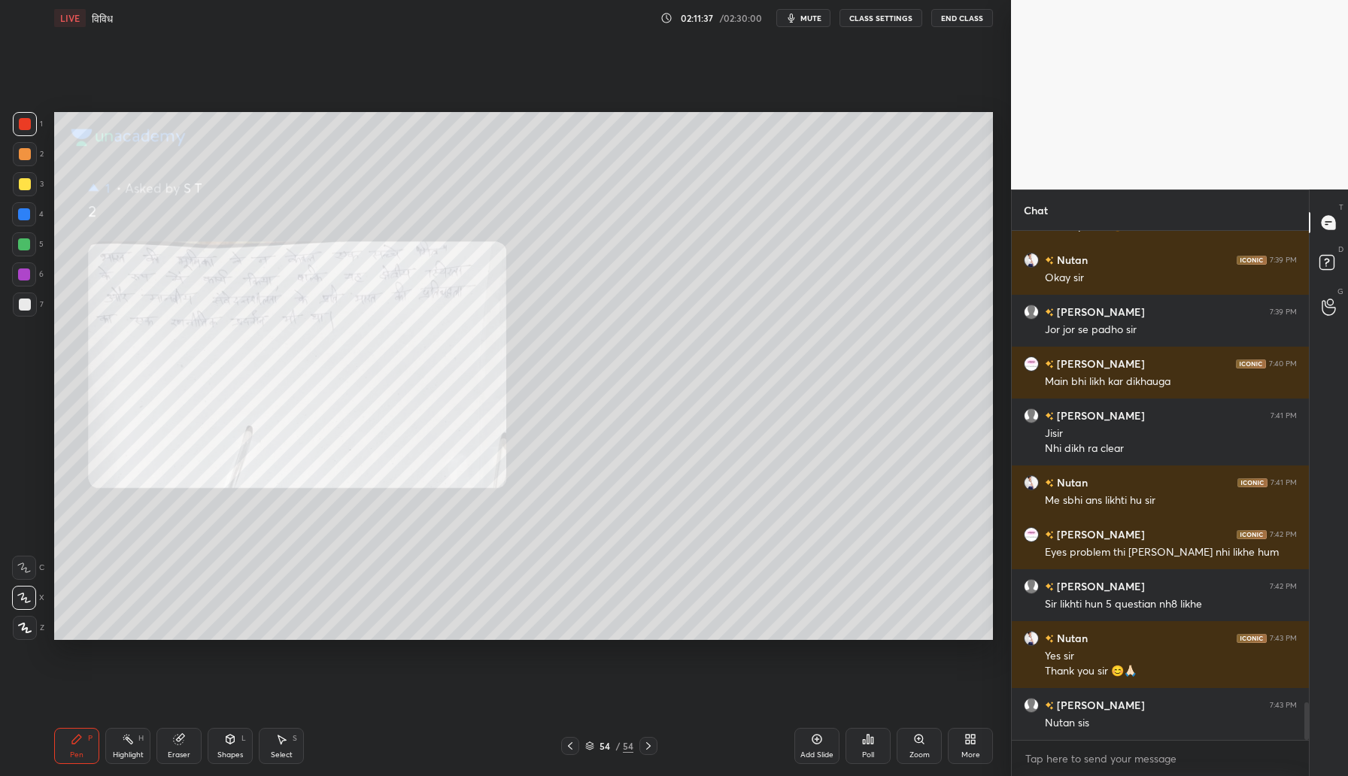
scroll to position [6420, 0]
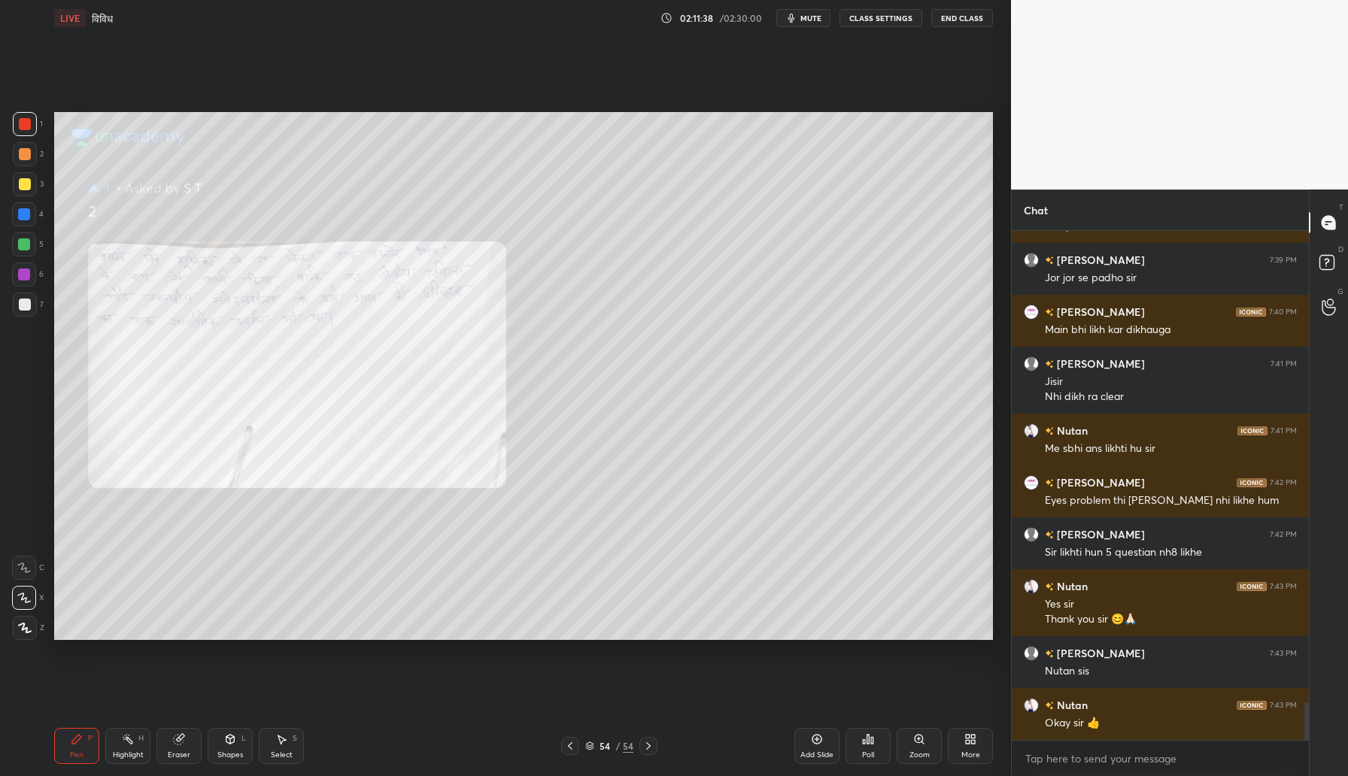
click at [951, 17] on button "End Class" at bounding box center [962, 18] width 62 height 18
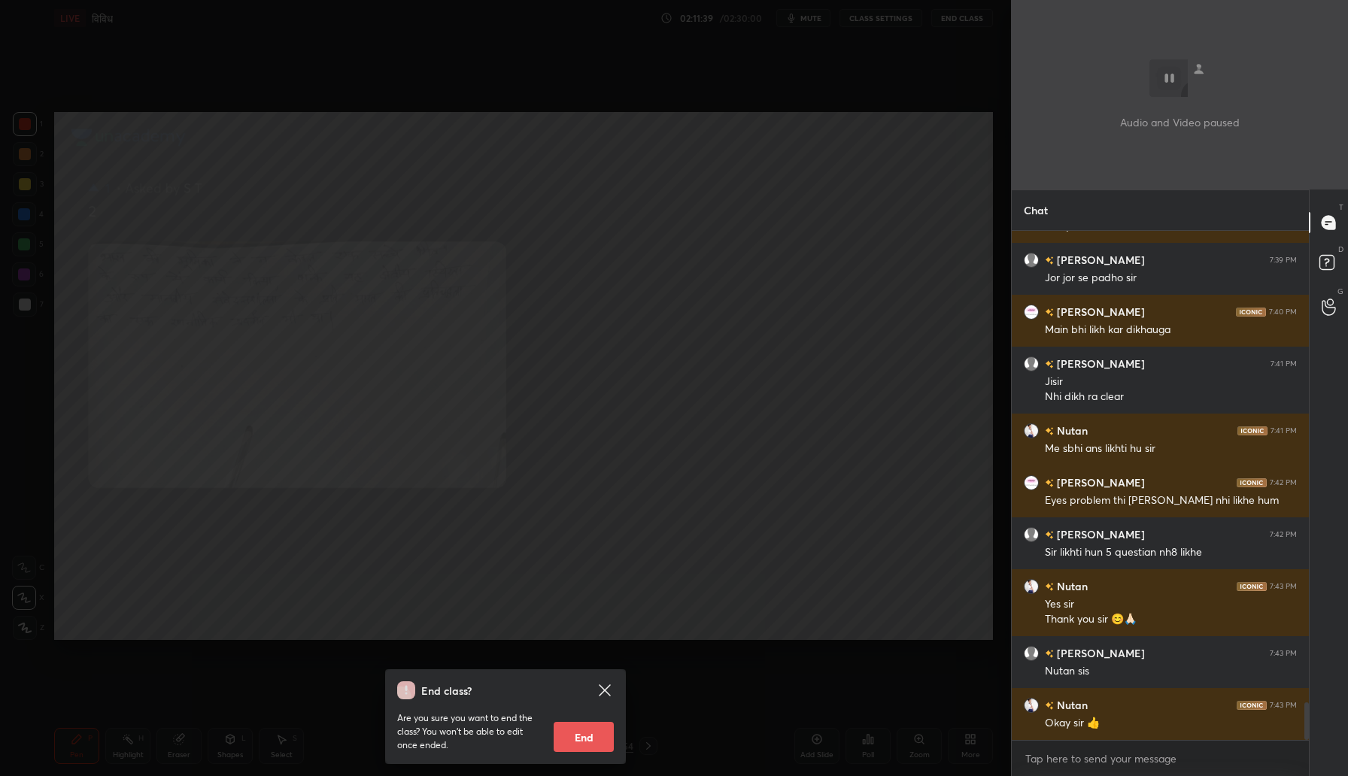
click at [576, 736] on button "End" at bounding box center [584, 737] width 60 height 30
type textarea "x"
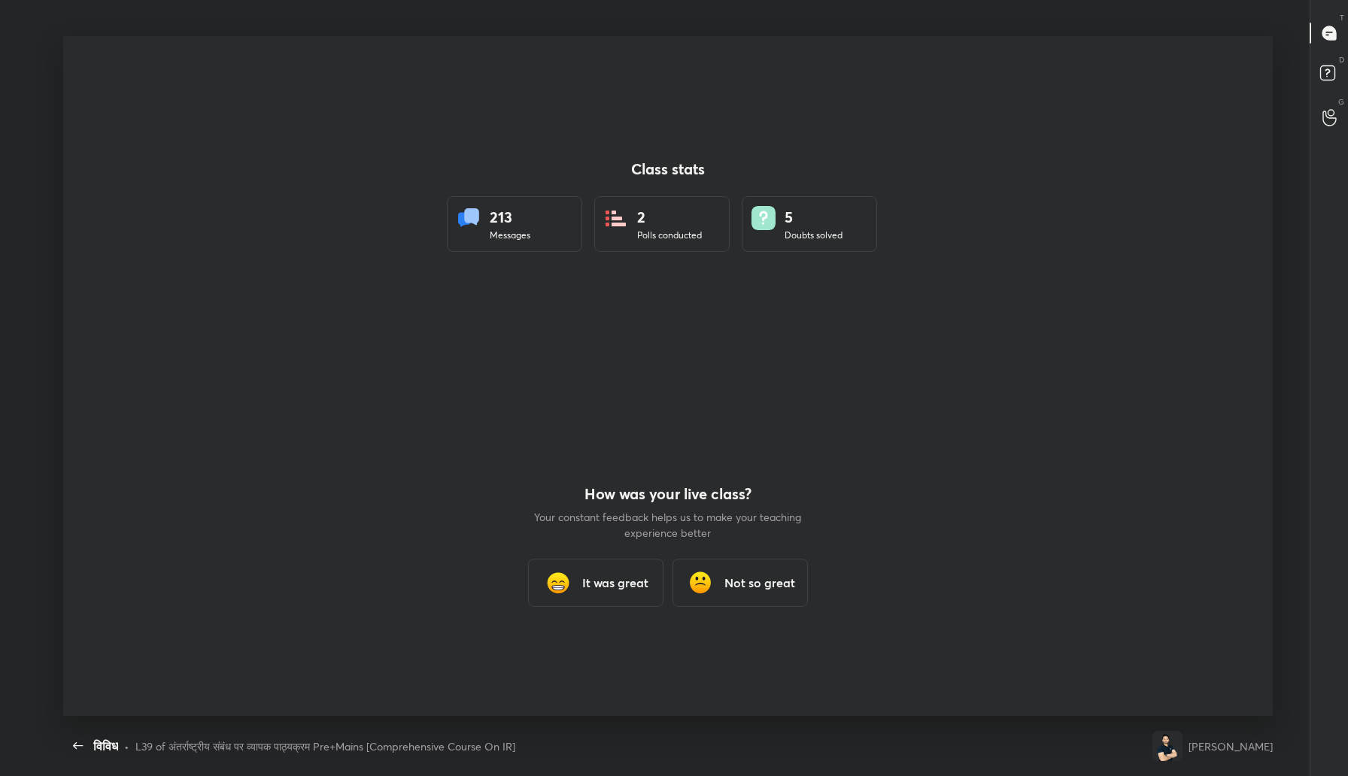
scroll to position [680, 1336]
